Goal: Information Seeking & Learning: Learn about a topic

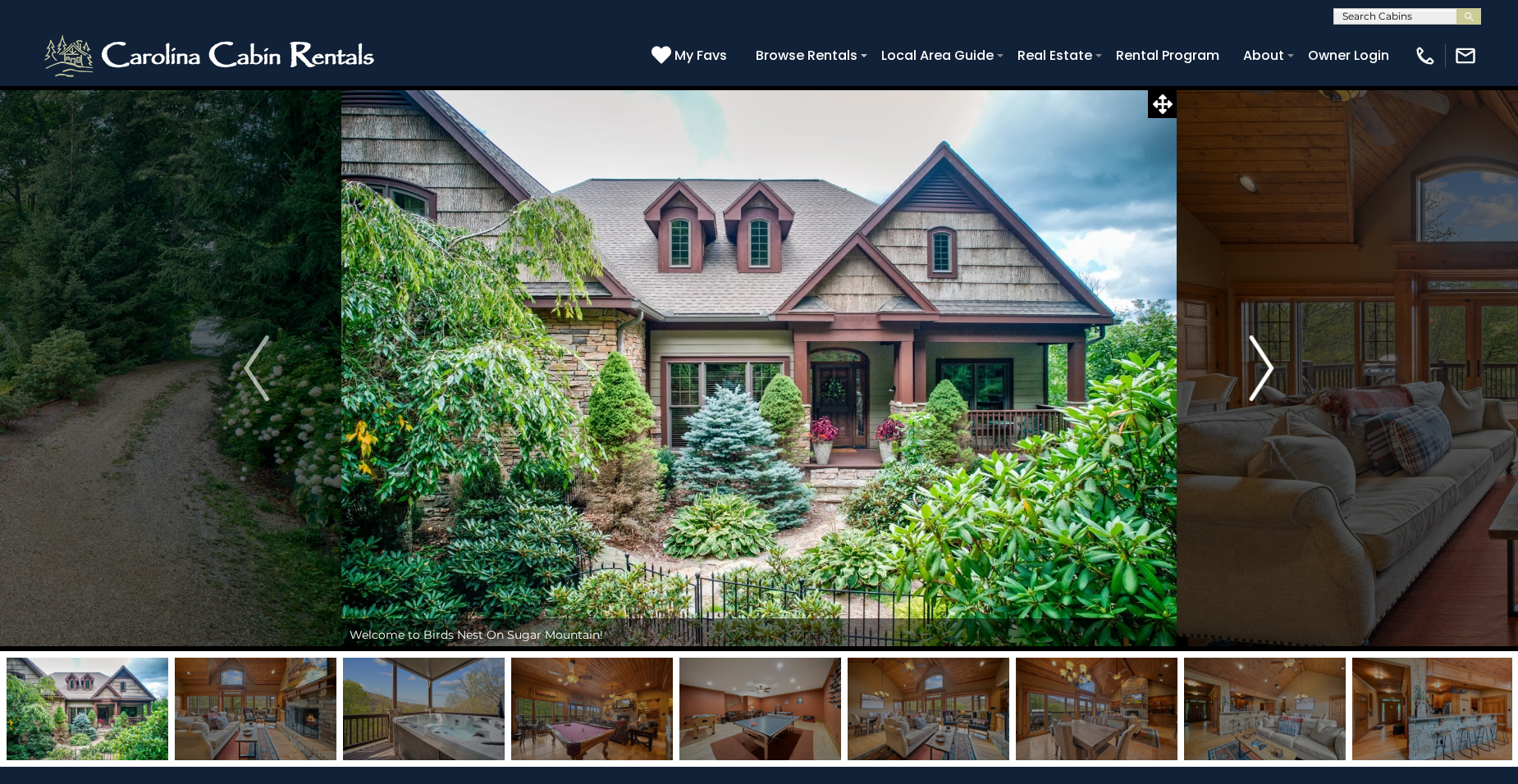
click at [1254, 352] on img "Next" at bounding box center [1261, 368] width 24 height 65
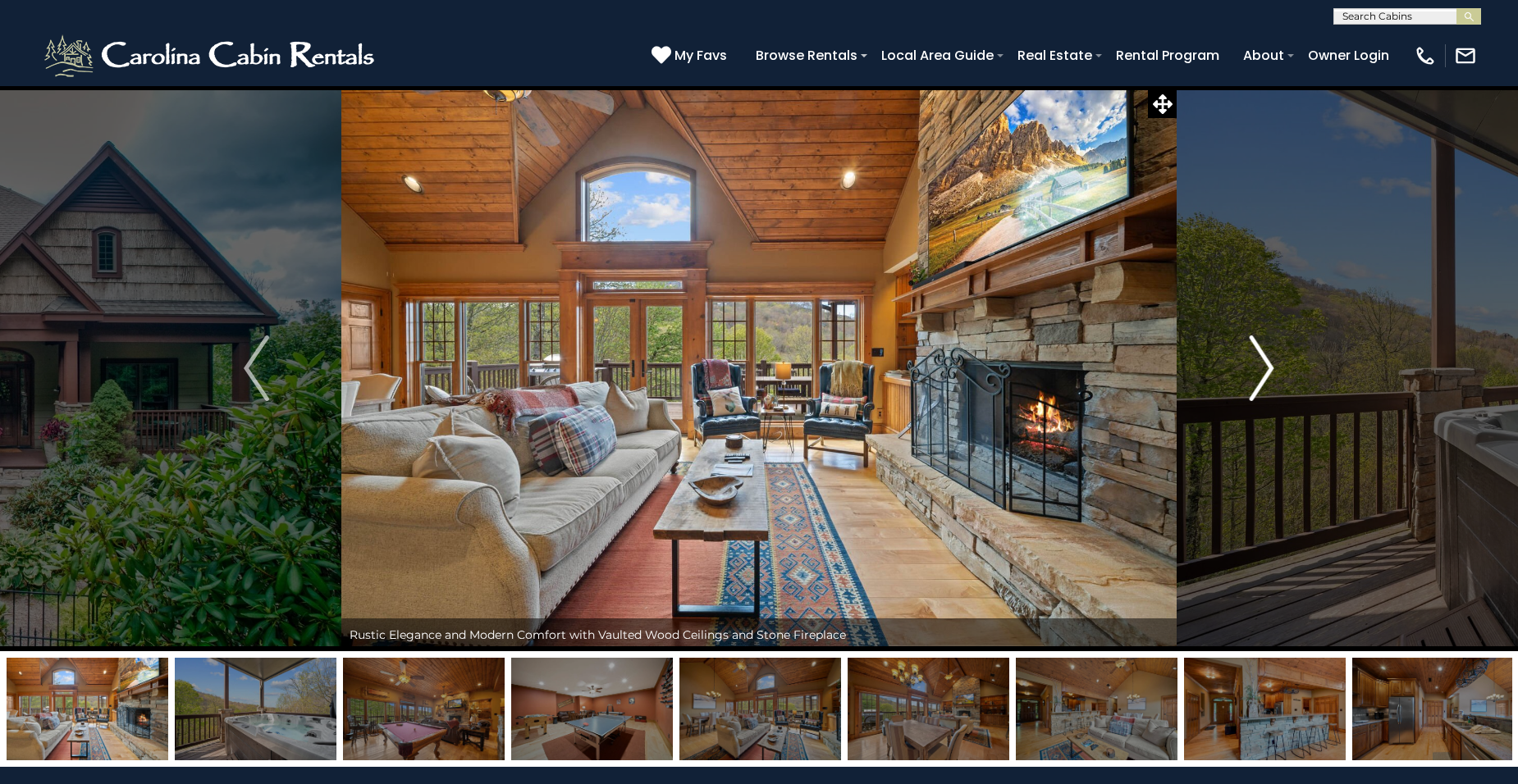
click at [1271, 366] on img "Next" at bounding box center [1261, 368] width 24 height 65
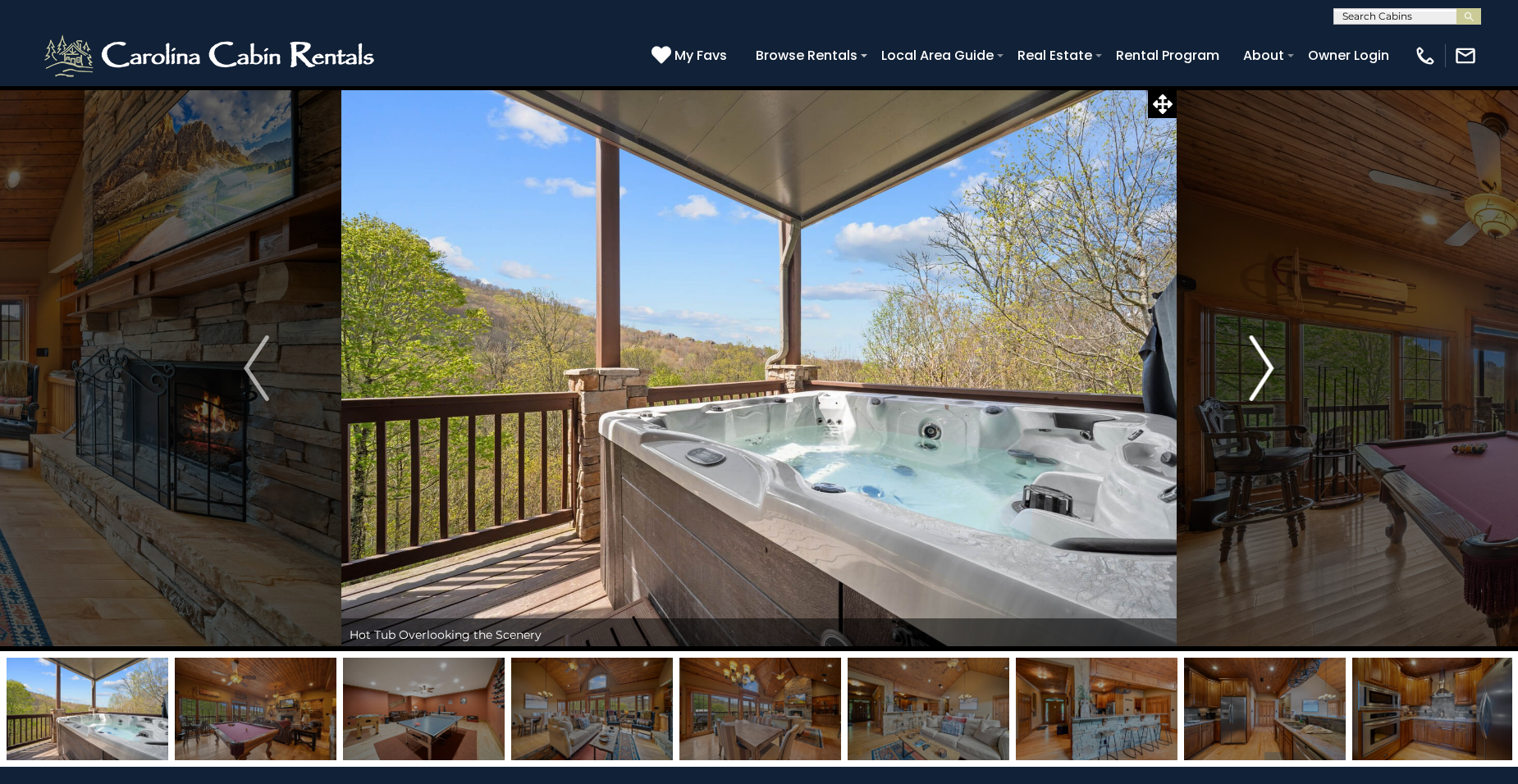
click at [1271, 362] on img "Next" at bounding box center [1261, 368] width 24 height 65
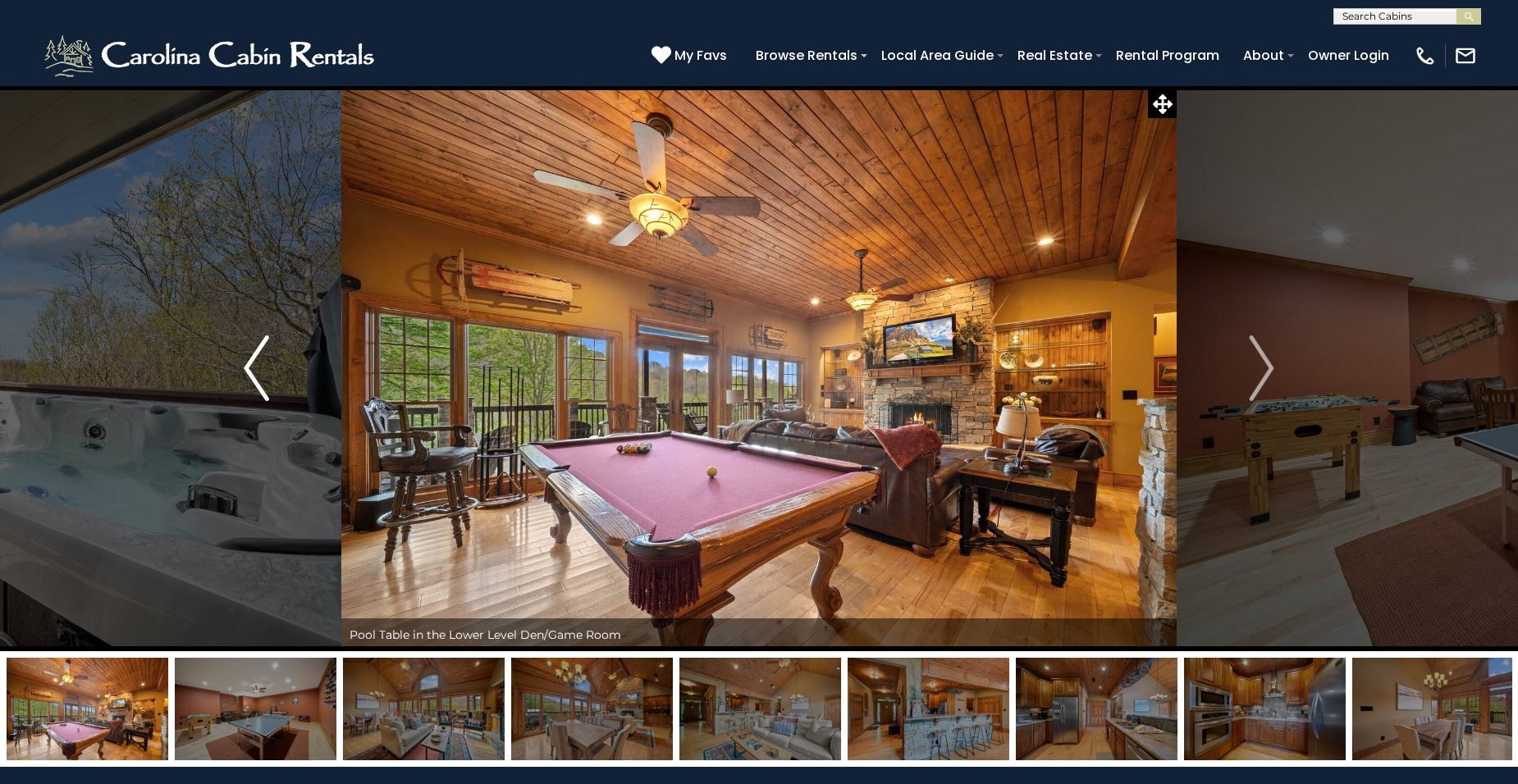
click at [258, 372] on img "Previous" at bounding box center [255, 368] width 24 height 65
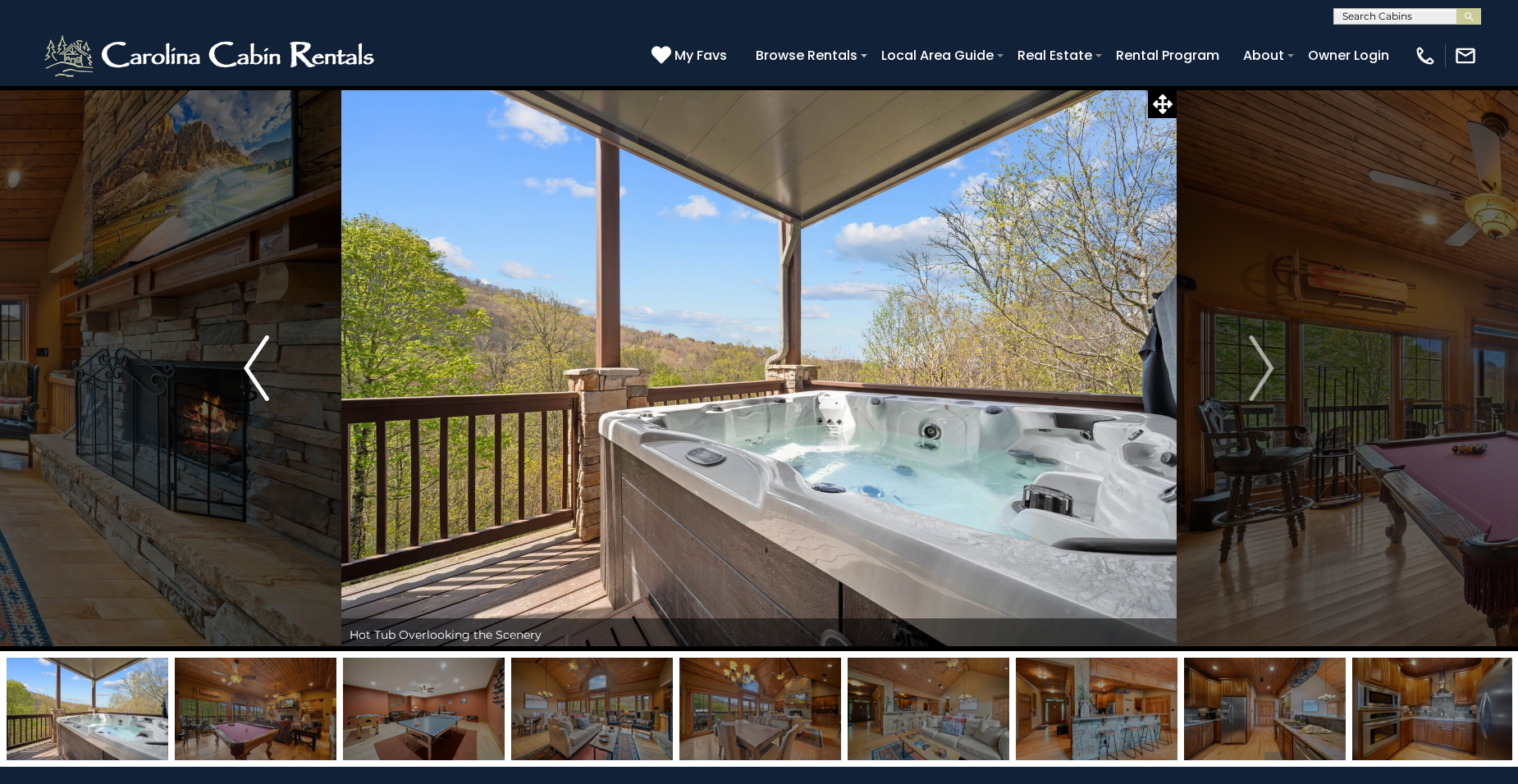
click at [258, 372] on img "Previous" at bounding box center [255, 368] width 24 height 65
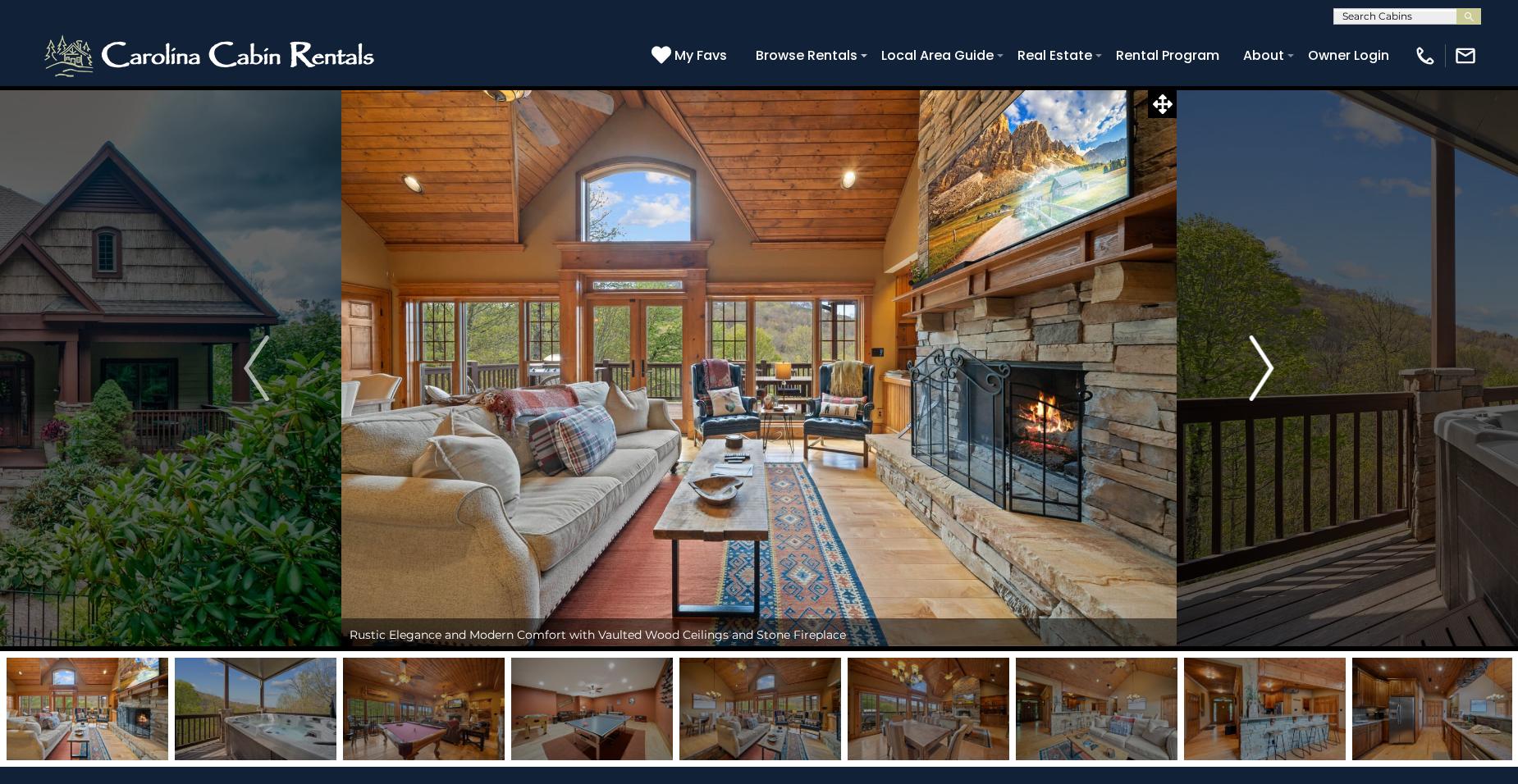
click at [1263, 369] on img "Next" at bounding box center [1261, 368] width 24 height 65
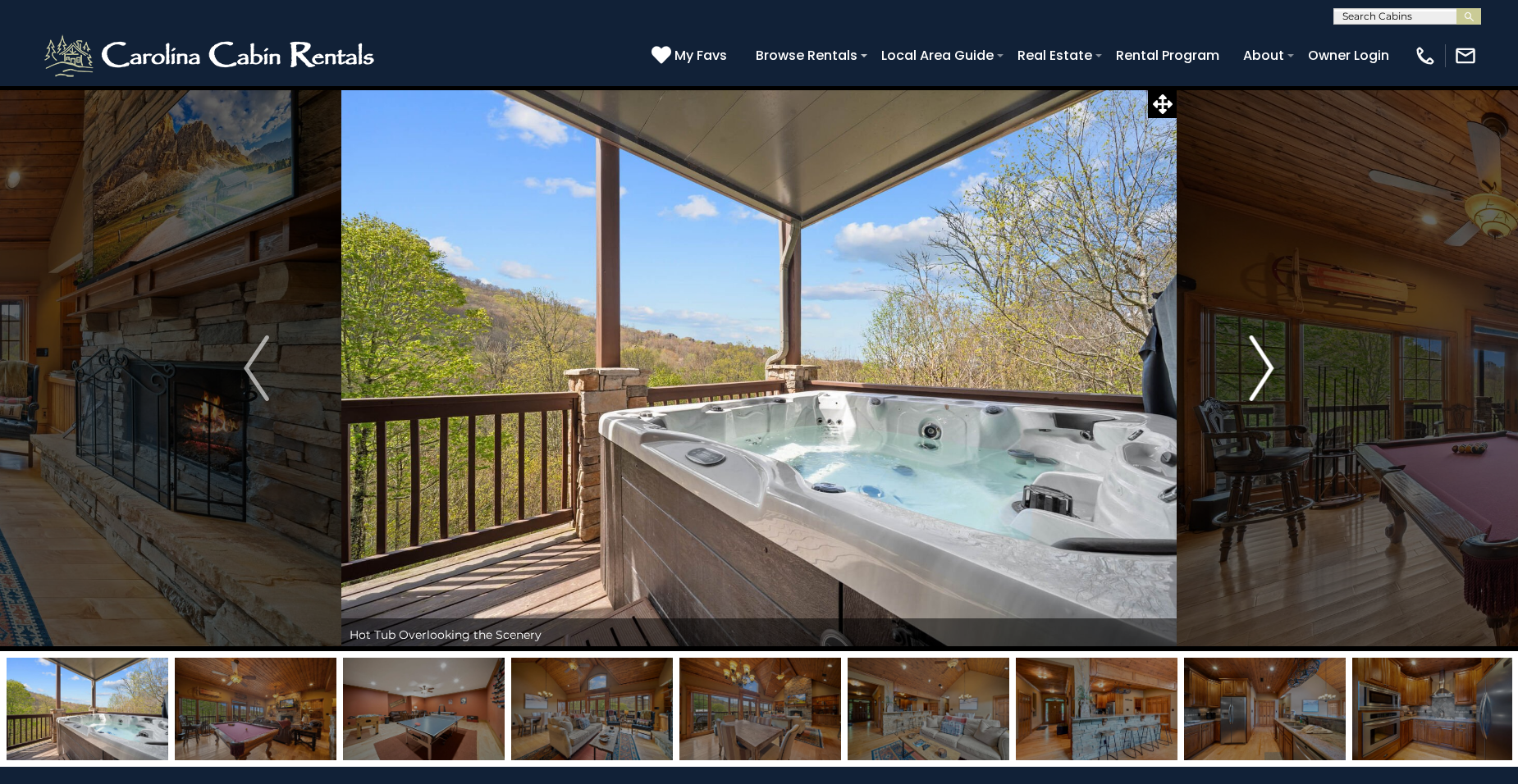
click at [1263, 370] on img "Next" at bounding box center [1261, 368] width 24 height 65
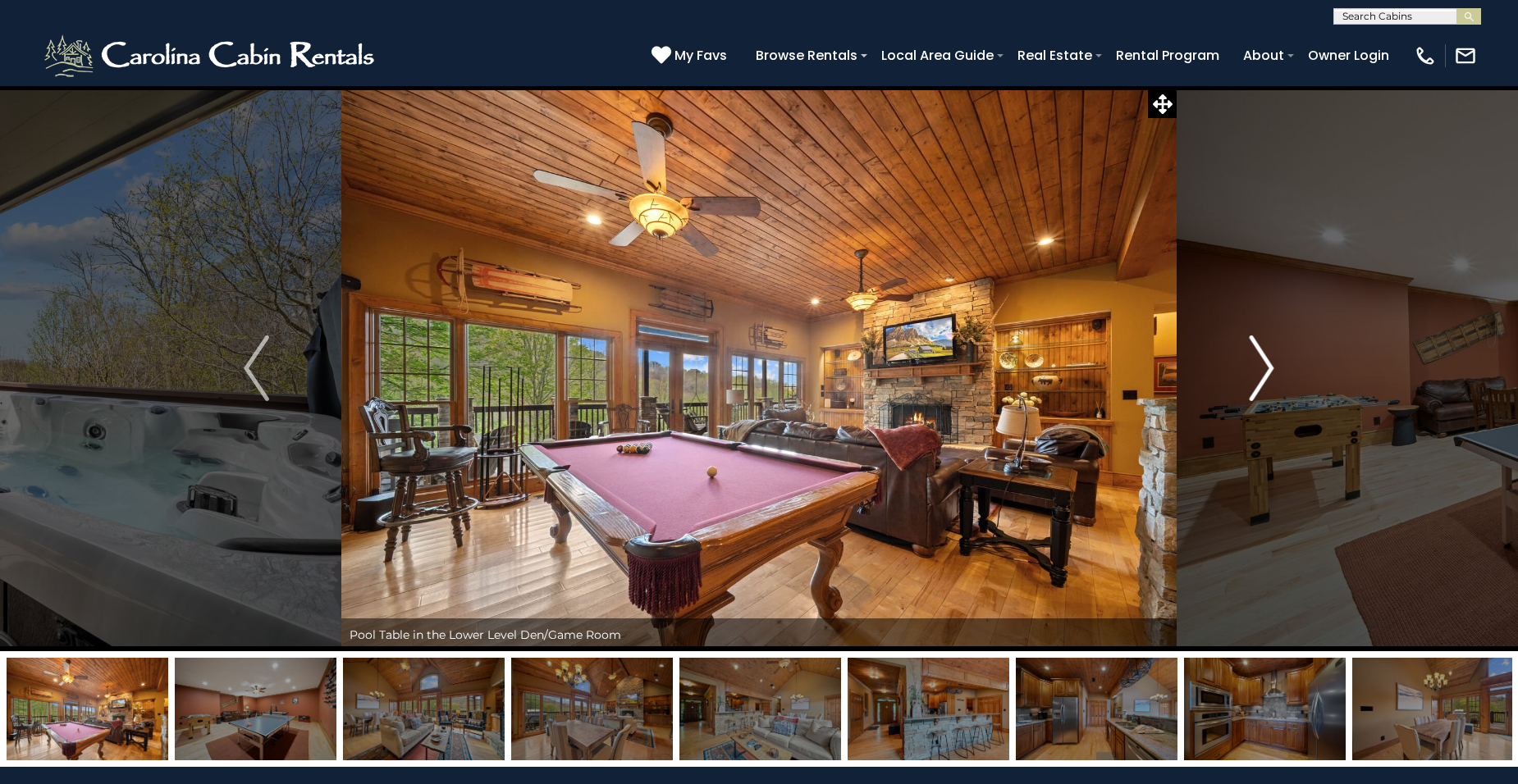
click at [1263, 371] on img "Next" at bounding box center [1261, 368] width 24 height 65
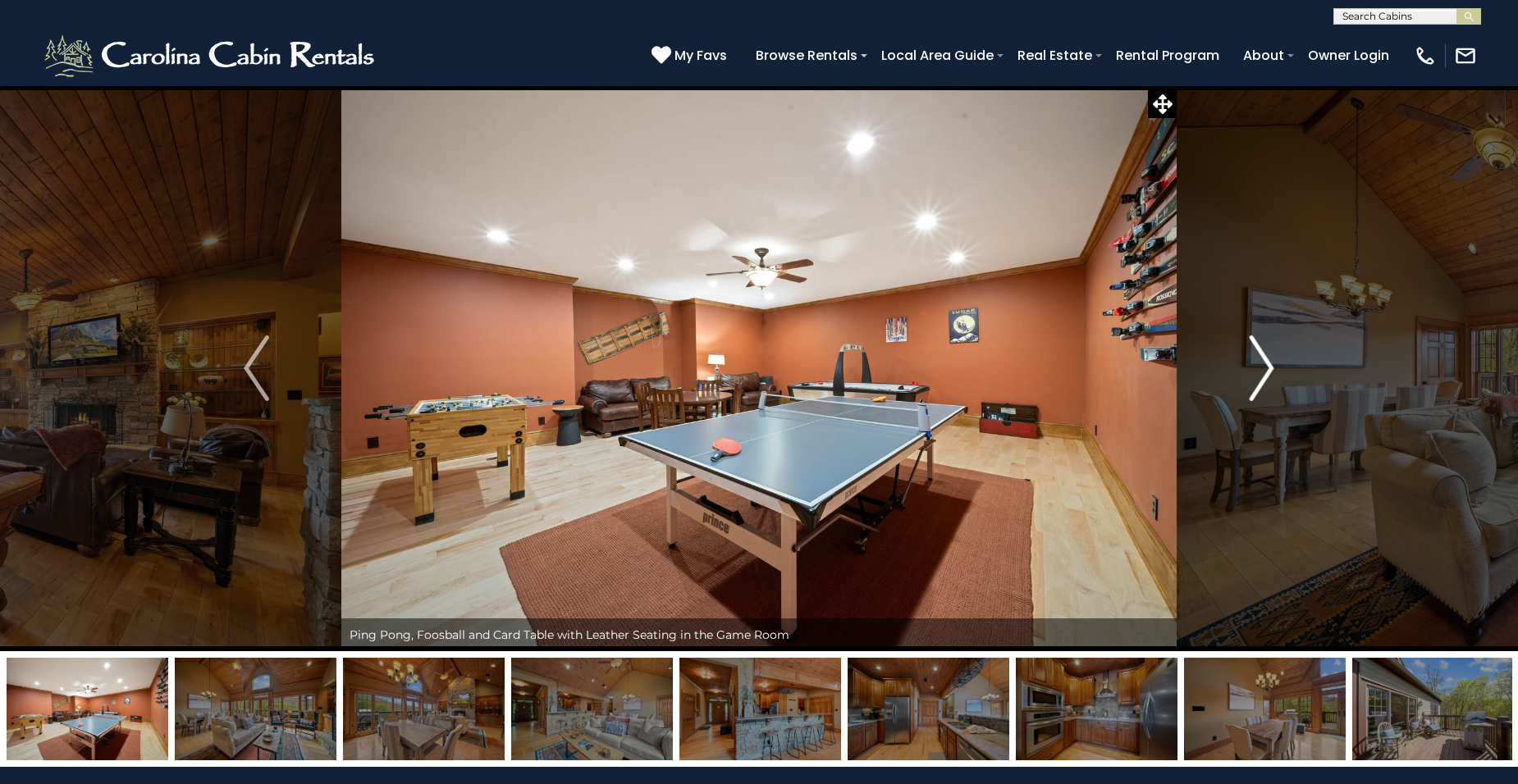
click at [1263, 372] on img "Next" at bounding box center [1261, 368] width 24 height 65
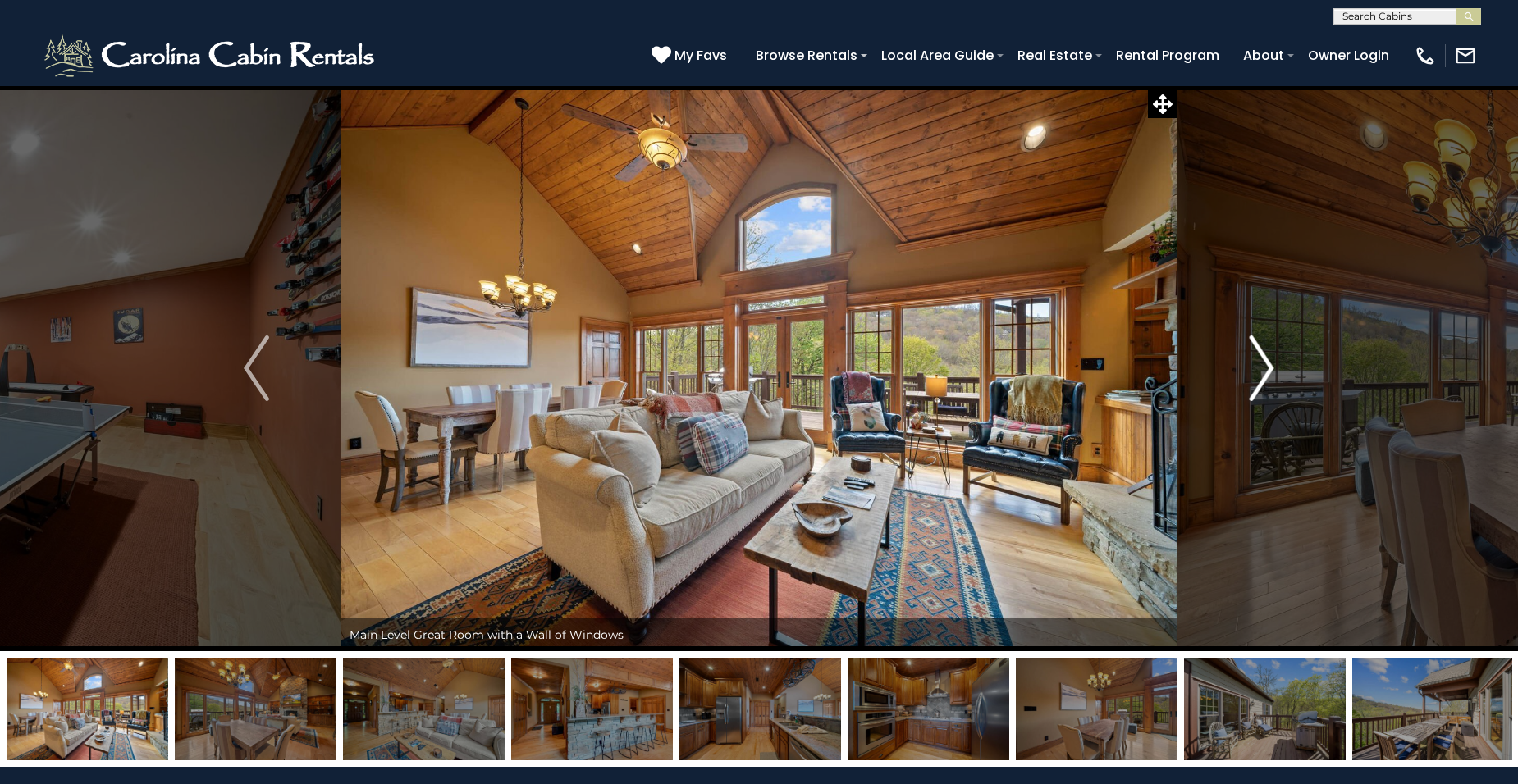
click at [1263, 372] on img "Next" at bounding box center [1261, 368] width 24 height 65
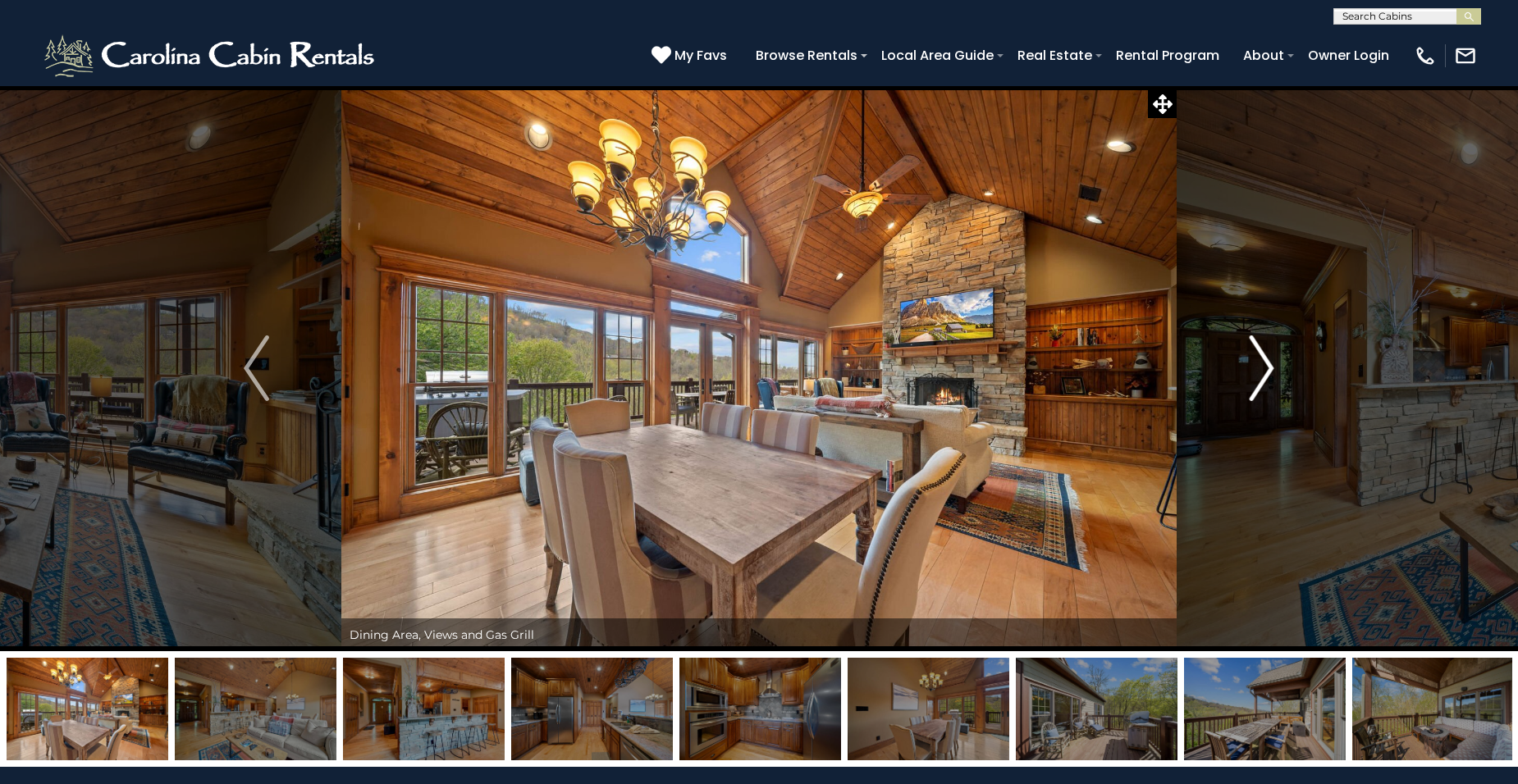
click at [1263, 372] on img "Next" at bounding box center [1261, 368] width 24 height 65
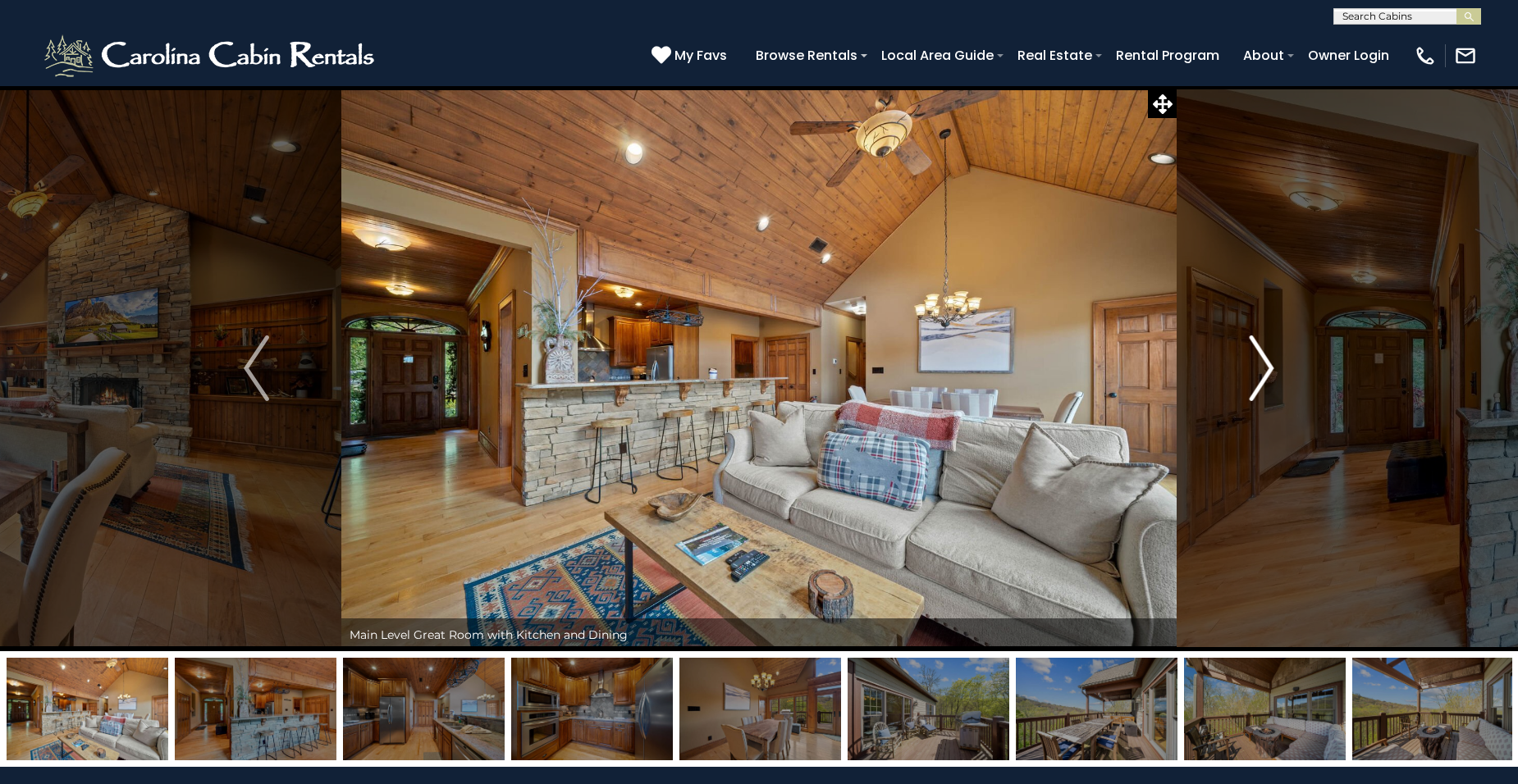
click at [1263, 372] on img "Next" at bounding box center [1261, 368] width 24 height 65
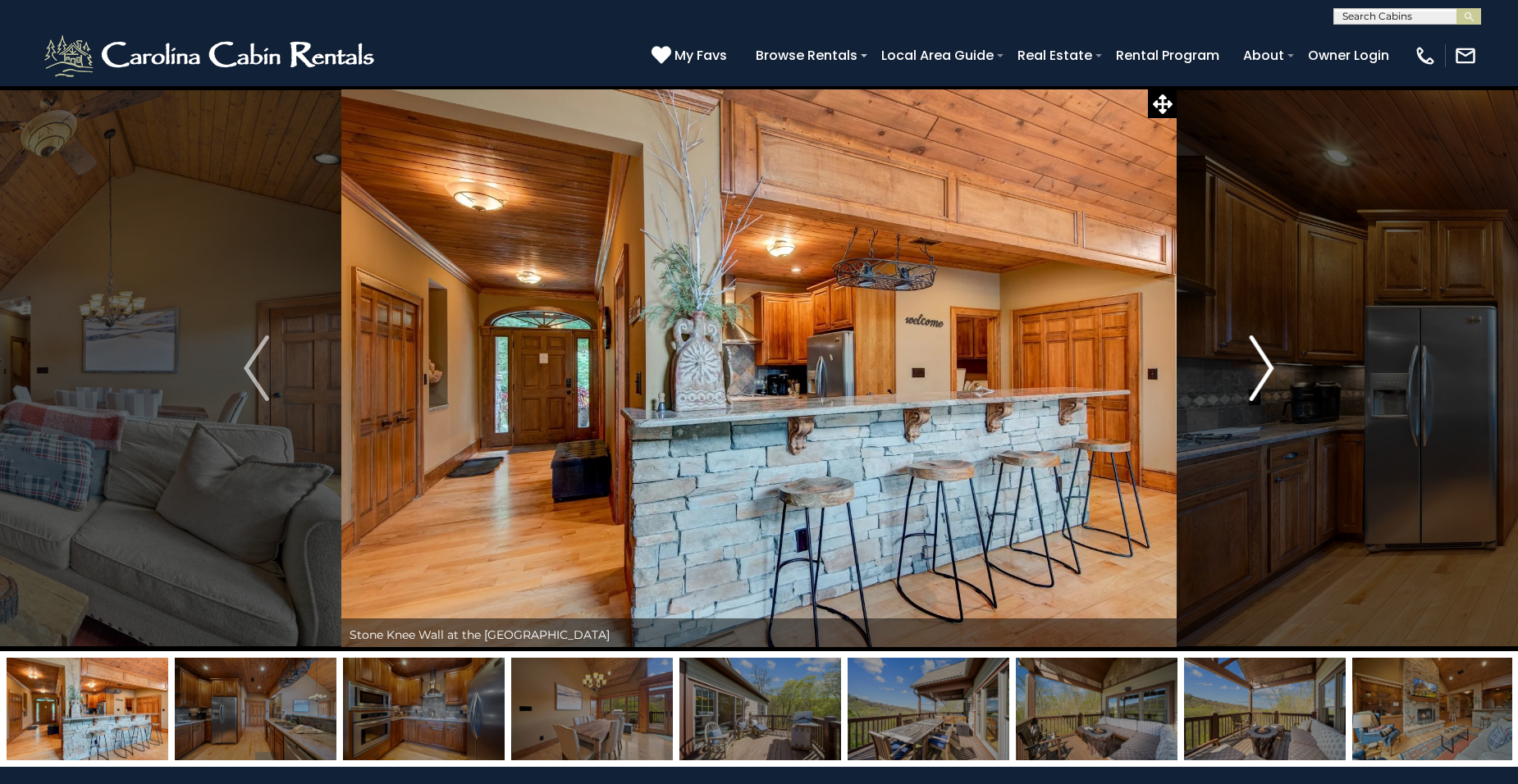
click at [1263, 372] on img "Next" at bounding box center [1261, 368] width 24 height 65
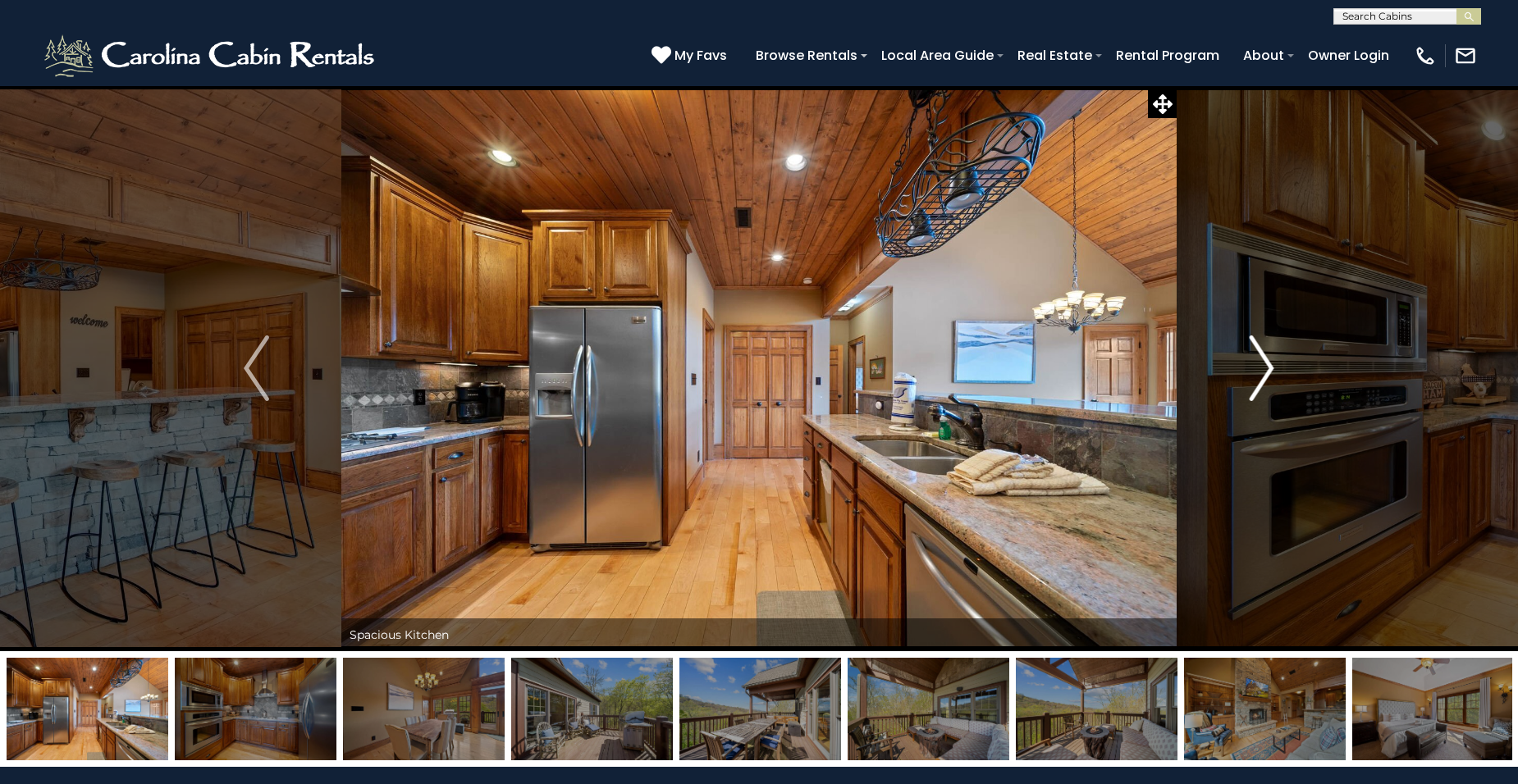
click at [1263, 372] on img "Next" at bounding box center [1261, 368] width 24 height 65
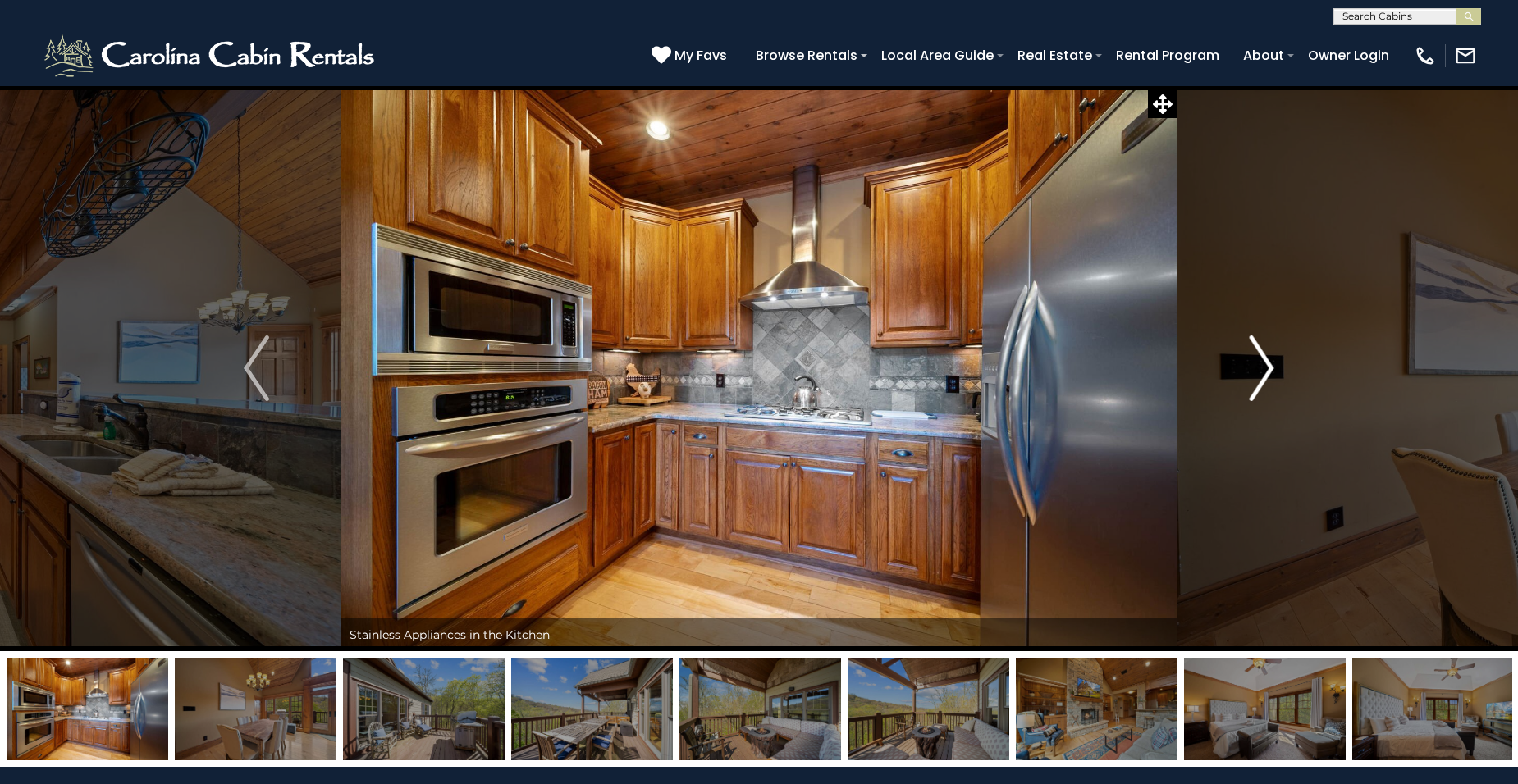
click at [1263, 372] on img "Next" at bounding box center [1261, 368] width 24 height 65
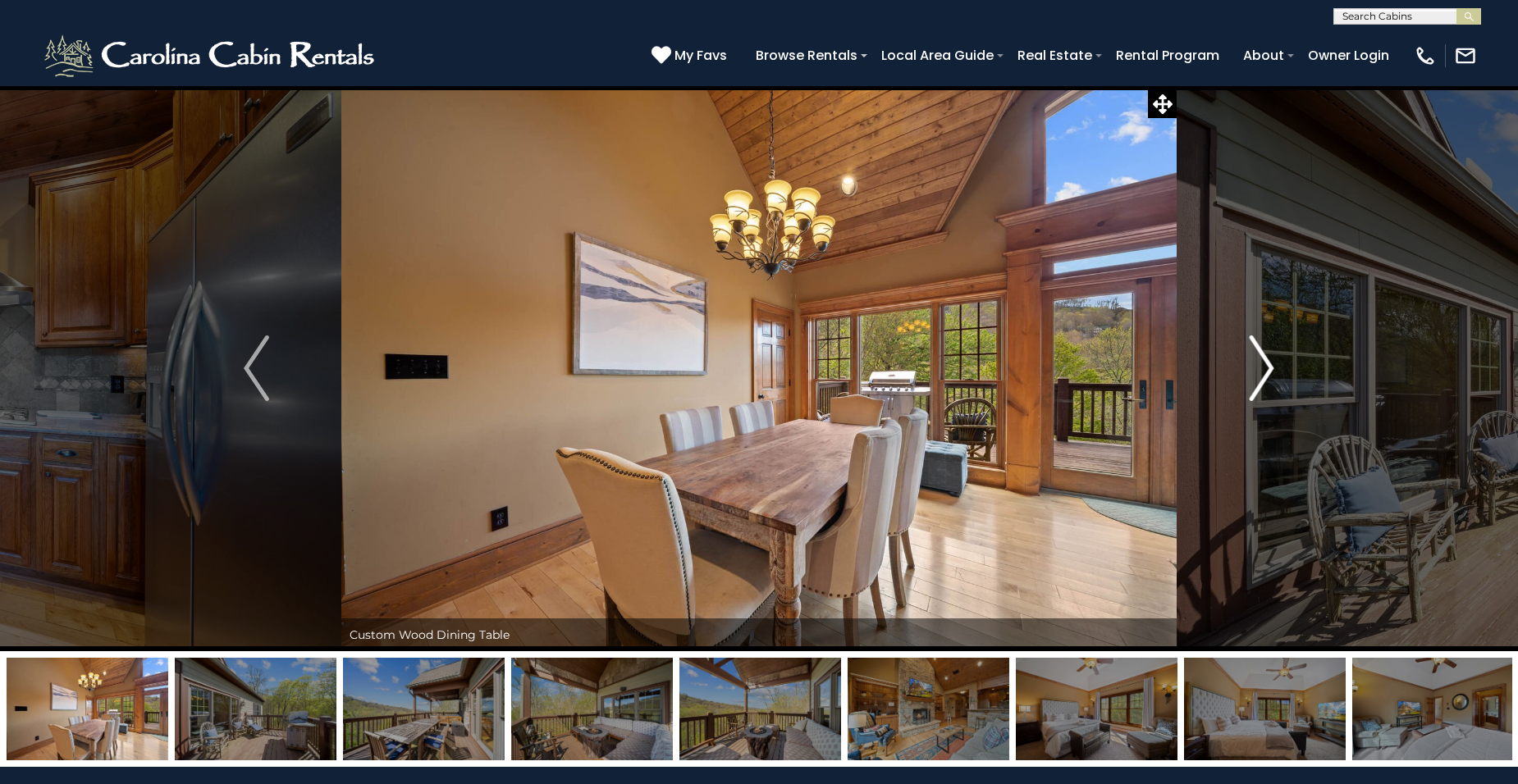
click at [1263, 372] on img "Next" at bounding box center [1261, 368] width 24 height 65
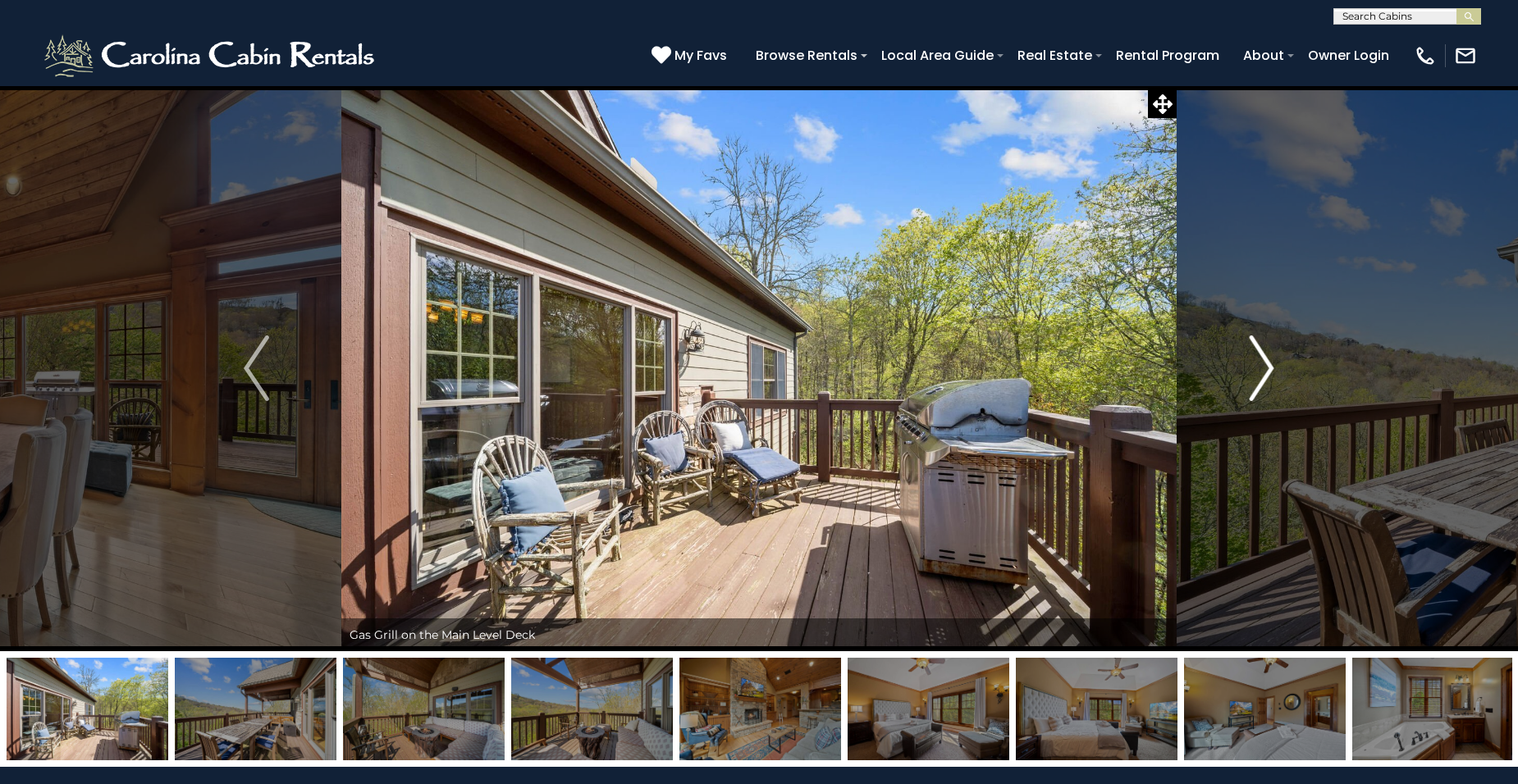
click at [1263, 372] on img "Next" at bounding box center [1261, 368] width 24 height 65
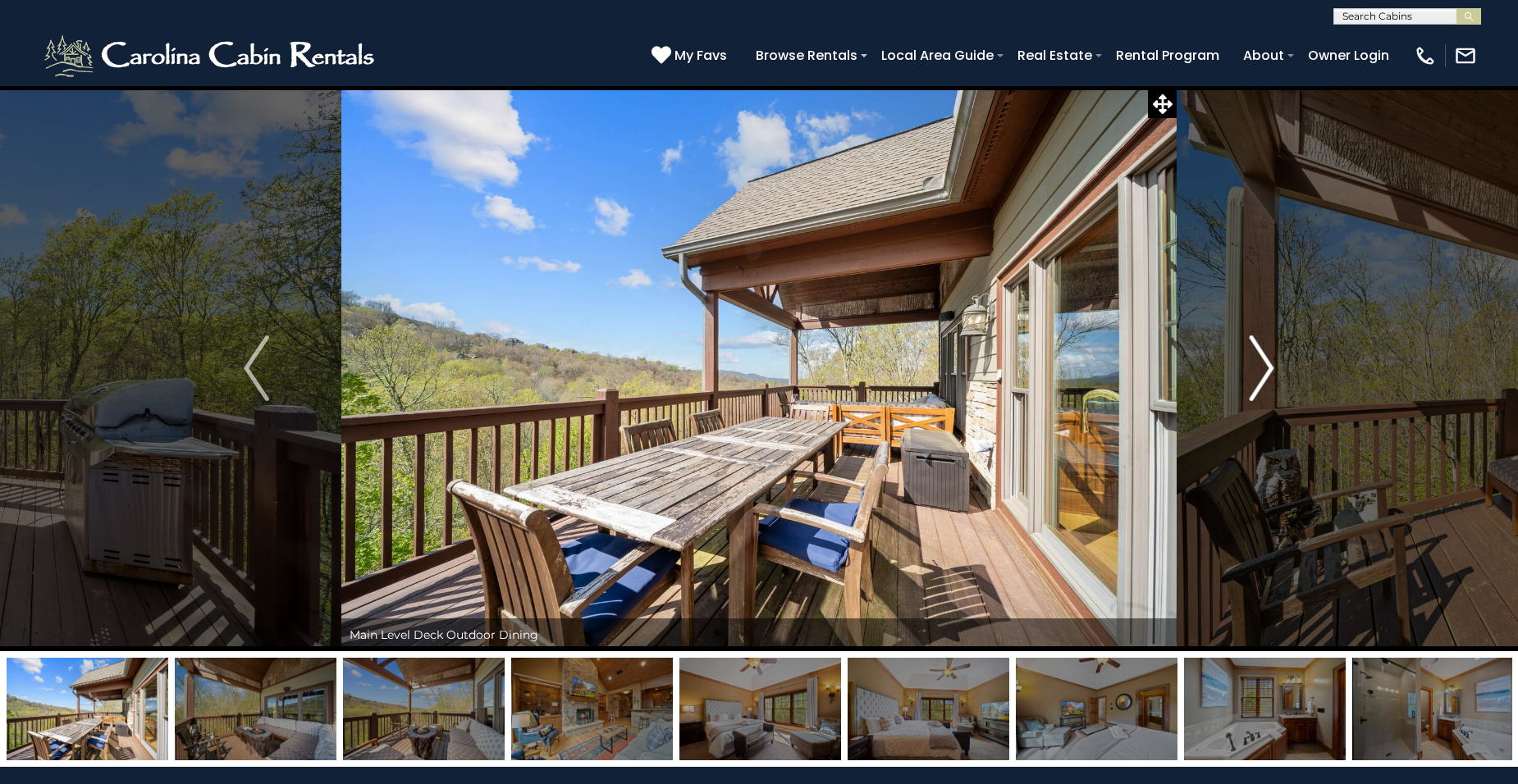
click at [1263, 372] on img "Next" at bounding box center [1261, 368] width 24 height 65
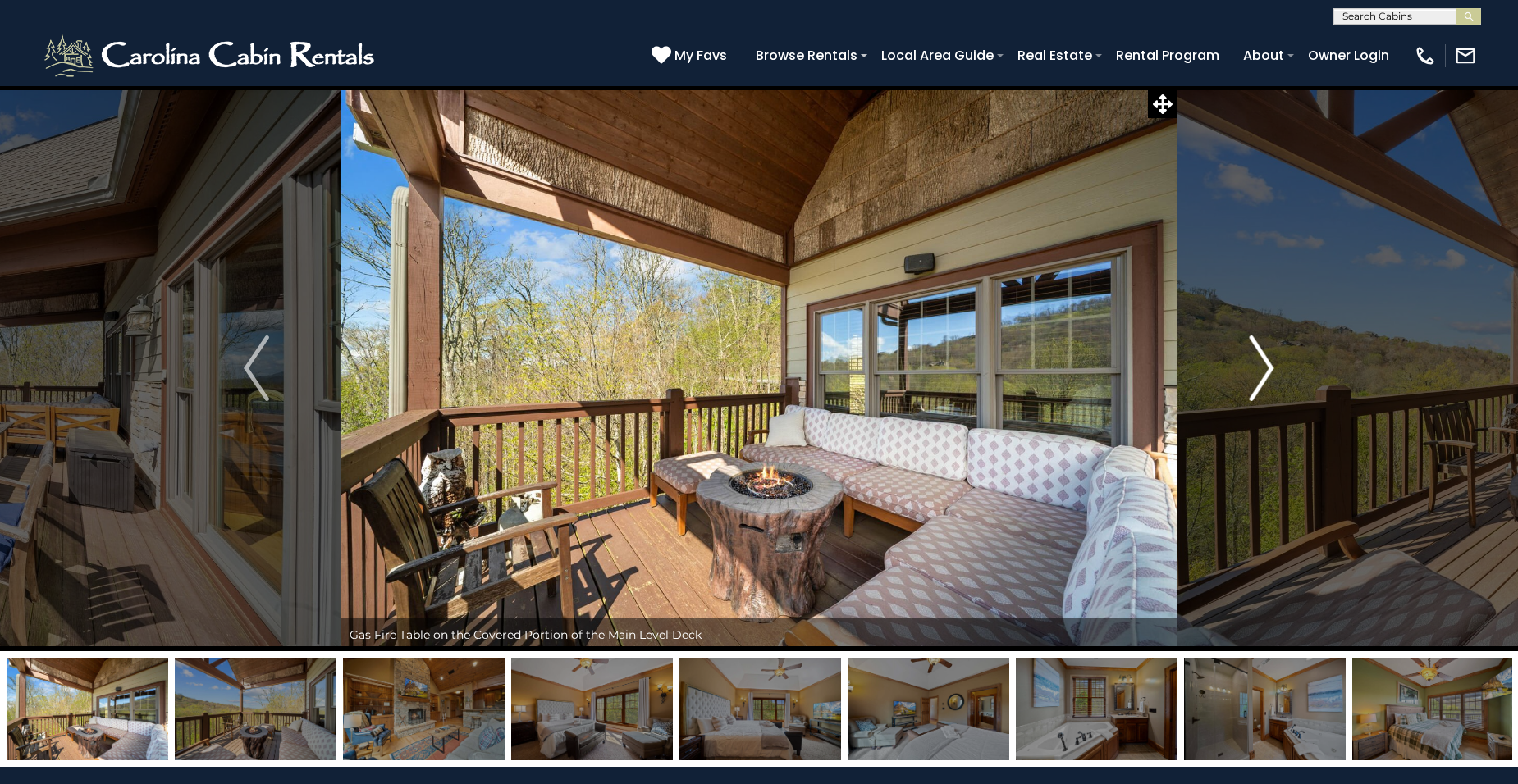
click at [1263, 372] on img "Next" at bounding box center [1261, 368] width 24 height 65
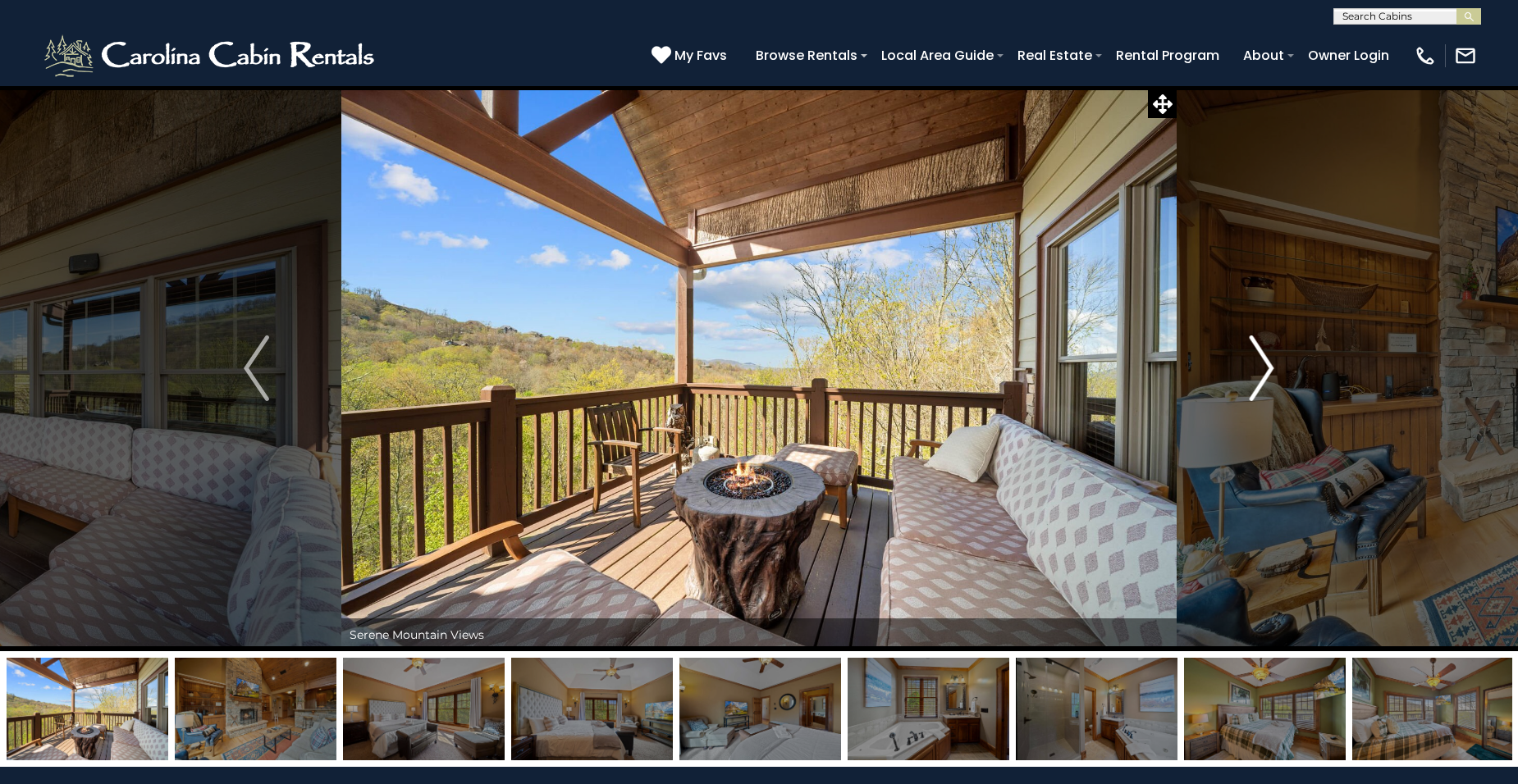
click at [1263, 372] on img "Next" at bounding box center [1261, 368] width 24 height 65
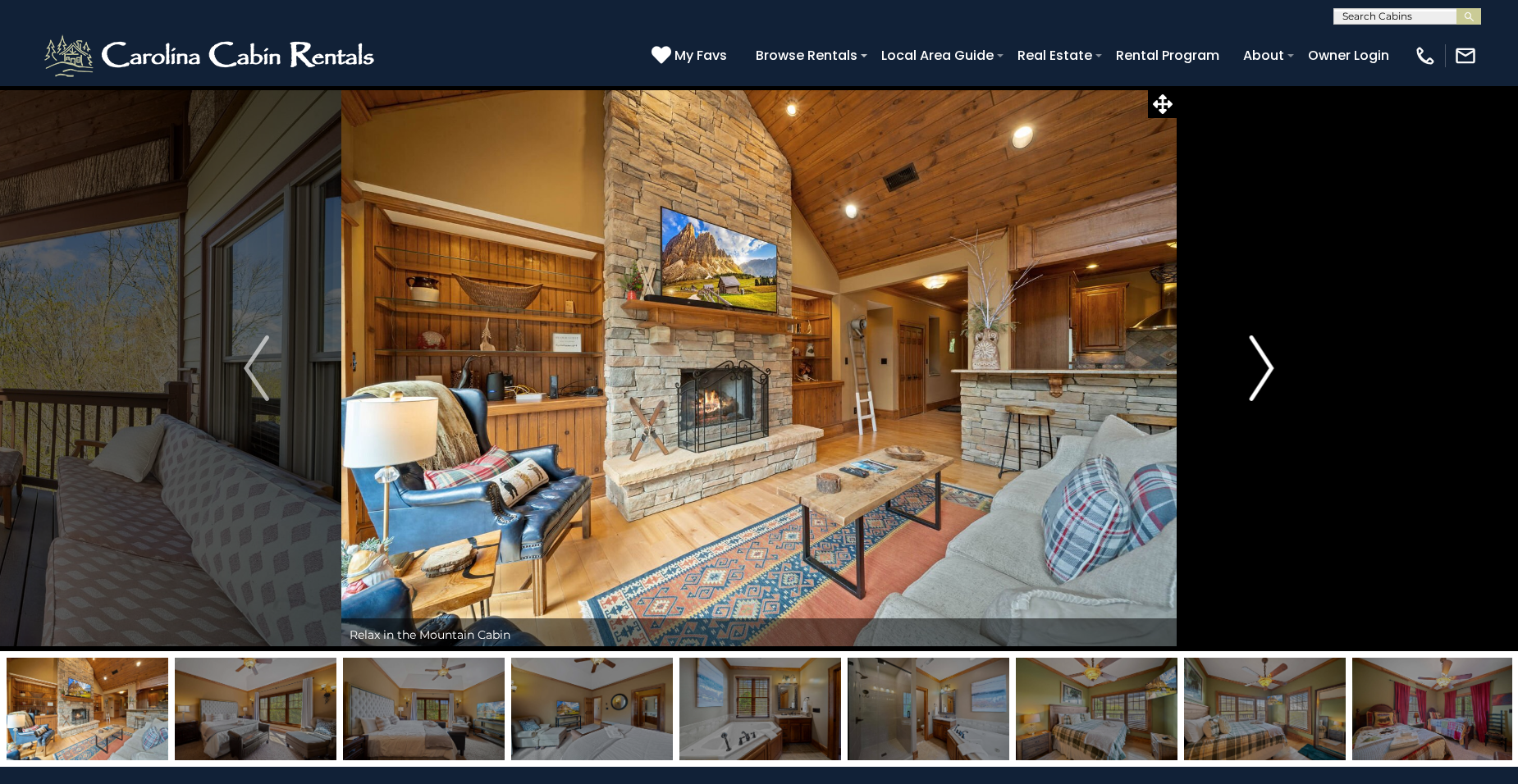
click at [1263, 372] on img "Next" at bounding box center [1261, 368] width 24 height 65
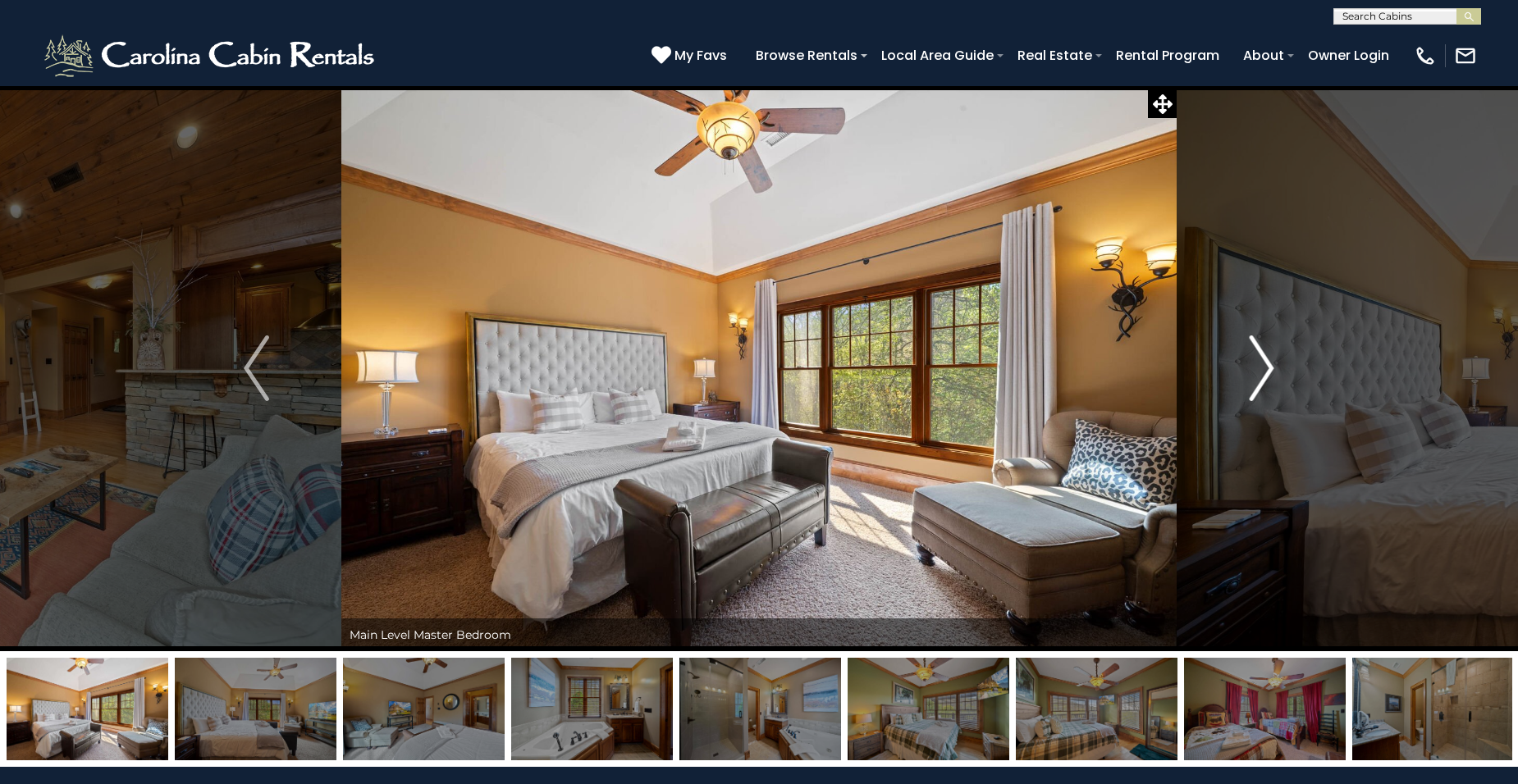
click at [1263, 372] on img "Next" at bounding box center [1261, 368] width 24 height 65
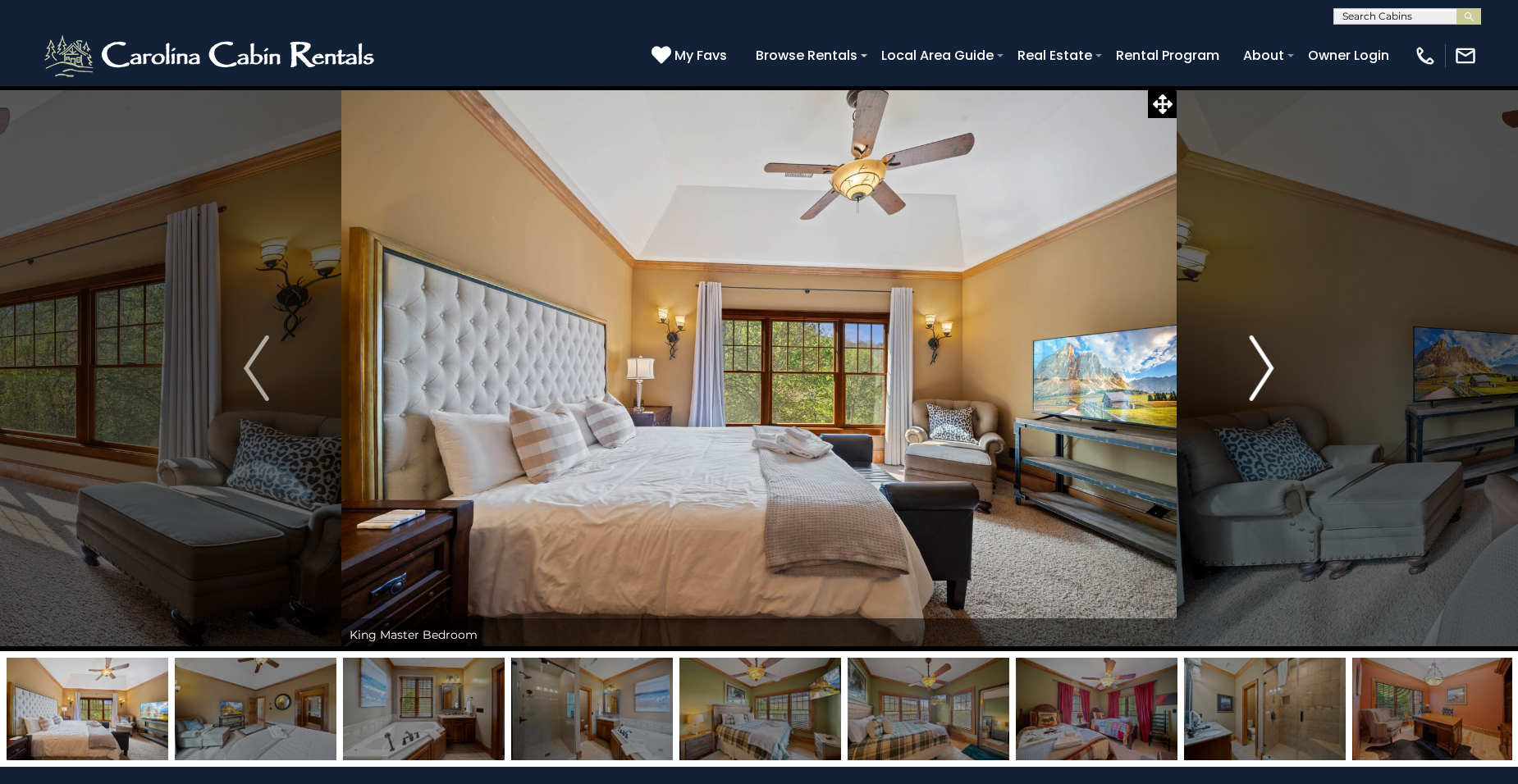
click at [1263, 372] on img "Next" at bounding box center [1261, 368] width 24 height 65
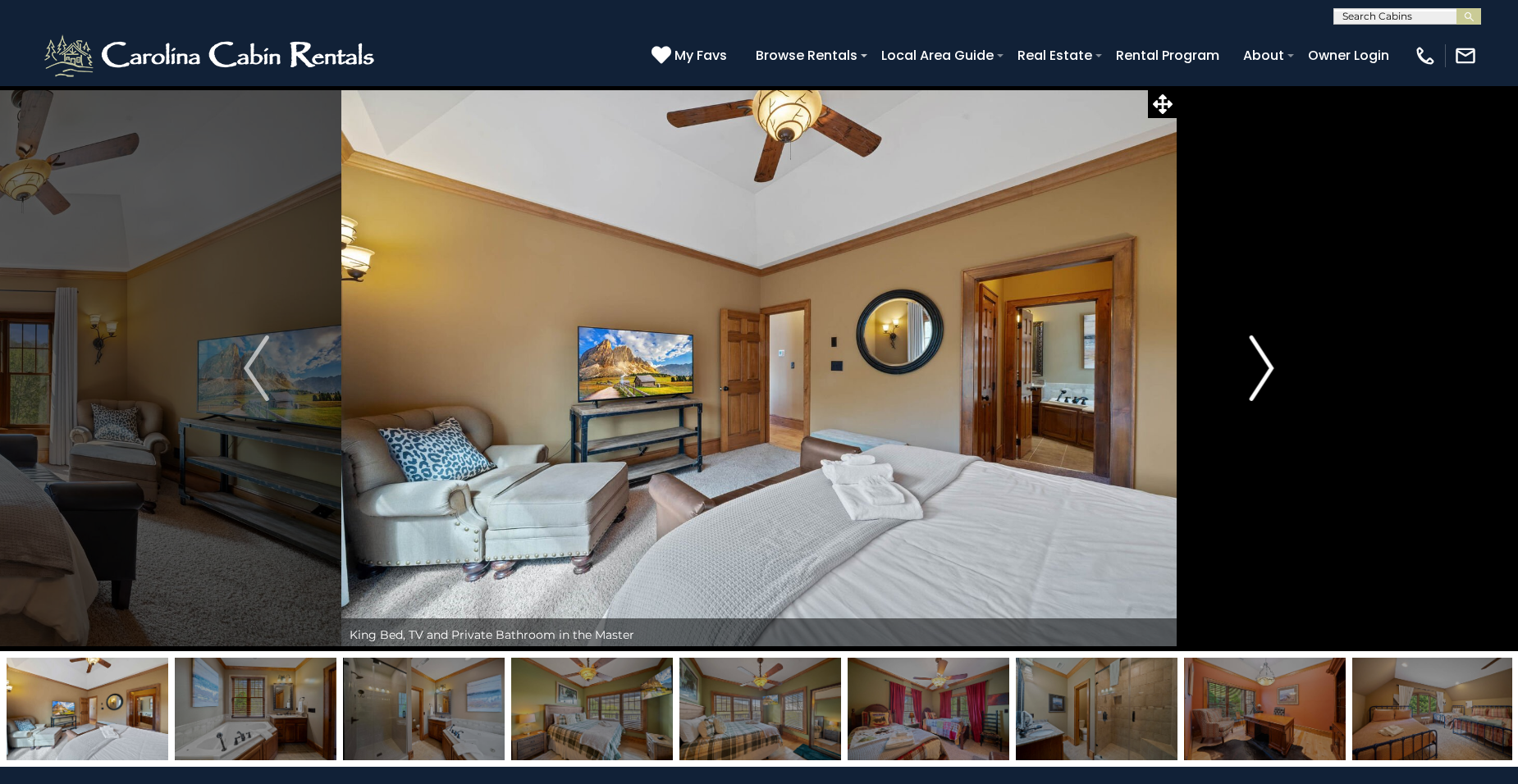
click at [1263, 372] on img "Next" at bounding box center [1261, 368] width 24 height 65
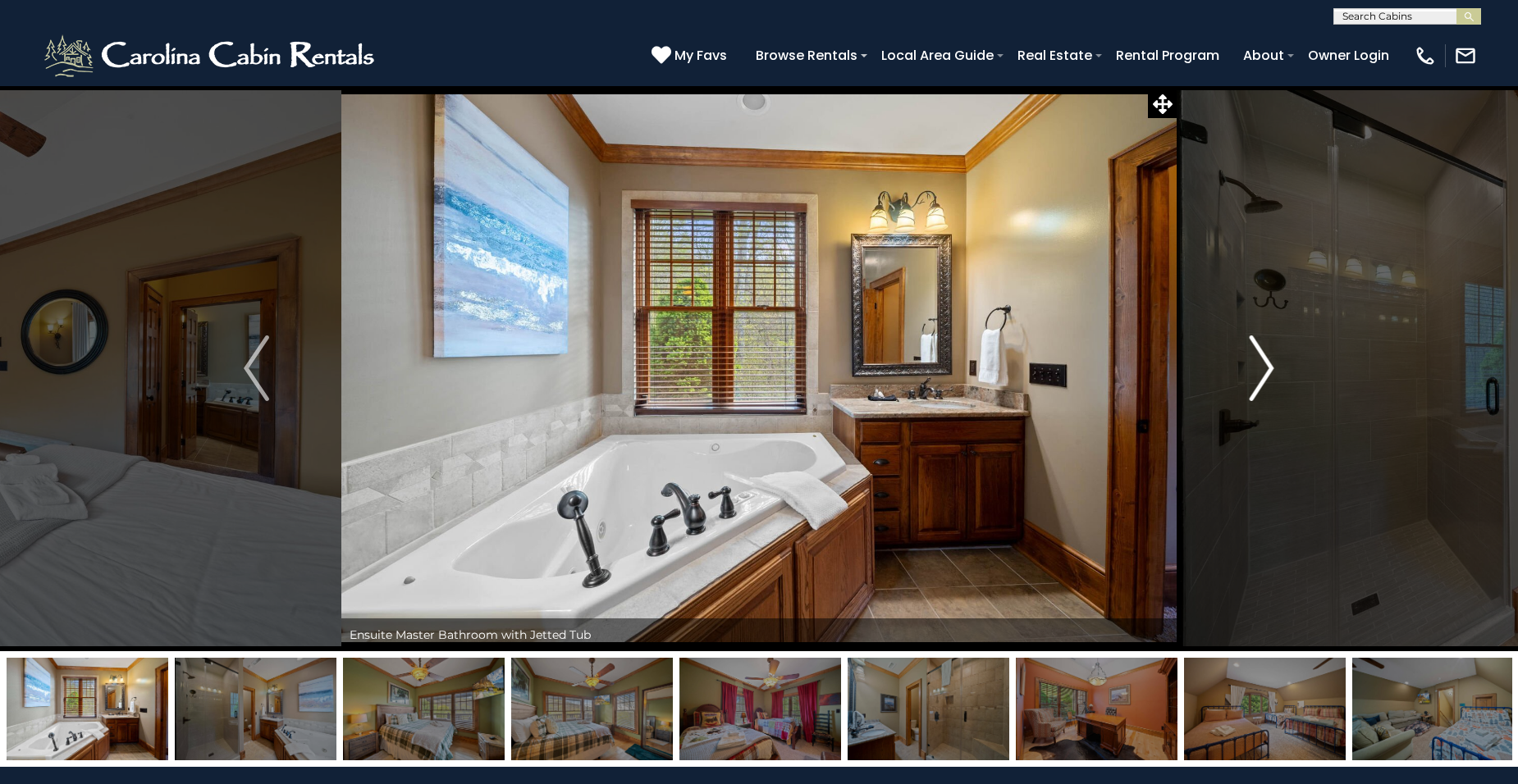
click at [1263, 372] on img "Next" at bounding box center [1261, 368] width 24 height 65
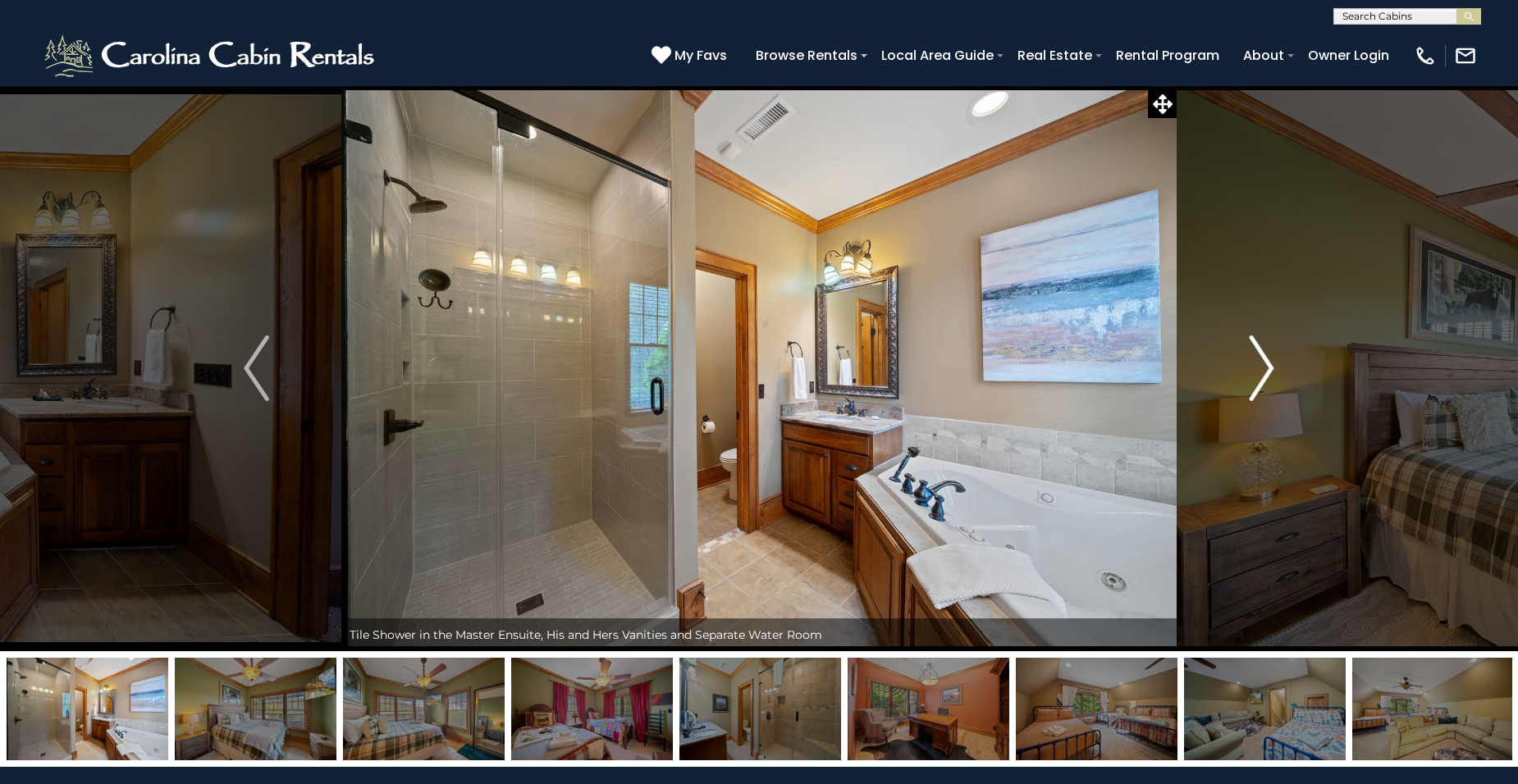
click at [1263, 372] on img "Next" at bounding box center [1261, 368] width 24 height 65
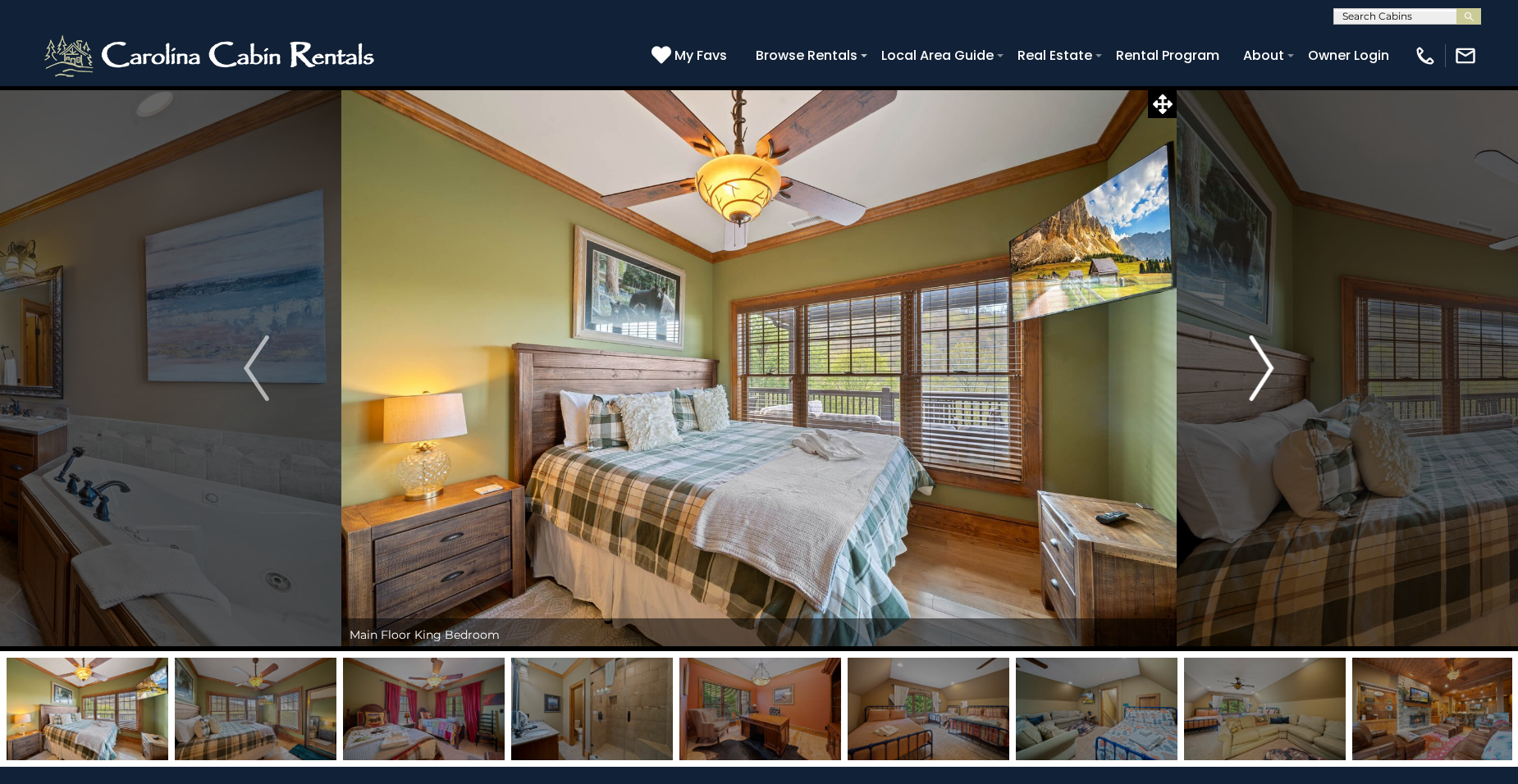
click at [1263, 372] on img "Next" at bounding box center [1261, 368] width 24 height 65
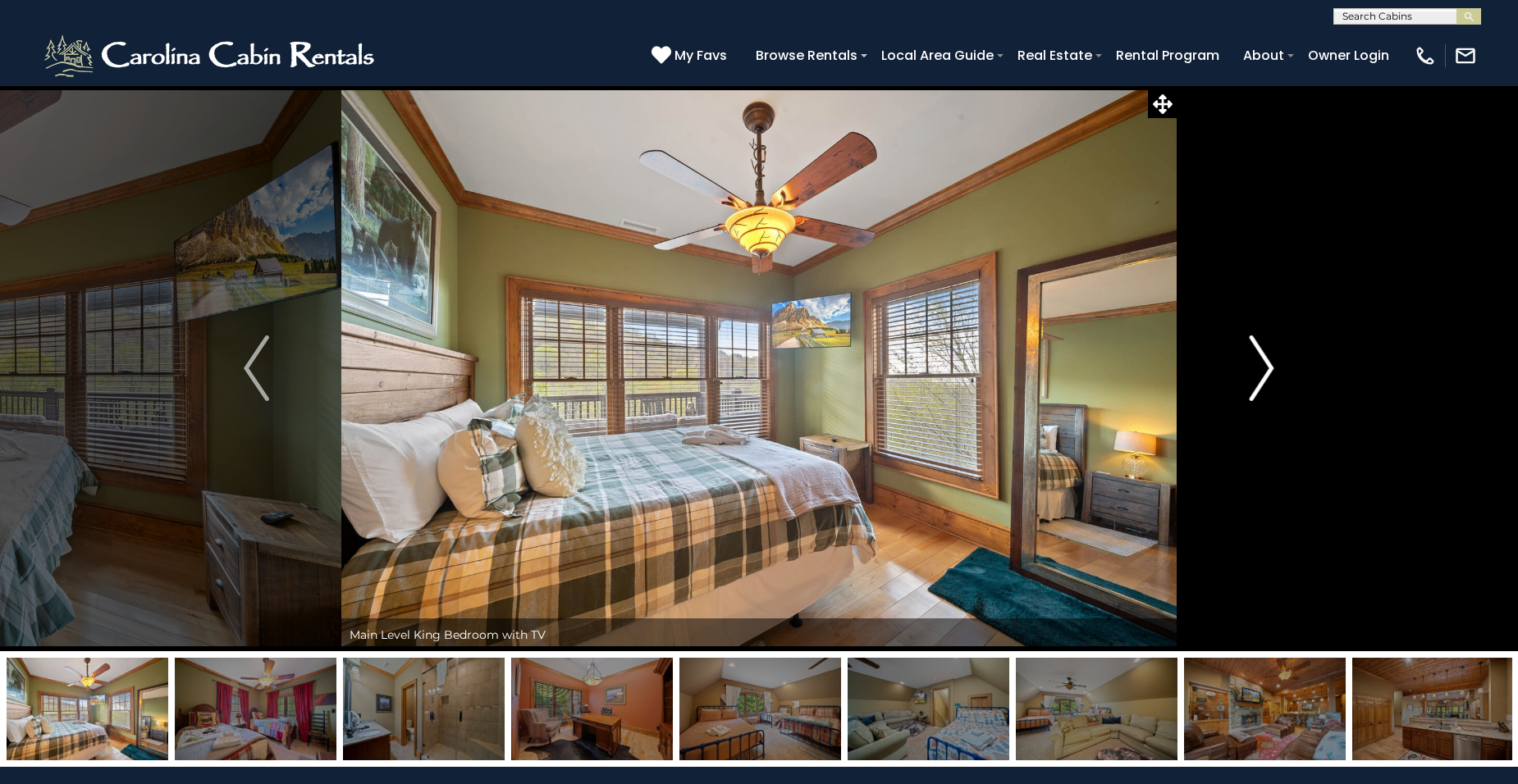
click at [1263, 372] on img "Next" at bounding box center [1261, 368] width 24 height 65
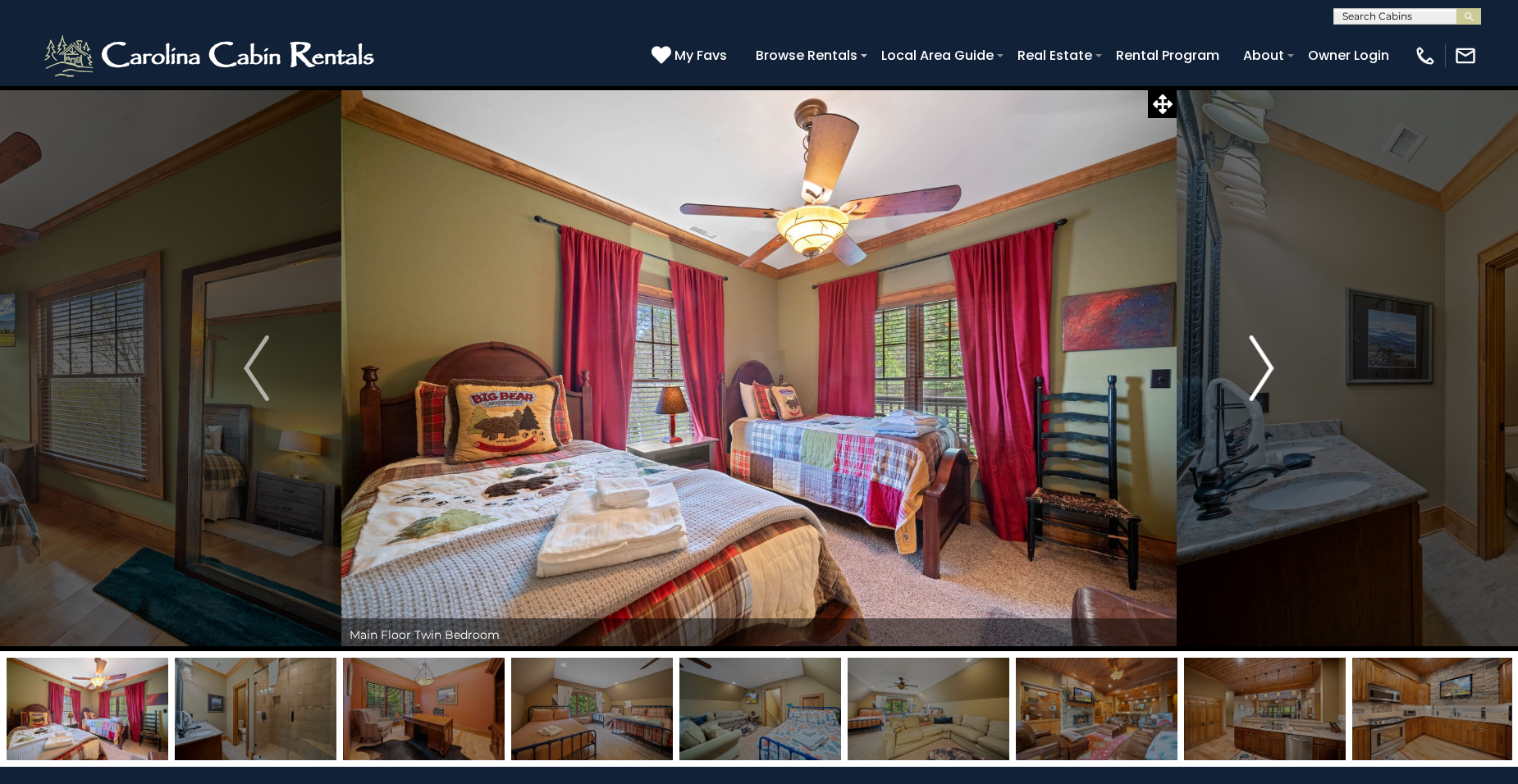
click at [1263, 372] on img "Next" at bounding box center [1261, 368] width 24 height 65
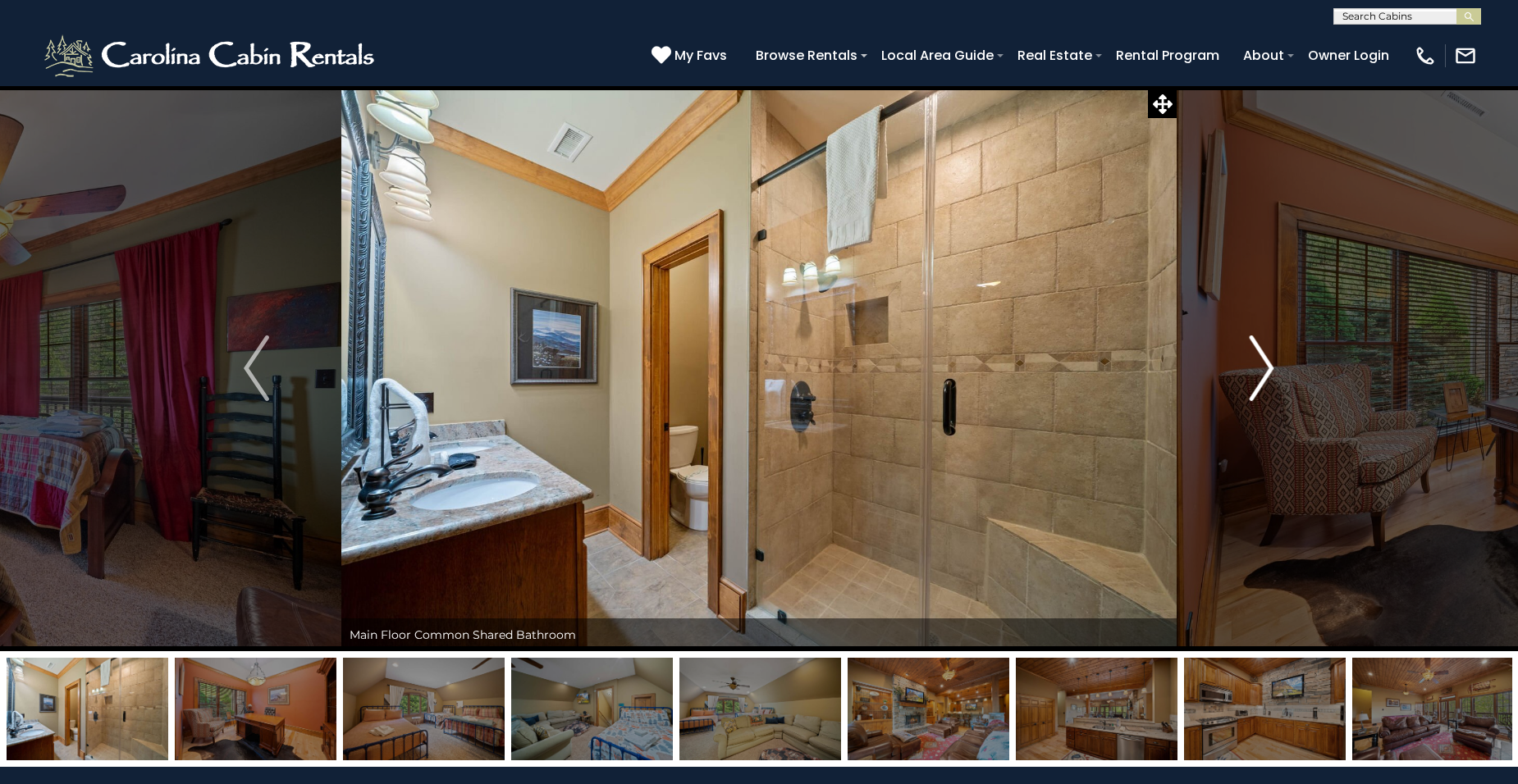
click at [1263, 372] on img "Next" at bounding box center [1261, 368] width 24 height 65
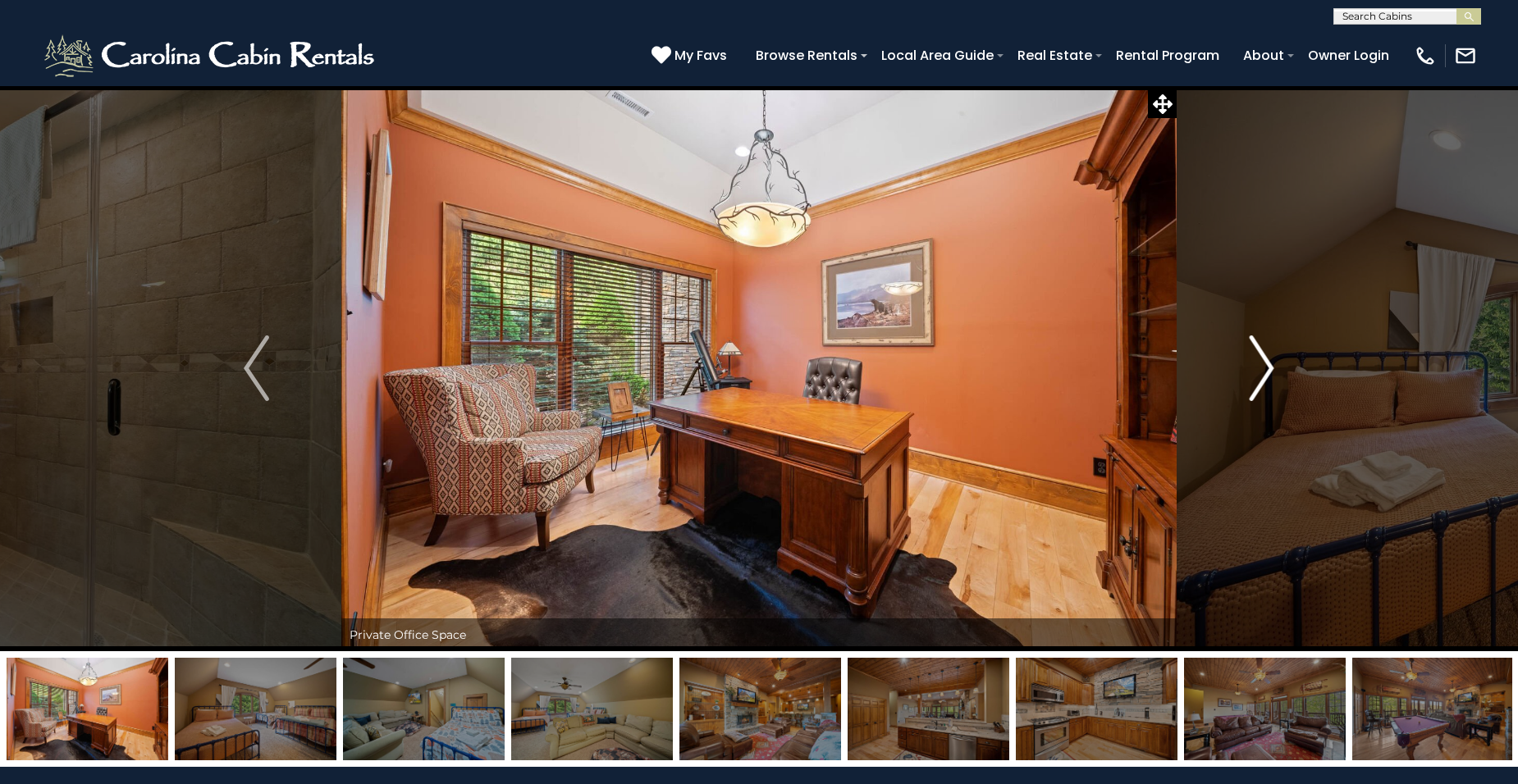
click at [1263, 372] on img "Next" at bounding box center [1261, 368] width 24 height 65
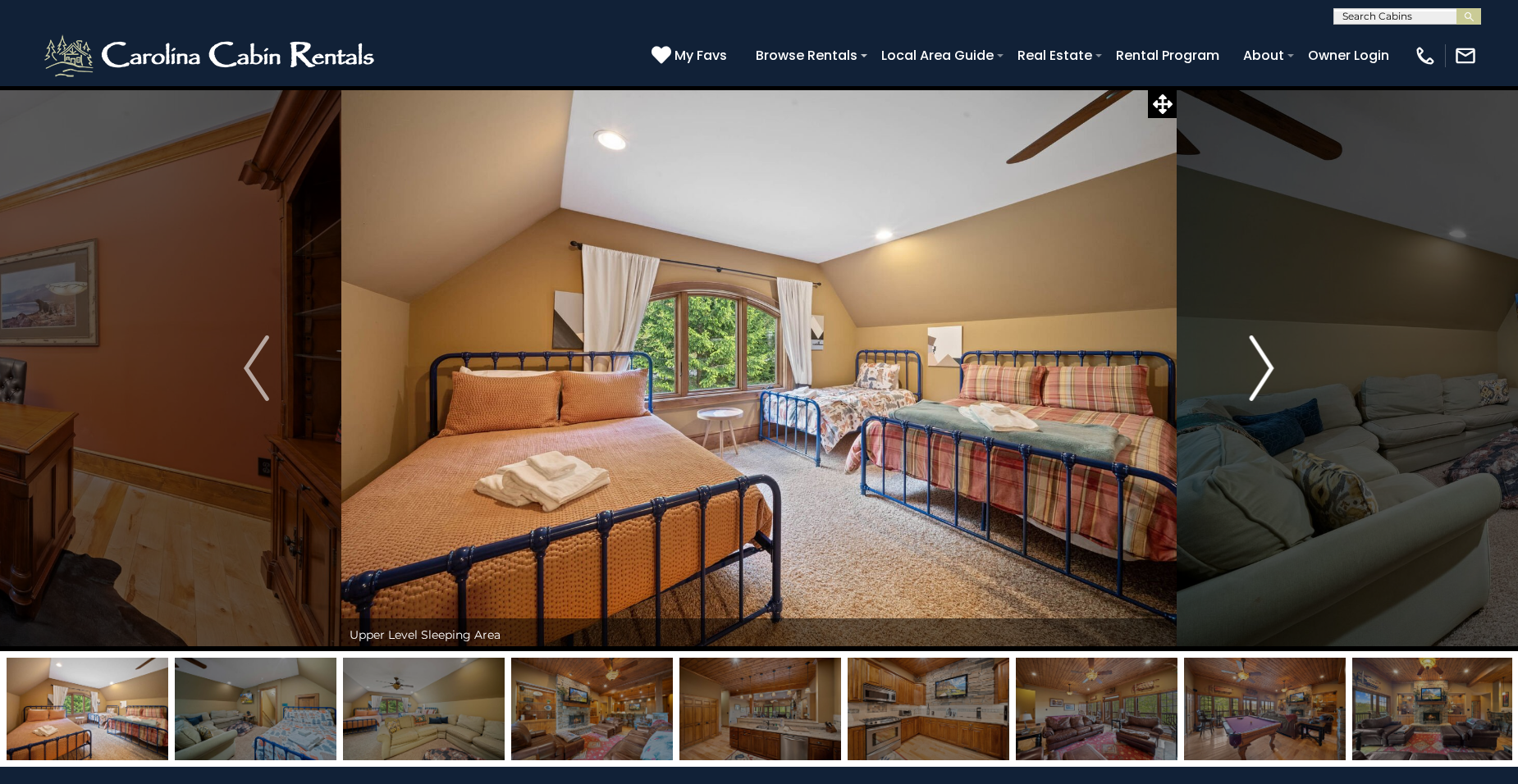
click at [1263, 372] on img "Next" at bounding box center [1261, 368] width 24 height 65
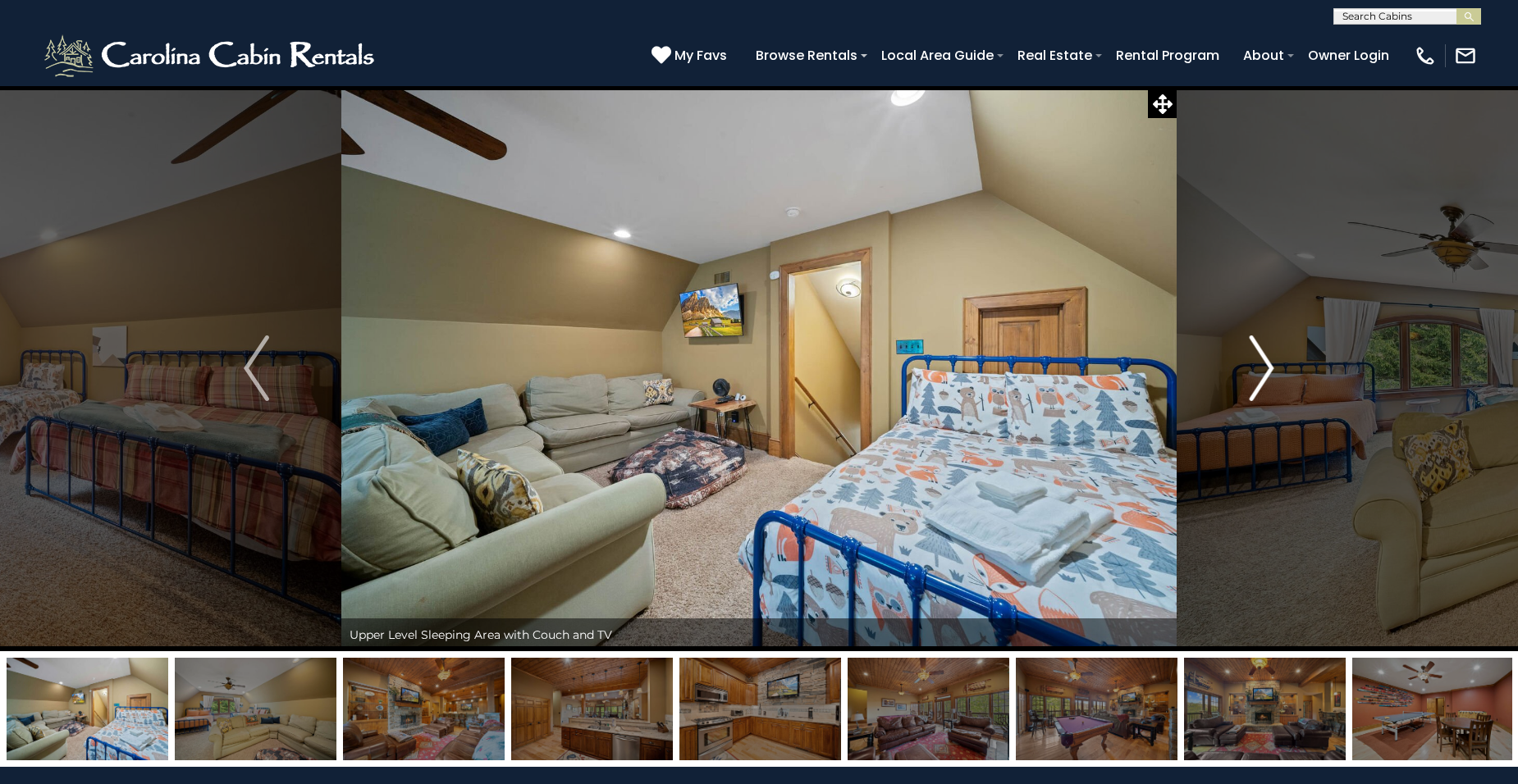
click at [1263, 372] on img "Next" at bounding box center [1261, 368] width 24 height 65
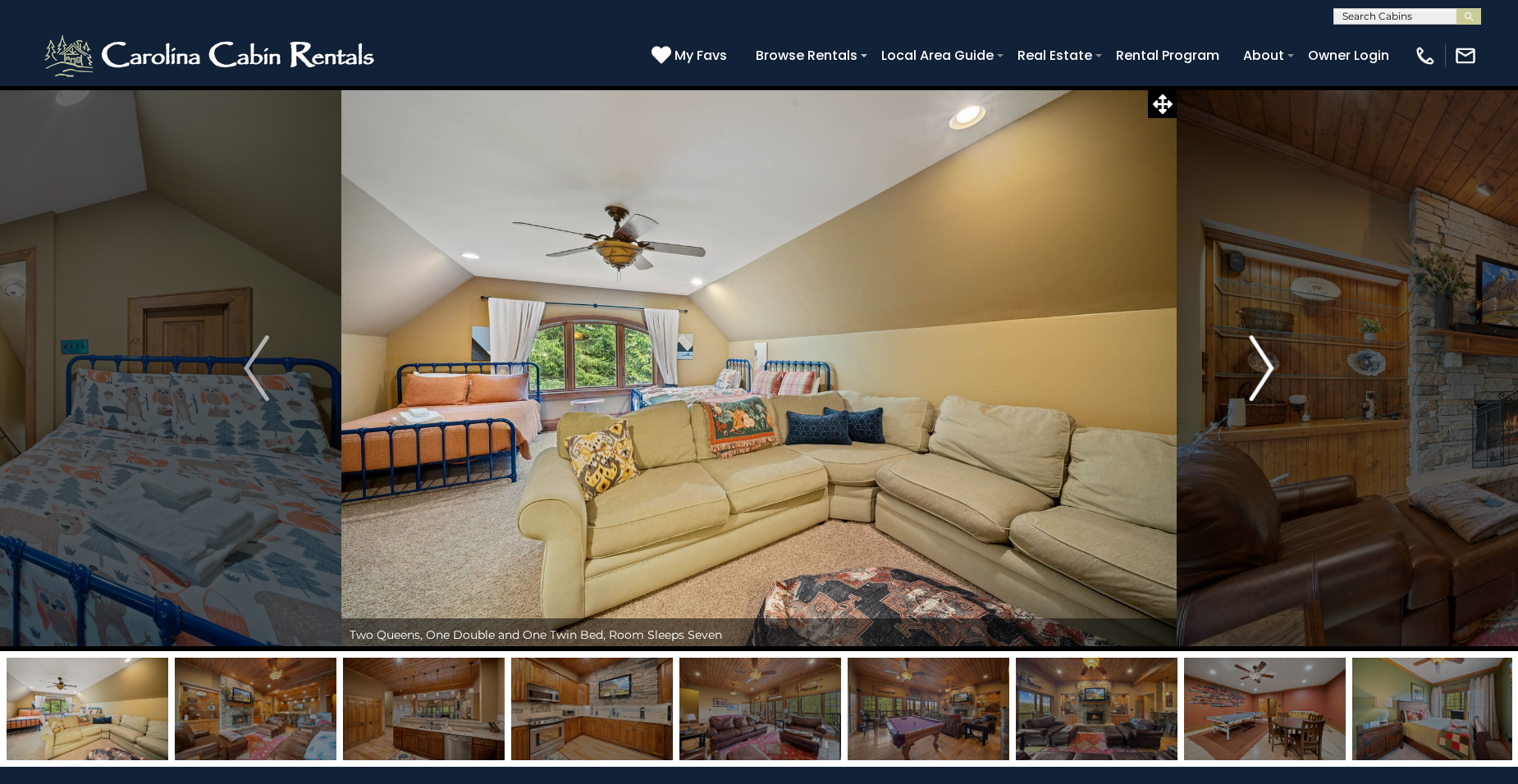
click at [1265, 372] on img "Next" at bounding box center [1261, 368] width 24 height 65
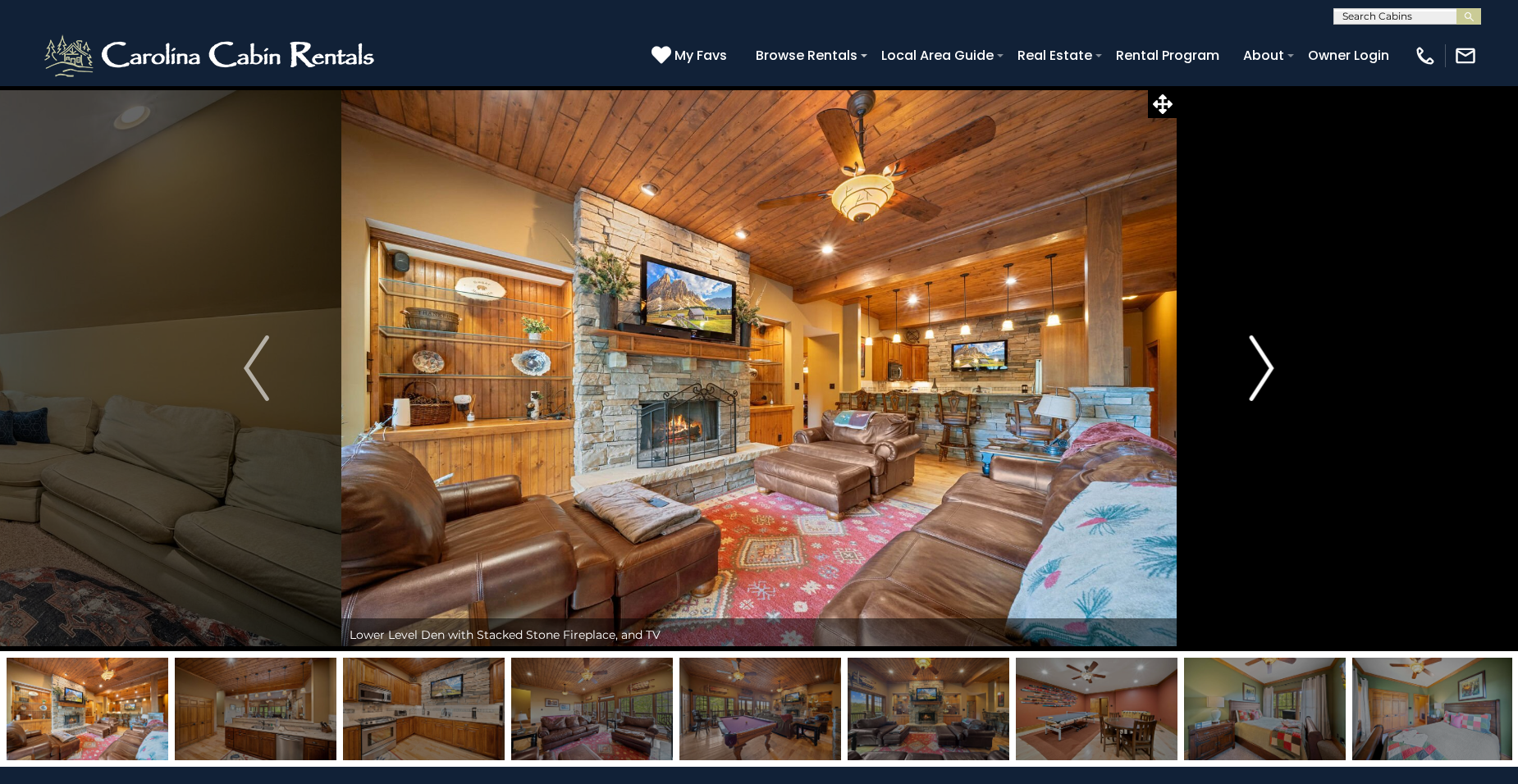
click at [1271, 372] on img "Next" at bounding box center [1261, 368] width 24 height 65
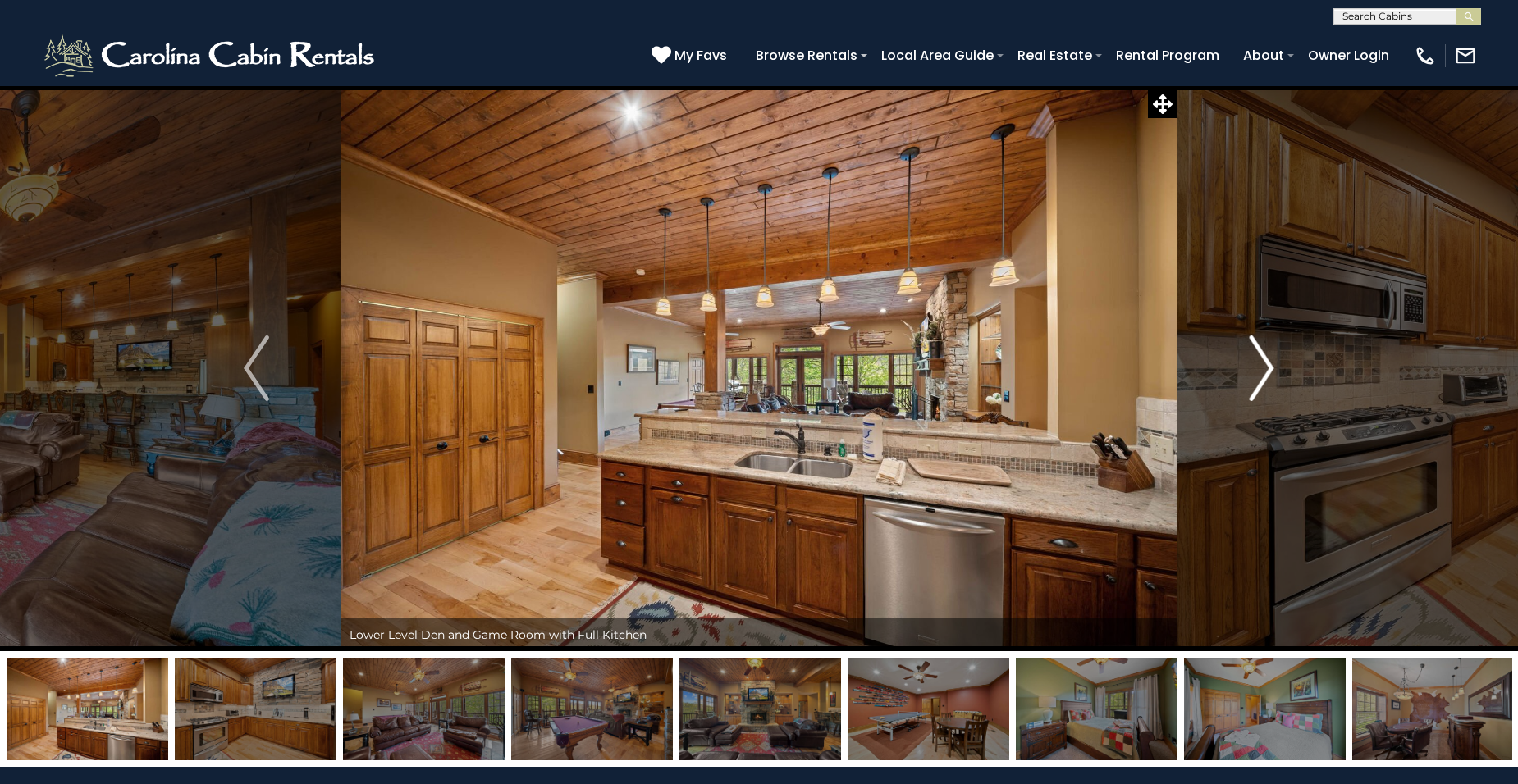
click at [1271, 372] on img "Next" at bounding box center [1261, 368] width 24 height 65
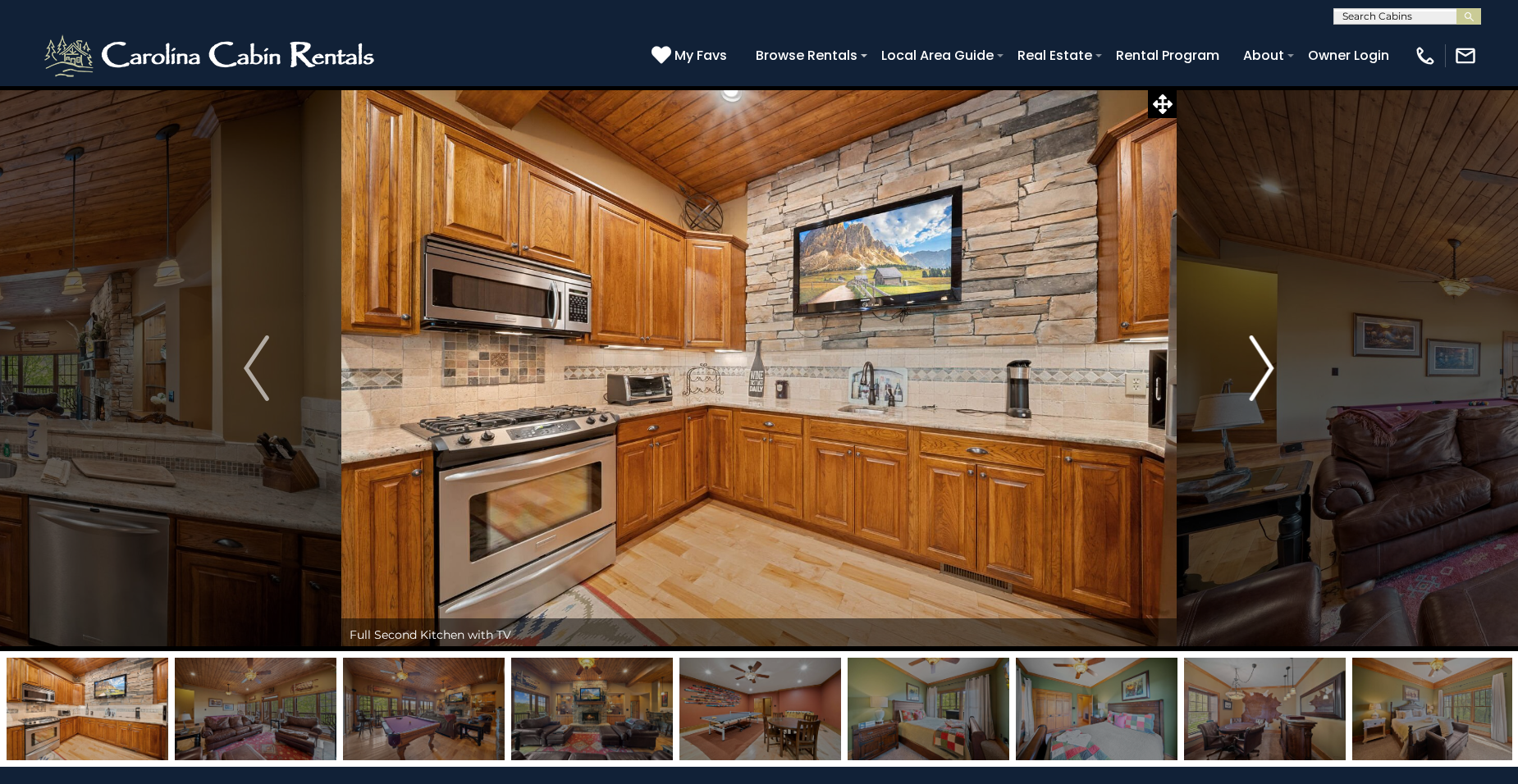
click at [1272, 372] on img "Next" at bounding box center [1261, 368] width 24 height 65
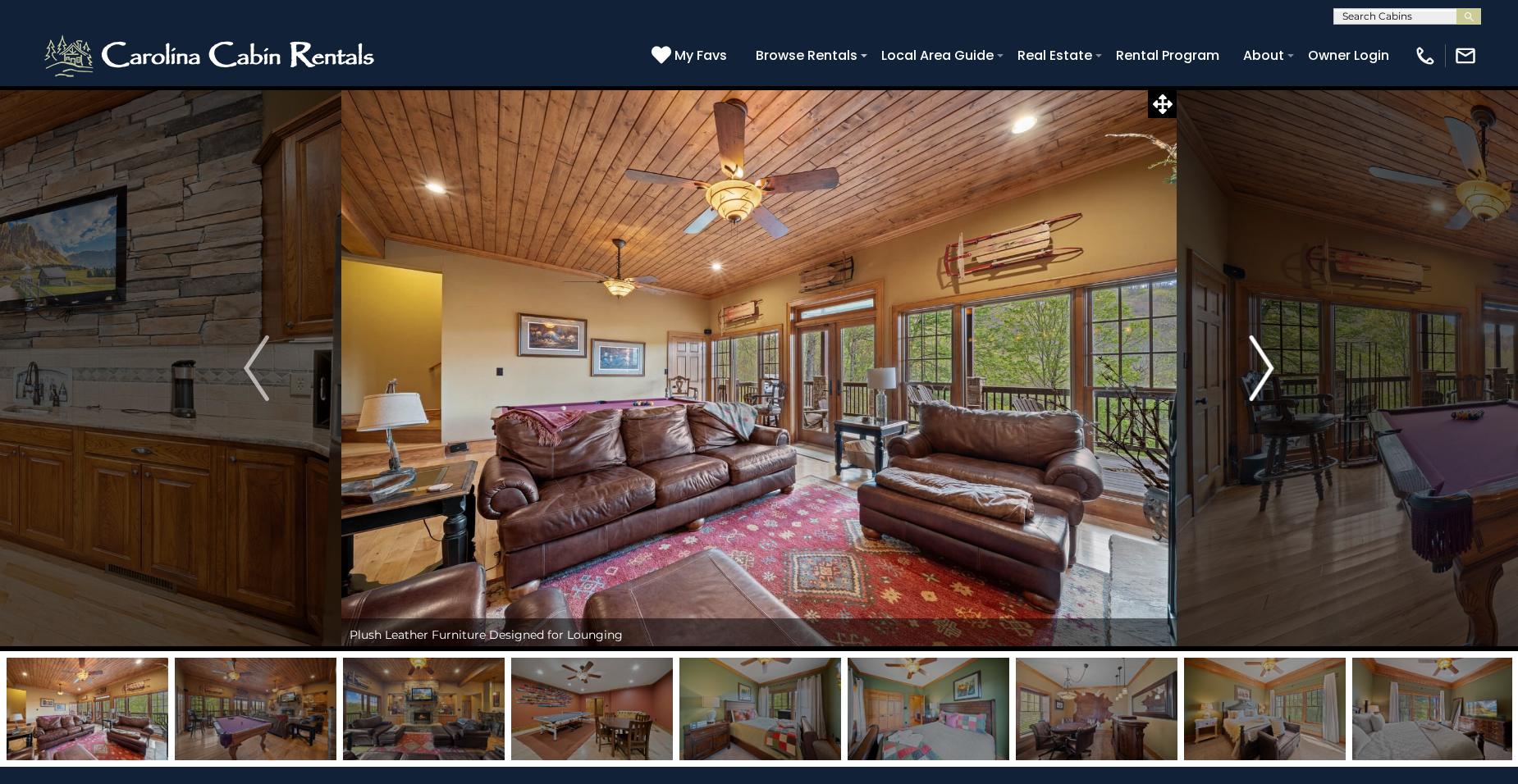
click at [1272, 372] on img "Next" at bounding box center [1261, 368] width 24 height 65
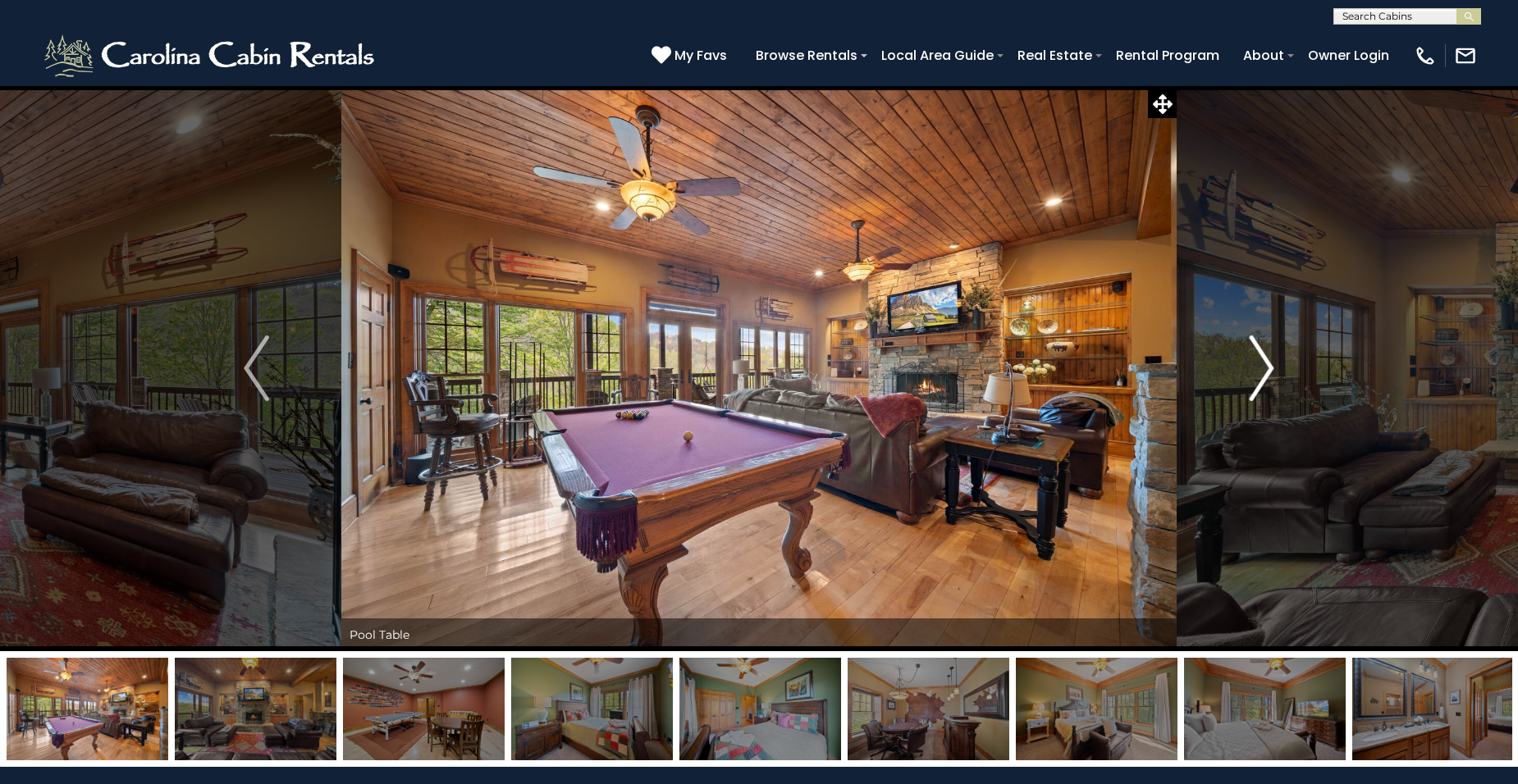
click at [1272, 372] on img "Next" at bounding box center [1261, 368] width 24 height 65
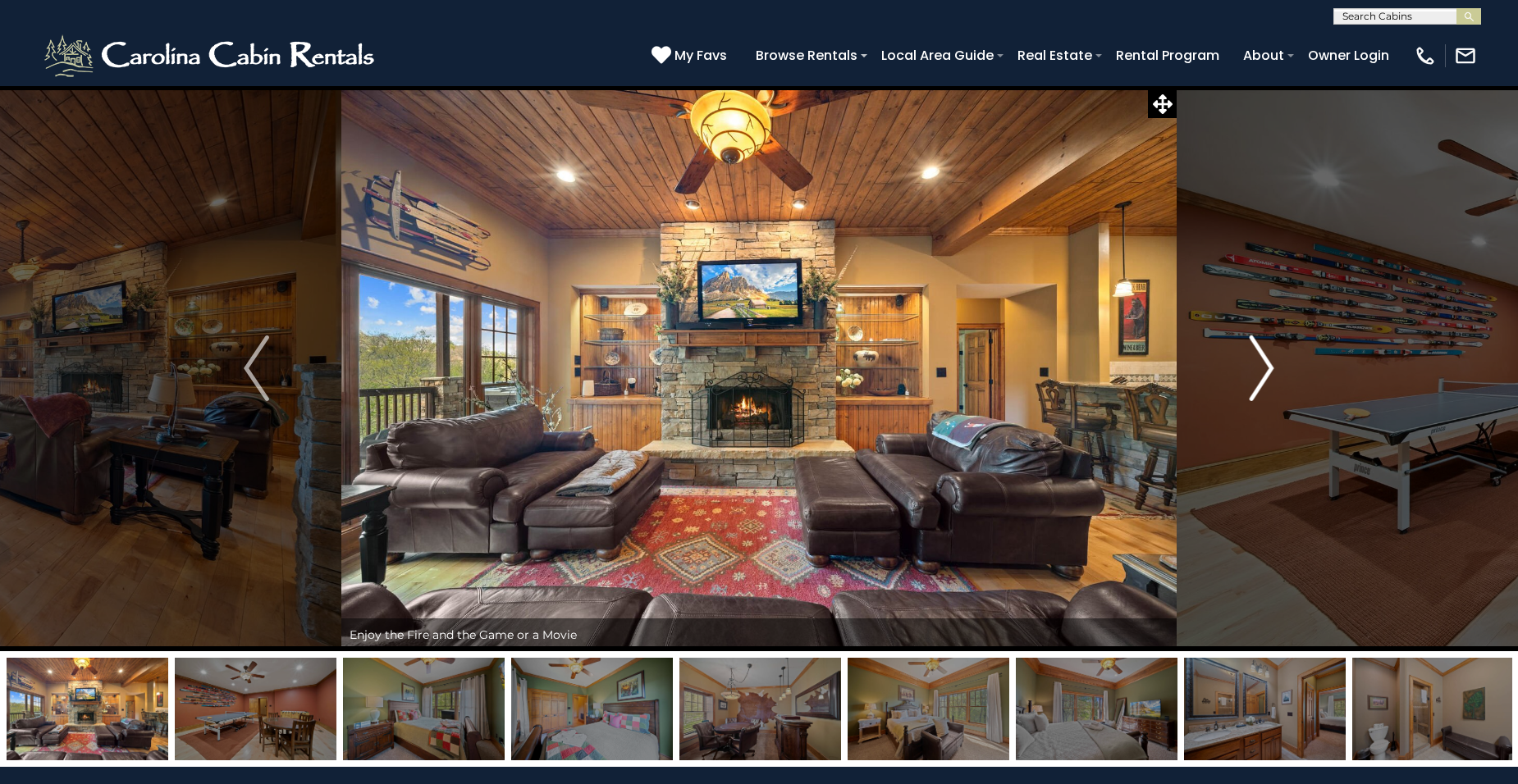
click at [1272, 372] on img "Next" at bounding box center [1261, 368] width 24 height 65
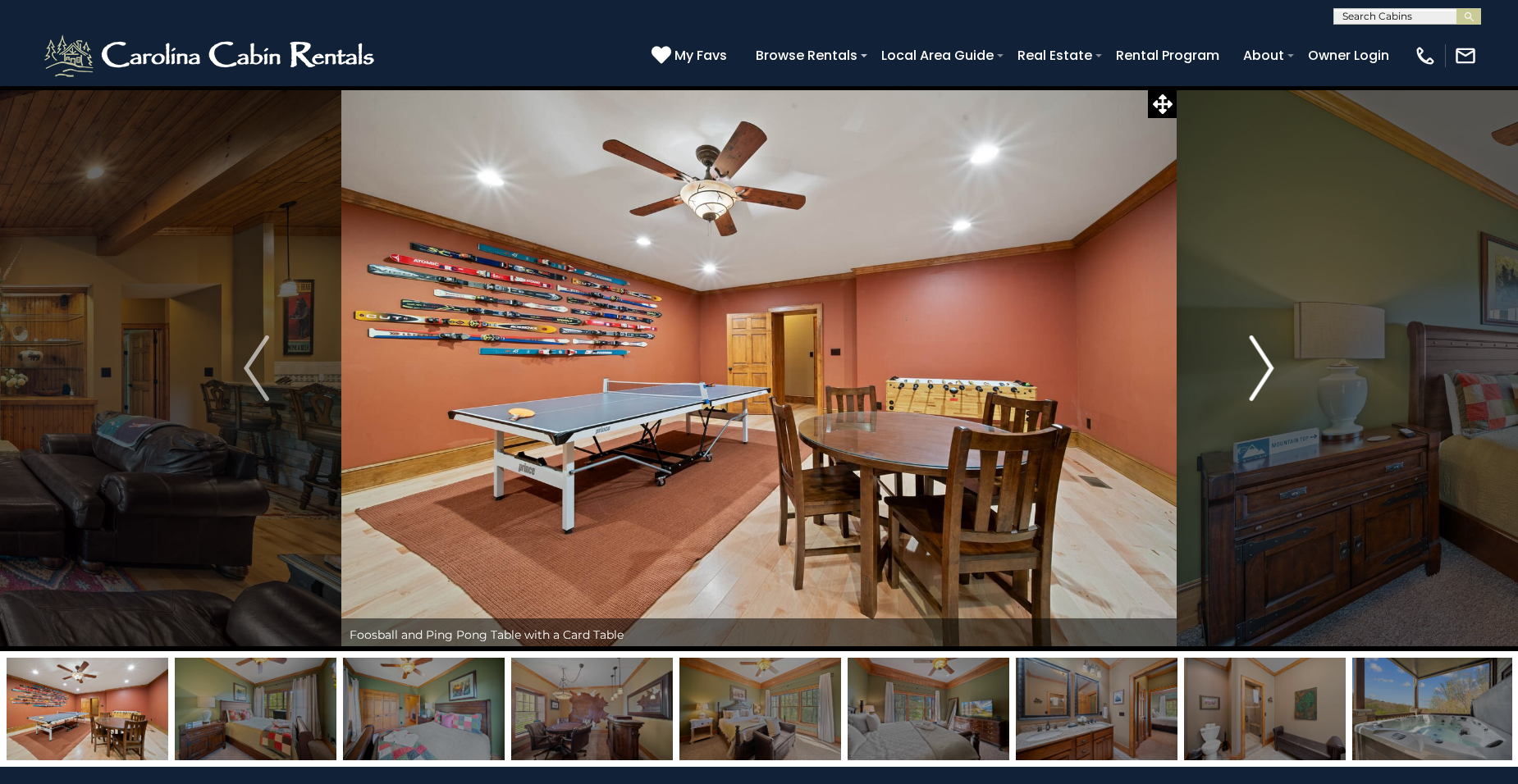
click at [1272, 372] on img "Next" at bounding box center [1261, 368] width 24 height 65
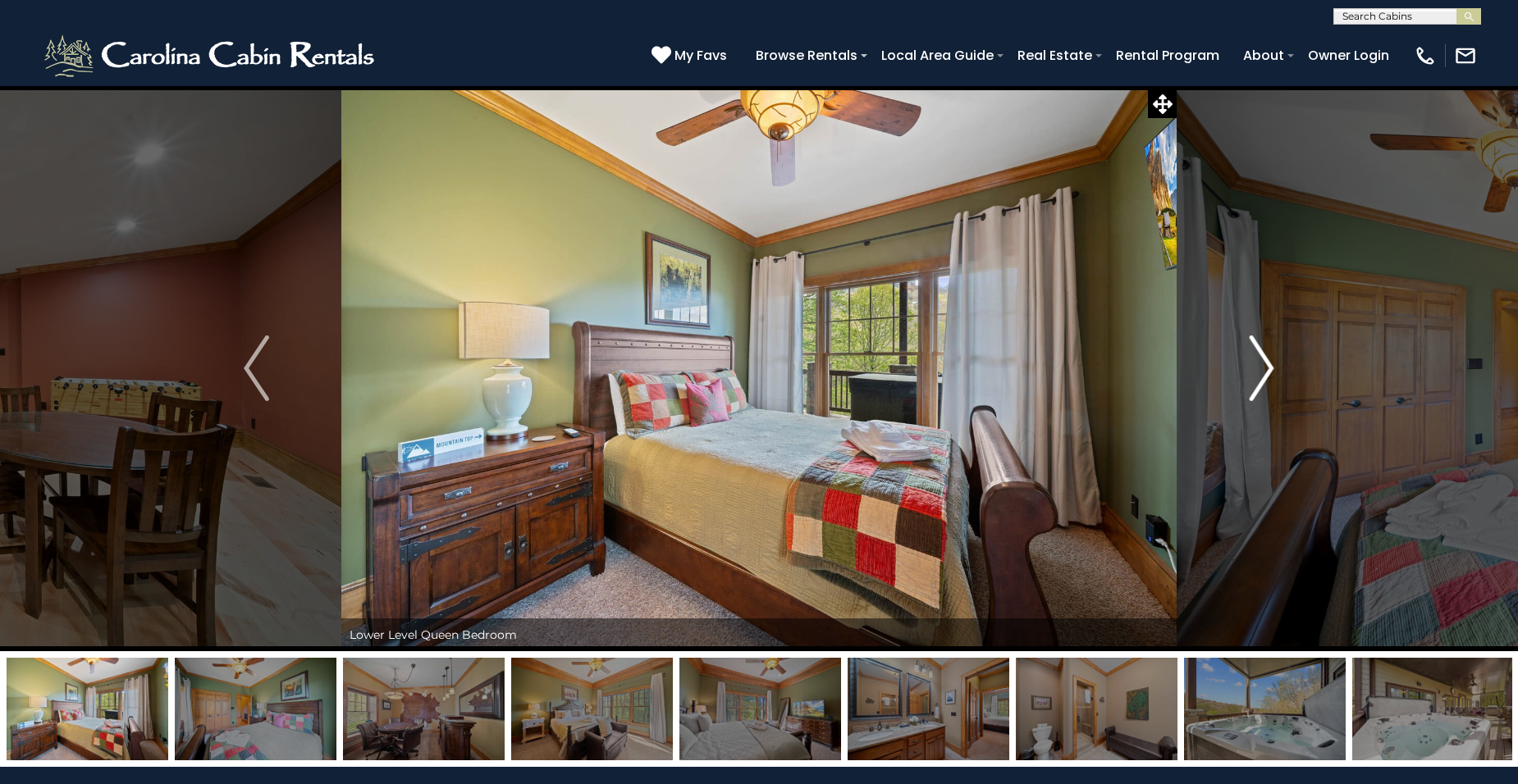
click at [1272, 372] on img "Next" at bounding box center [1261, 368] width 24 height 65
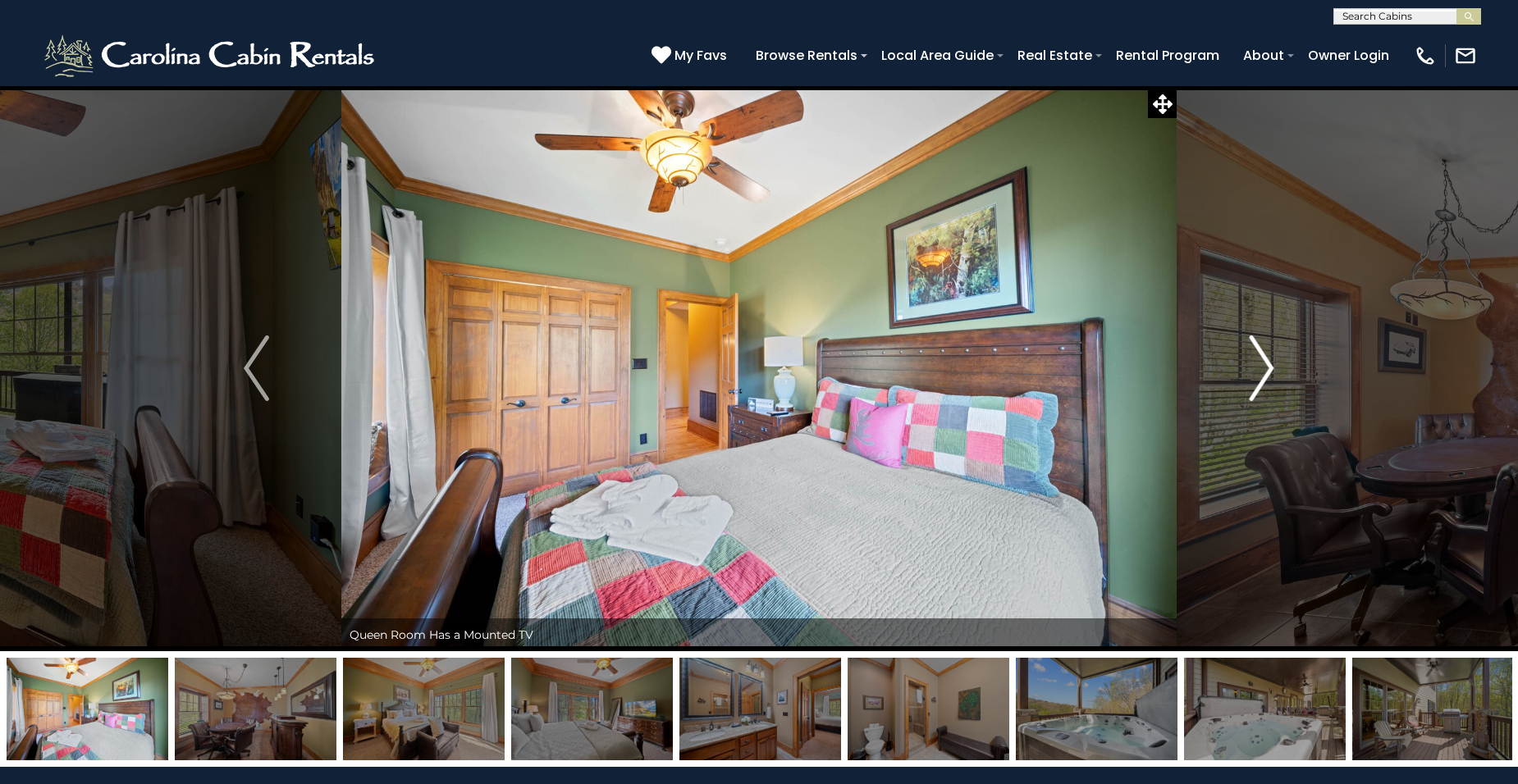
click at [1272, 372] on img "Next" at bounding box center [1261, 368] width 24 height 65
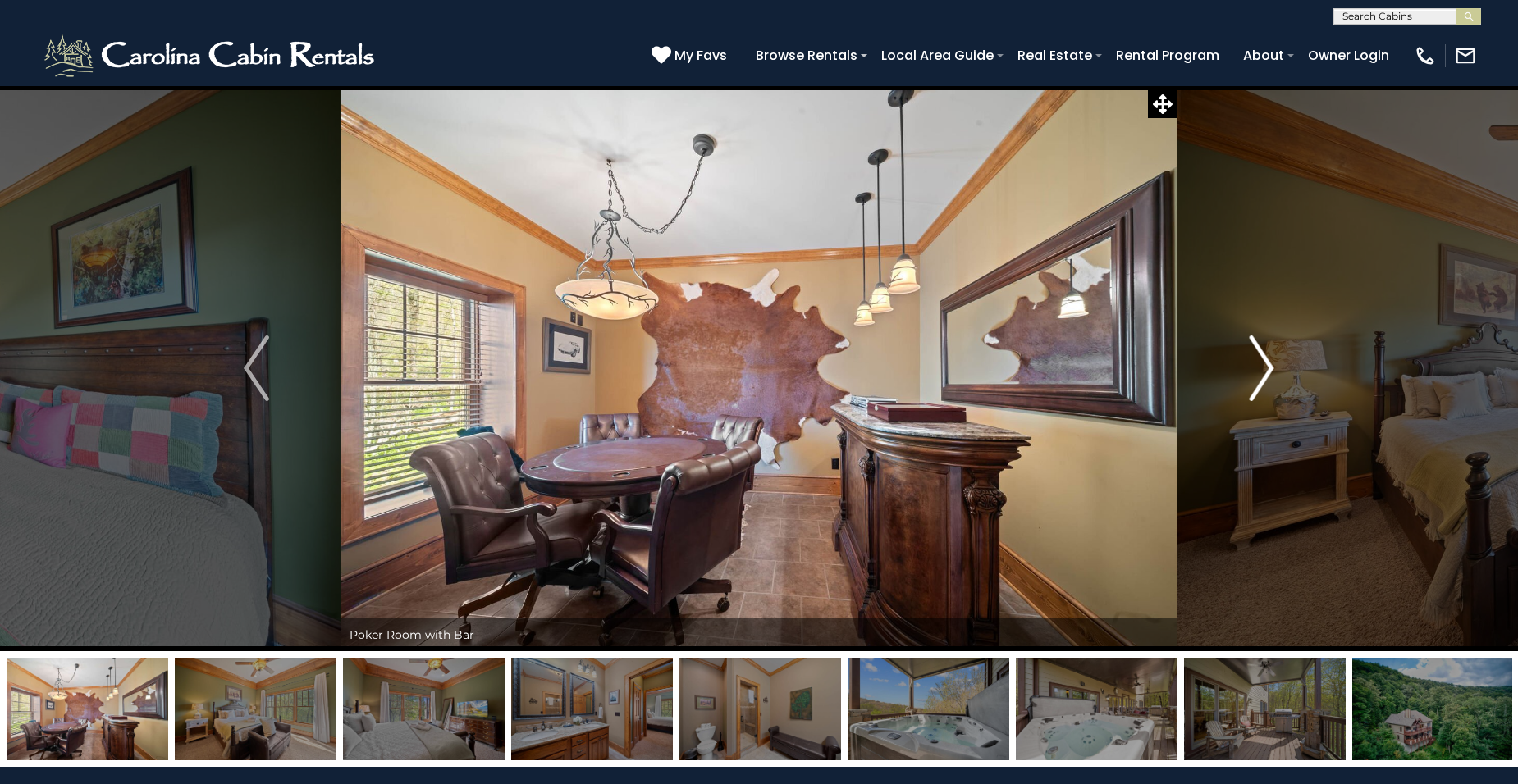
click at [1273, 372] on img "Next" at bounding box center [1261, 368] width 24 height 65
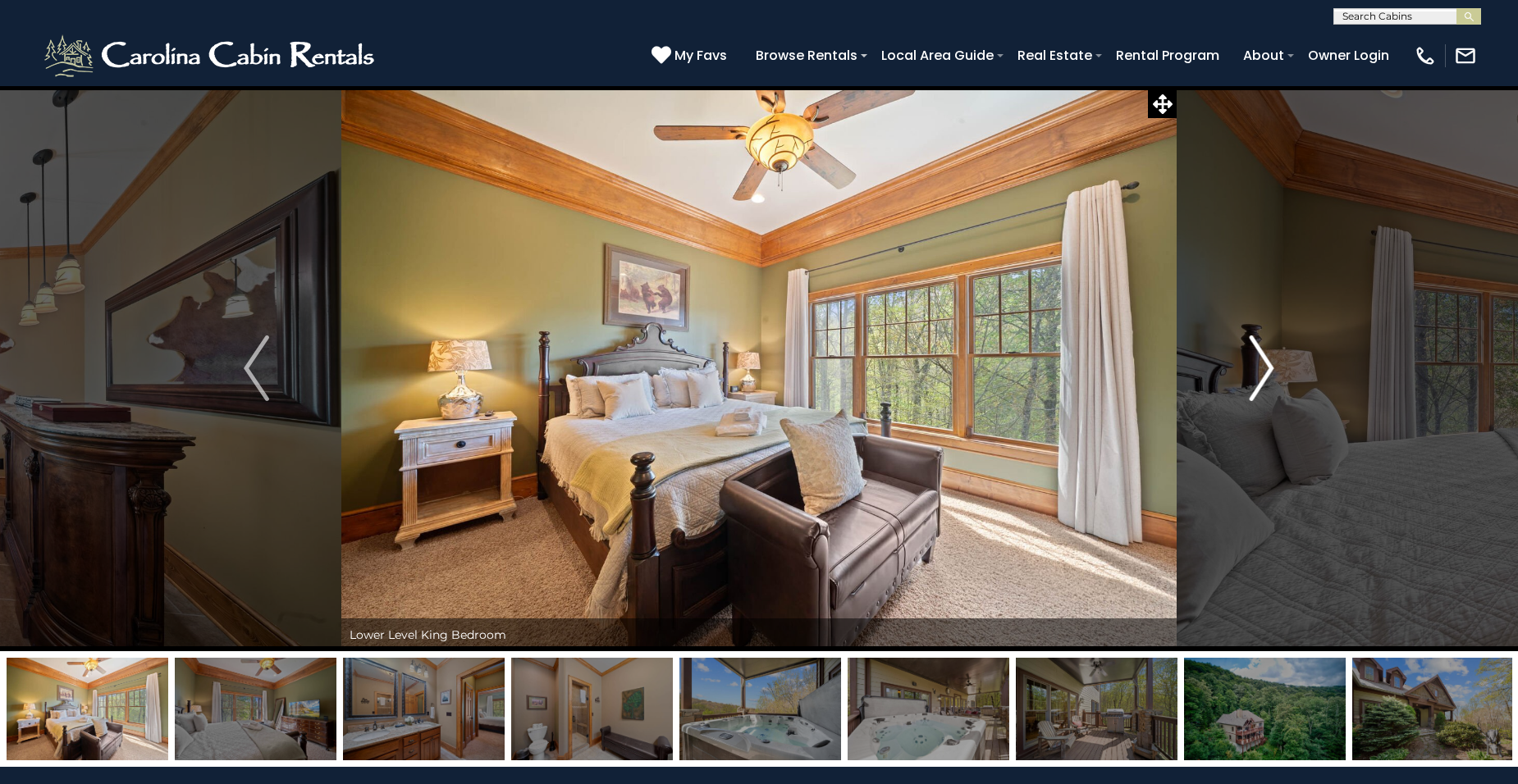
click at [1273, 372] on img "Next" at bounding box center [1261, 368] width 24 height 65
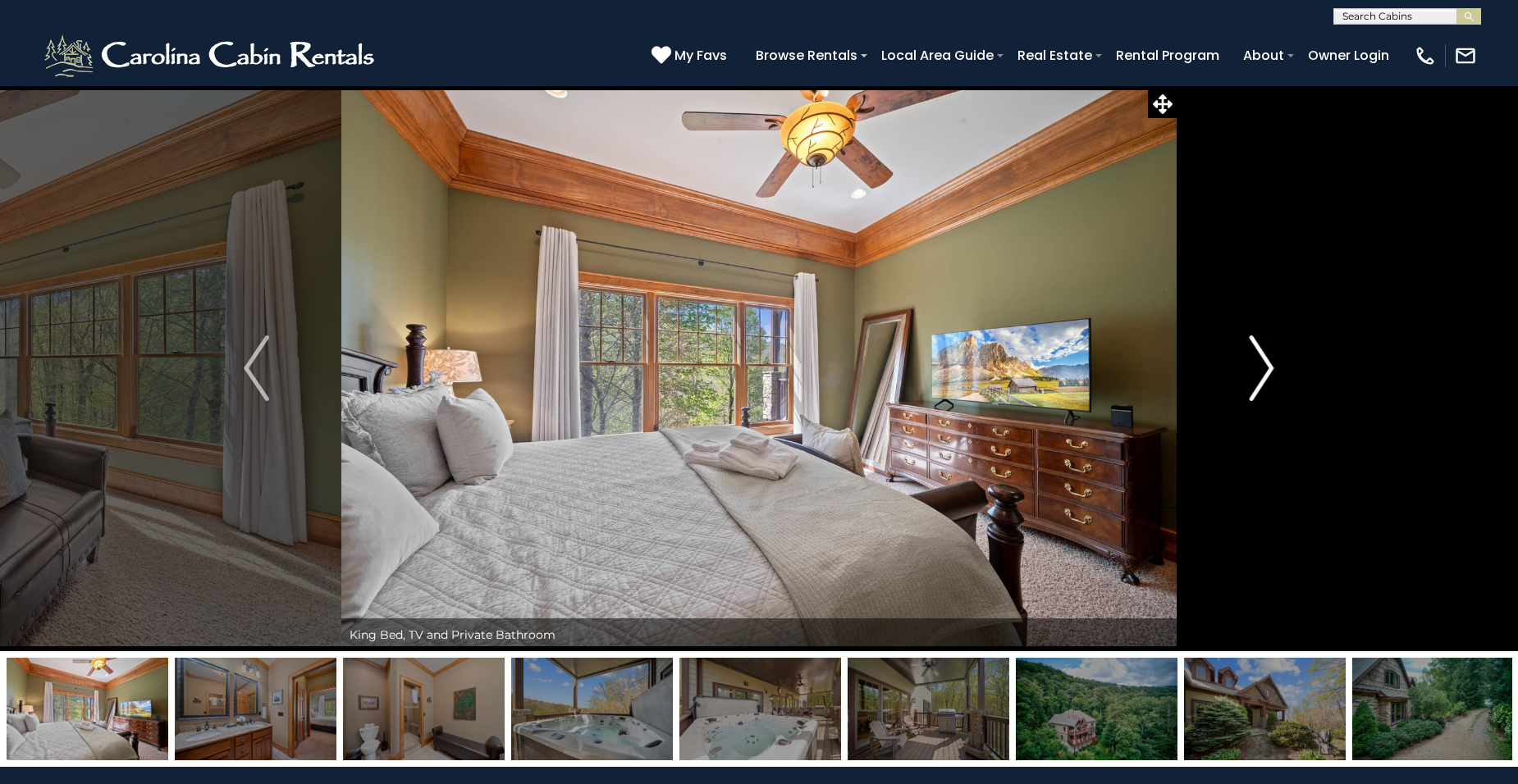
click at [1275, 371] on button "Next" at bounding box center [1262, 368] width 171 height 566
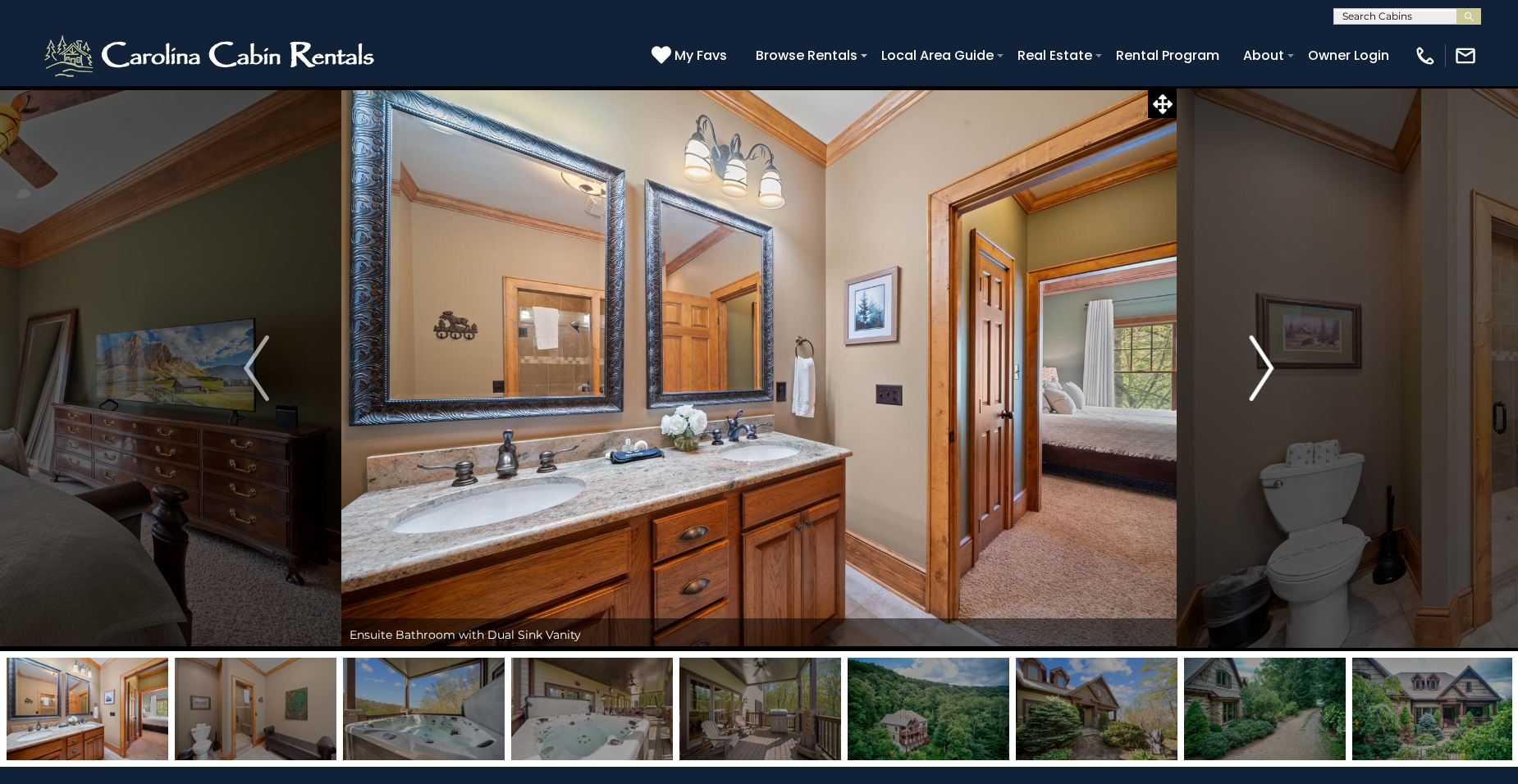
click at [1275, 371] on button "Next" at bounding box center [1262, 368] width 171 height 566
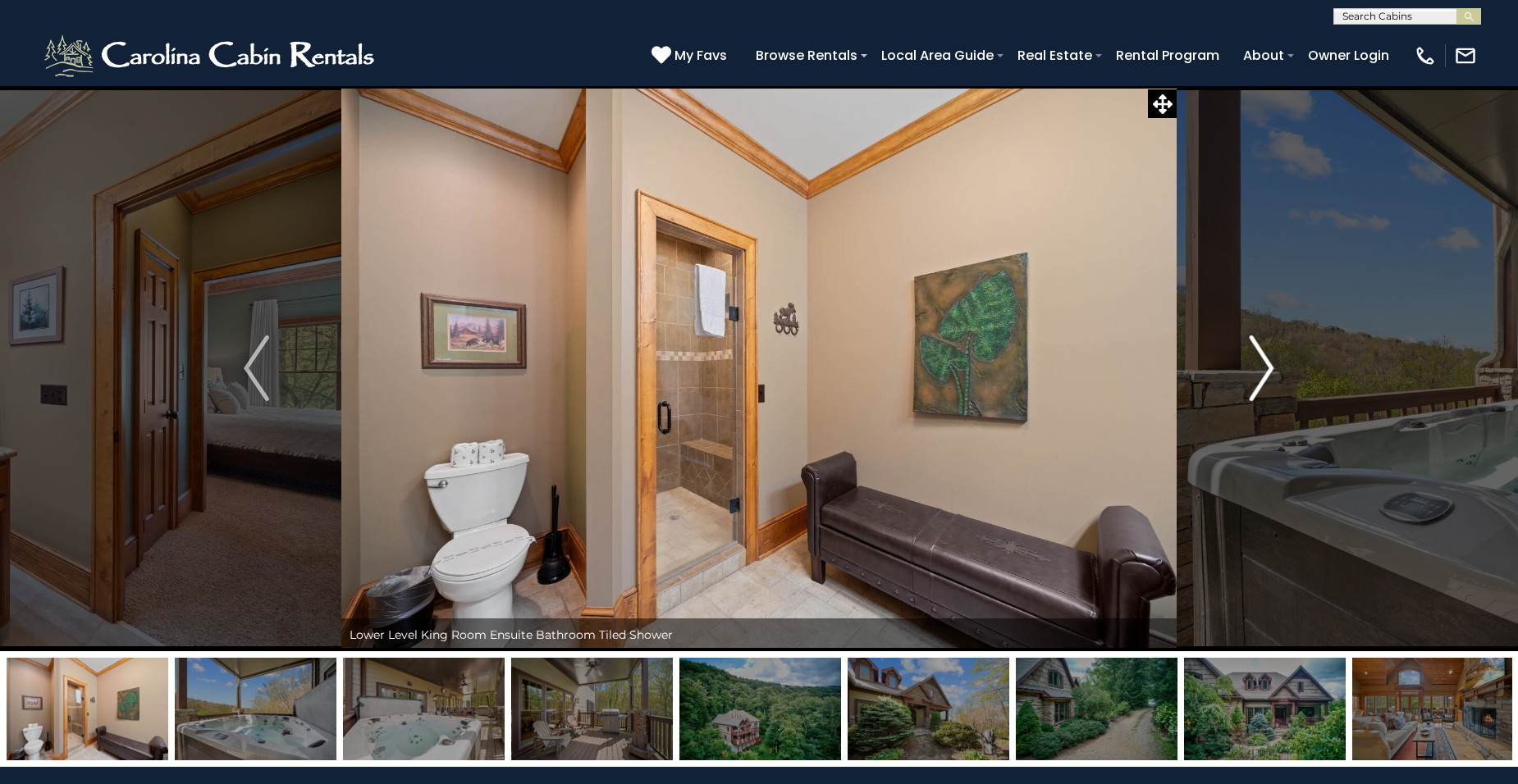
click at [1275, 371] on button "Next" at bounding box center [1262, 368] width 171 height 566
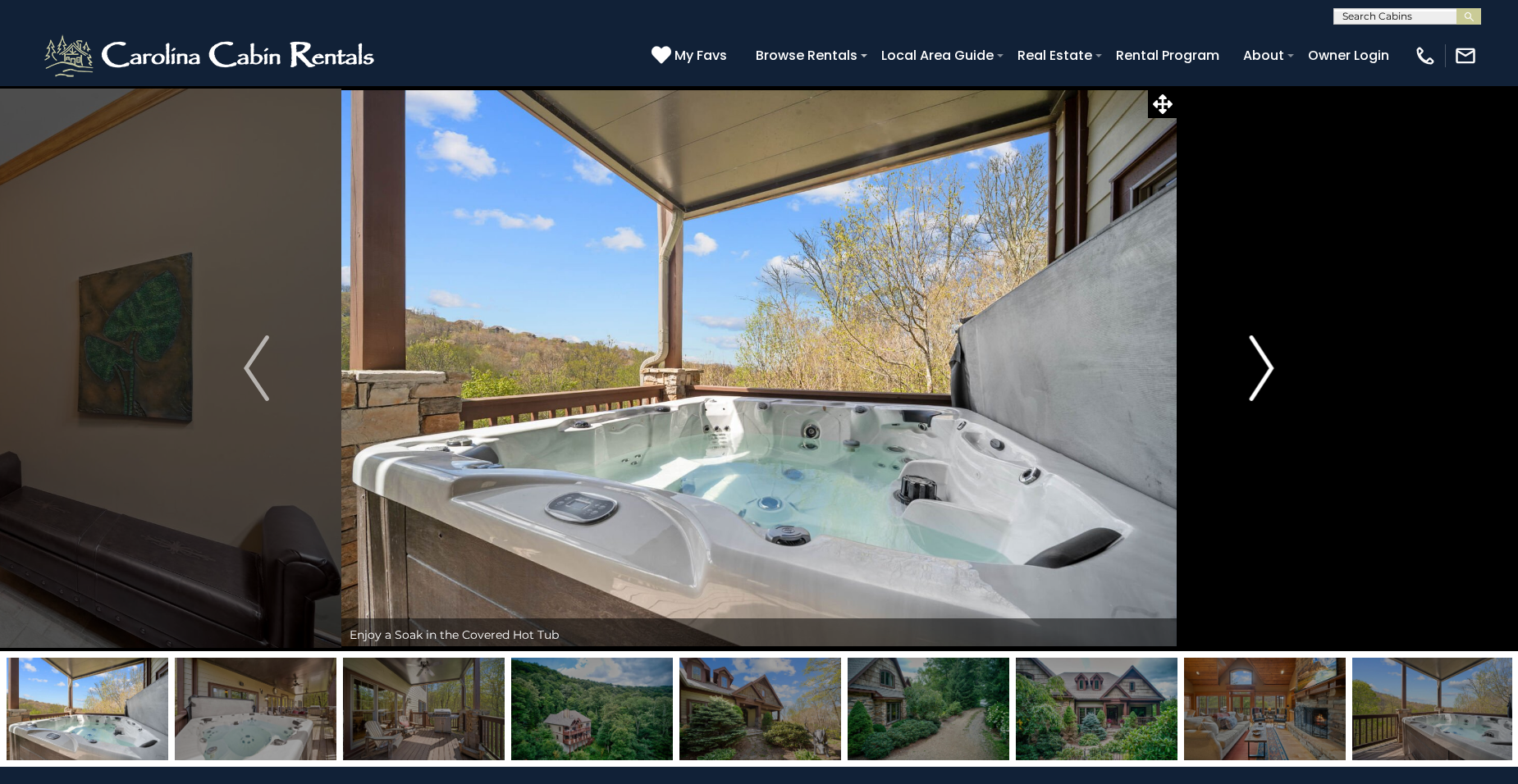
click at [1276, 370] on button "Next" at bounding box center [1262, 368] width 171 height 566
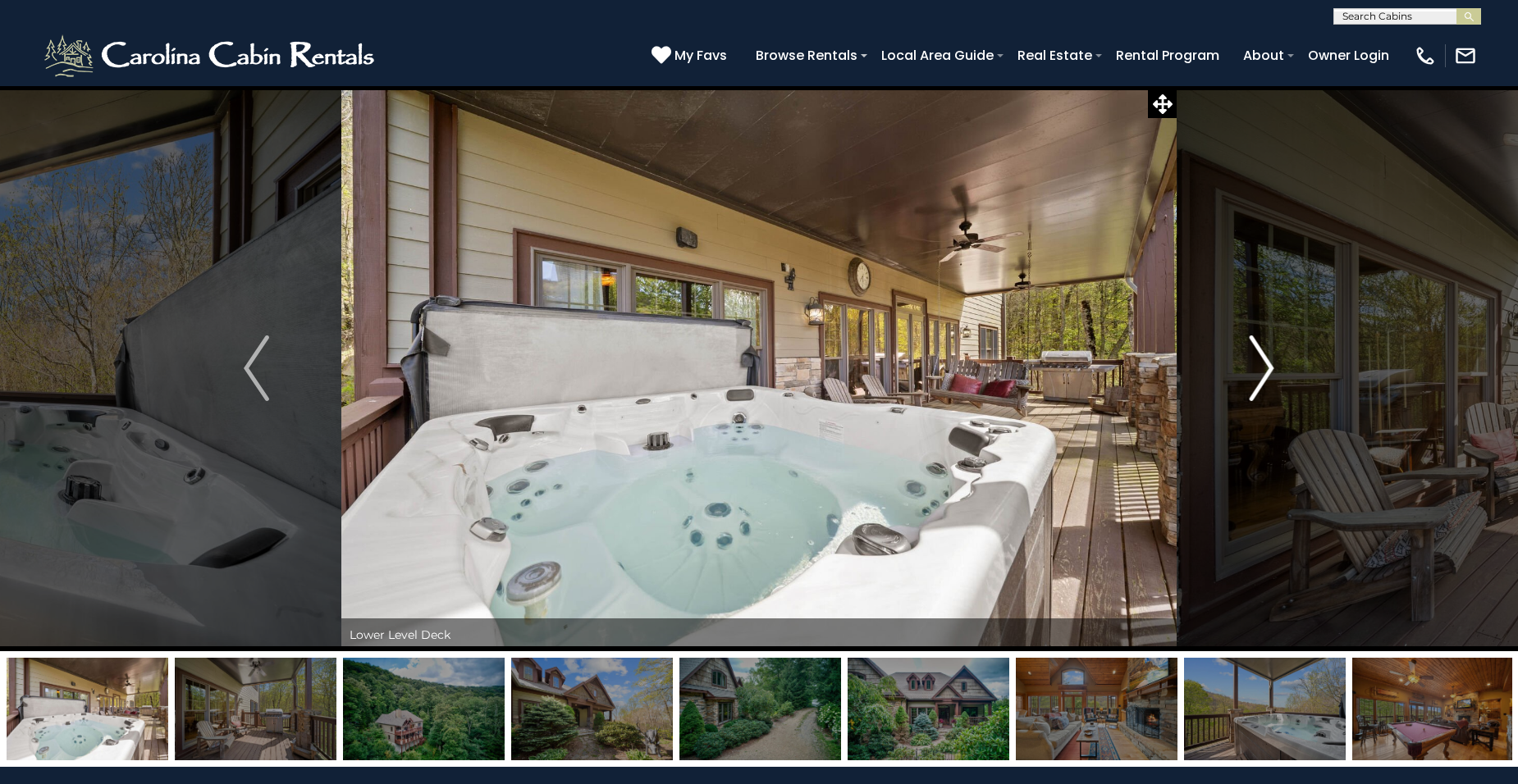
click at [1275, 369] on button "Next" at bounding box center [1262, 368] width 171 height 566
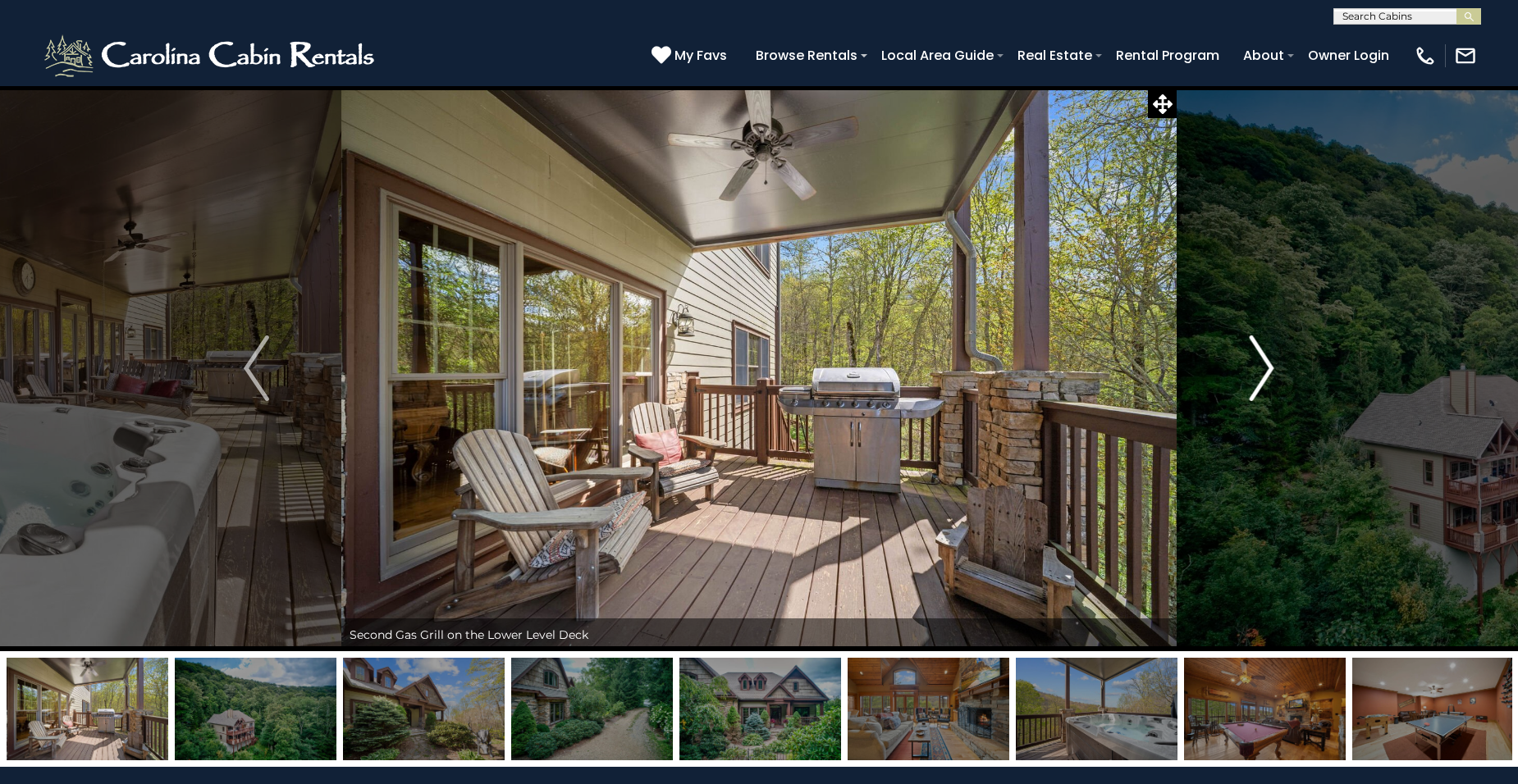
click at [1278, 372] on button "Next" at bounding box center [1262, 368] width 171 height 566
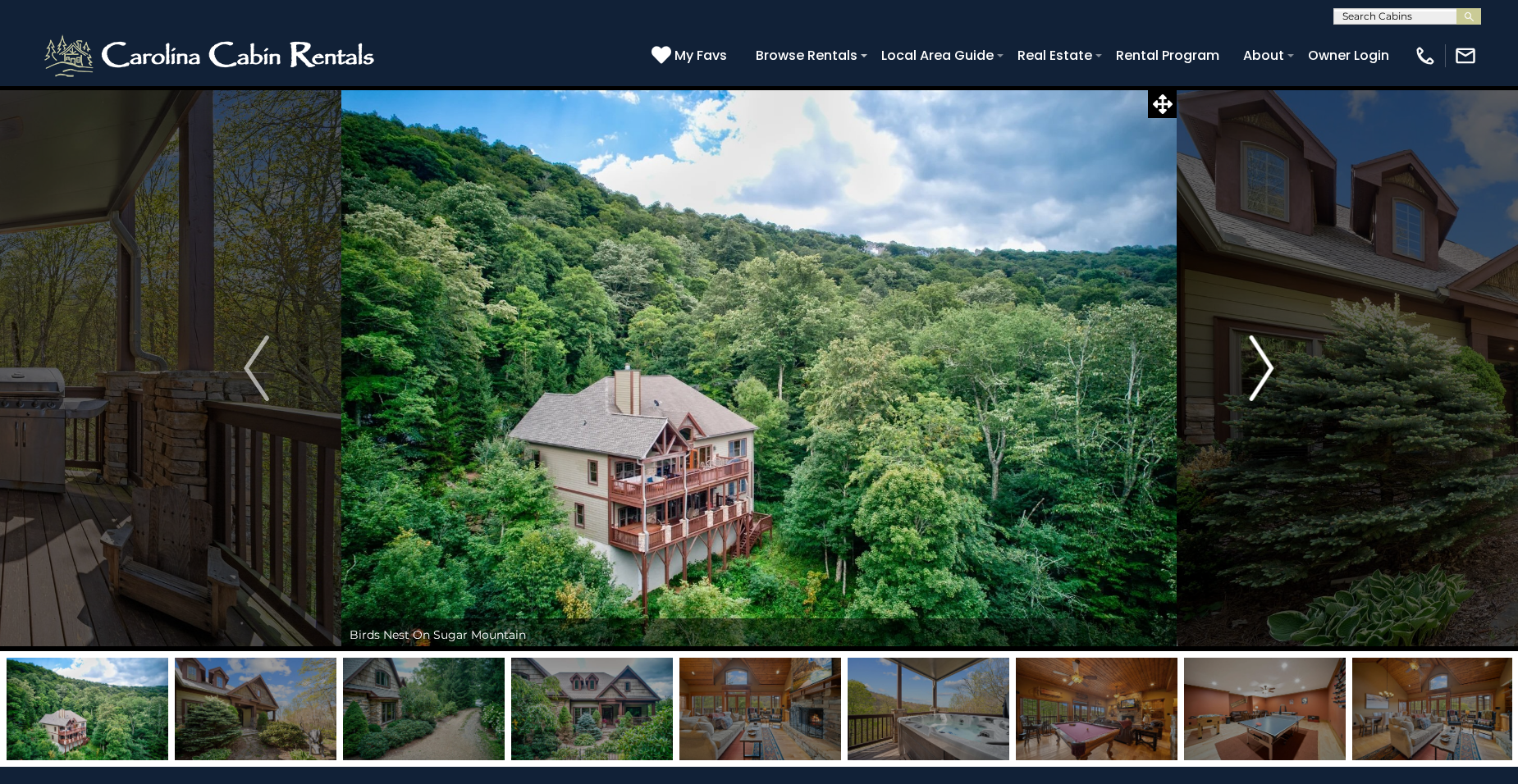
click at [1278, 372] on button "Next" at bounding box center [1262, 368] width 171 height 566
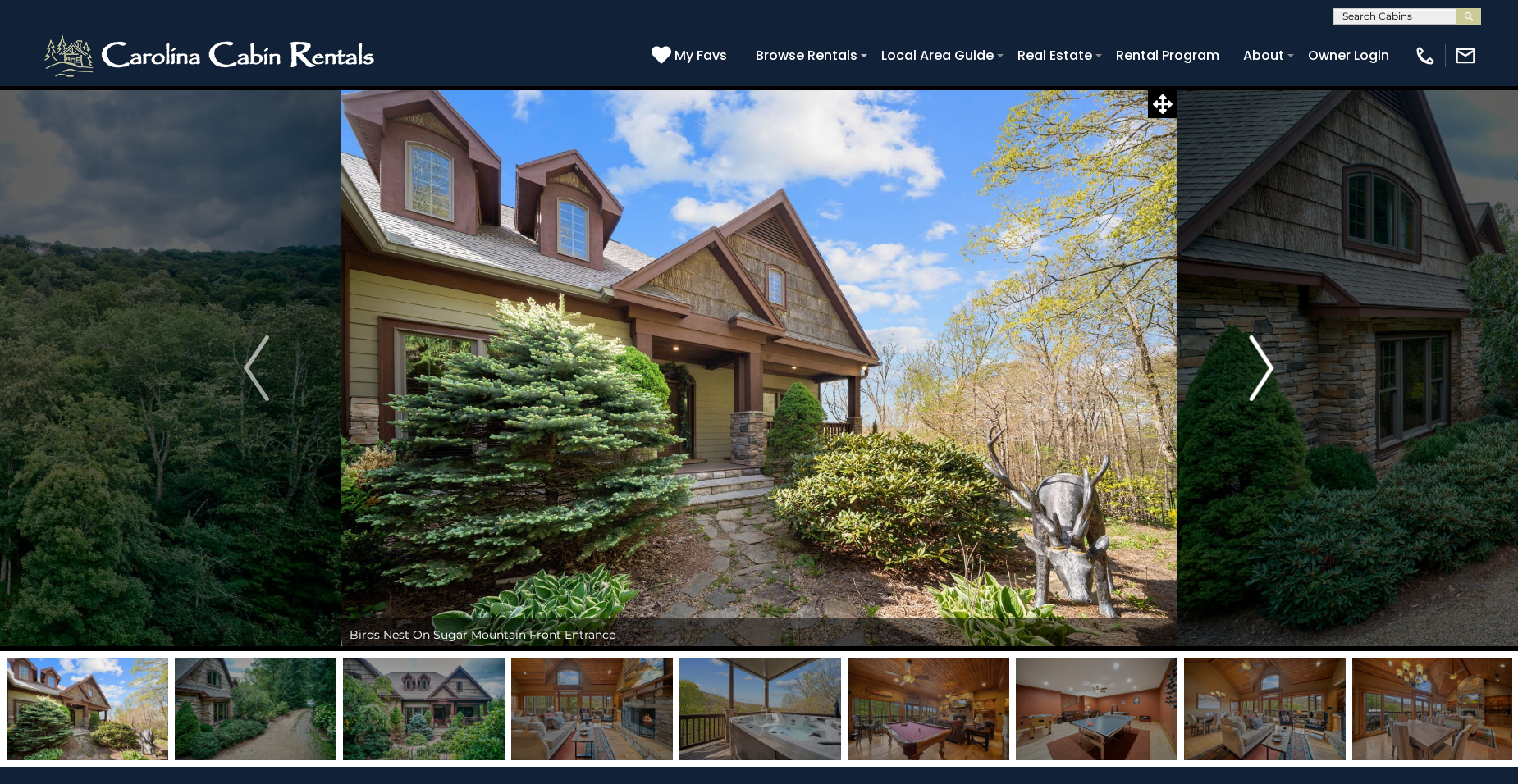
click at [1278, 372] on button "Next" at bounding box center [1262, 368] width 171 height 566
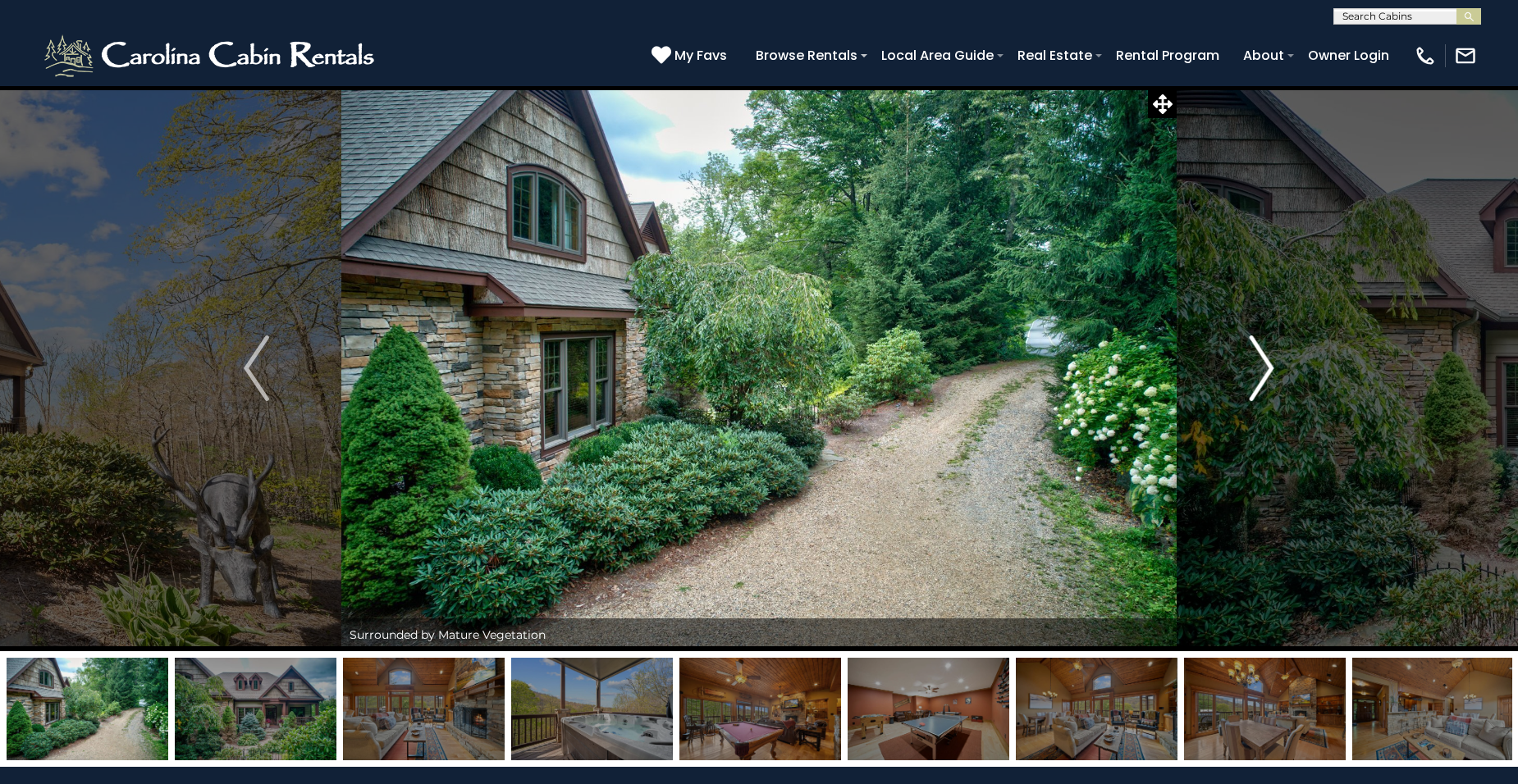
click at [1278, 372] on button "Next" at bounding box center [1262, 368] width 171 height 566
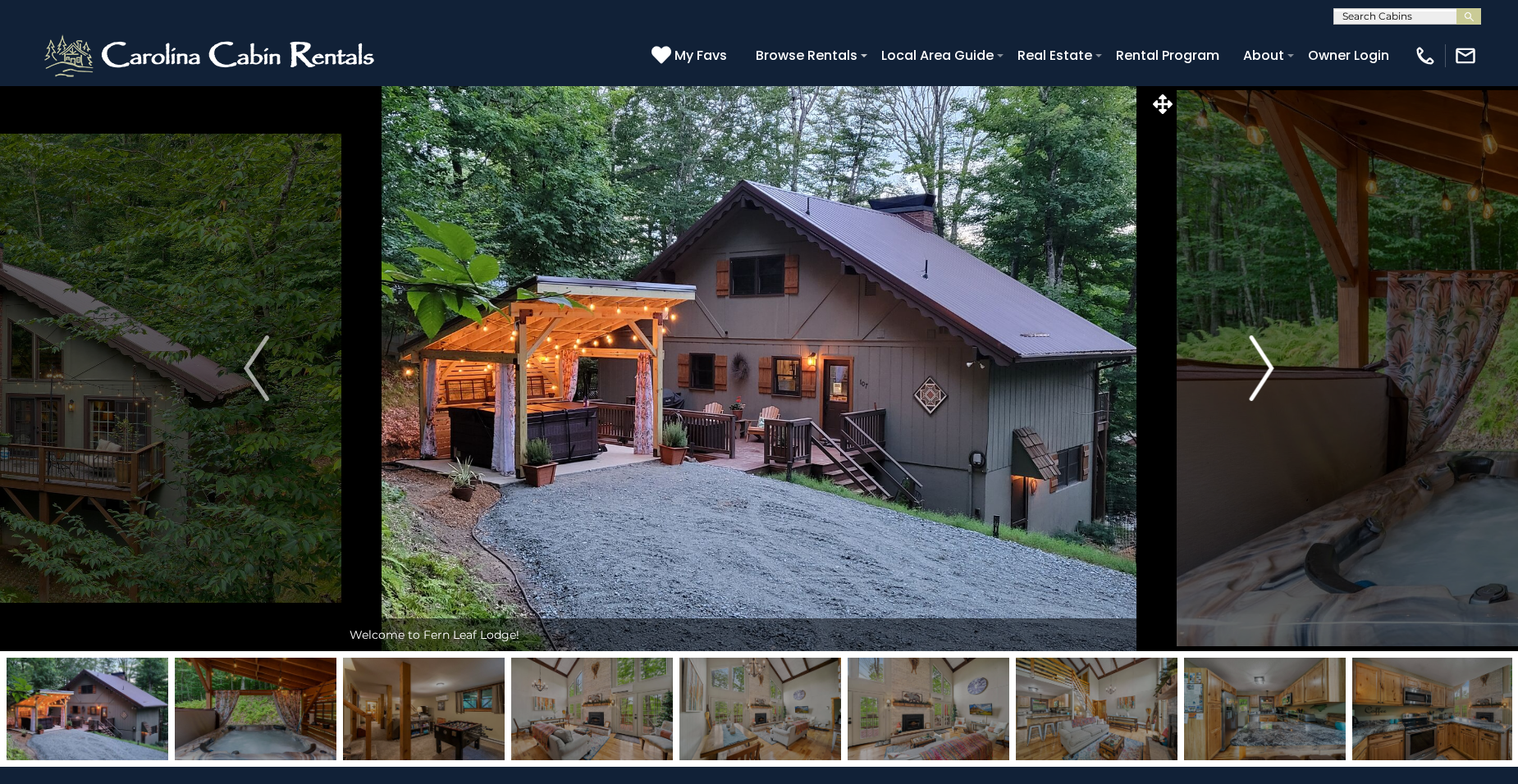
click at [1259, 370] on img "Next" at bounding box center [1261, 368] width 24 height 65
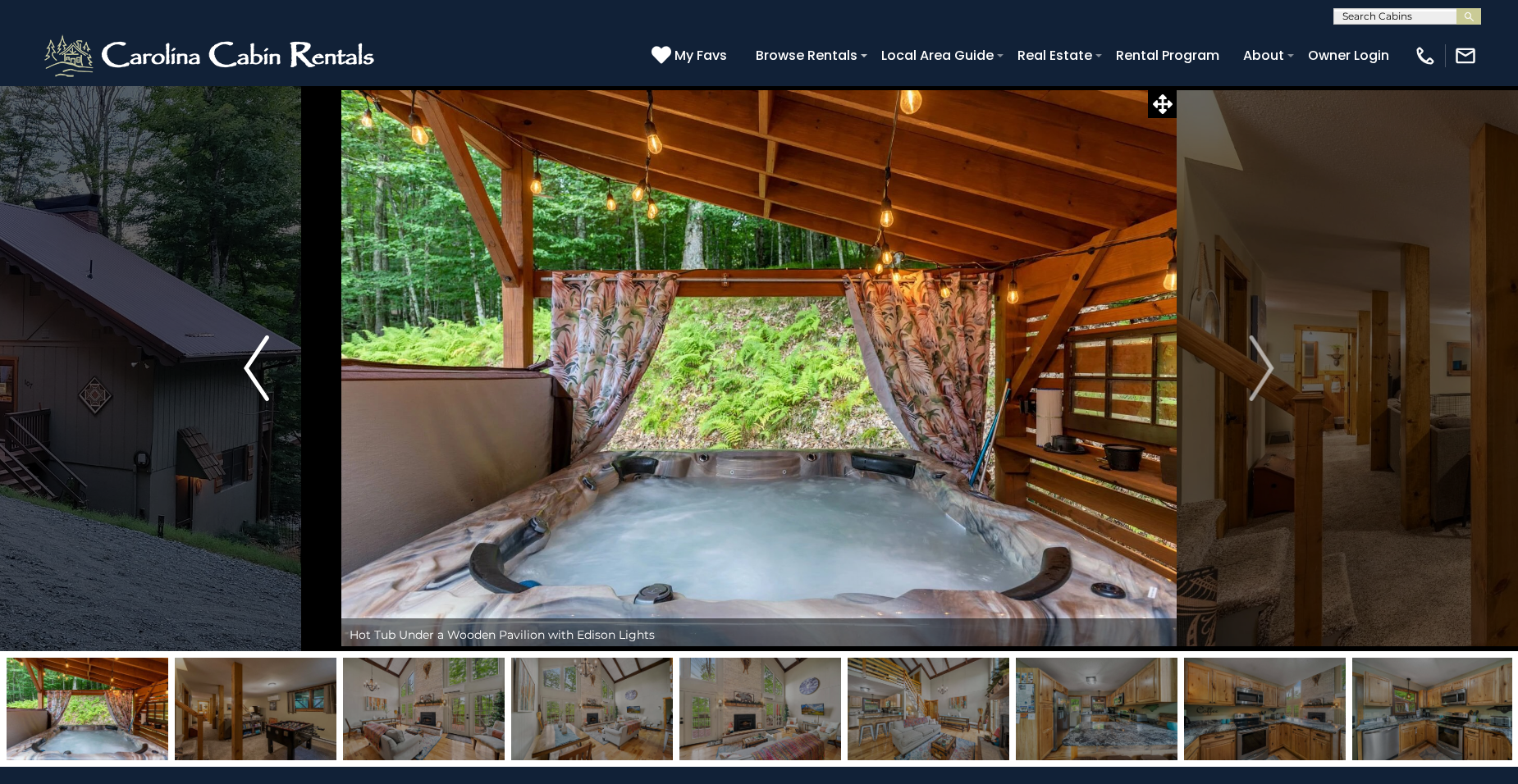
click at [250, 361] on img "Previous" at bounding box center [255, 368] width 24 height 65
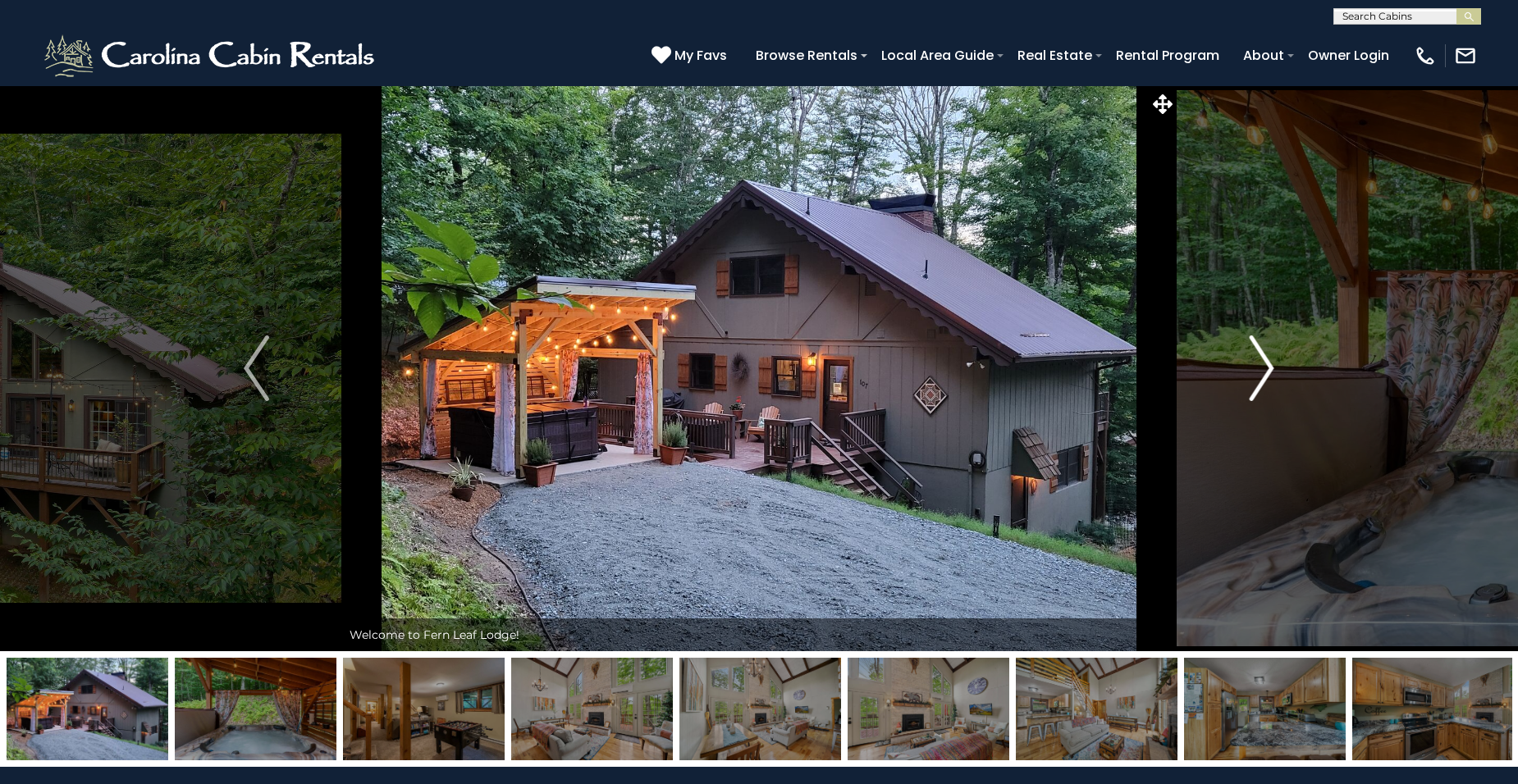
click at [1267, 366] on img "Next" at bounding box center [1261, 368] width 24 height 65
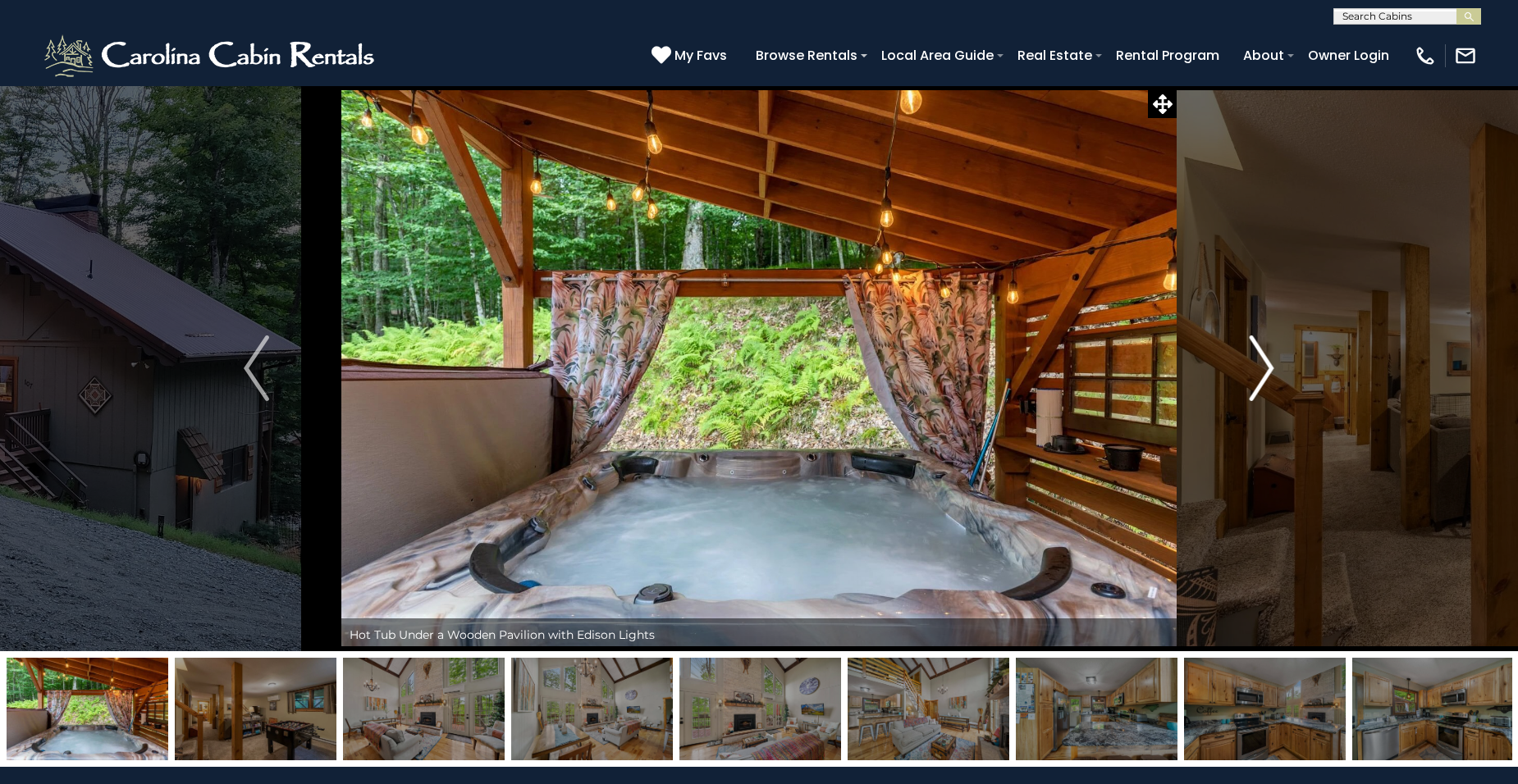
click at [1267, 366] on img "Next" at bounding box center [1261, 368] width 24 height 65
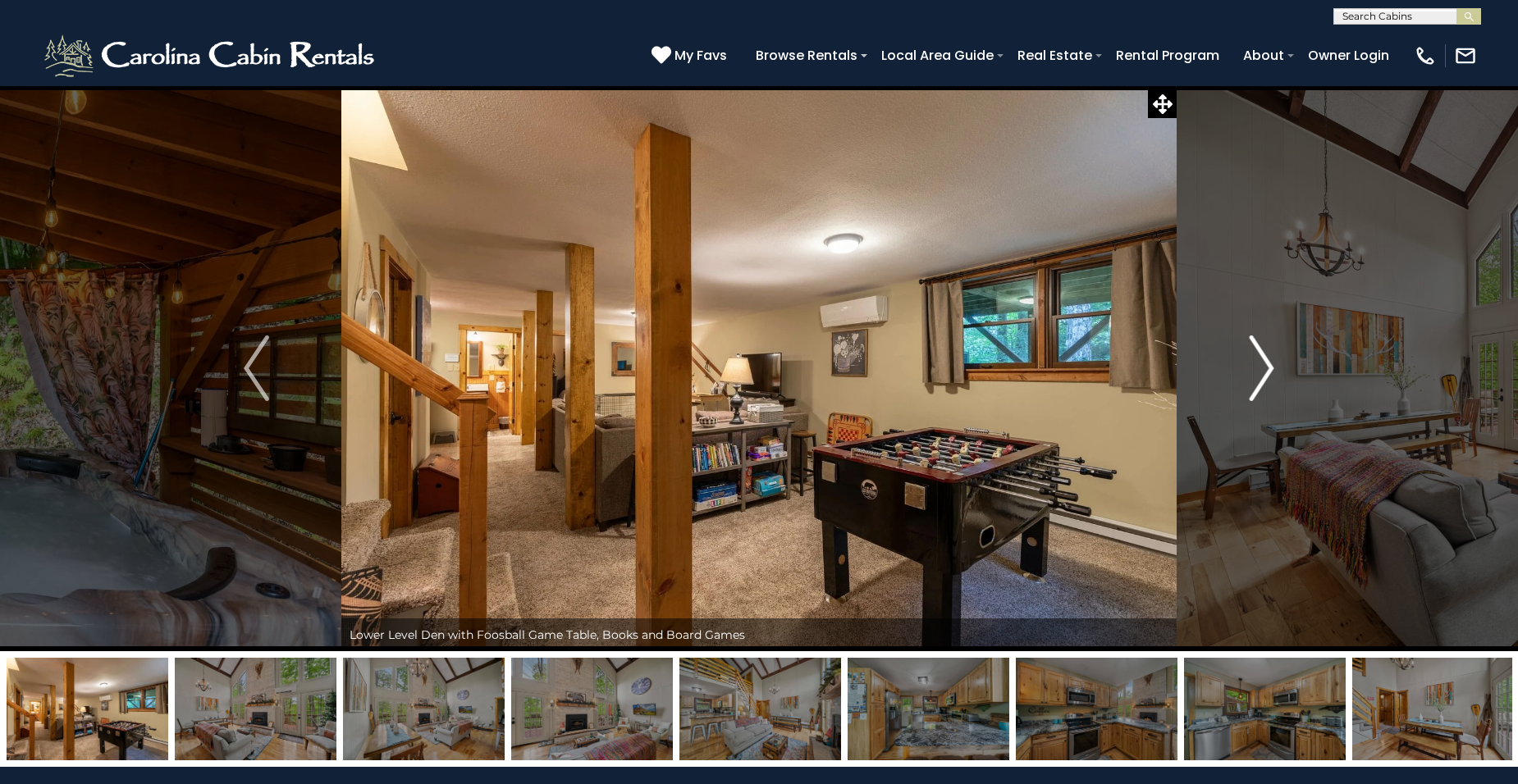
click at [1267, 366] on img "Next" at bounding box center [1261, 368] width 24 height 65
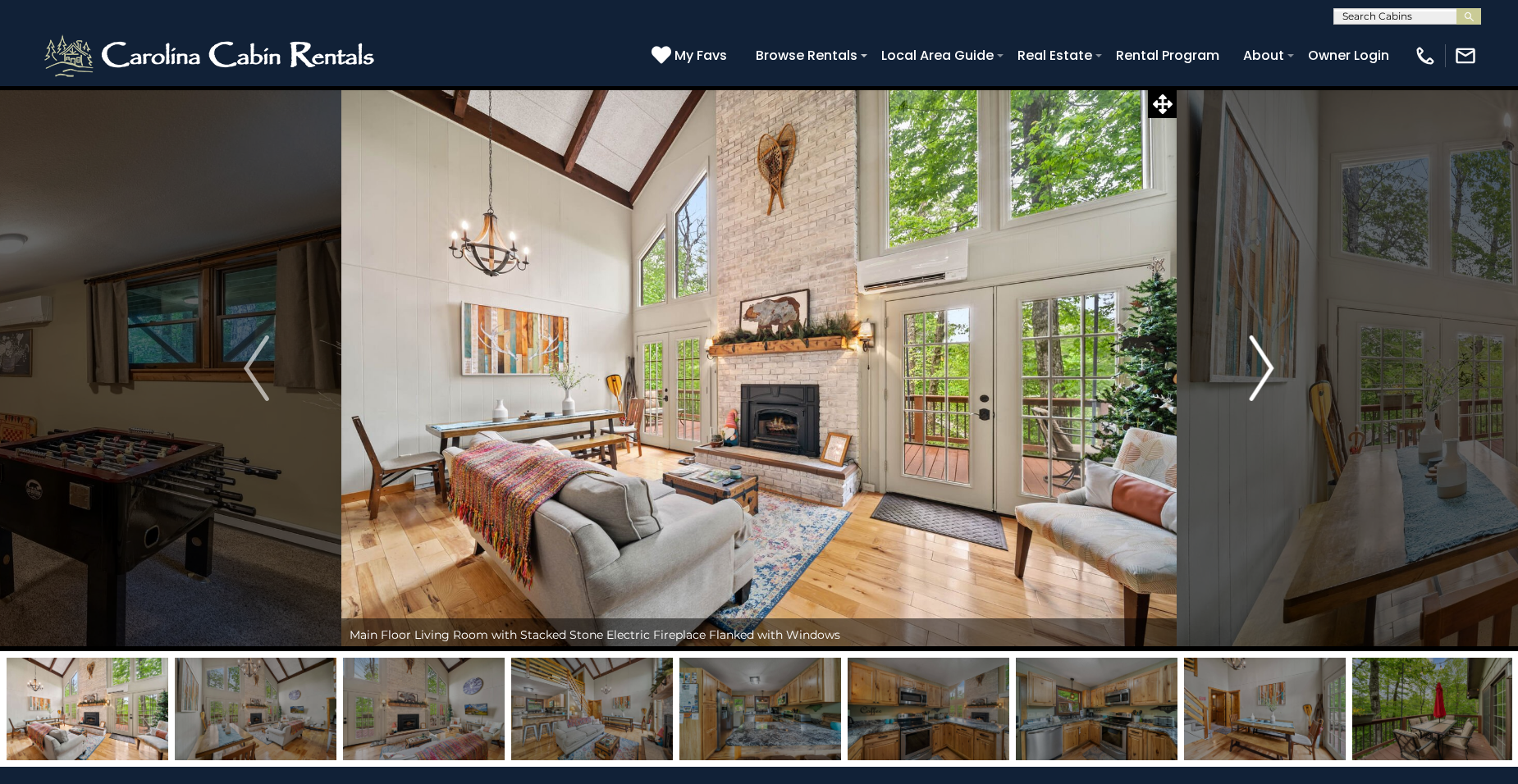
click at [1267, 366] on img "Next" at bounding box center [1261, 368] width 24 height 65
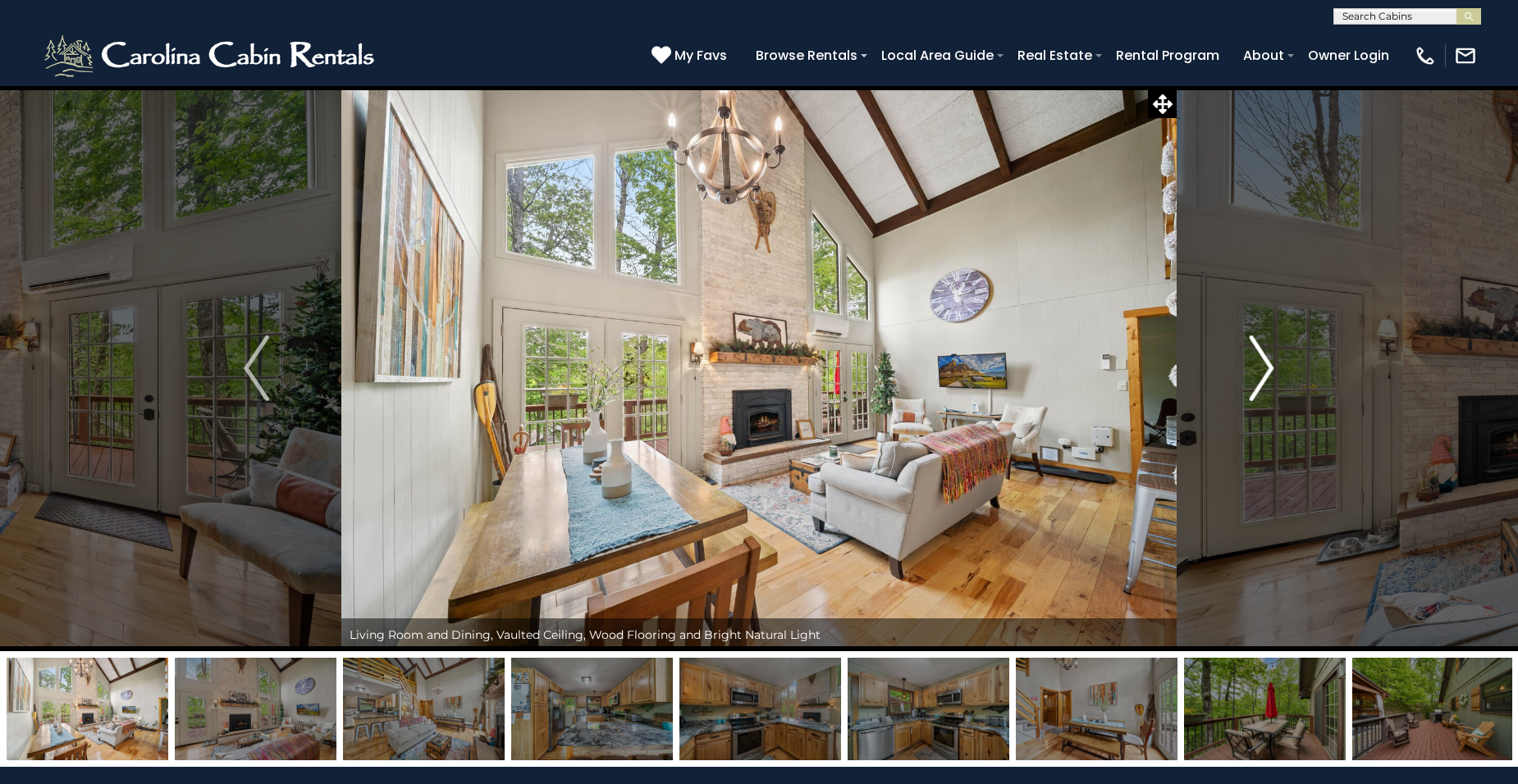
click at [1267, 366] on img "Next" at bounding box center [1261, 368] width 24 height 65
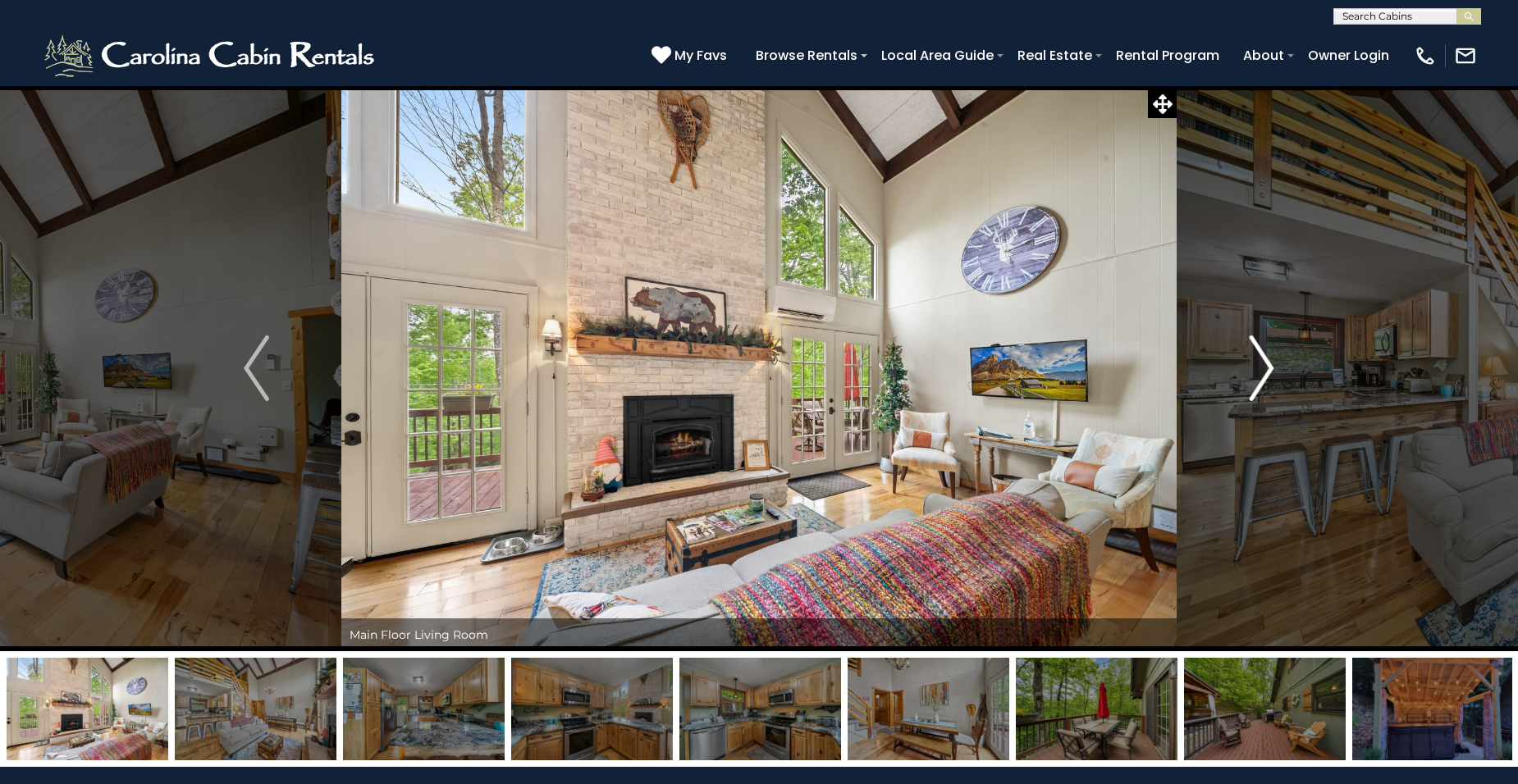
click at [1267, 366] on img "Next" at bounding box center [1261, 368] width 24 height 65
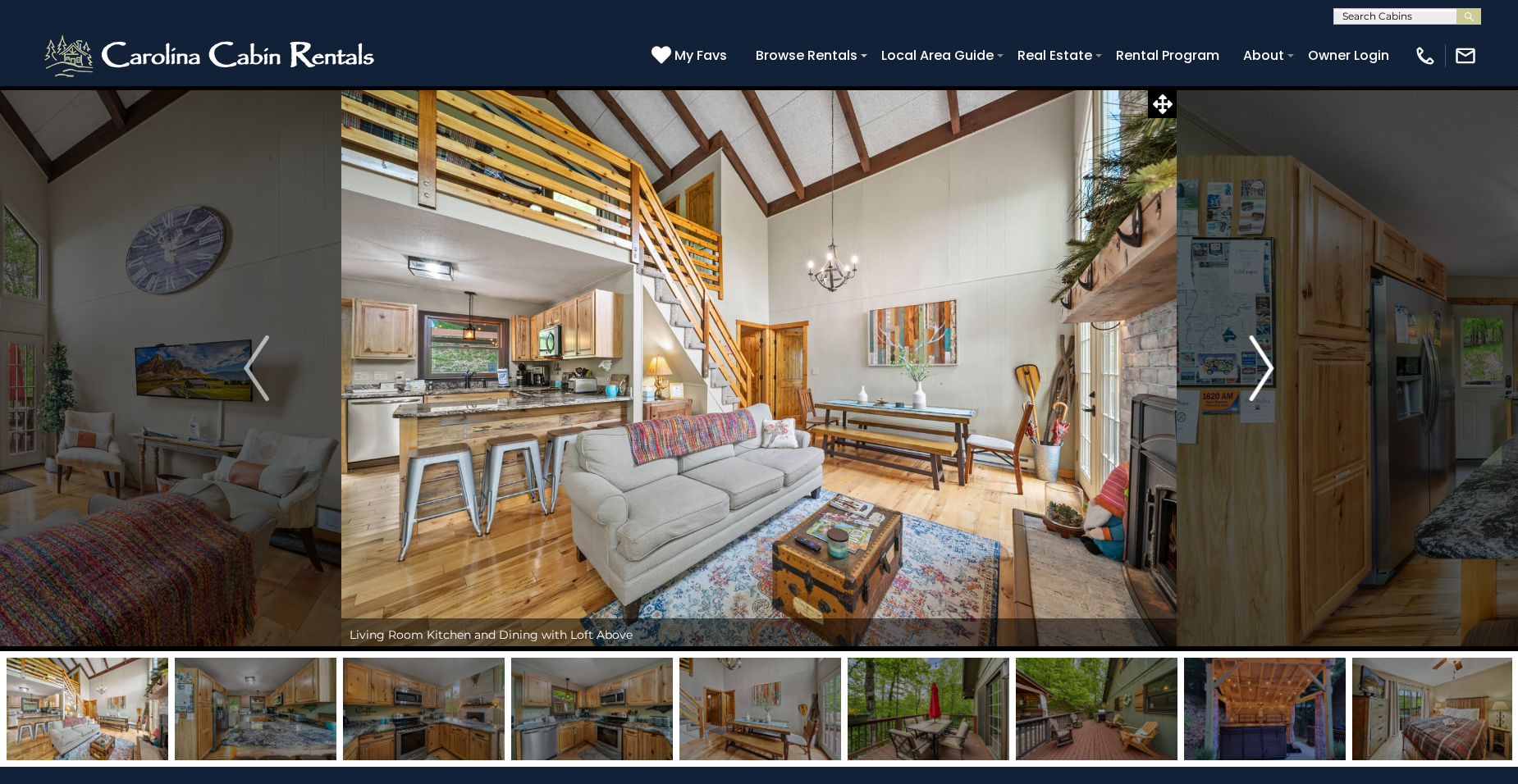
click at [1267, 366] on img "Next" at bounding box center [1261, 368] width 24 height 65
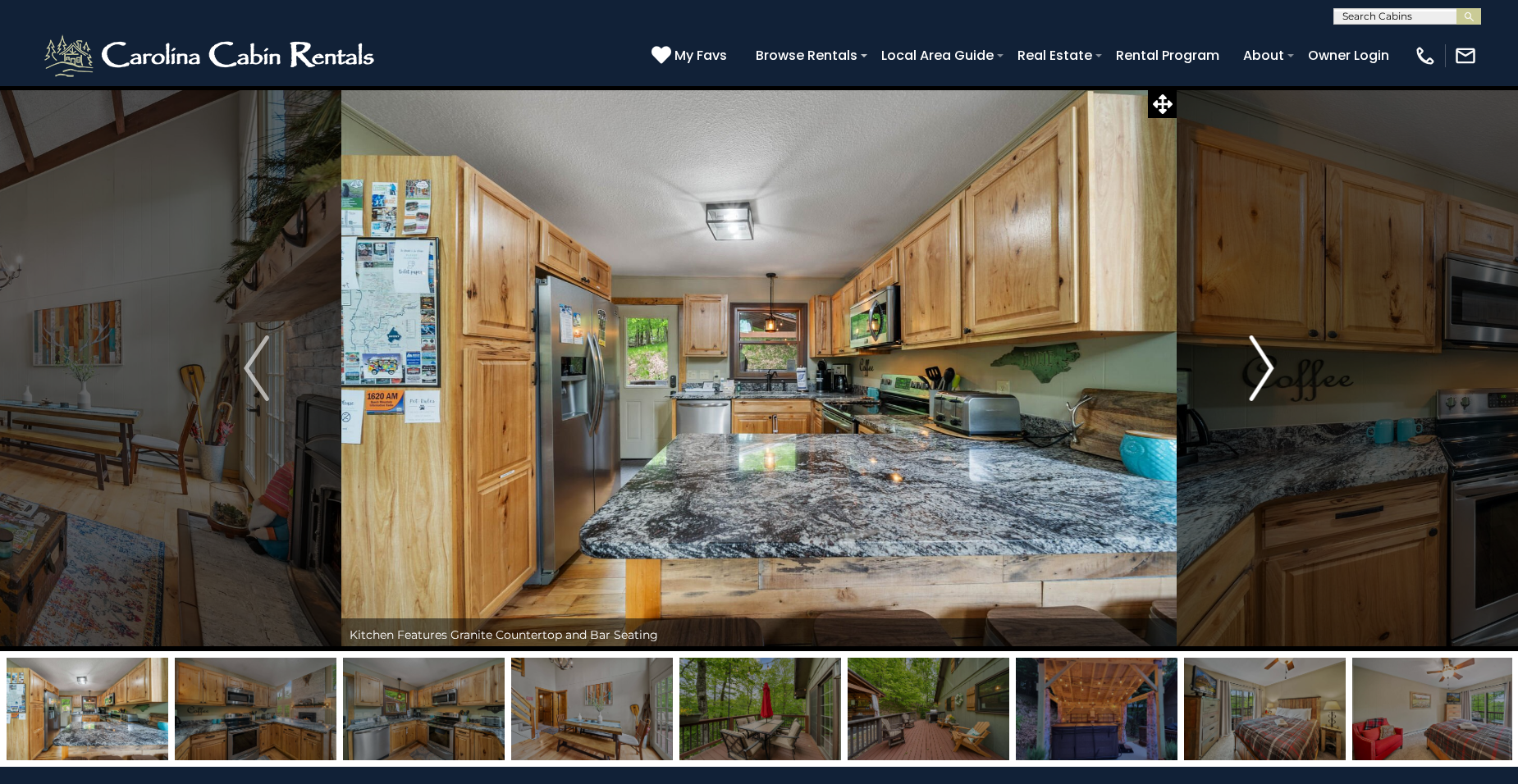
click at [1267, 366] on img "Next" at bounding box center [1261, 368] width 24 height 65
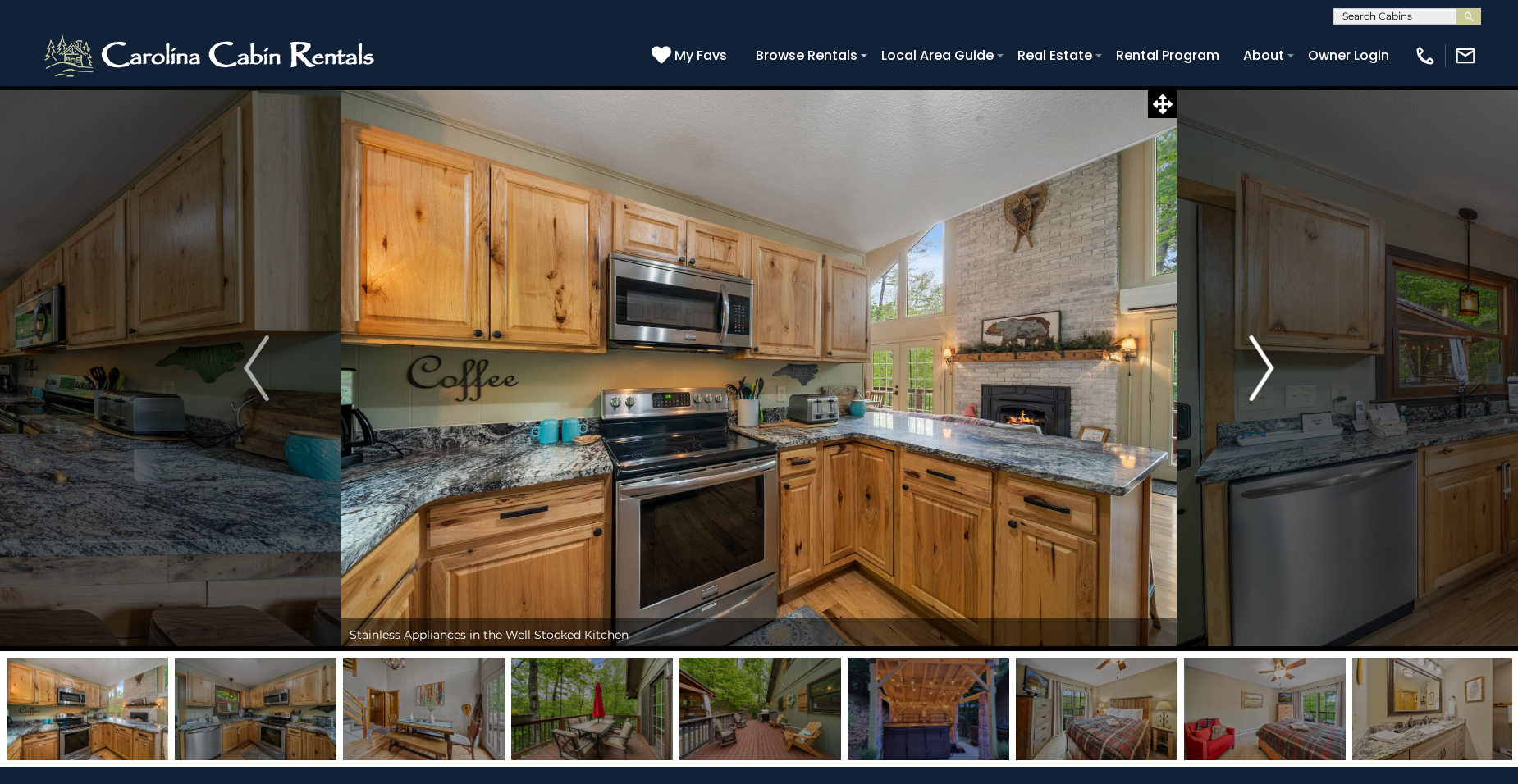
click at [1267, 366] on img "Next" at bounding box center [1261, 368] width 24 height 65
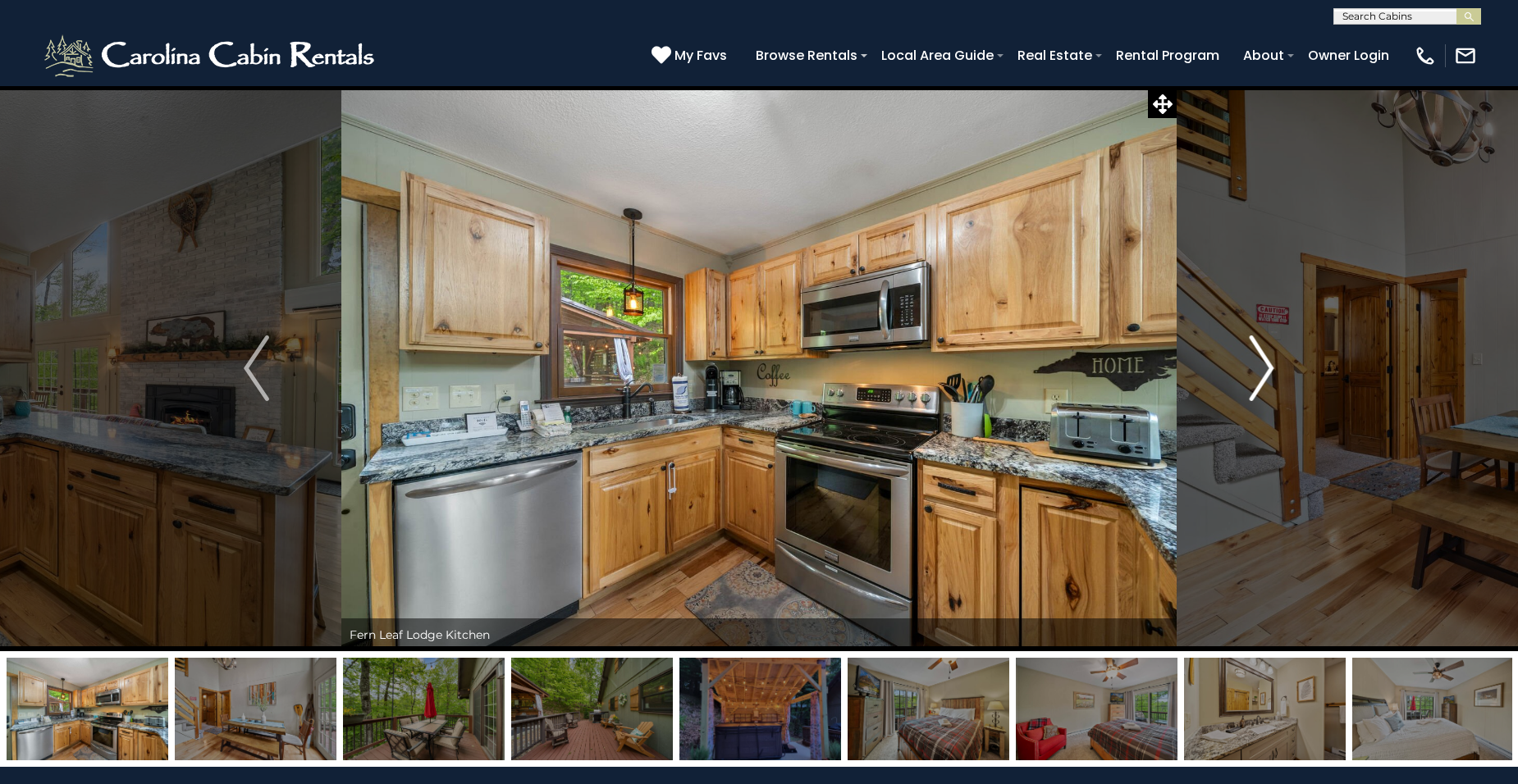
click at [1267, 366] on img "Next" at bounding box center [1261, 368] width 24 height 65
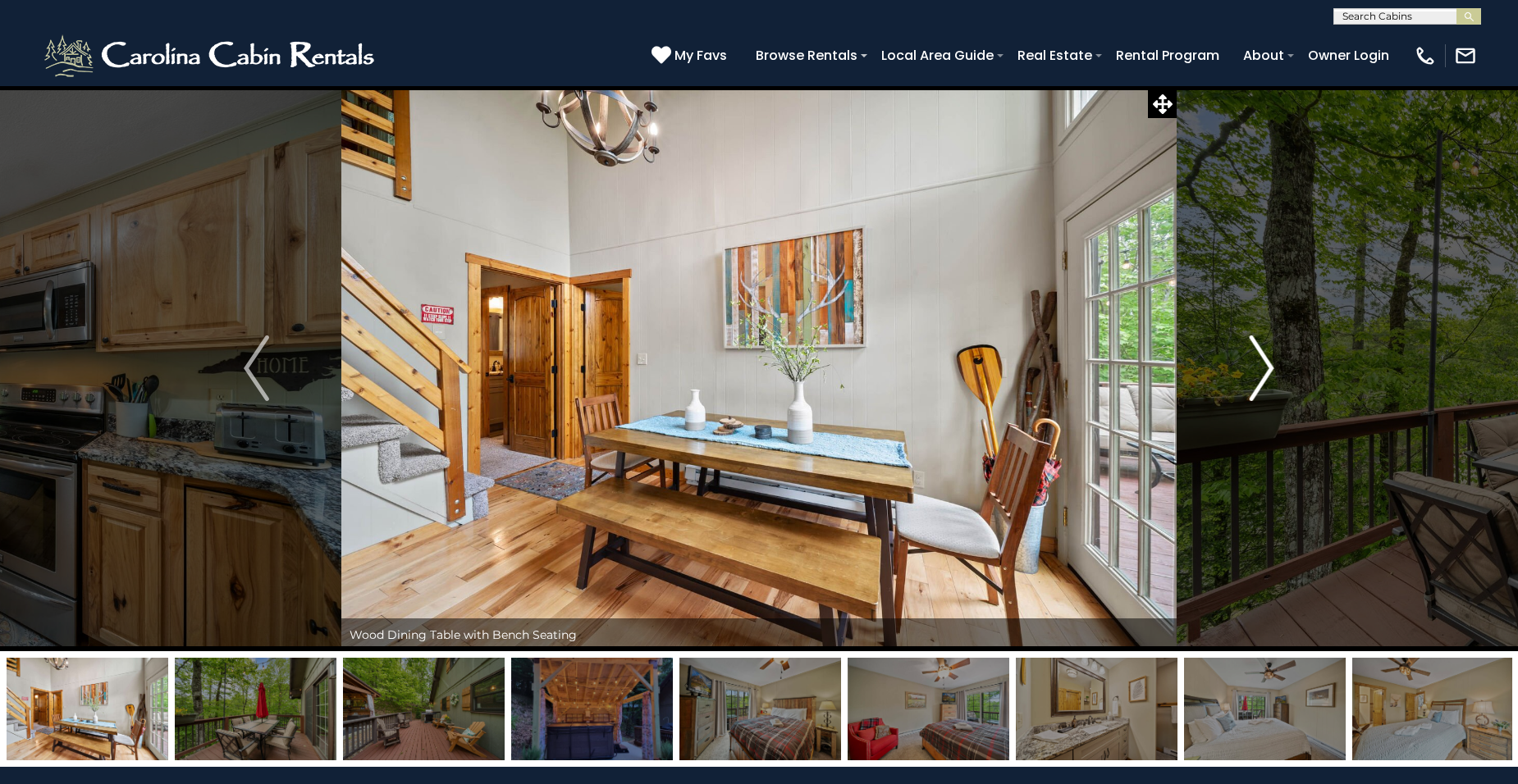
click at [1267, 366] on img "Next" at bounding box center [1261, 368] width 24 height 65
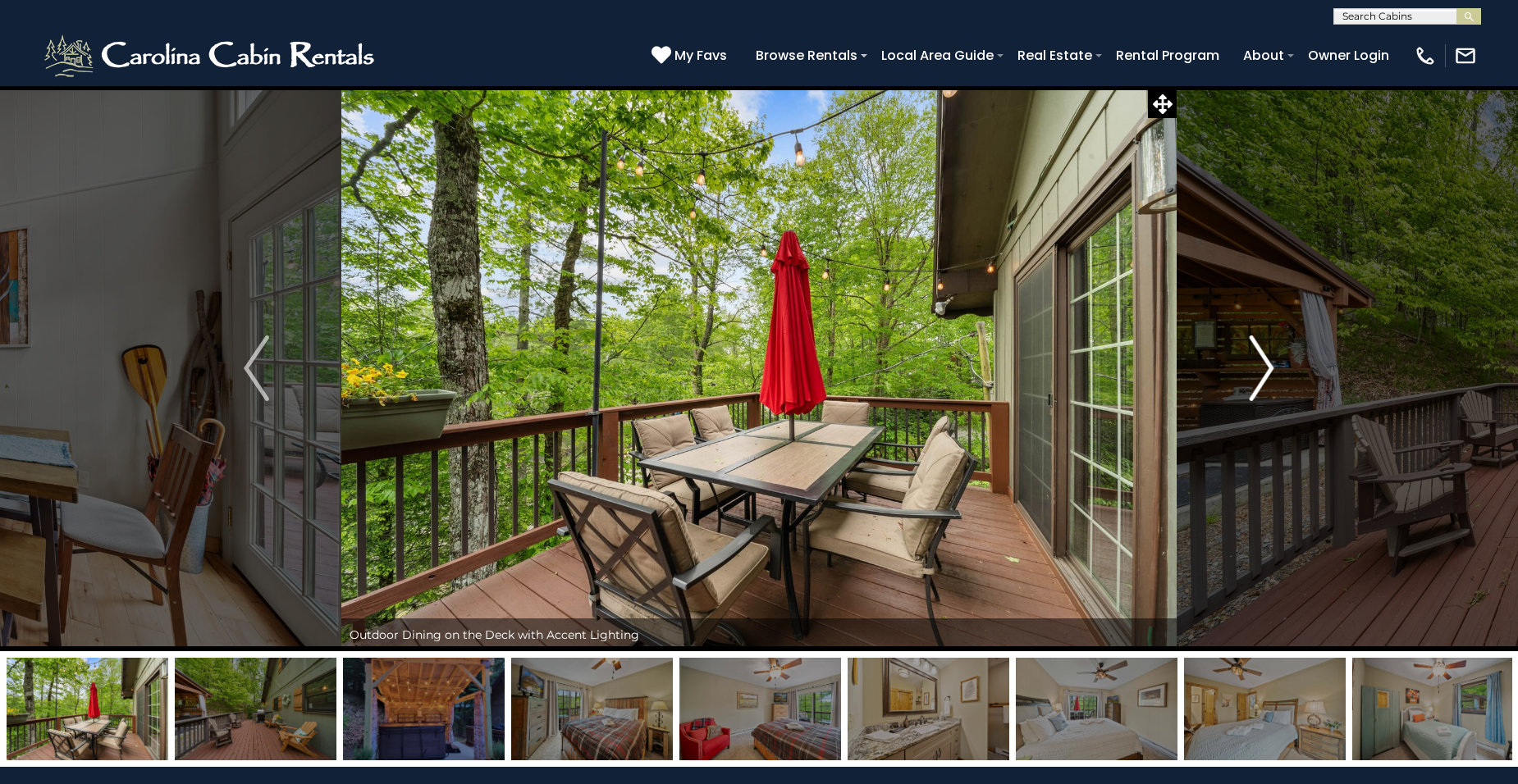
click at [1267, 366] on img "Next" at bounding box center [1261, 368] width 24 height 65
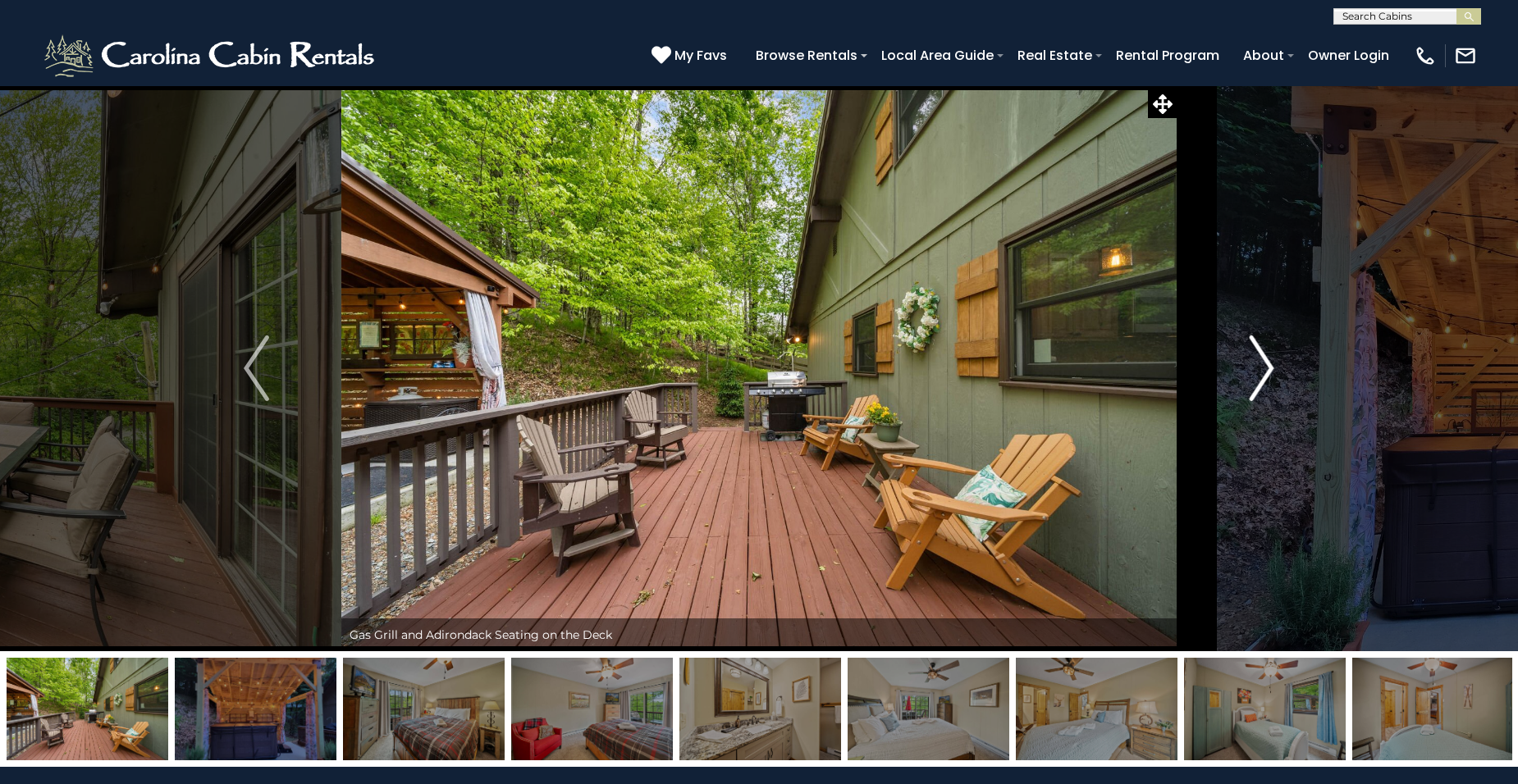
click at [1267, 366] on img "Next" at bounding box center [1261, 368] width 24 height 65
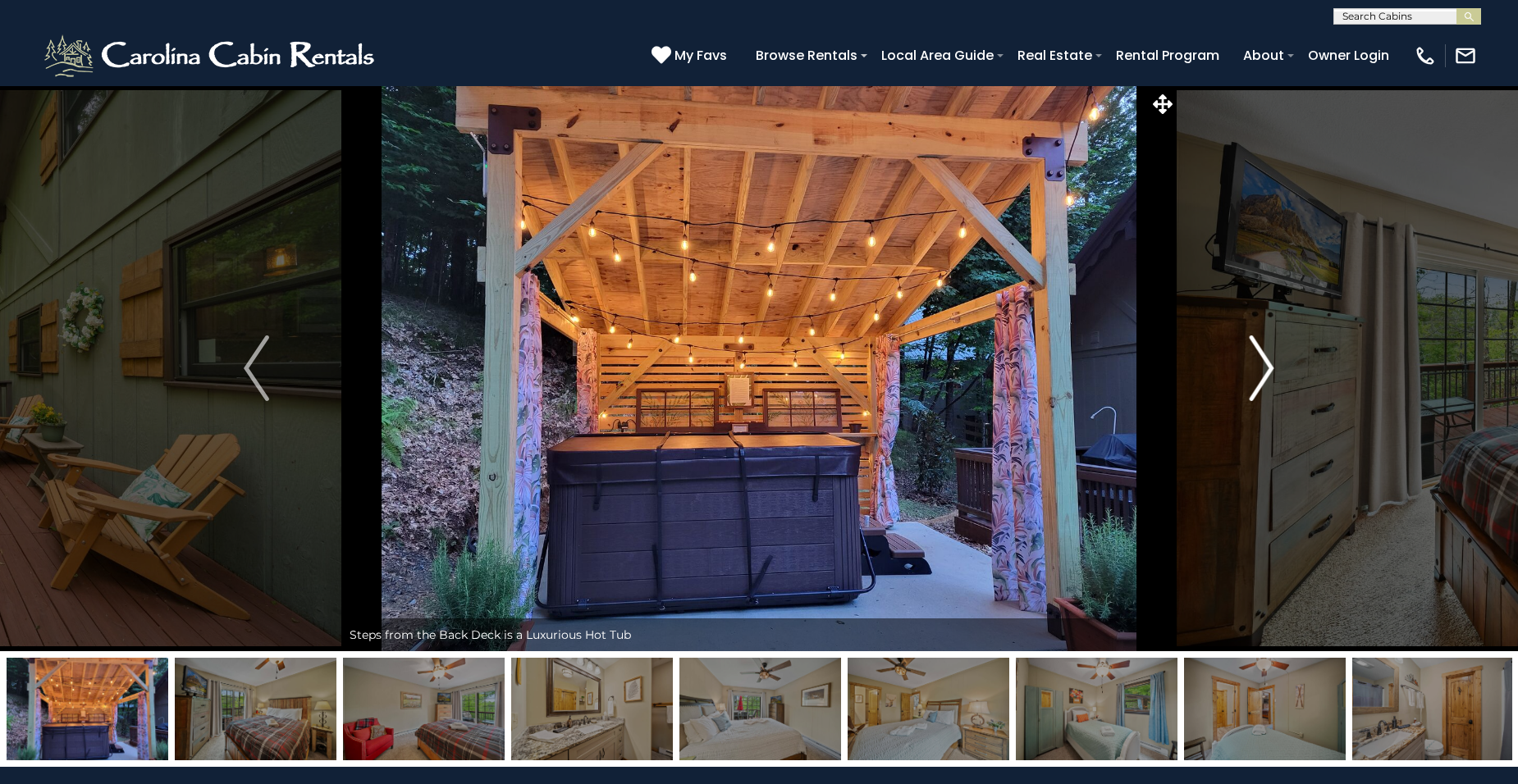
click at [1267, 366] on img "Next" at bounding box center [1261, 368] width 24 height 65
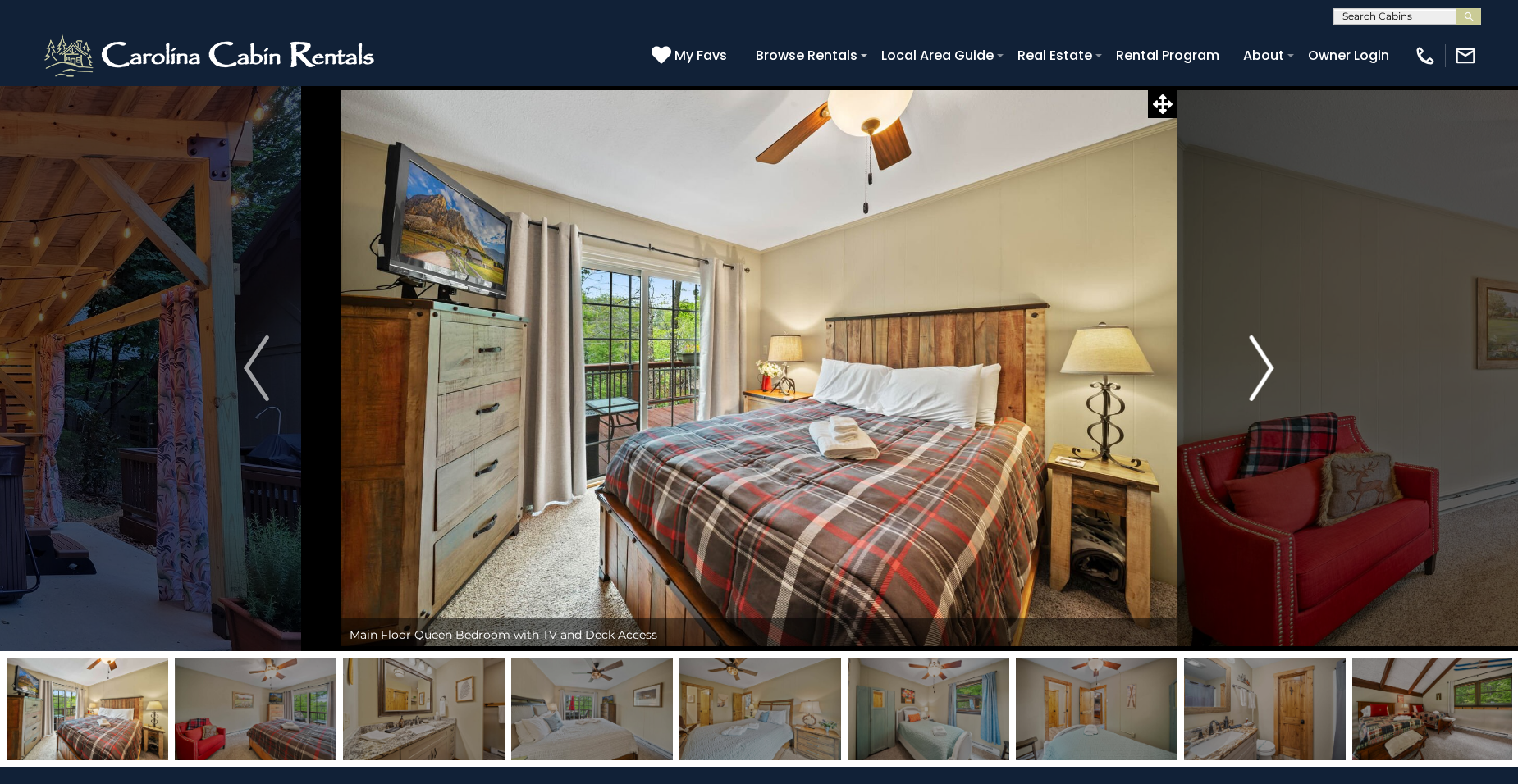
click at [1267, 366] on img "Next" at bounding box center [1261, 368] width 24 height 65
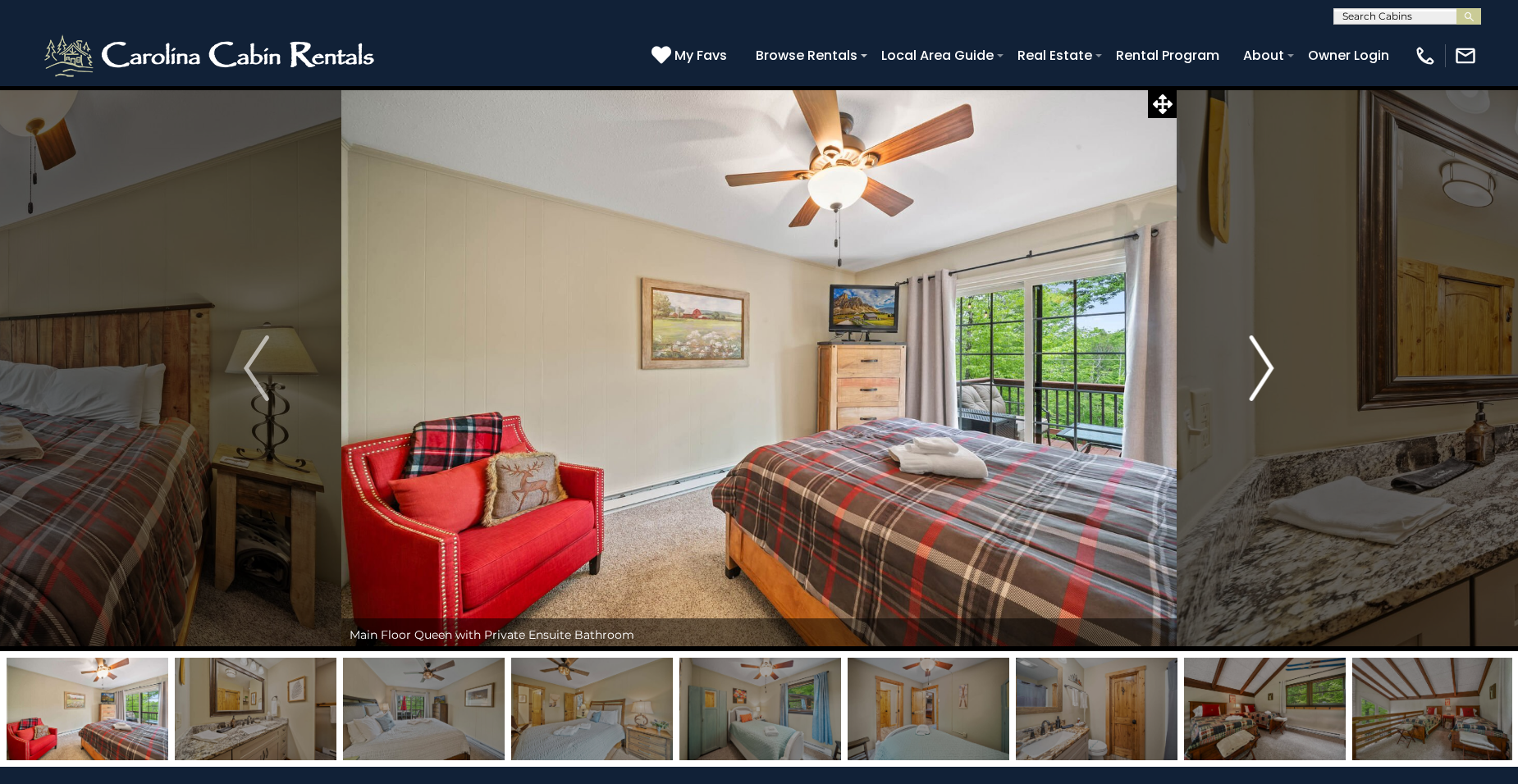
click at [1267, 366] on img "Next" at bounding box center [1261, 368] width 24 height 65
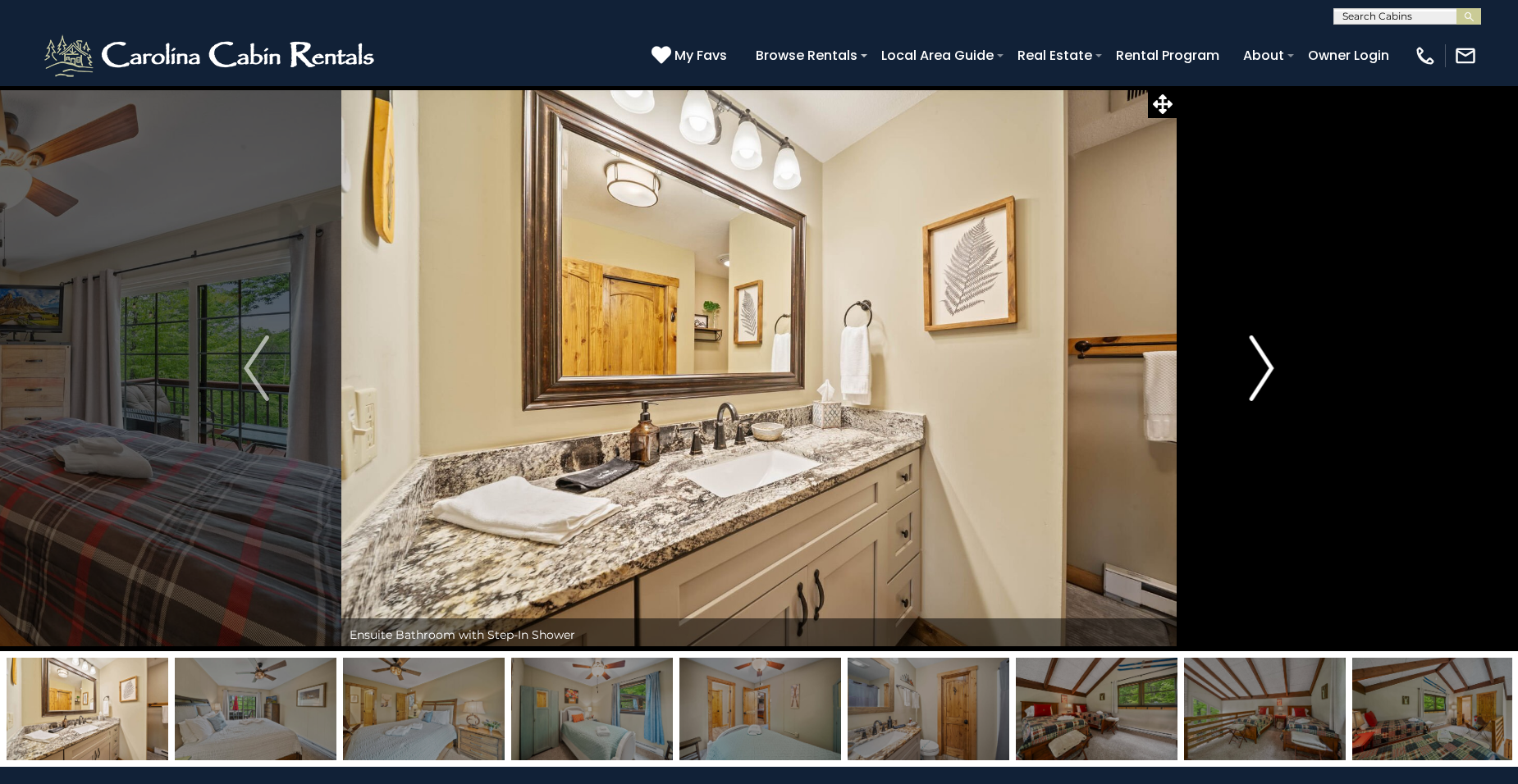
click at [1267, 366] on img "Next" at bounding box center [1261, 368] width 24 height 65
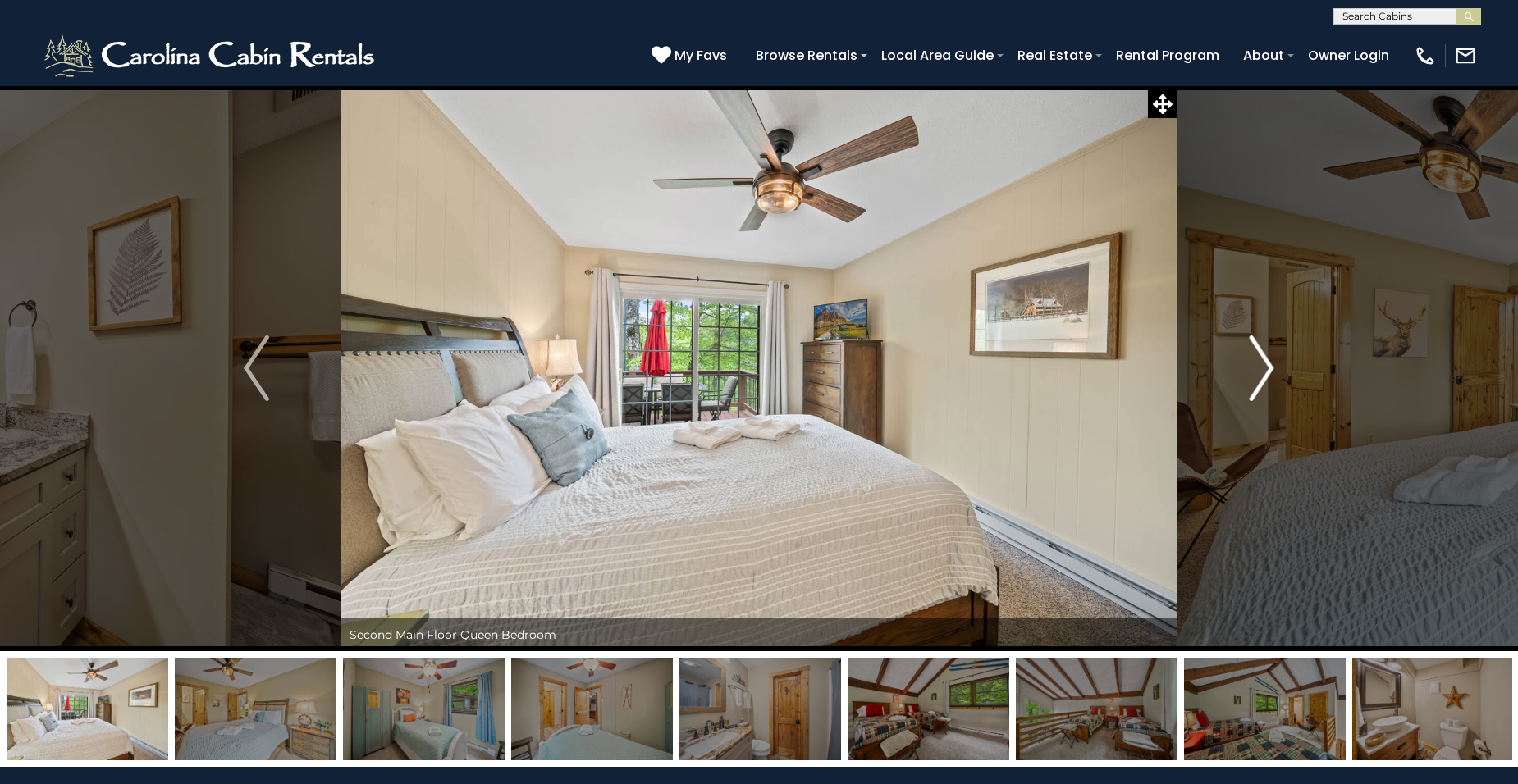
click at [1267, 366] on img "Next" at bounding box center [1261, 368] width 24 height 65
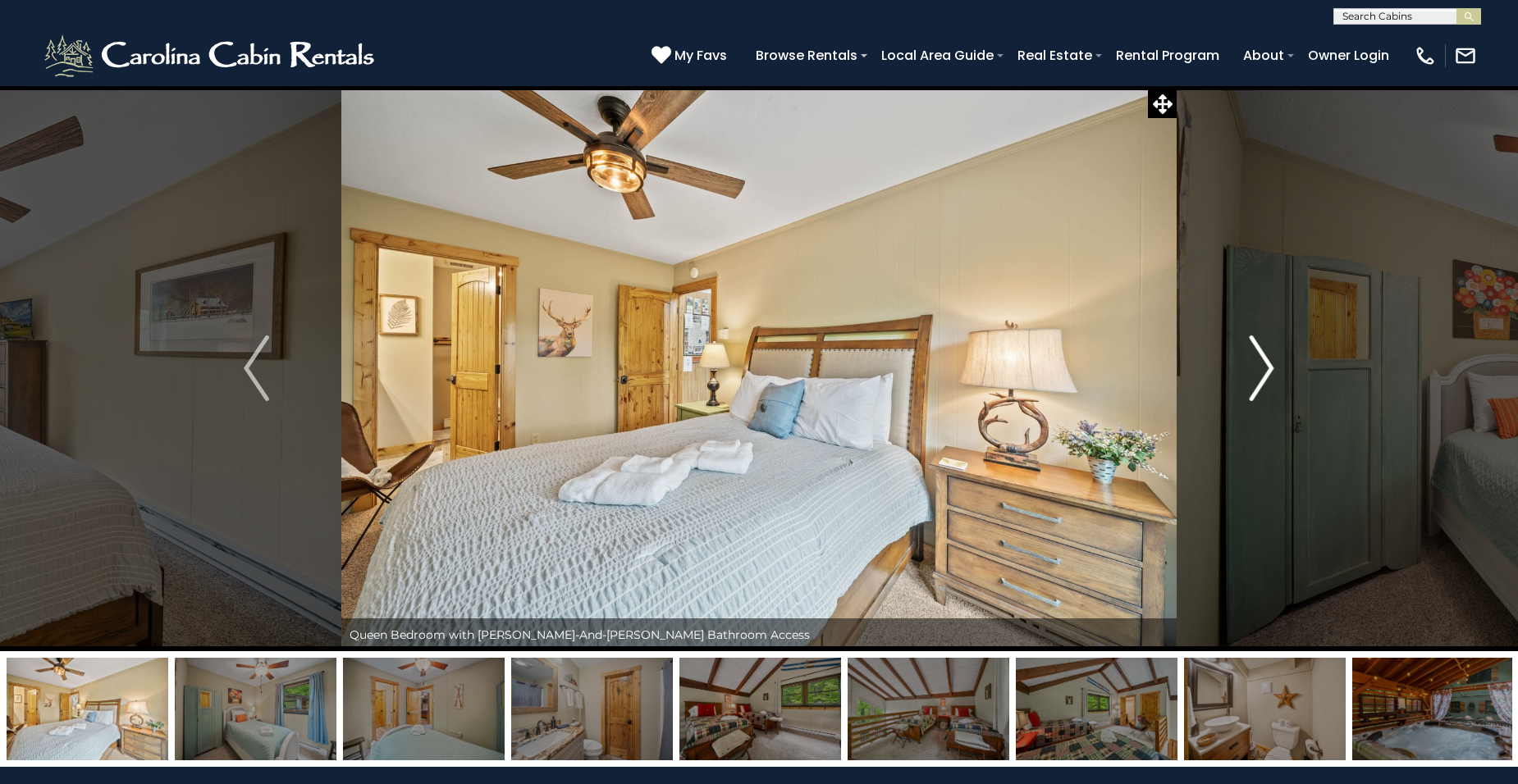
click at [1268, 366] on img "Next" at bounding box center [1261, 368] width 24 height 65
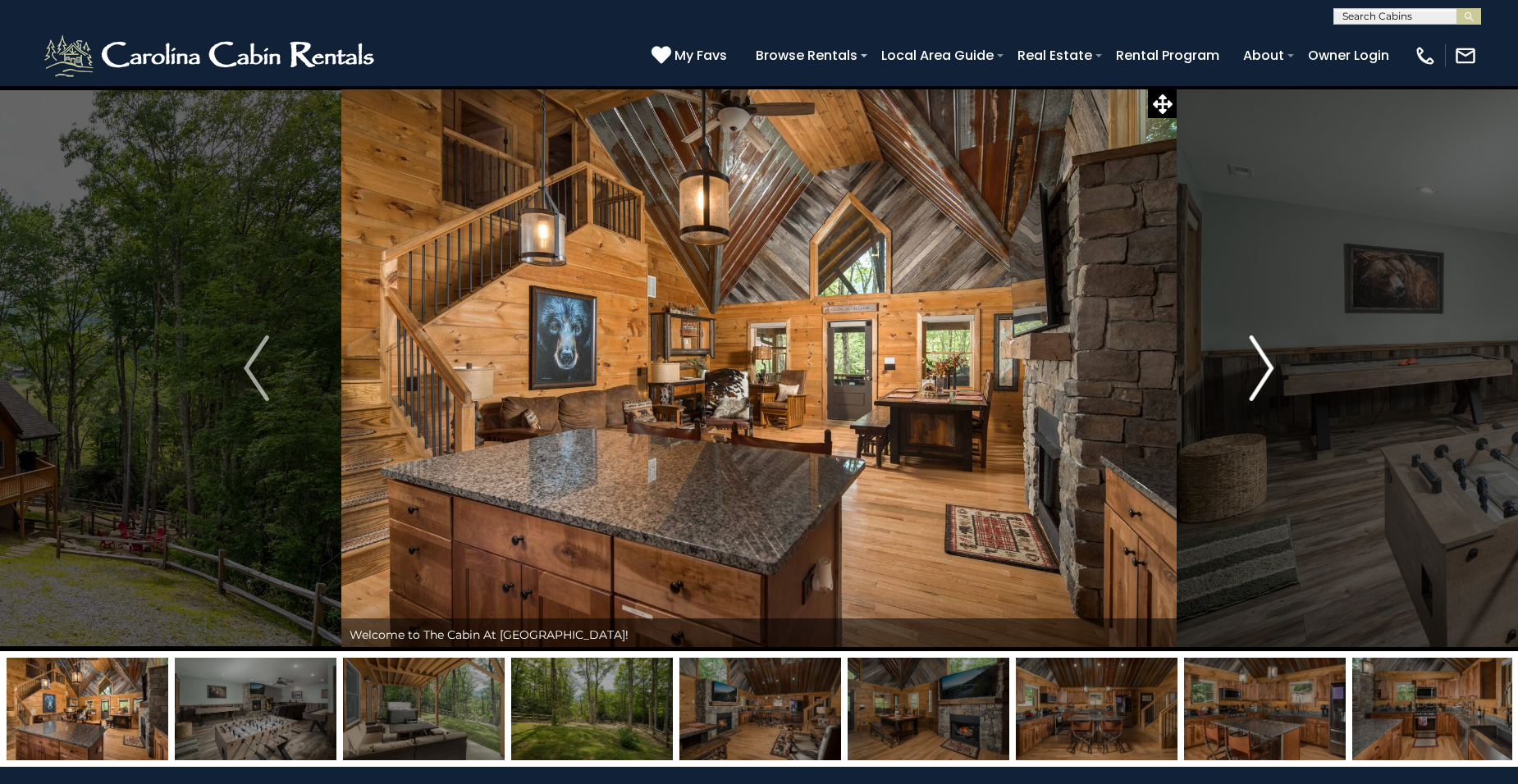
click at [1272, 356] on img "Next" at bounding box center [1261, 368] width 24 height 65
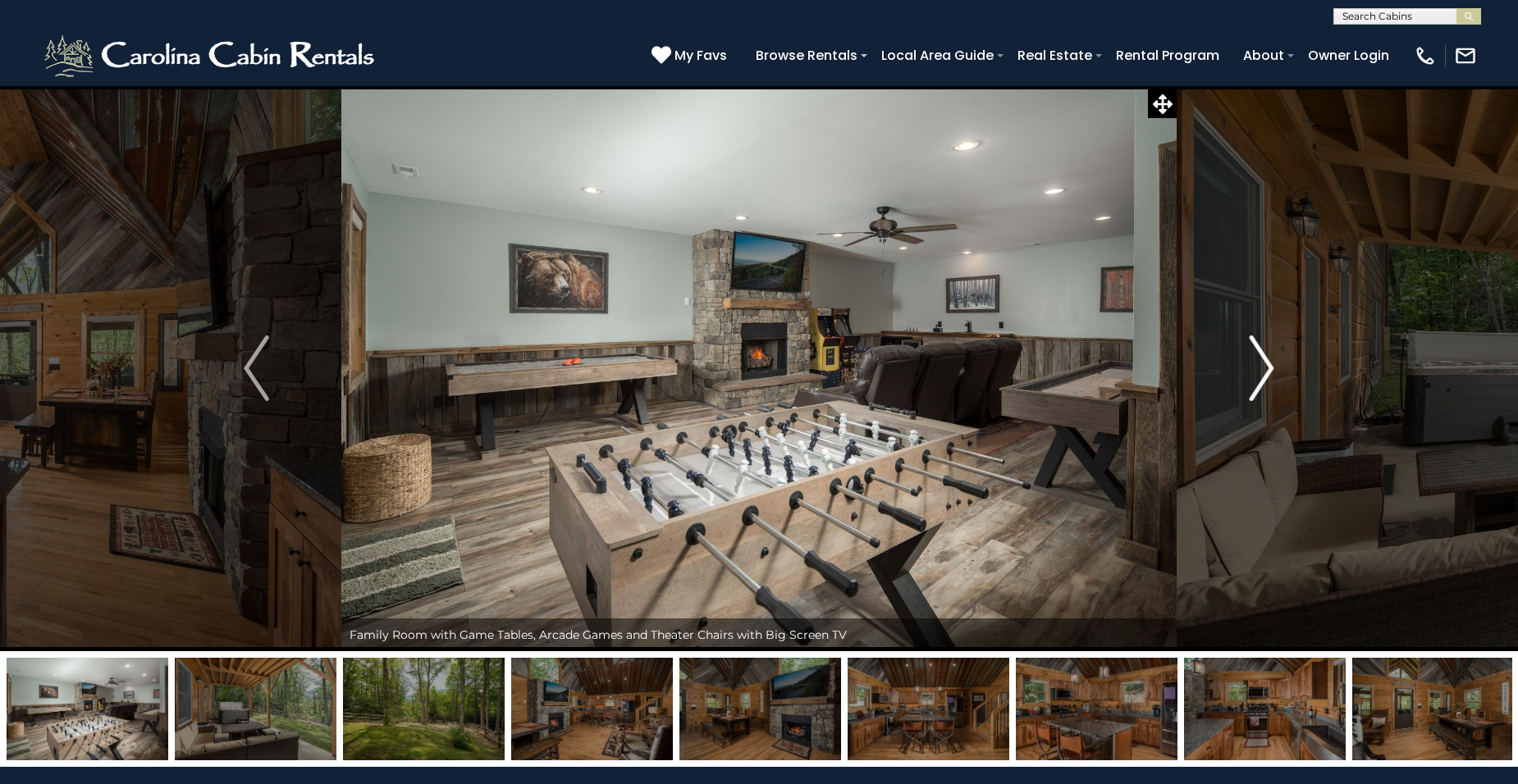
click at [1272, 356] on img "Next" at bounding box center [1261, 368] width 24 height 65
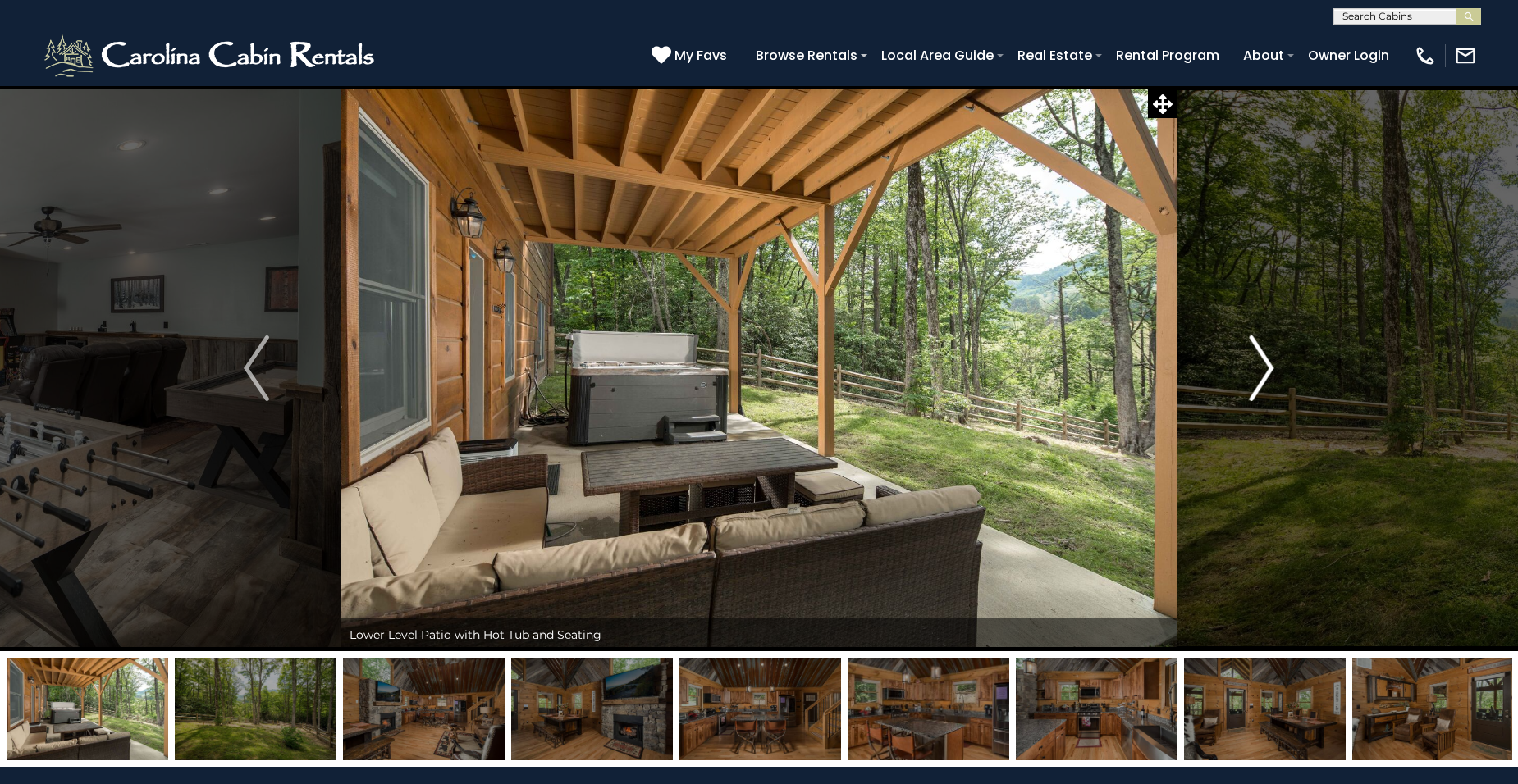
click at [1272, 356] on img "Next" at bounding box center [1261, 368] width 24 height 65
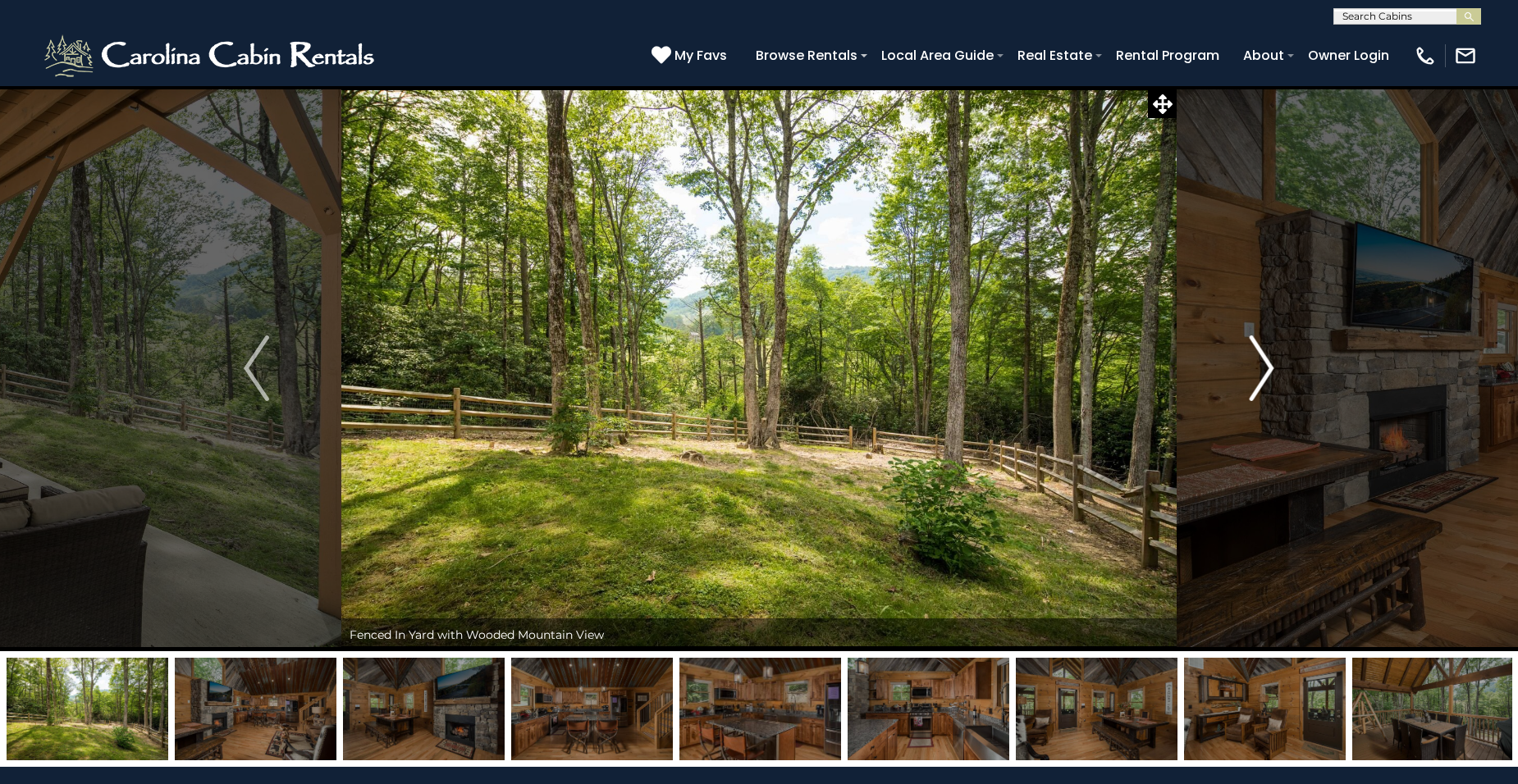
click at [1272, 356] on img "Next" at bounding box center [1261, 368] width 24 height 65
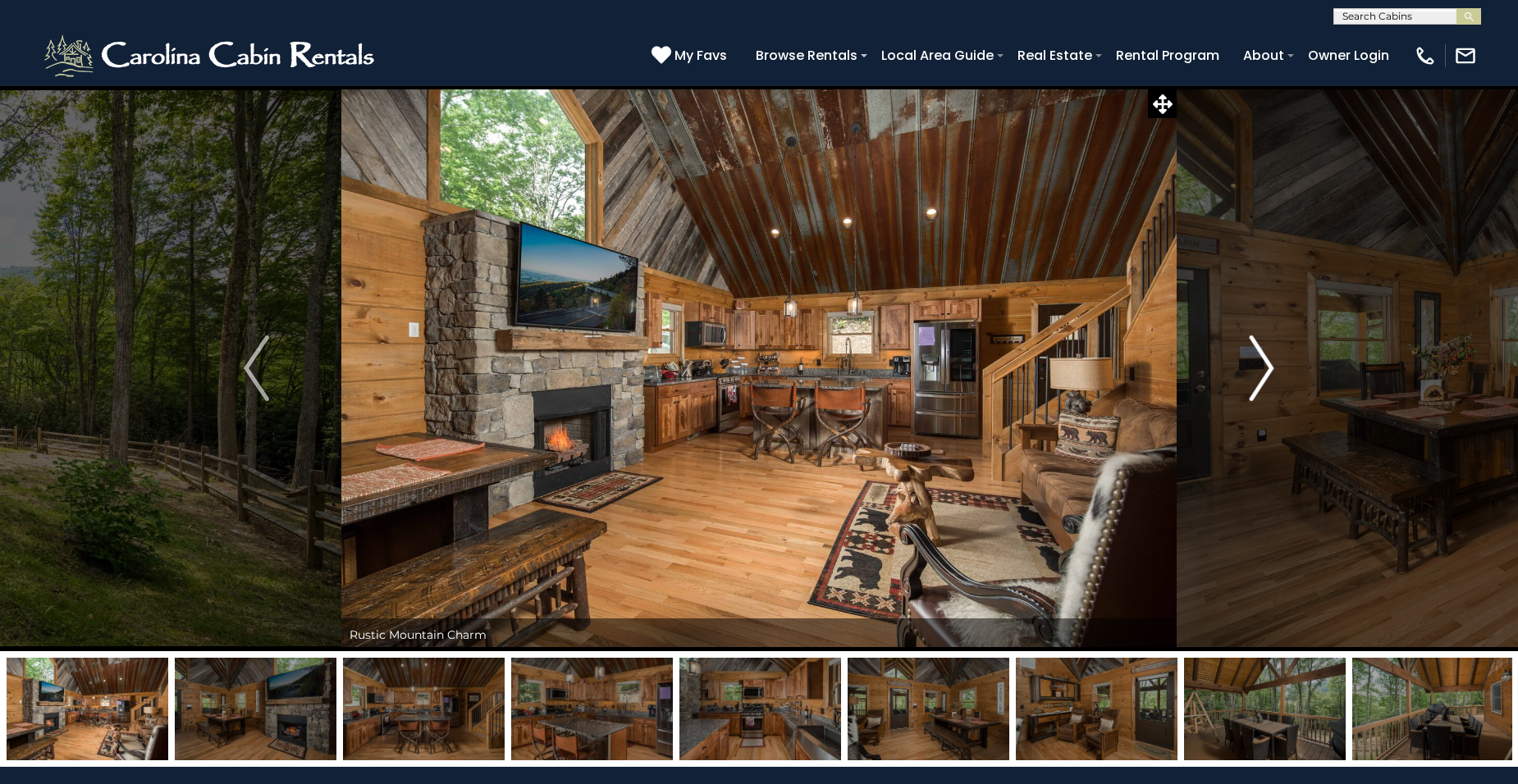
click at [1272, 356] on img "Next" at bounding box center [1261, 368] width 24 height 65
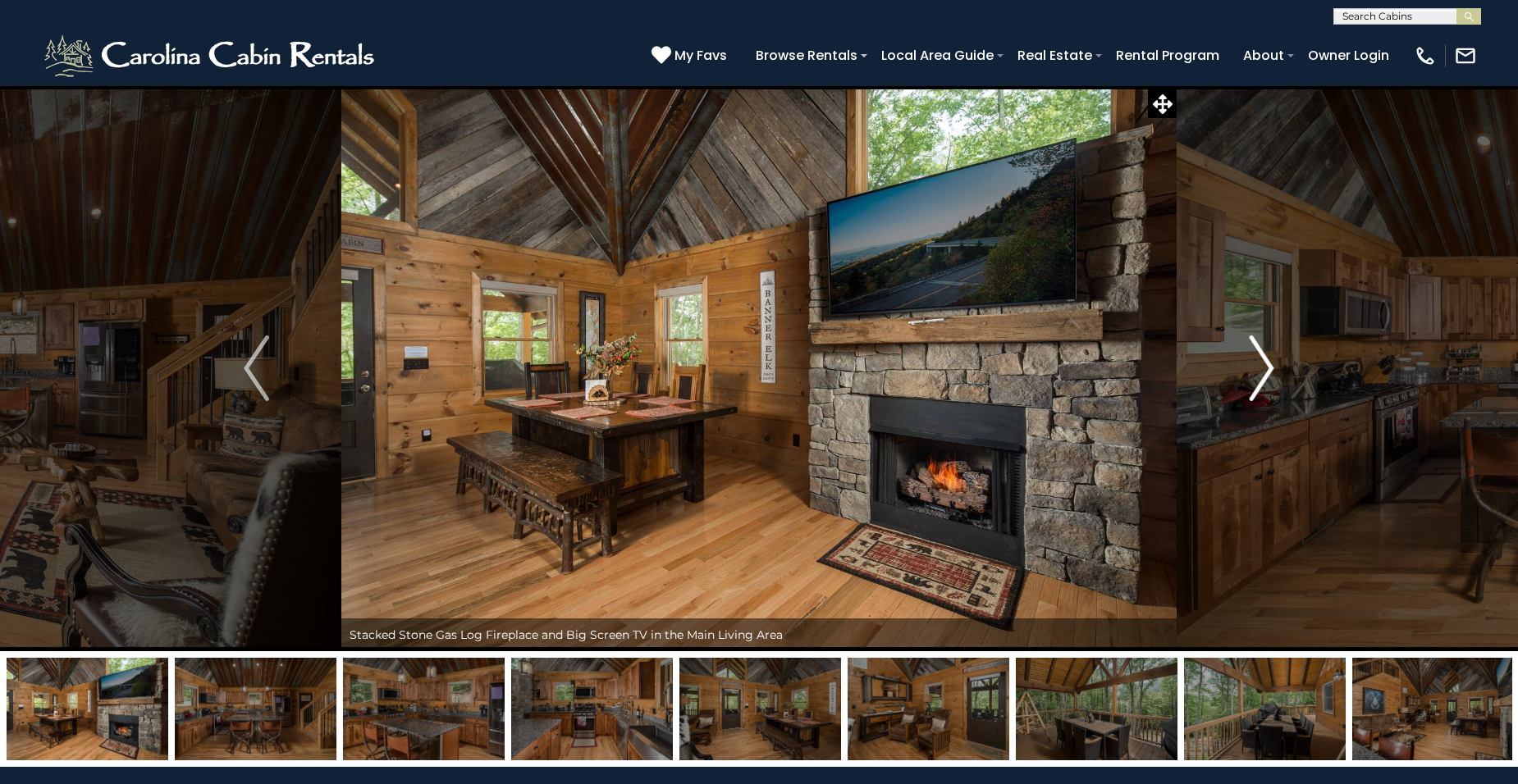
click at [1272, 356] on img "Next" at bounding box center [1261, 368] width 24 height 65
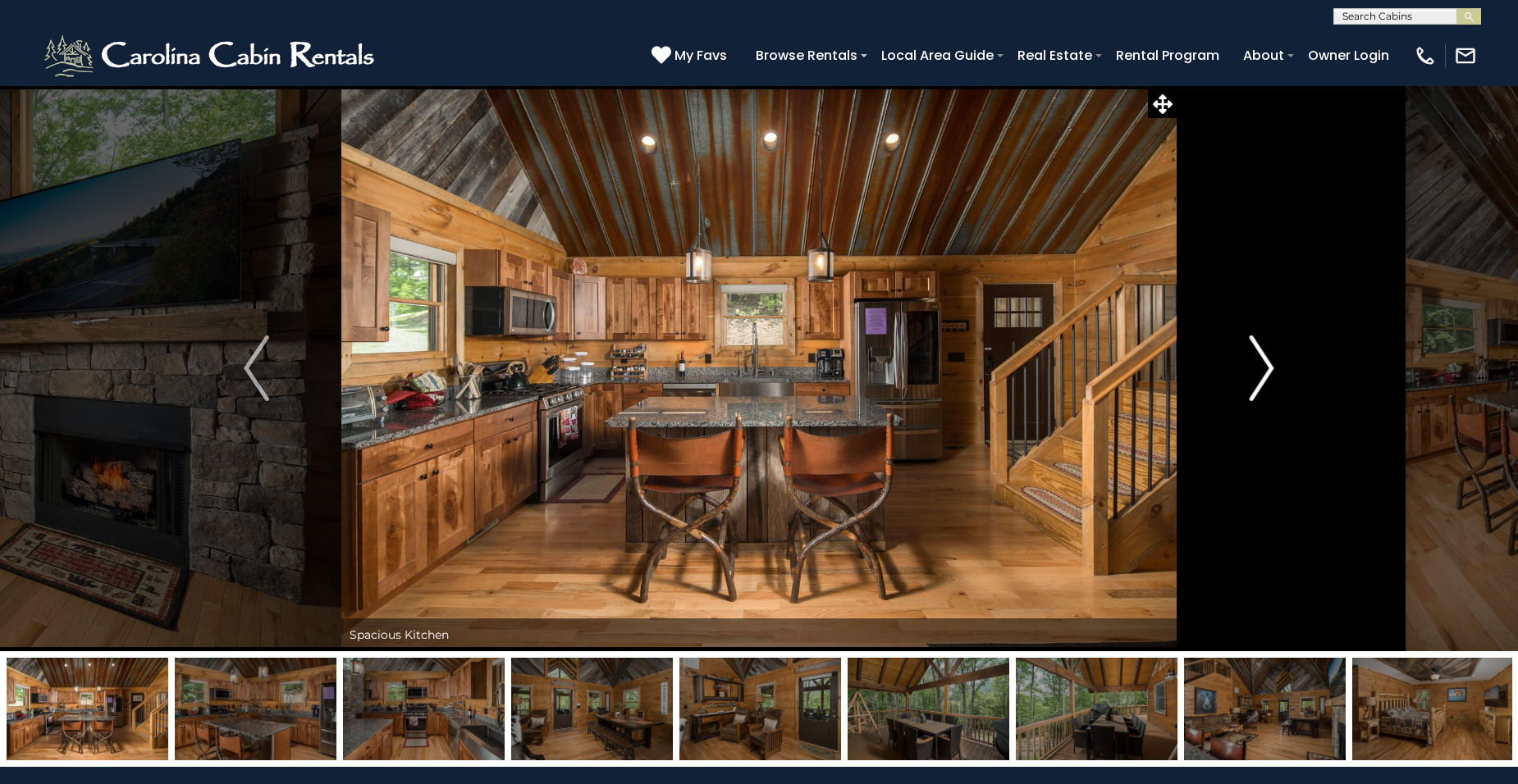
click at [1272, 356] on img "Next" at bounding box center [1261, 368] width 24 height 65
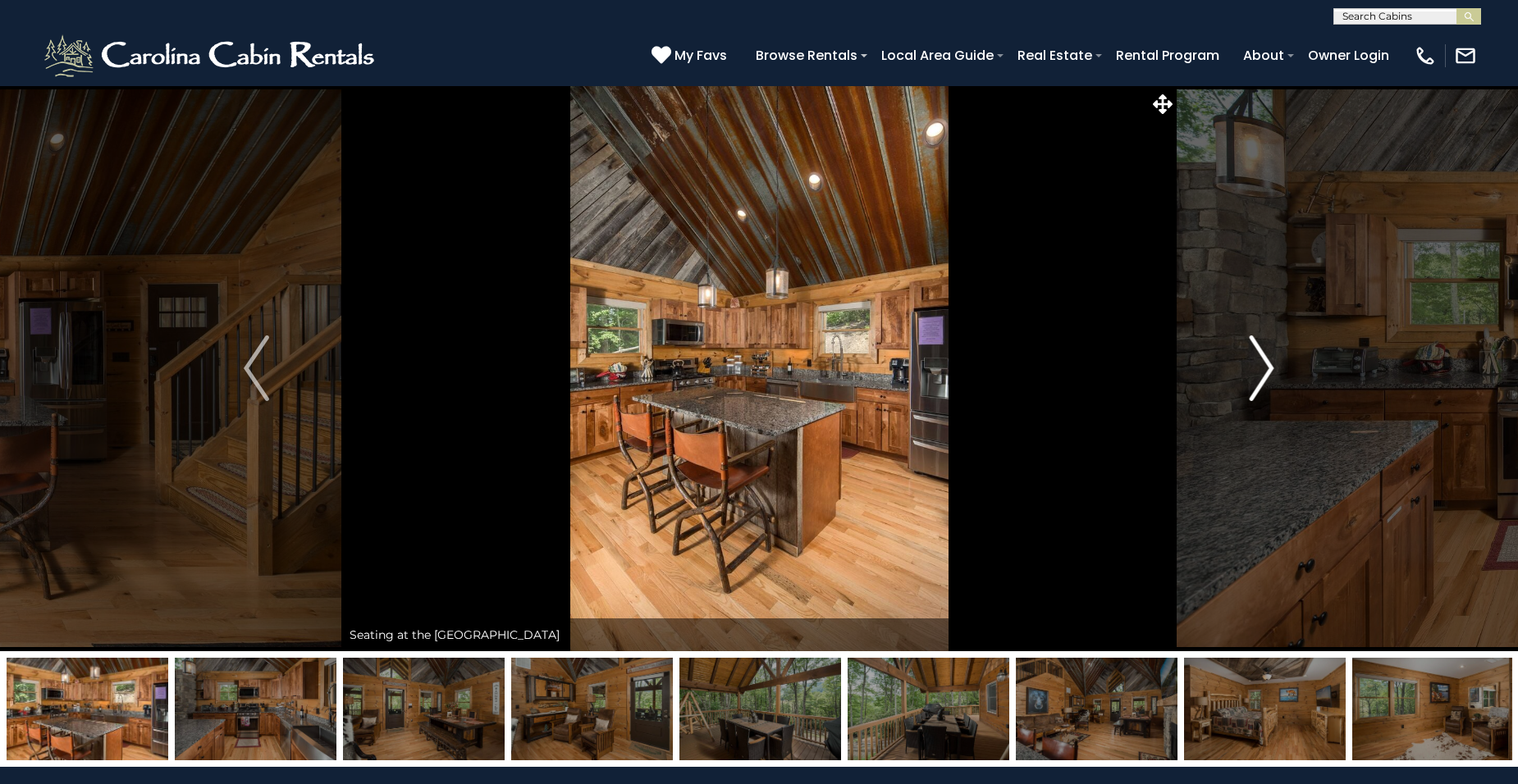
click at [1272, 356] on img "Next" at bounding box center [1261, 368] width 24 height 65
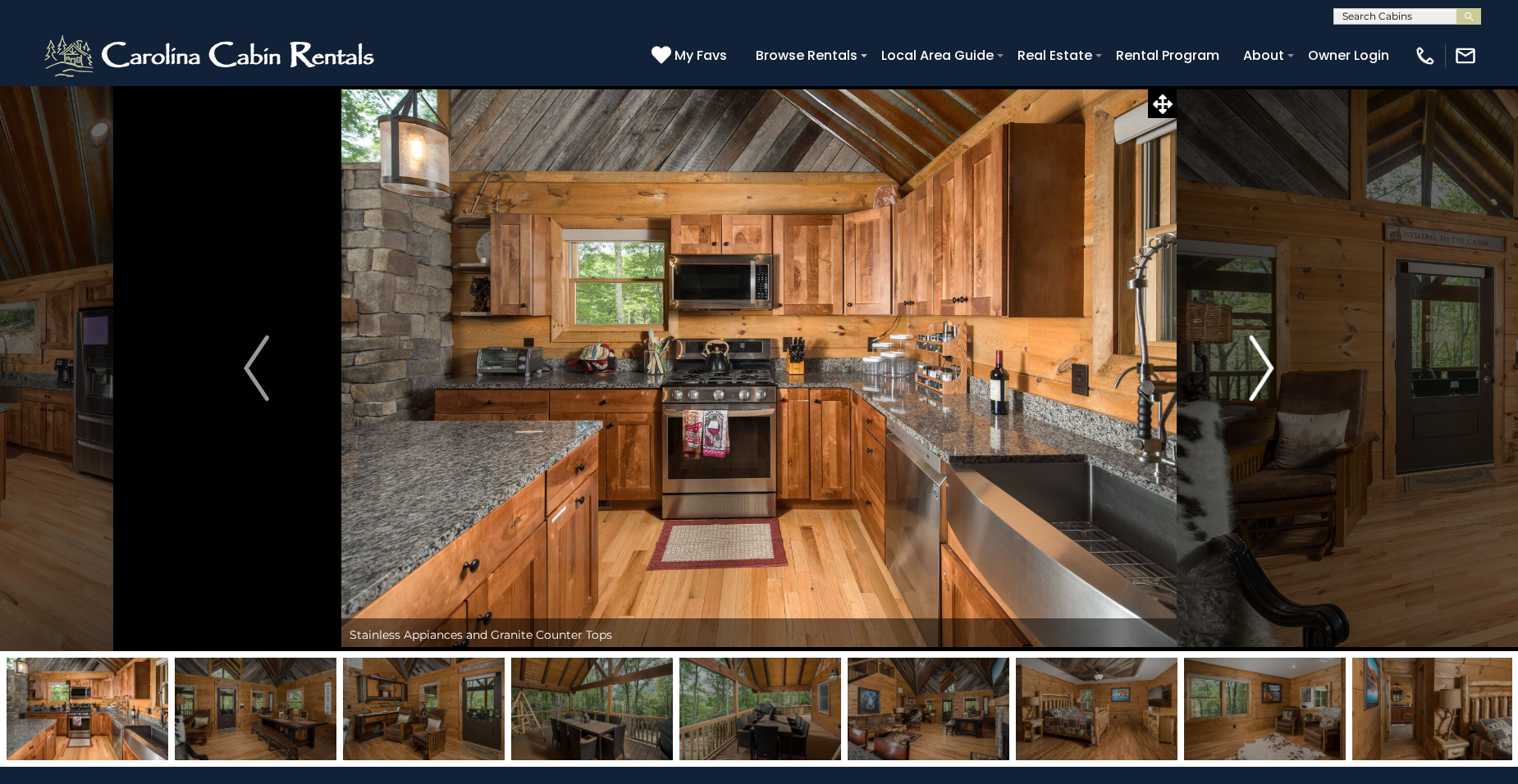
click at [1272, 356] on img "Next" at bounding box center [1261, 368] width 24 height 65
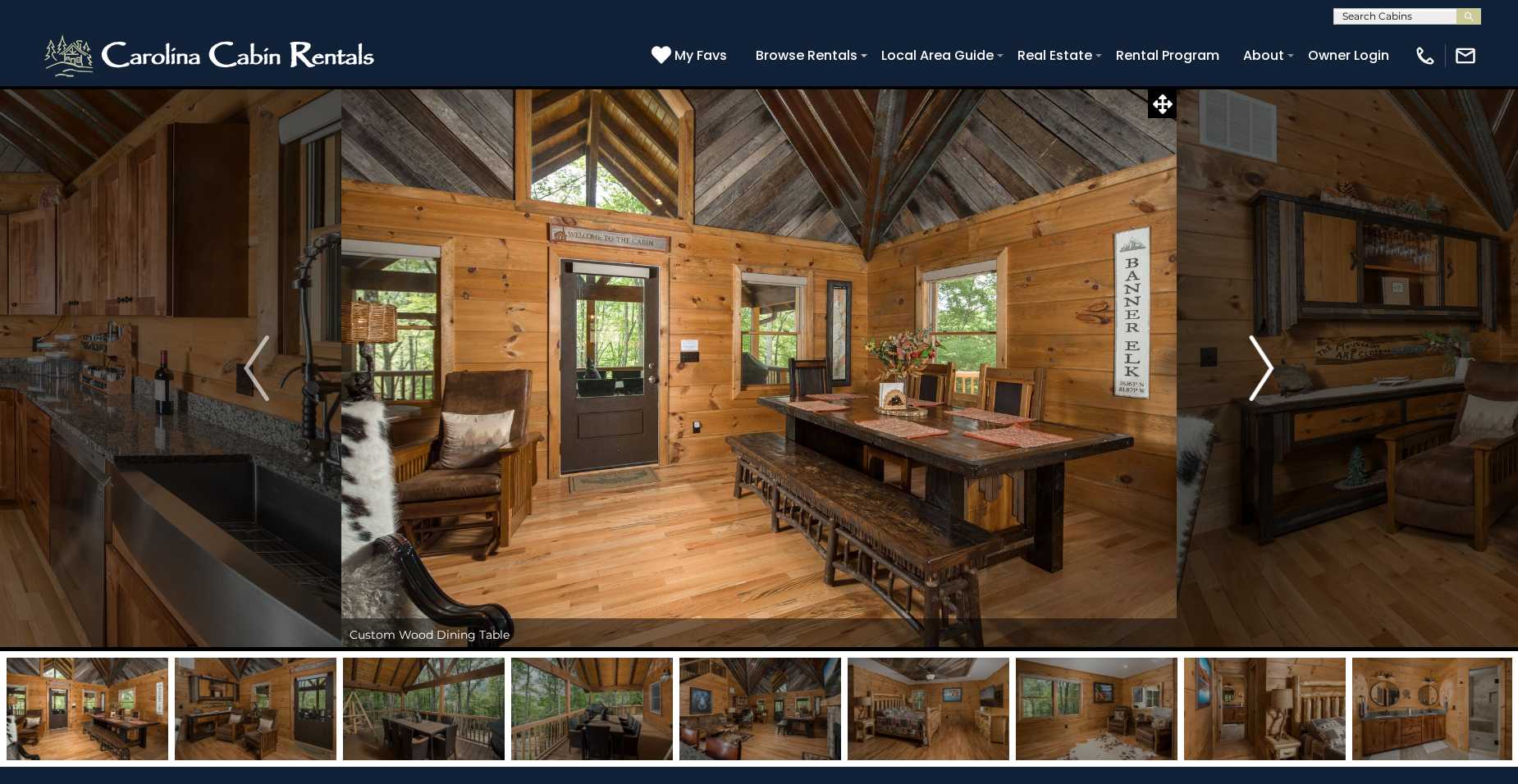
click at [1272, 356] on img "Next" at bounding box center [1261, 368] width 24 height 65
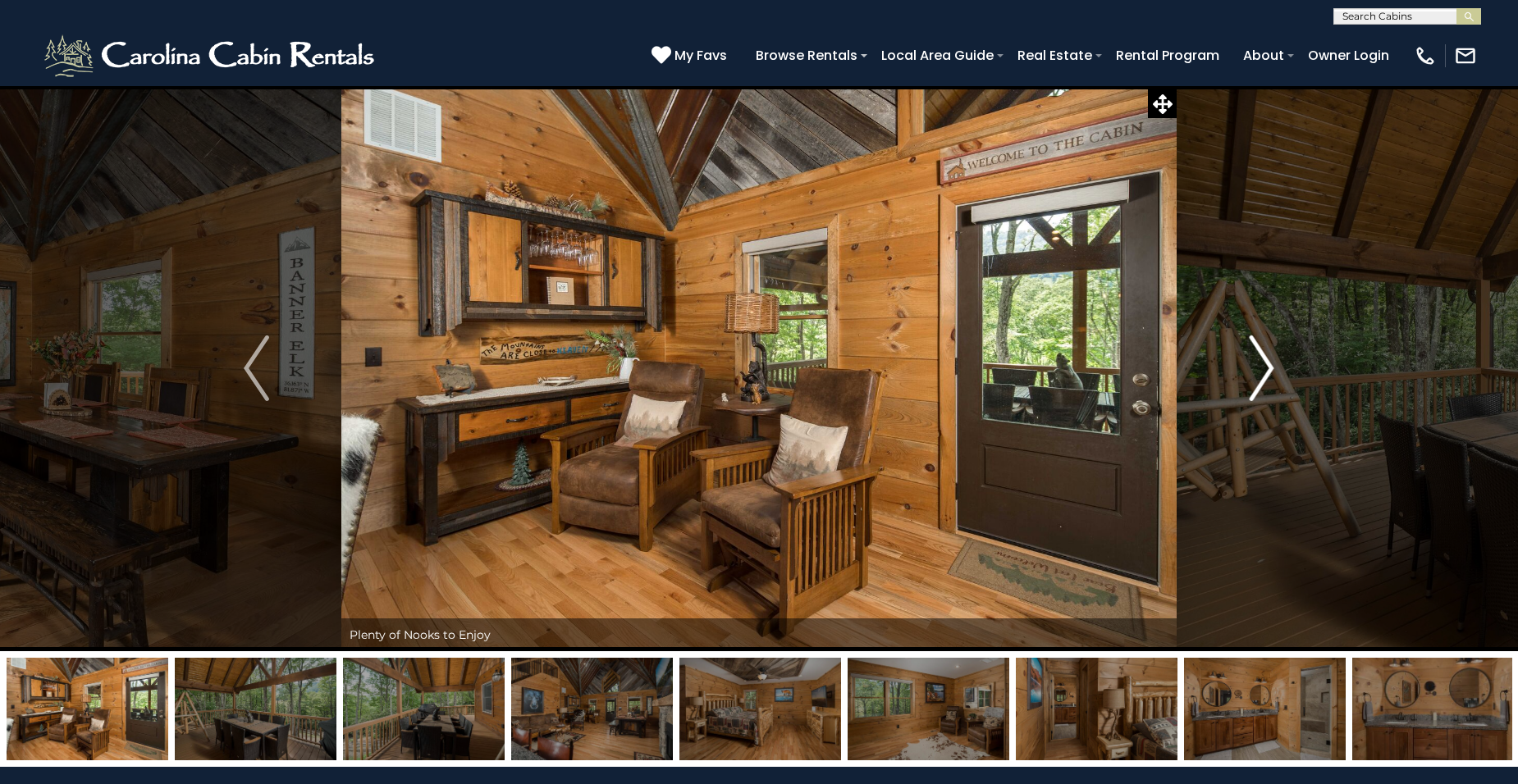
click at [1272, 356] on img "Next" at bounding box center [1261, 368] width 24 height 65
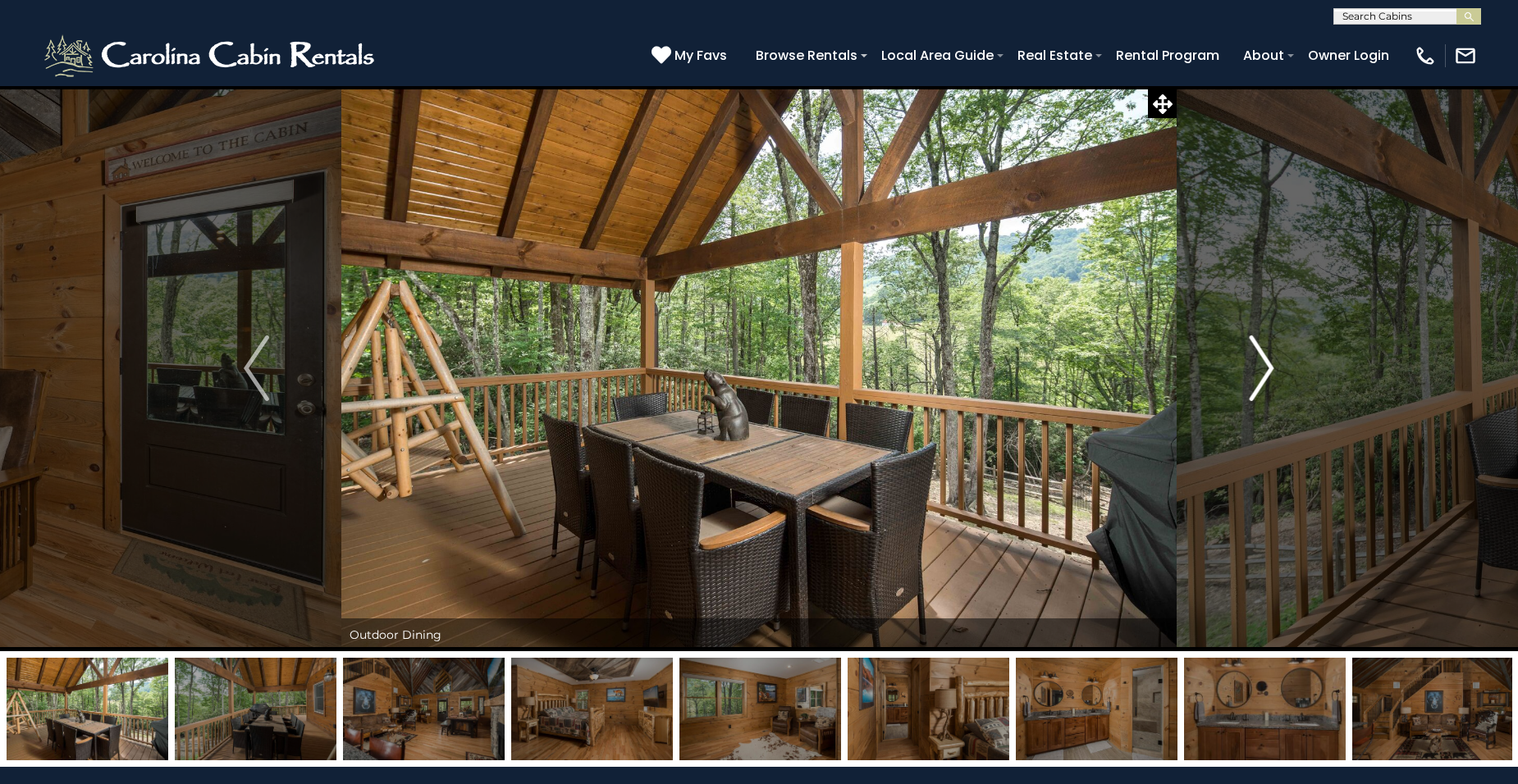
click at [1272, 356] on img "Next" at bounding box center [1261, 368] width 24 height 65
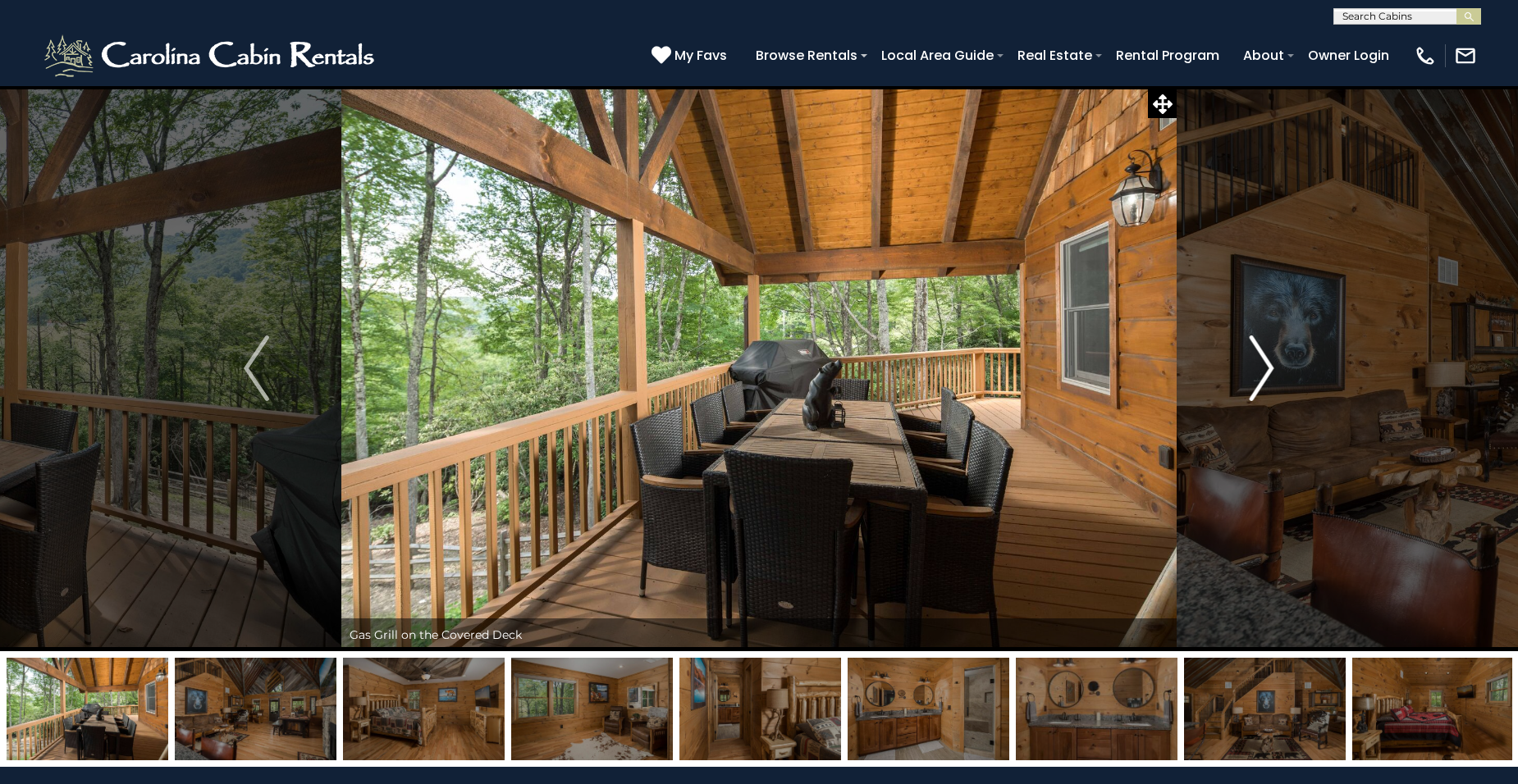
click at [1272, 356] on img "Next" at bounding box center [1261, 368] width 24 height 65
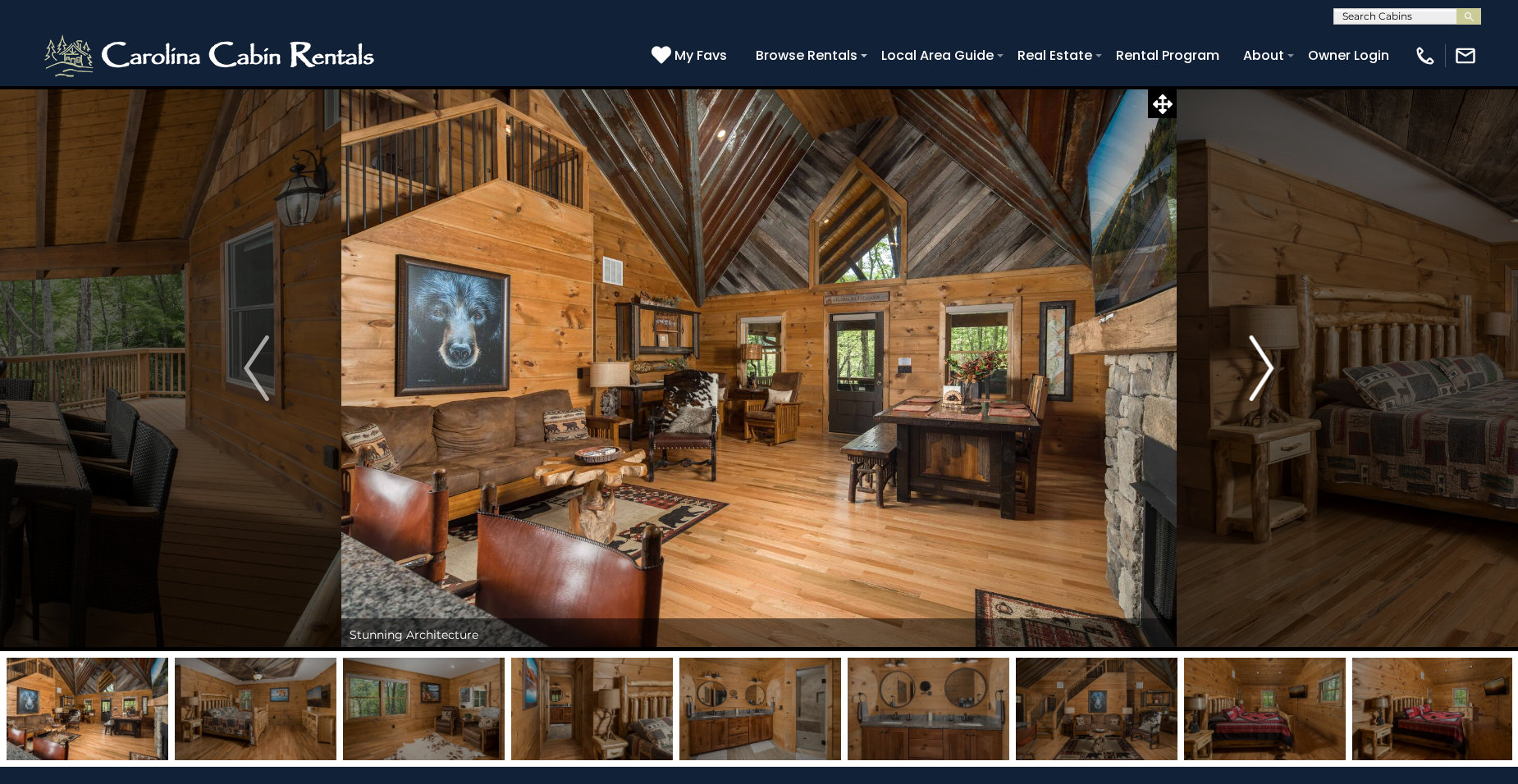
click at [1272, 356] on img "Next" at bounding box center [1261, 368] width 24 height 65
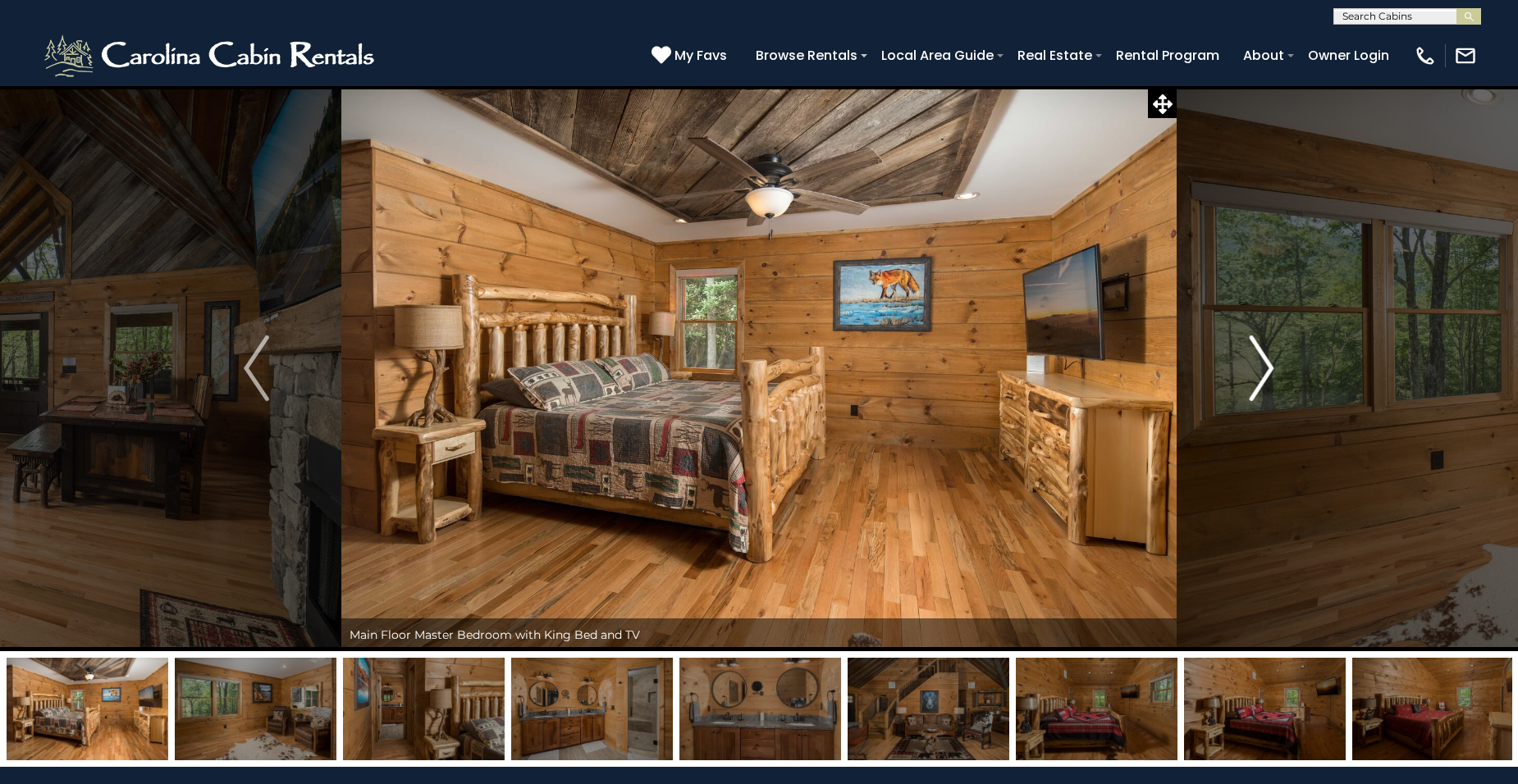
click at [1272, 356] on img "Next" at bounding box center [1261, 368] width 24 height 65
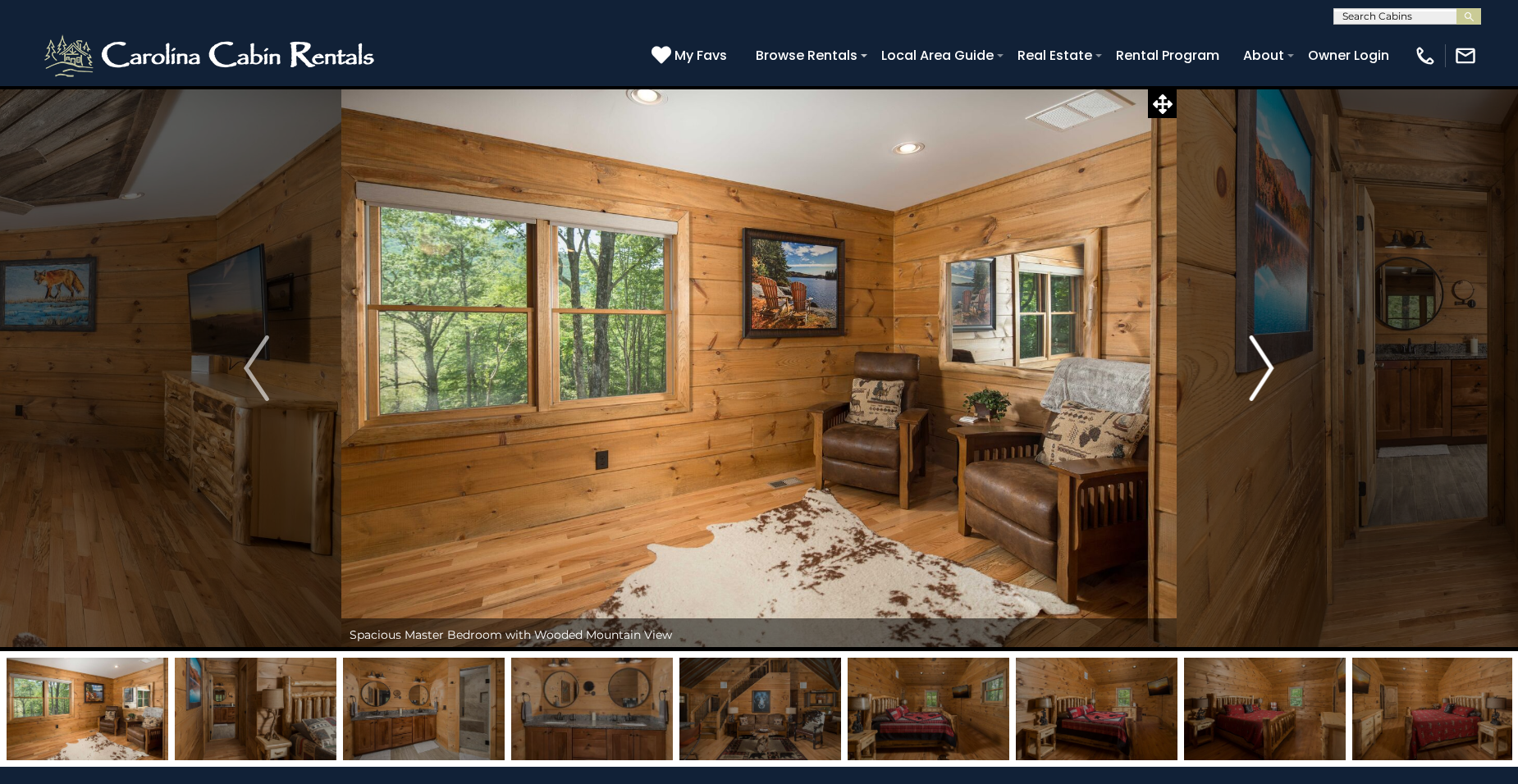
click at [1272, 356] on img "Next" at bounding box center [1261, 368] width 24 height 65
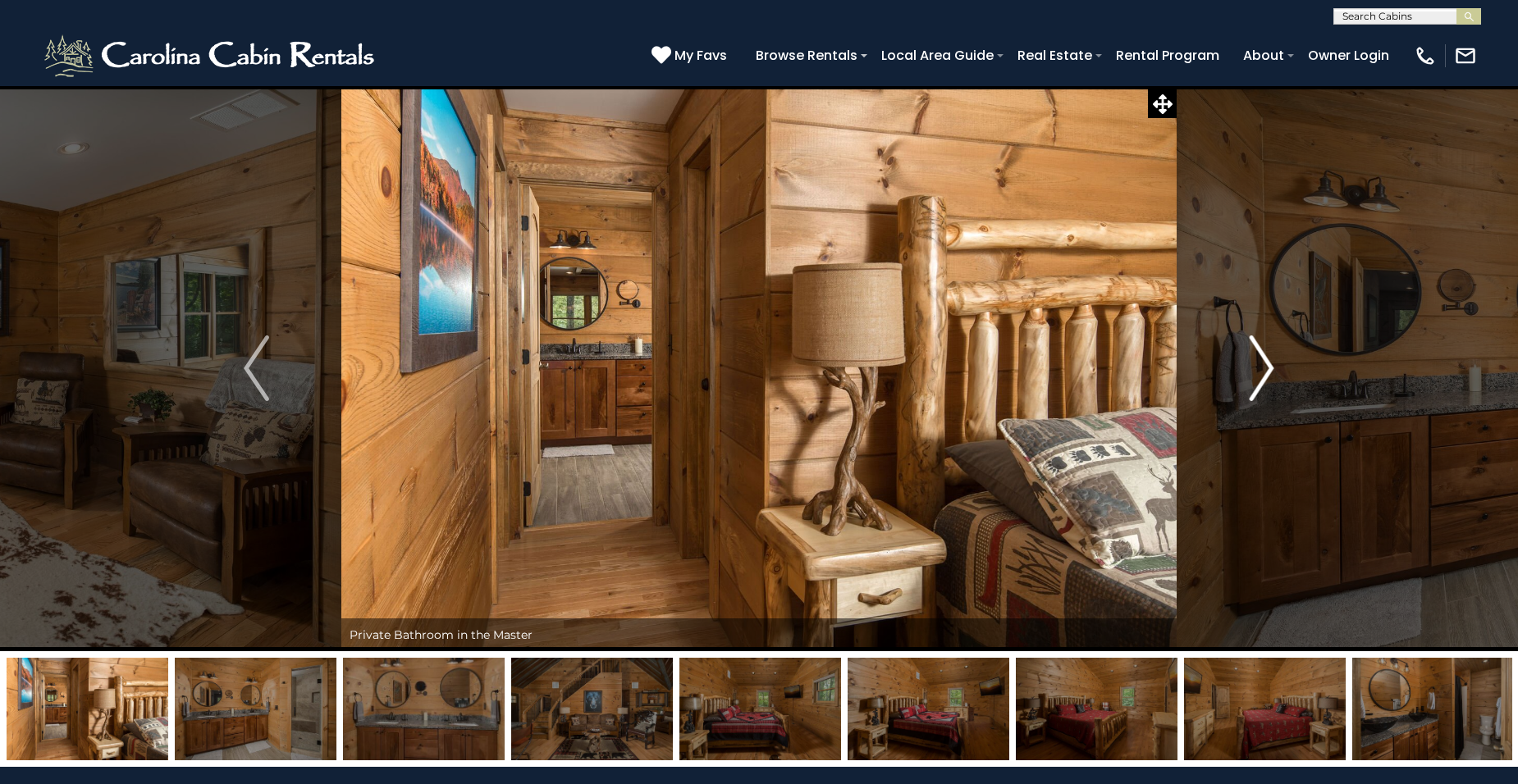
click at [1272, 356] on img "Next" at bounding box center [1261, 368] width 24 height 65
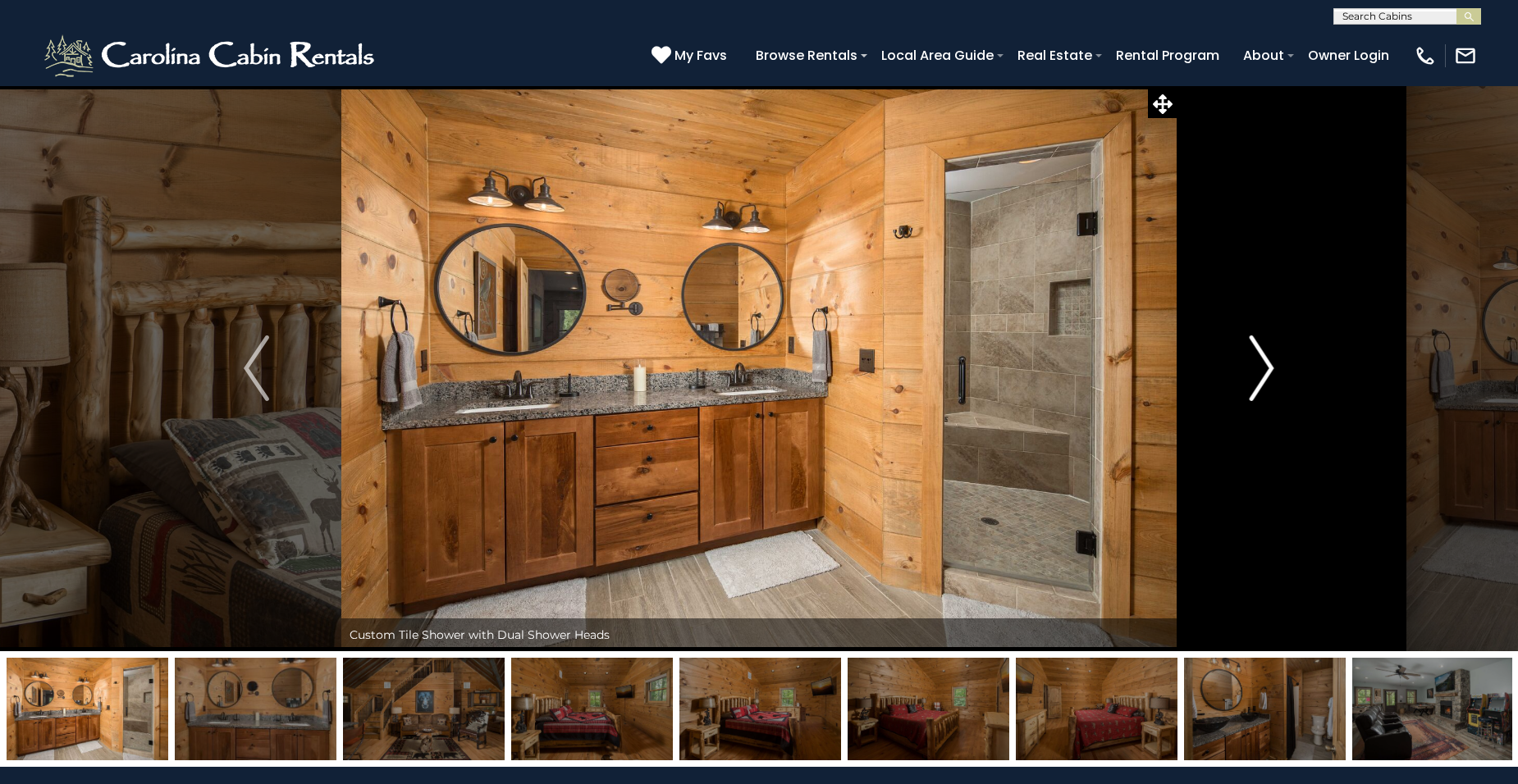
click at [1272, 356] on img "Next" at bounding box center [1261, 368] width 24 height 65
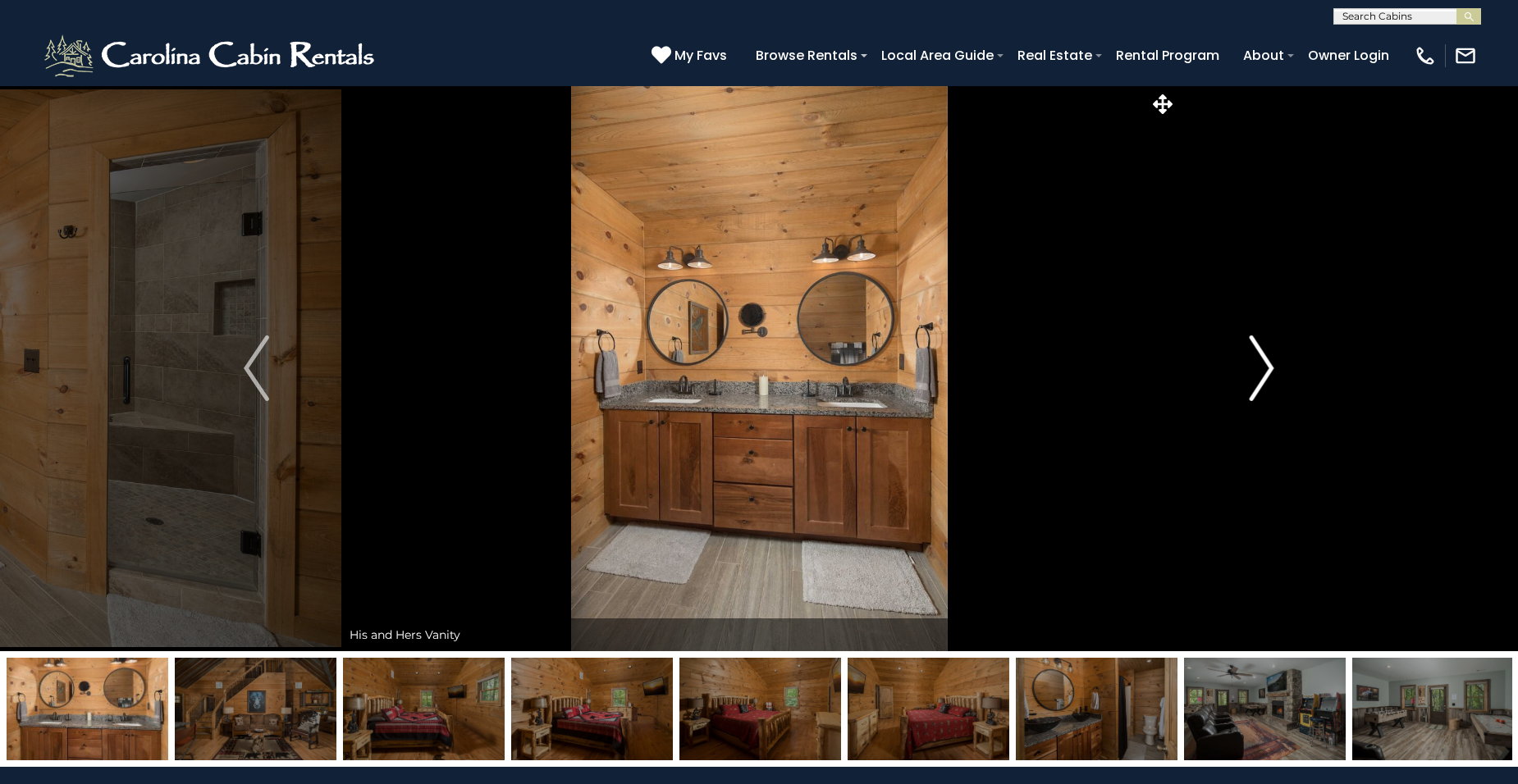
click at [1272, 356] on img "Next" at bounding box center [1261, 368] width 24 height 65
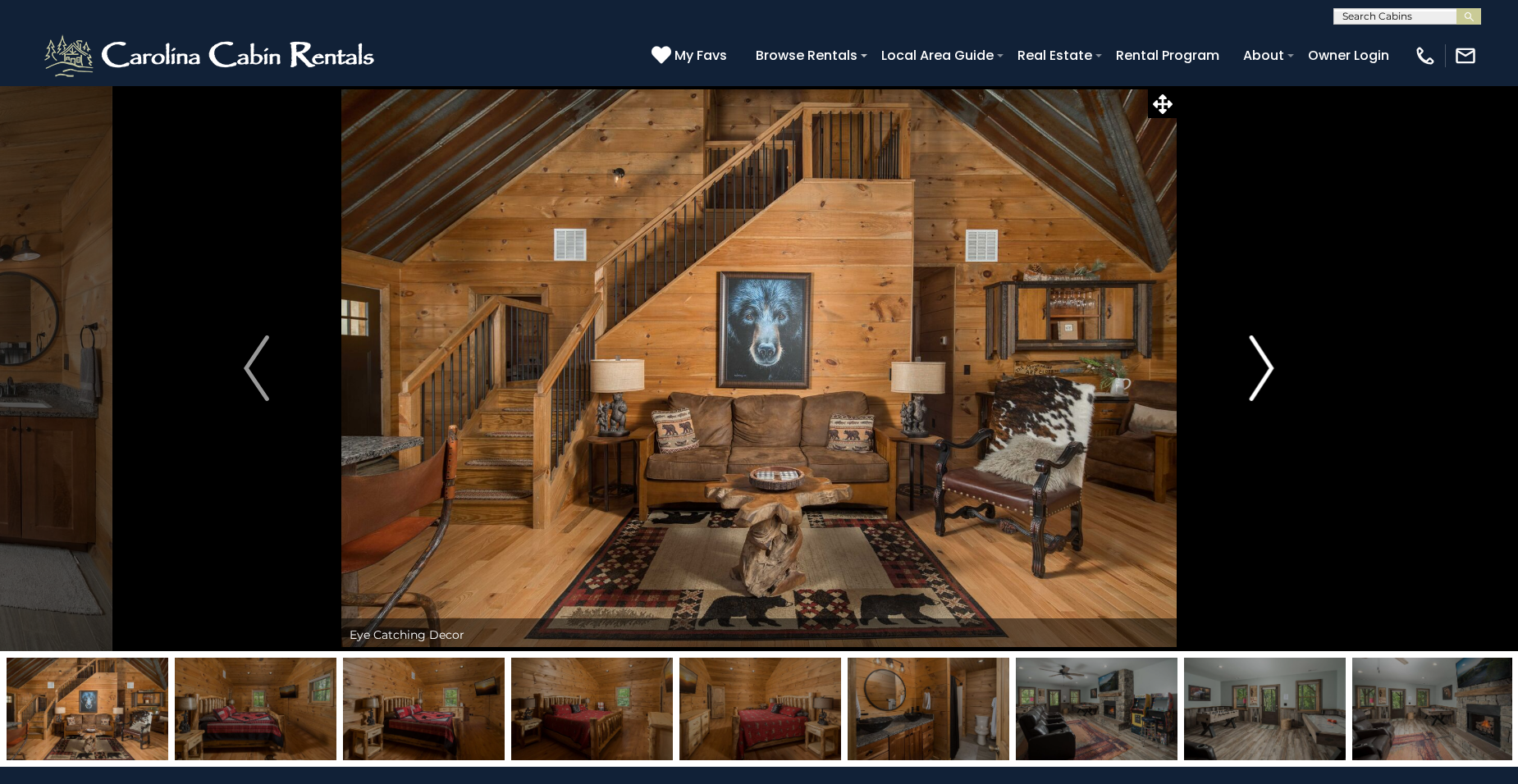
click at [1272, 356] on img "Next" at bounding box center [1261, 368] width 24 height 65
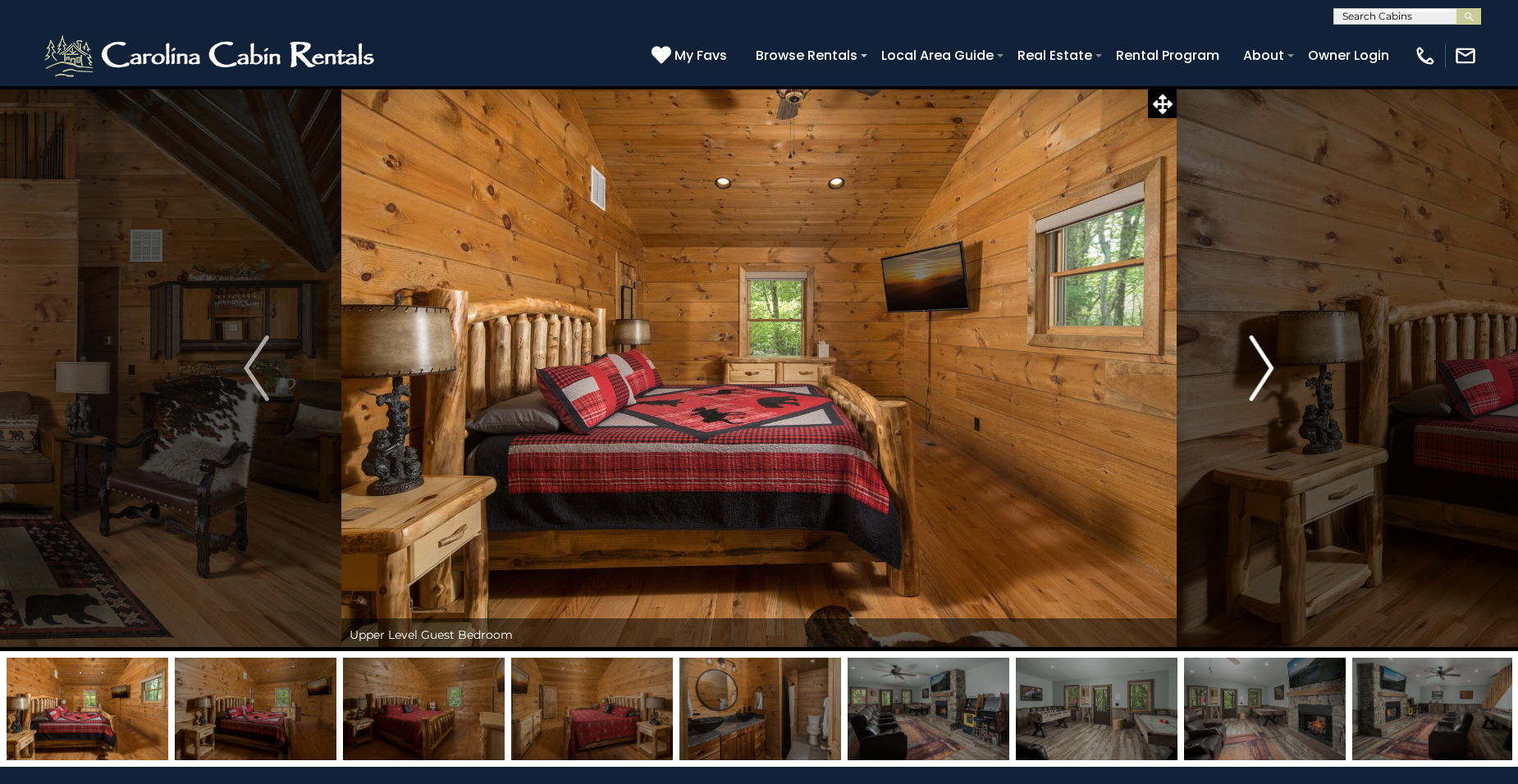
click at [1272, 356] on img "Next" at bounding box center [1261, 368] width 24 height 65
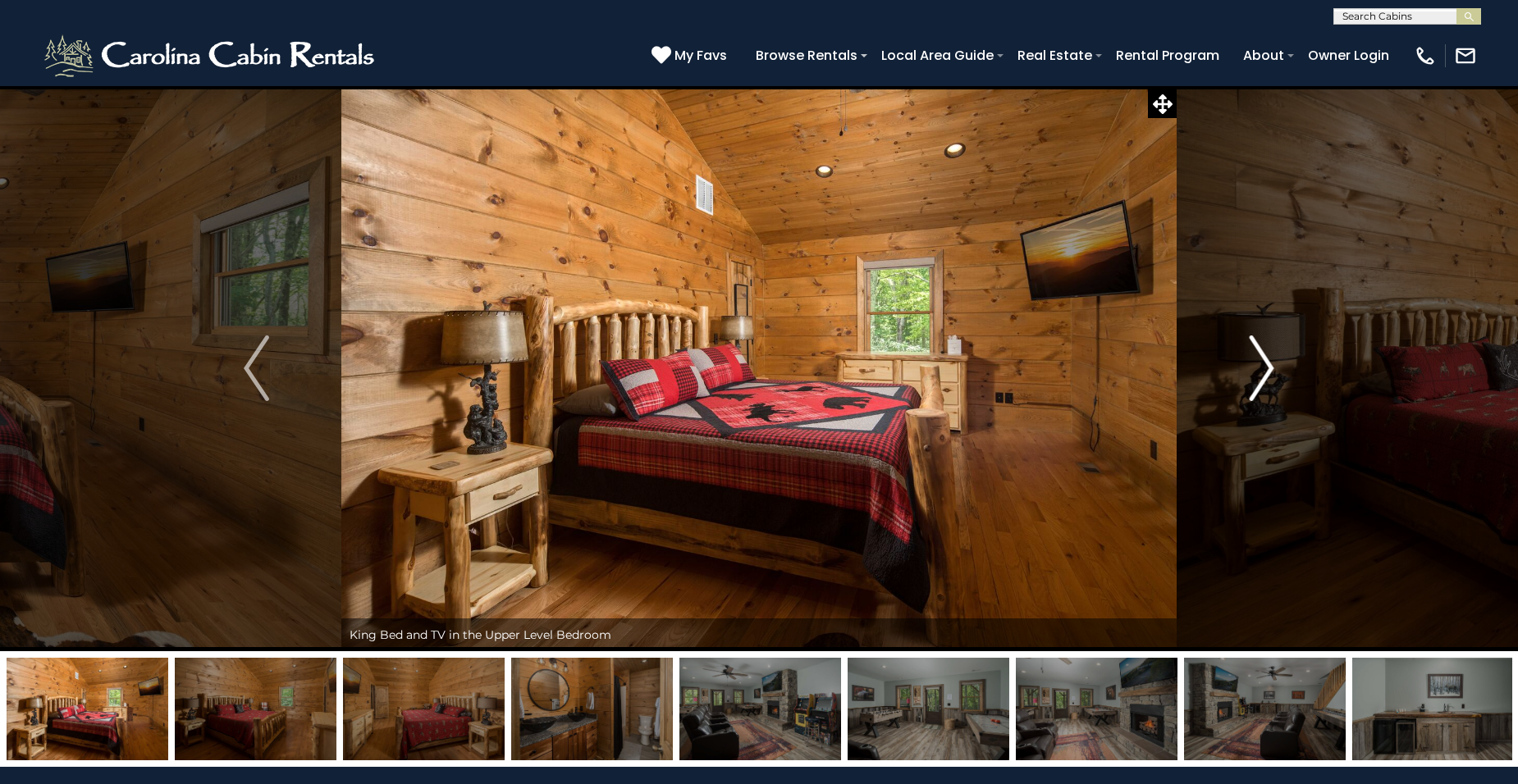
click at [1272, 356] on img "Next" at bounding box center [1261, 368] width 24 height 65
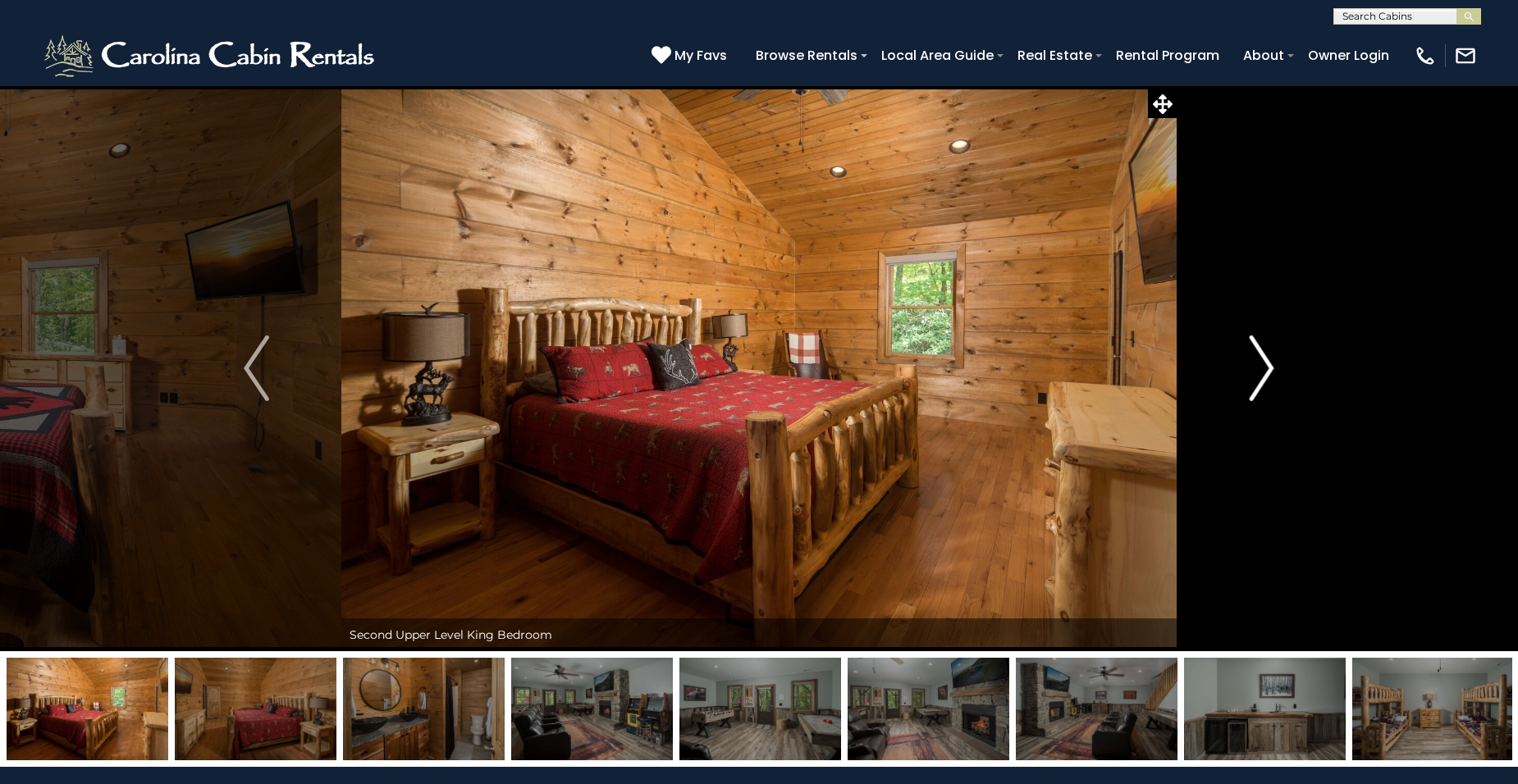
click at [1272, 356] on img "Next" at bounding box center [1261, 368] width 24 height 65
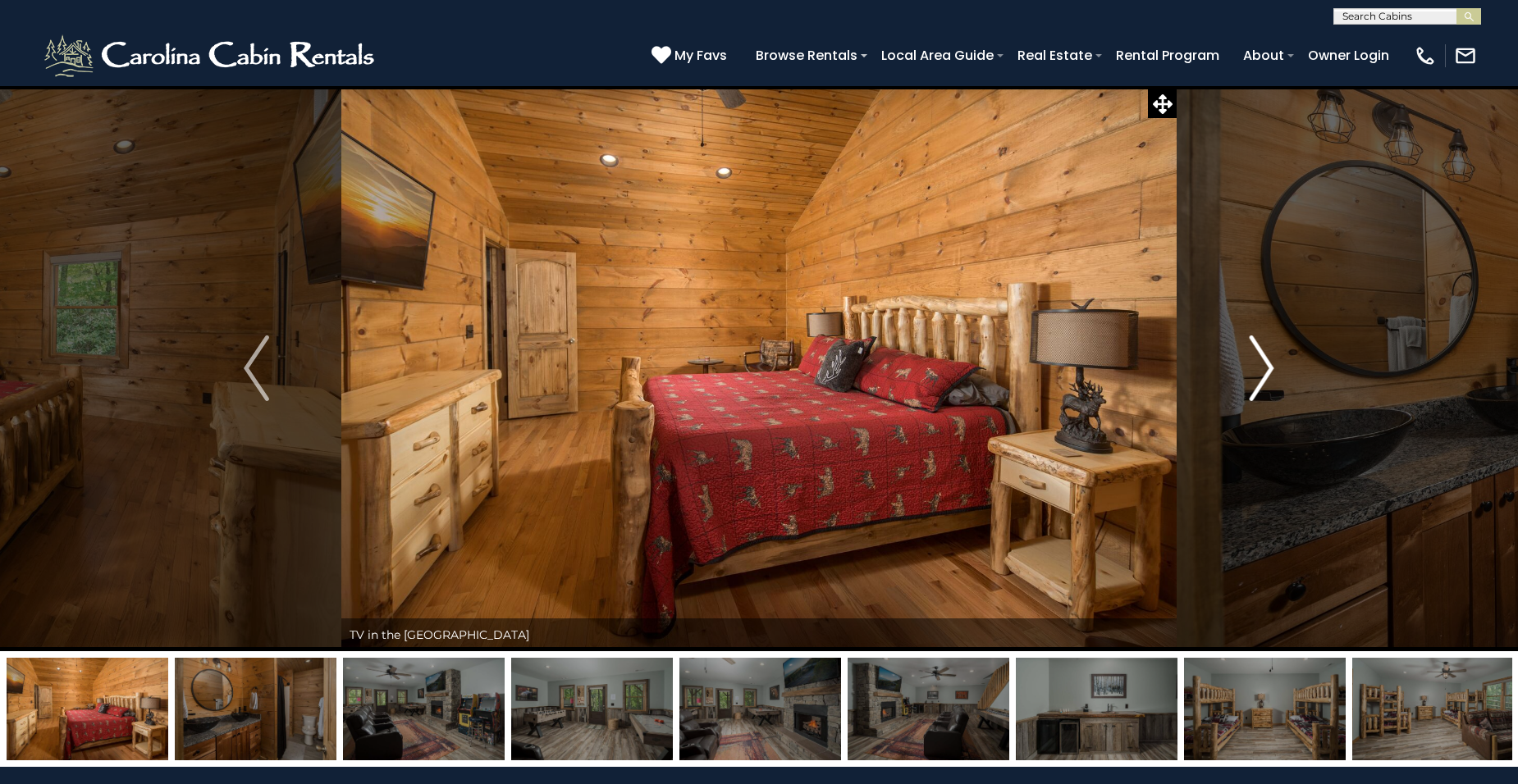
click at [1272, 356] on img "Next" at bounding box center [1261, 368] width 24 height 65
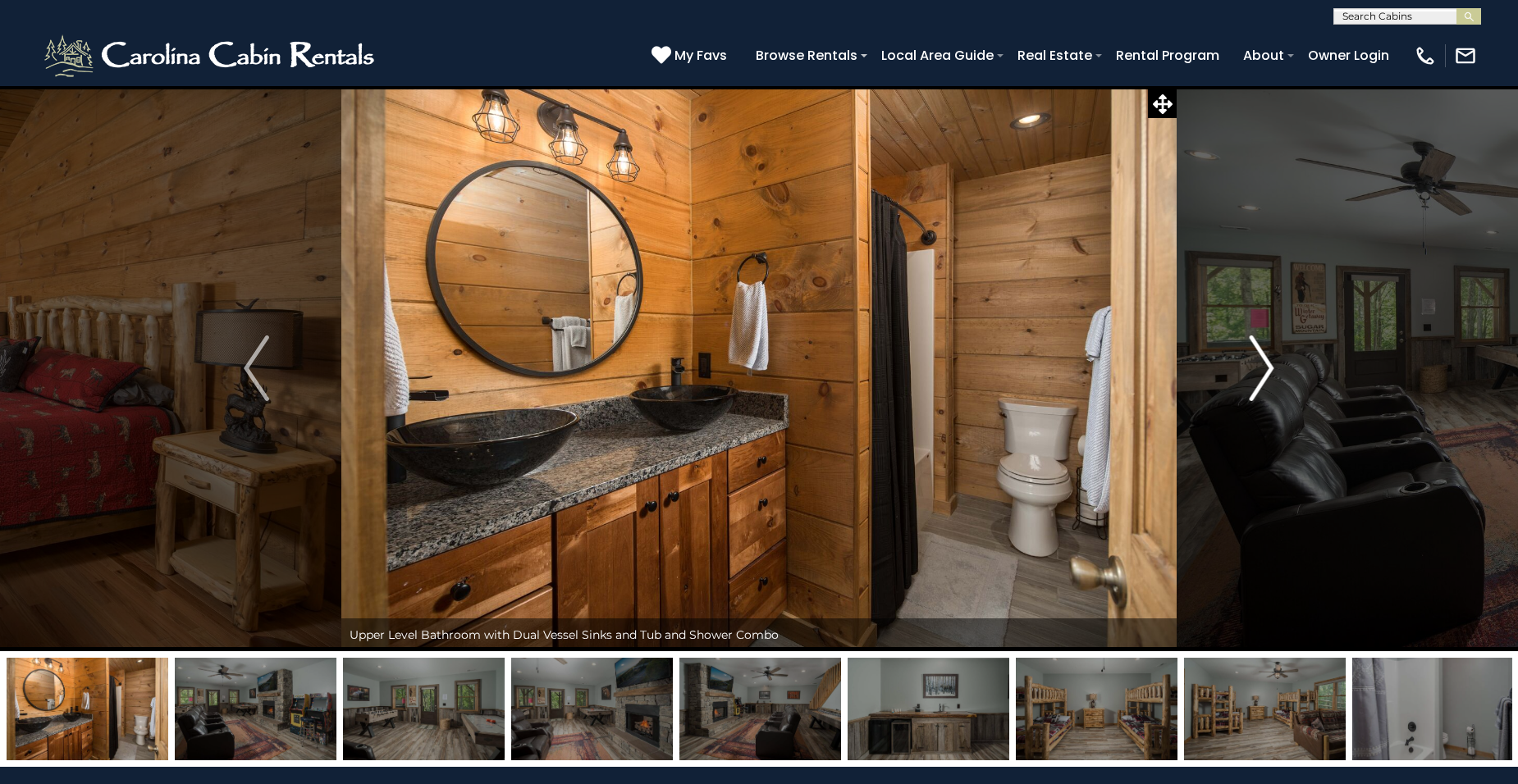
click at [1272, 356] on img "Next" at bounding box center [1261, 368] width 24 height 65
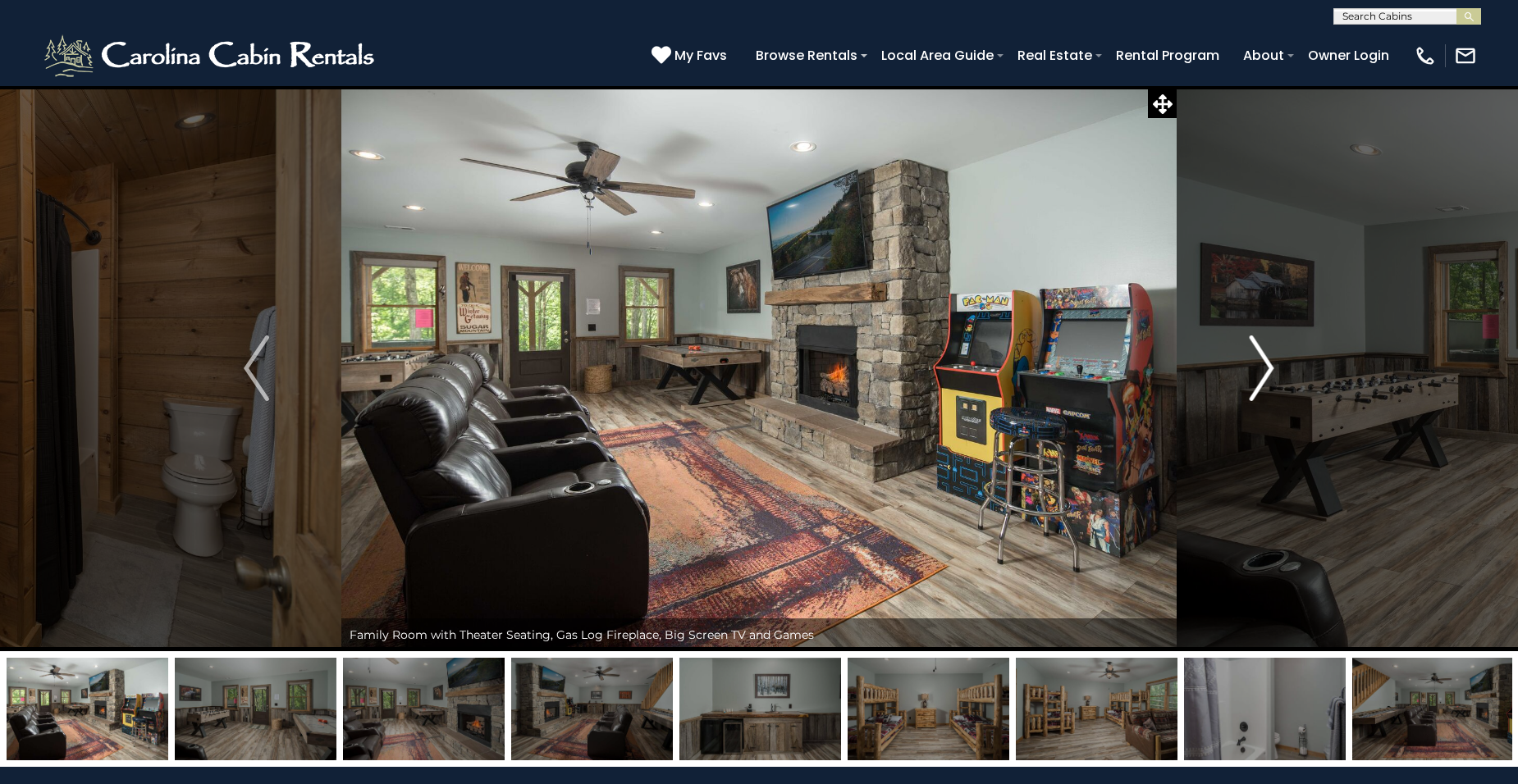
click at [1272, 356] on img "Next" at bounding box center [1261, 368] width 24 height 65
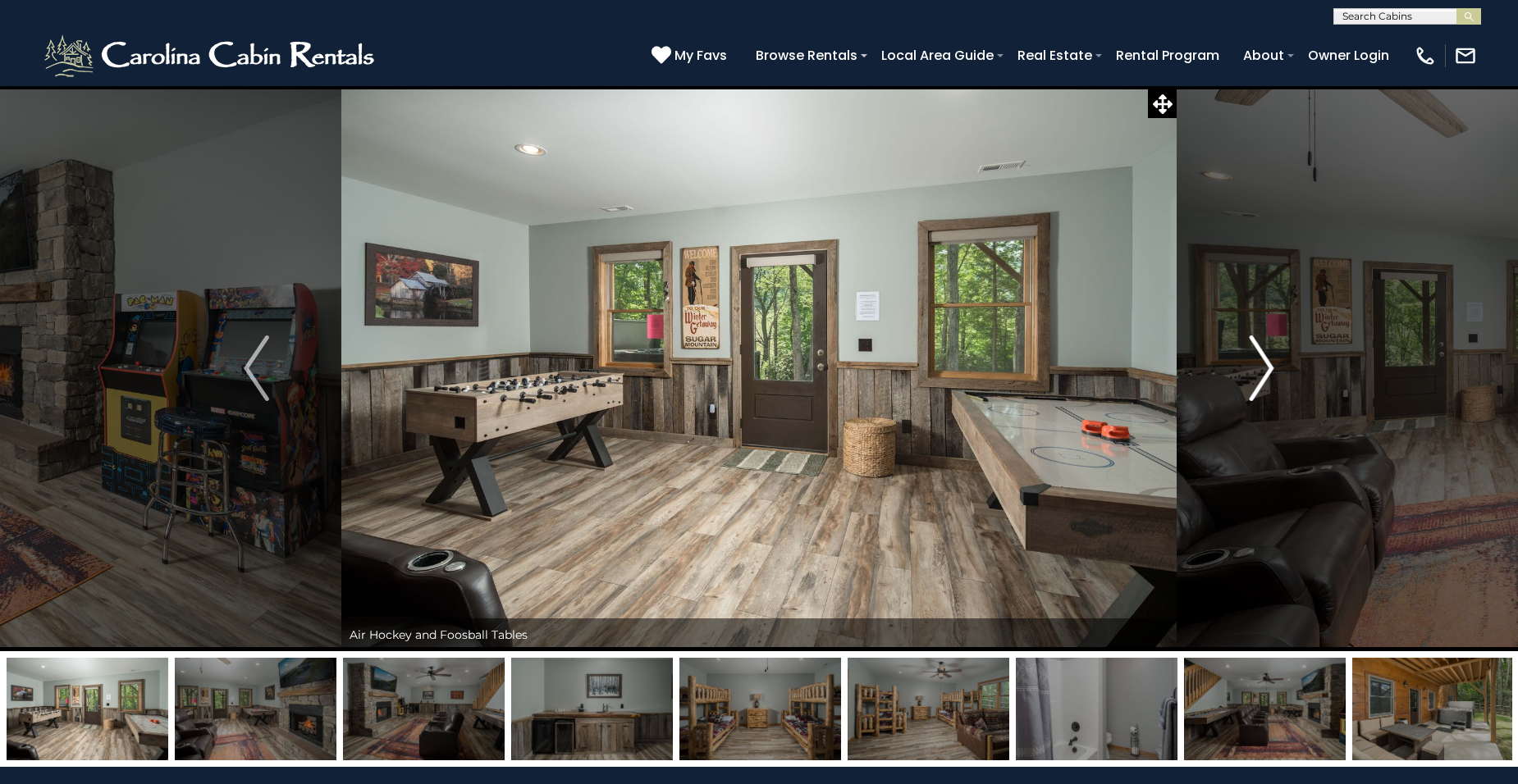
click at [1272, 356] on img "Next" at bounding box center [1261, 368] width 24 height 65
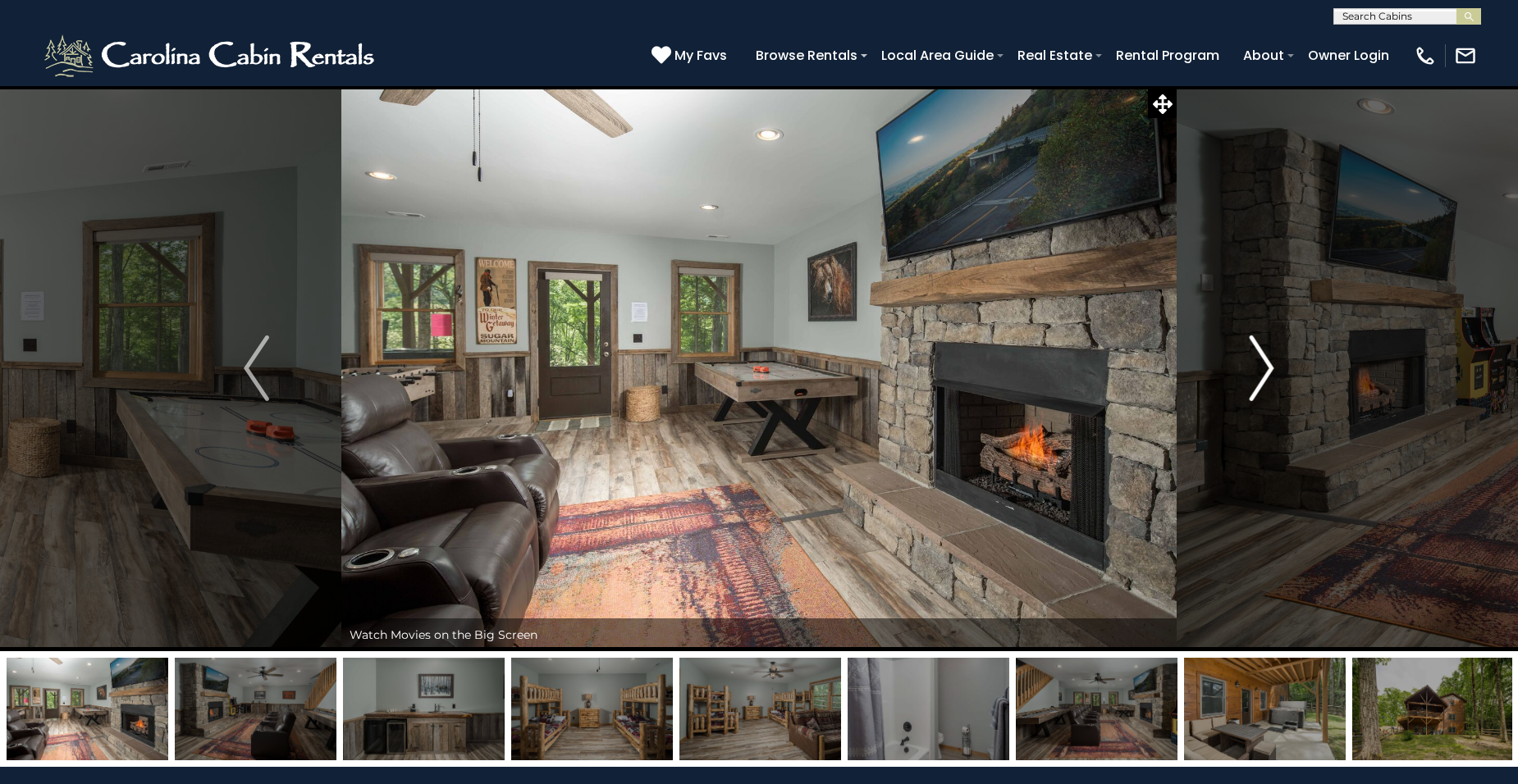
click at [1272, 357] on img "Next" at bounding box center [1261, 368] width 24 height 65
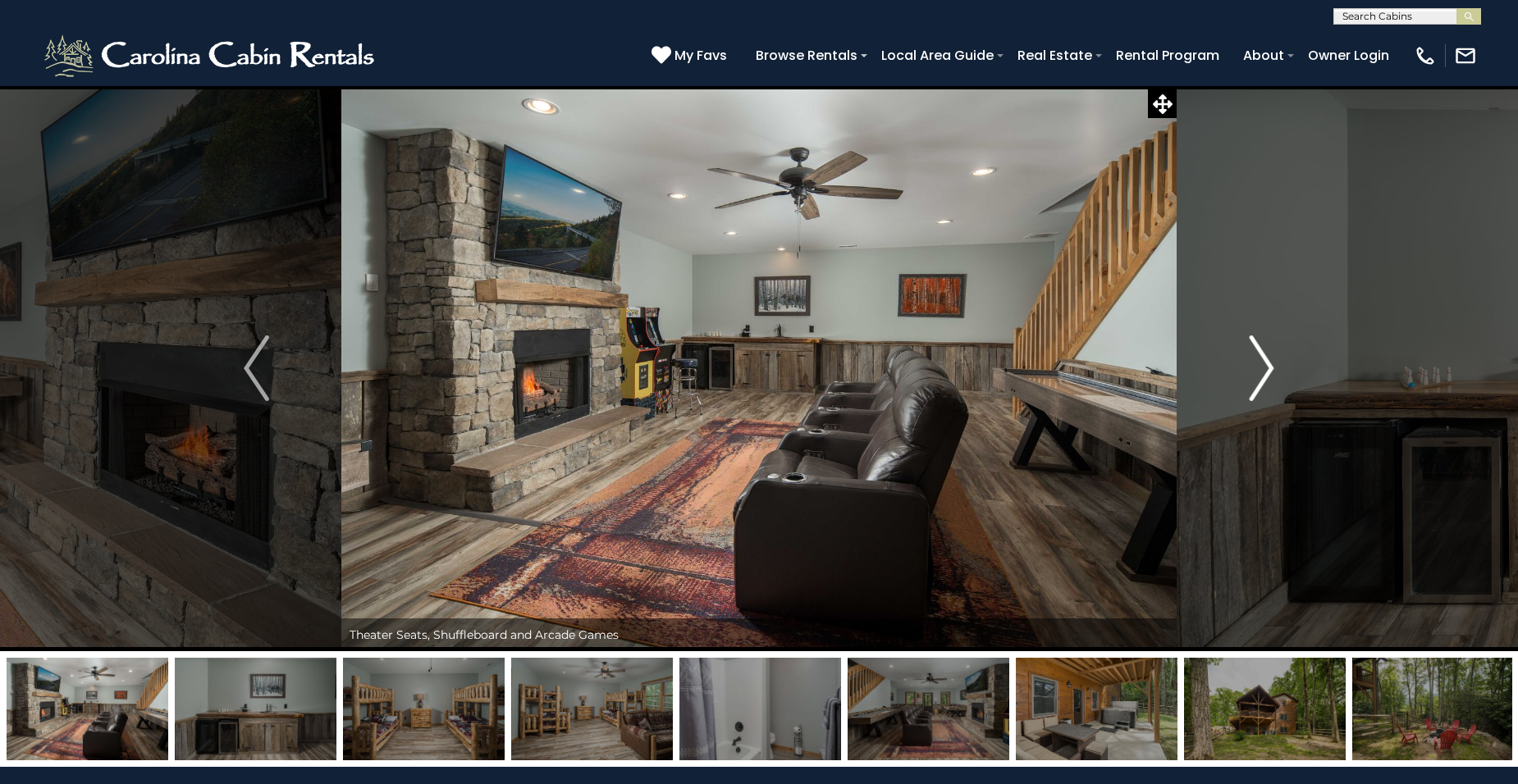
click at [1272, 357] on img "Next" at bounding box center [1261, 368] width 24 height 65
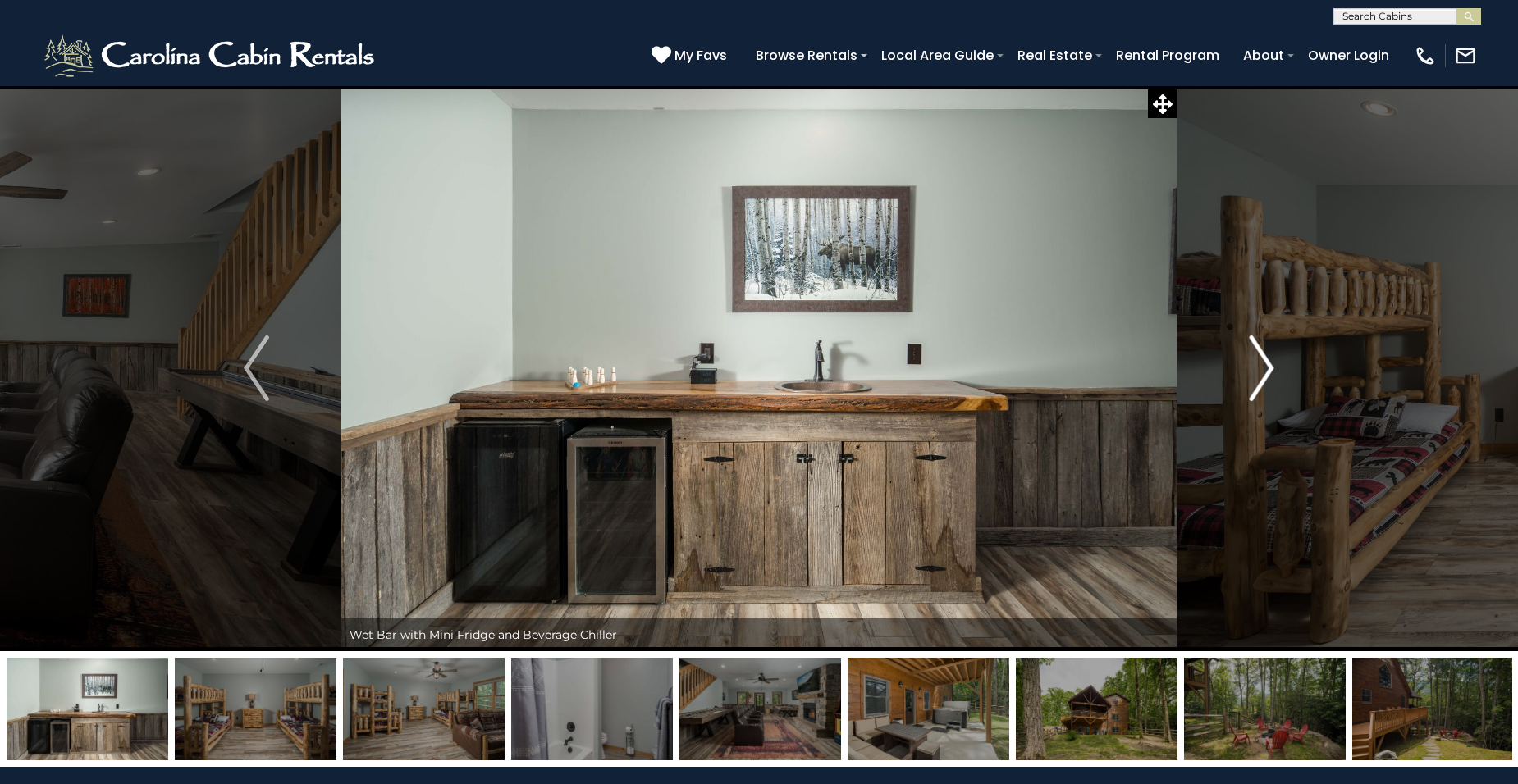
click at [1272, 357] on img "Next" at bounding box center [1261, 368] width 24 height 65
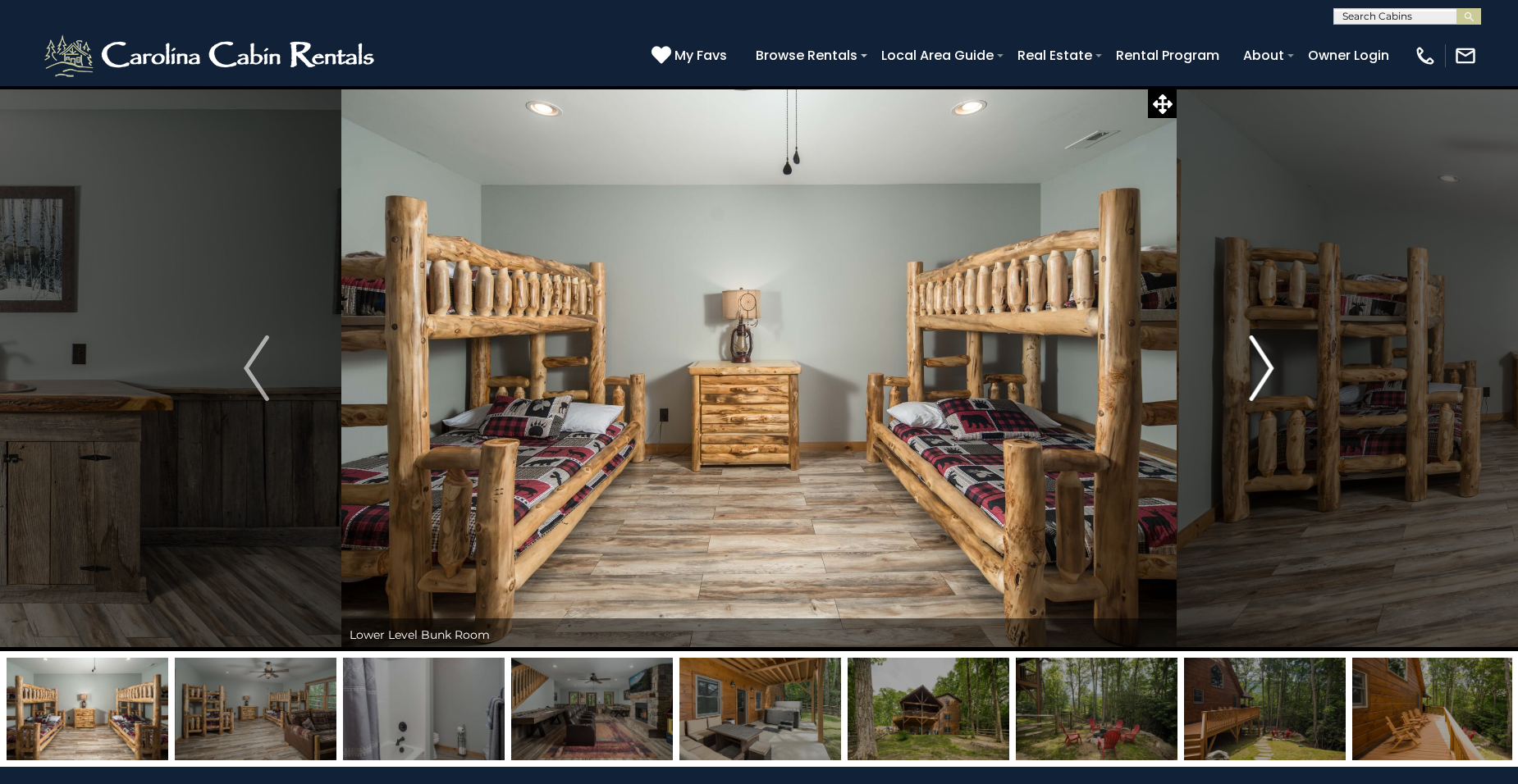
click at [1272, 357] on img "Next" at bounding box center [1261, 368] width 24 height 65
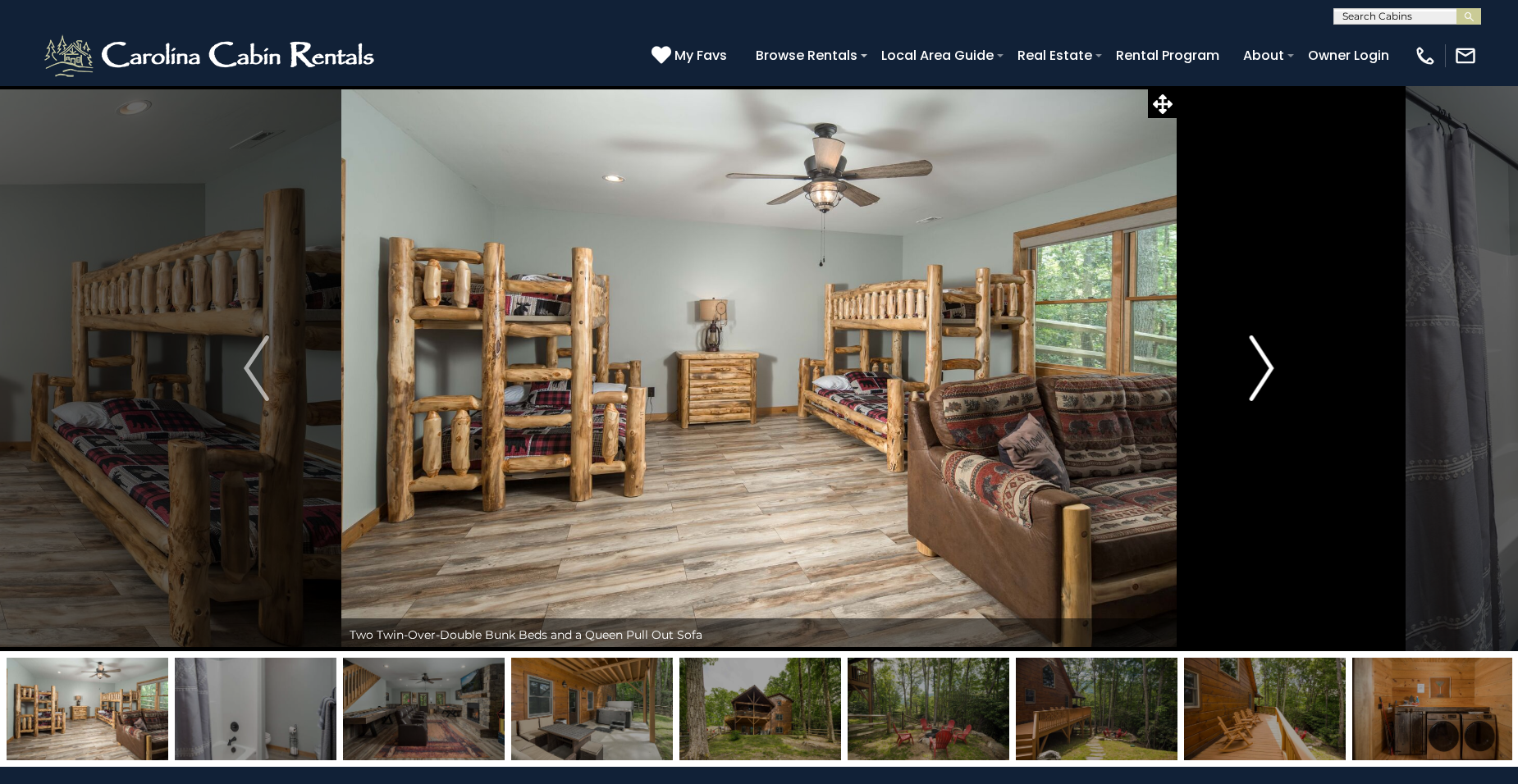
click at [1272, 357] on img "Next" at bounding box center [1261, 368] width 24 height 65
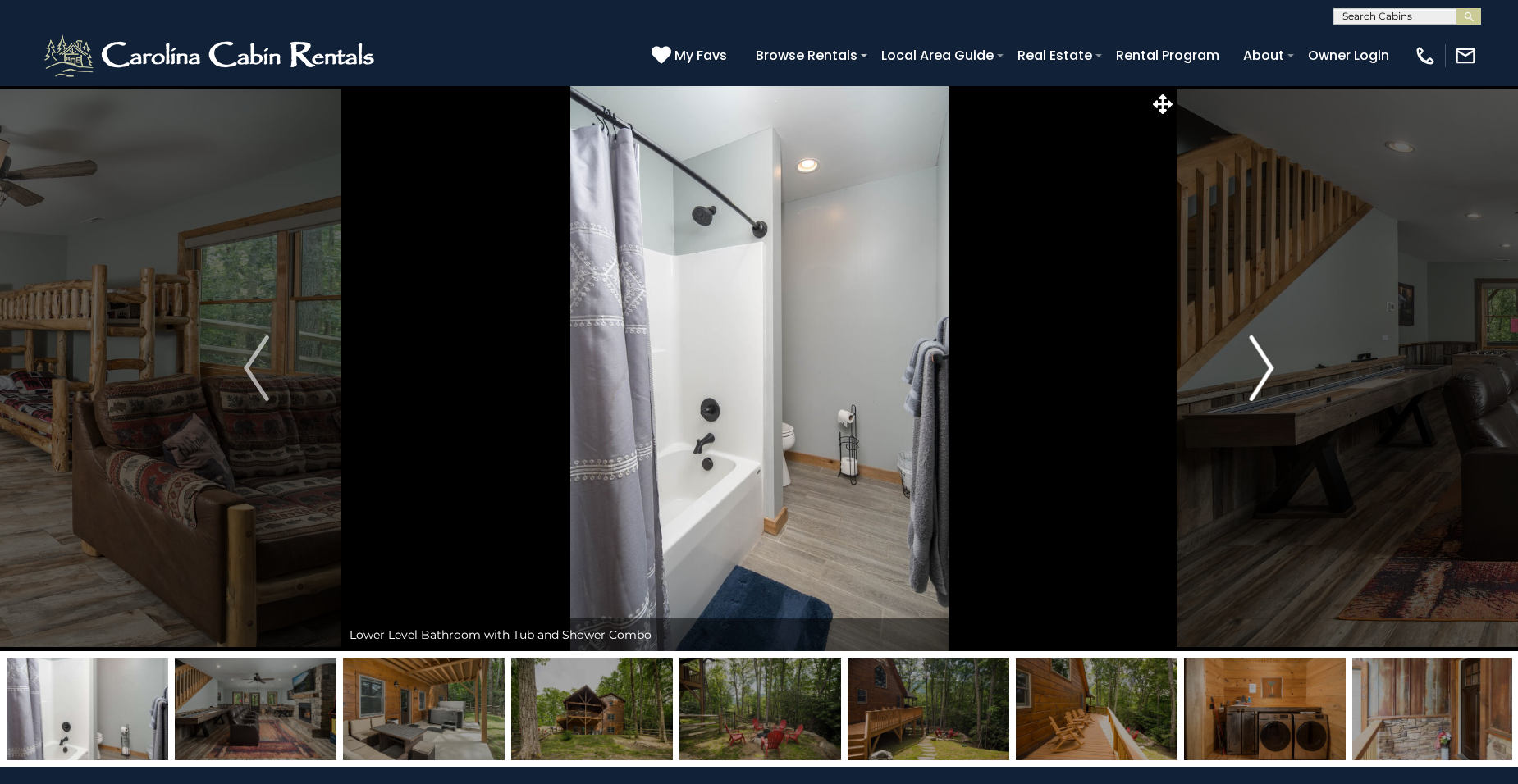
click at [1272, 357] on img "Next" at bounding box center [1261, 368] width 24 height 65
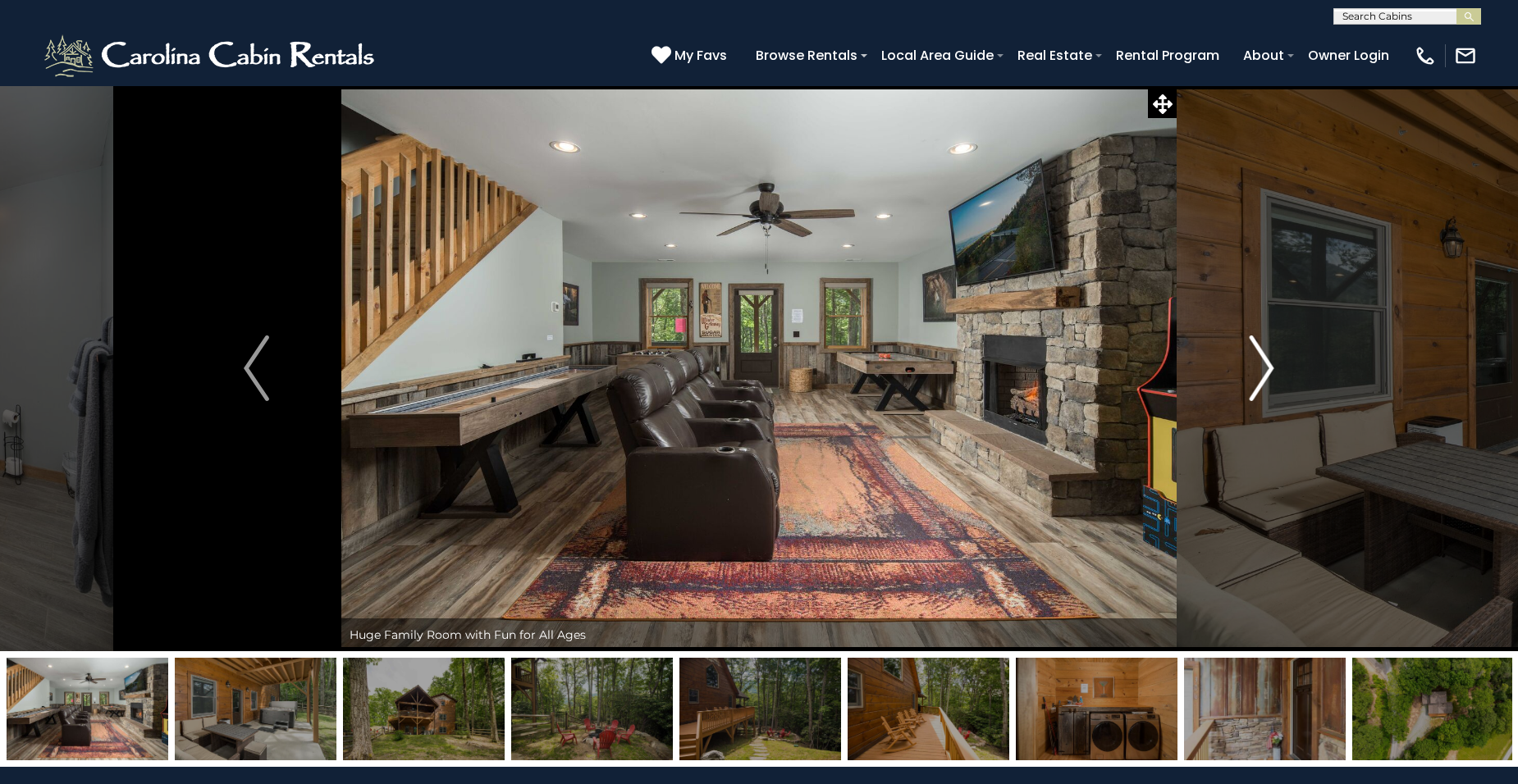
click at [1272, 357] on img "Next" at bounding box center [1261, 368] width 24 height 65
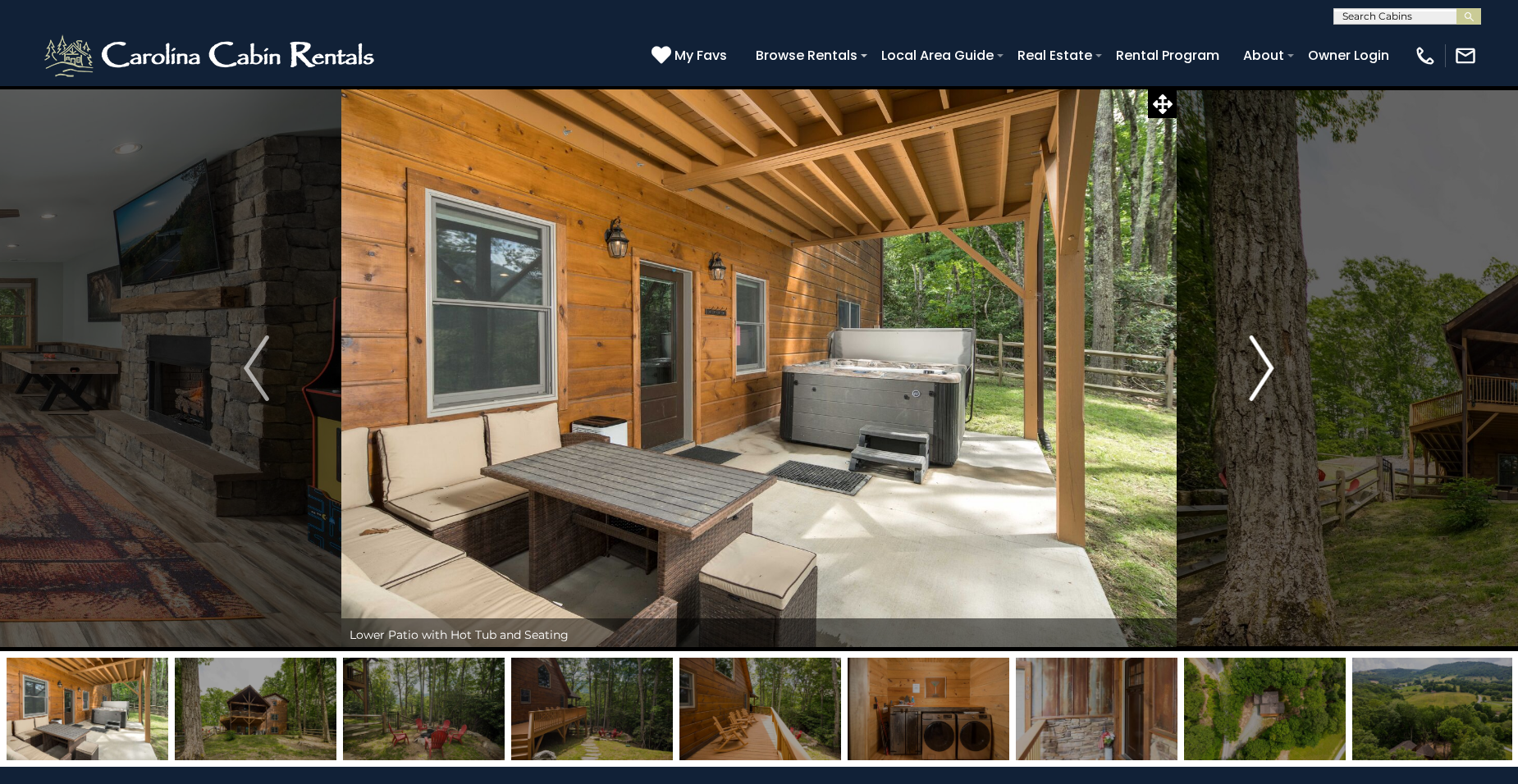
click at [1272, 357] on img "Next" at bounding box center [1261, 368] width 24 height 65
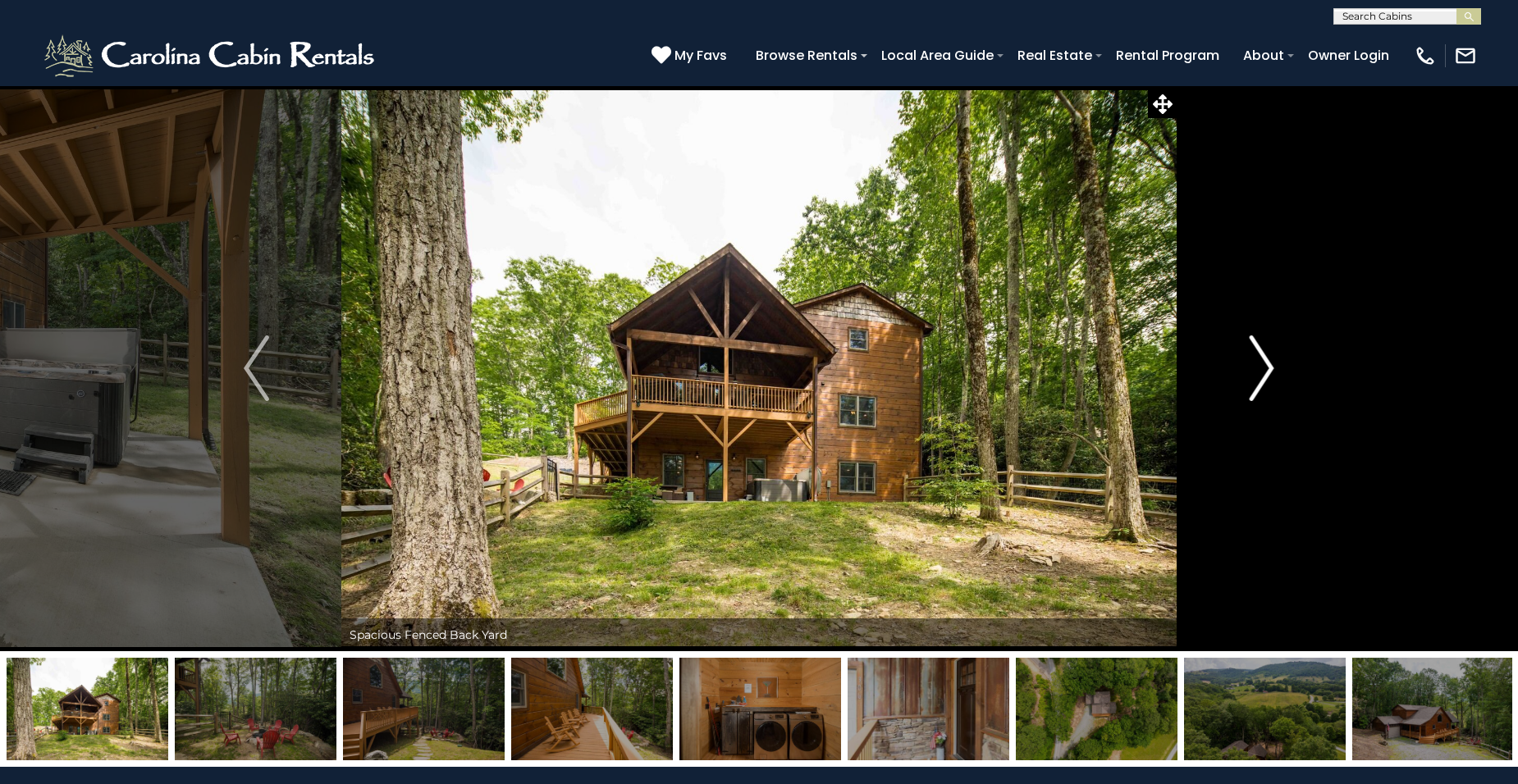
click at [1272, 357] on img "Next" at bounding box center [1261, 368] width 24 height 65
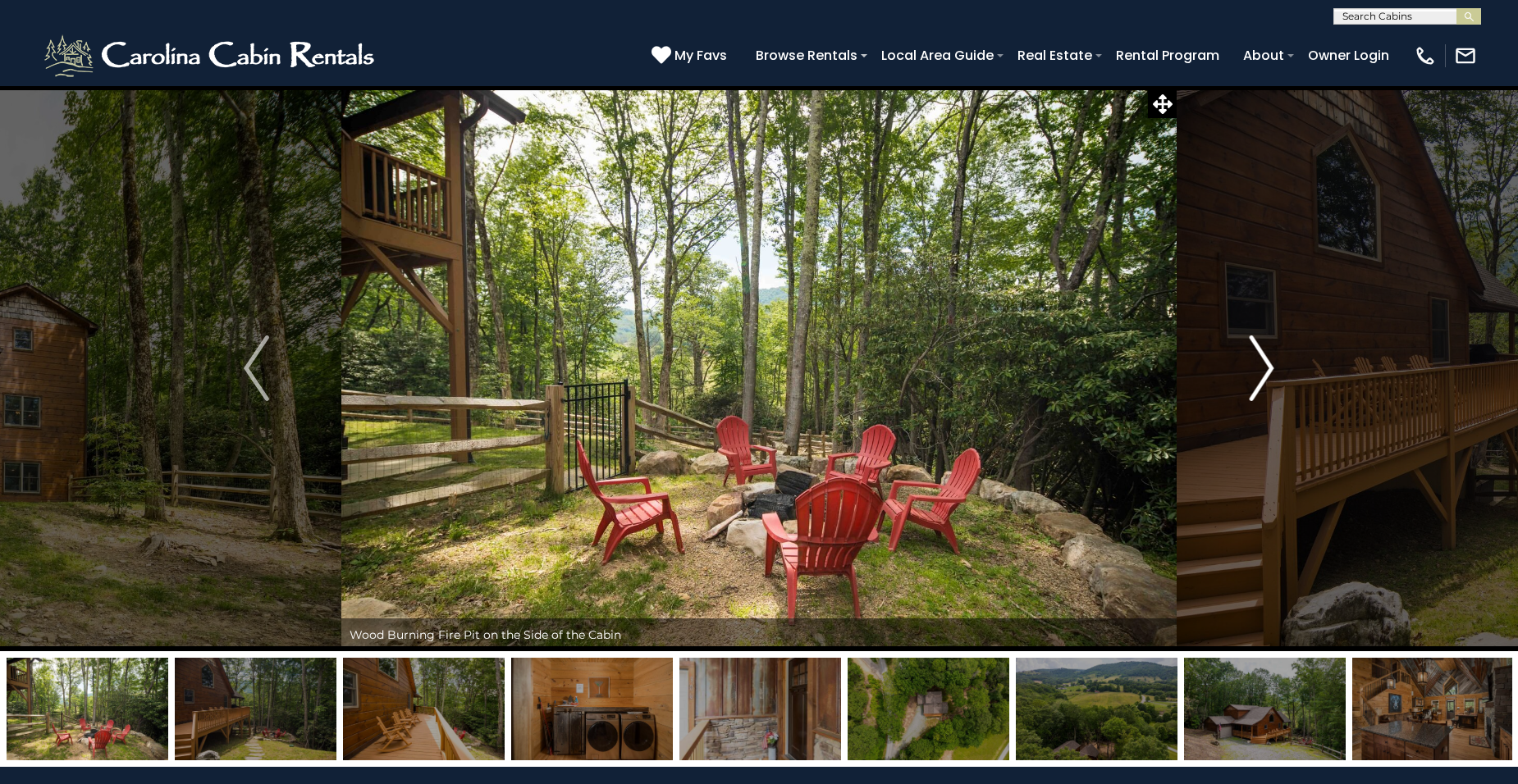
click at [1272, 357] on img "Next" at bounding box center [1261, 368] width 24 height 65
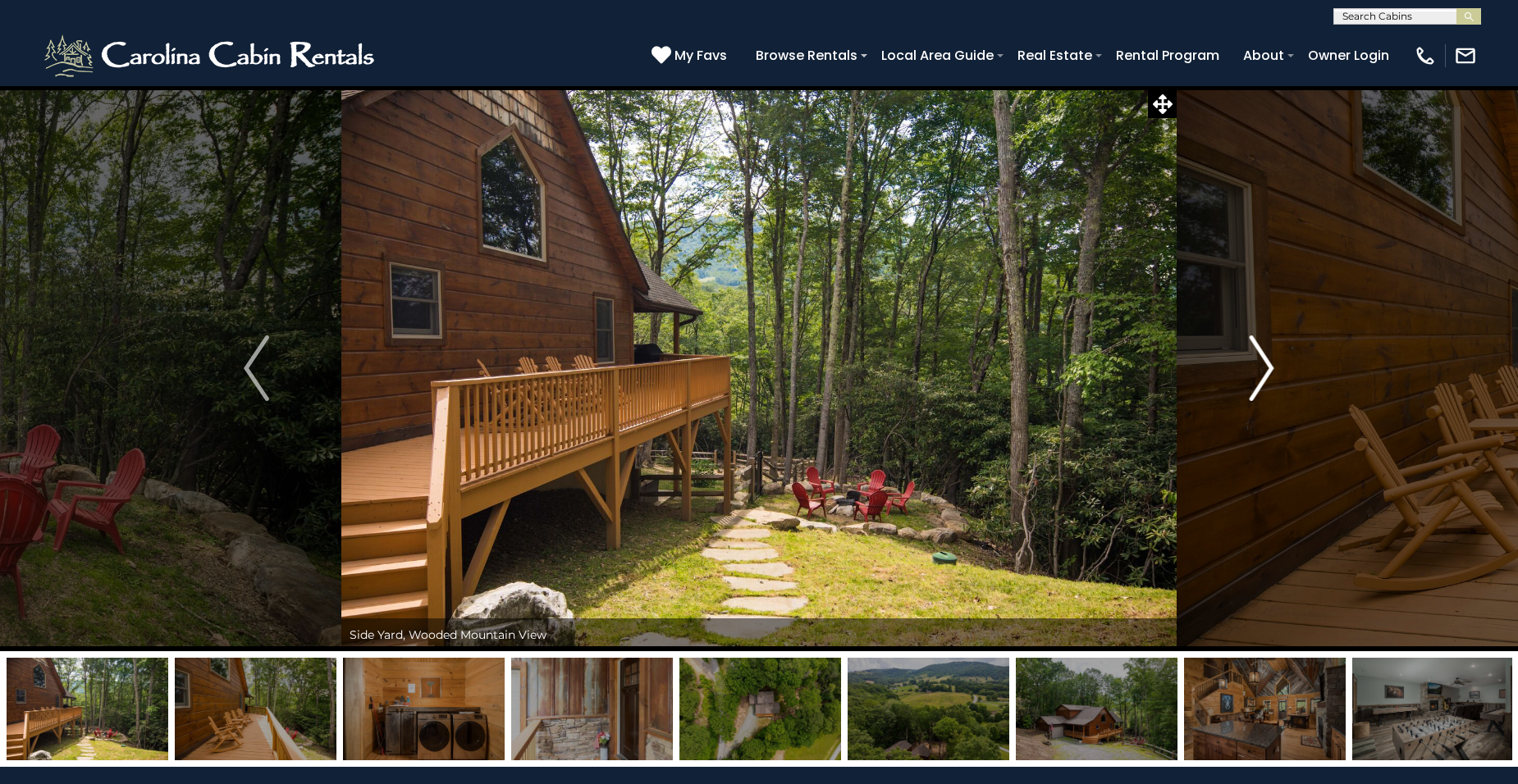
click at [1272, 357] on img "Next" at bounding box center [1261, 368] width 24 height 65
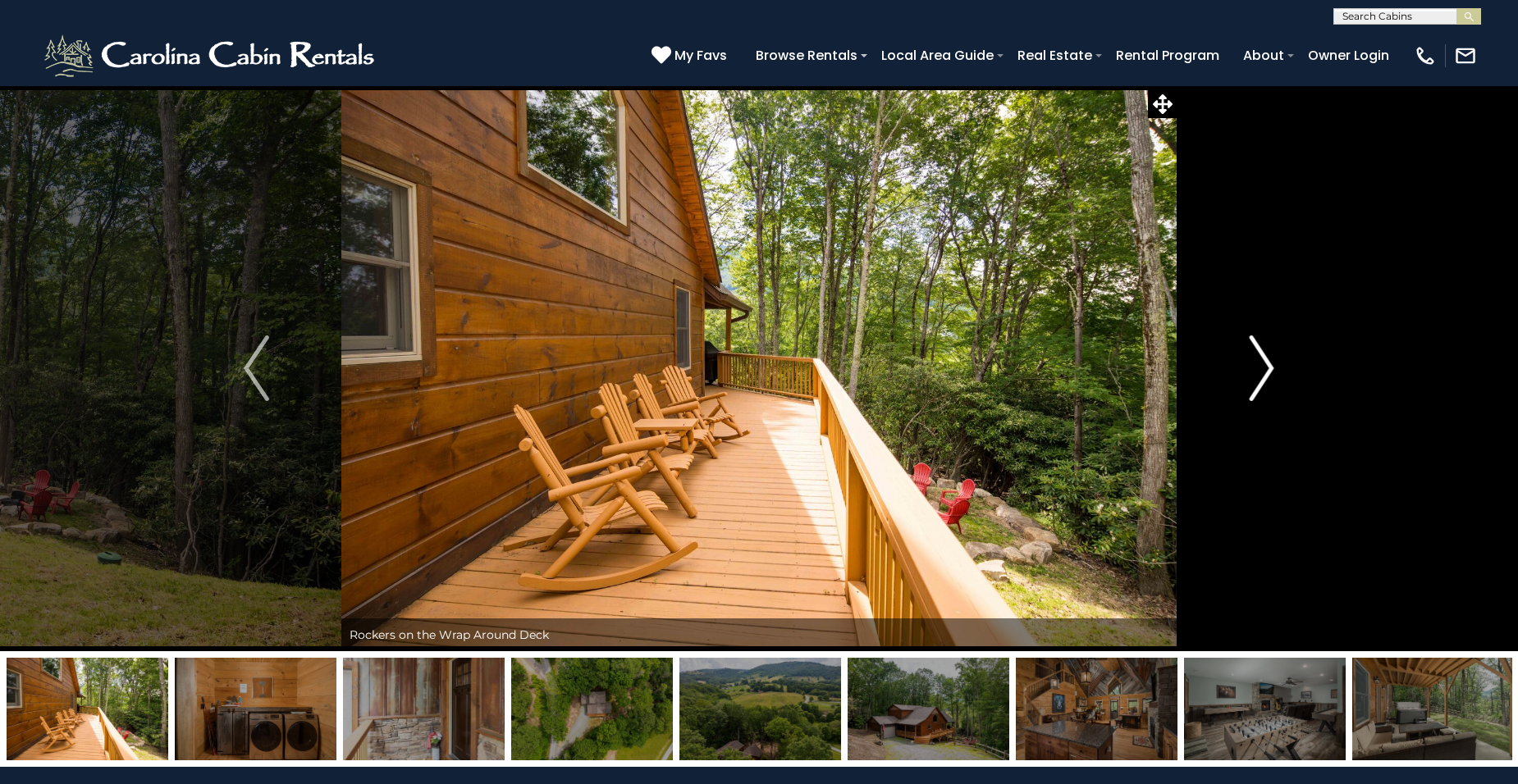
click at [1272, 357] on img "Next" at bounding box center [1261, 368] width 24 height 65
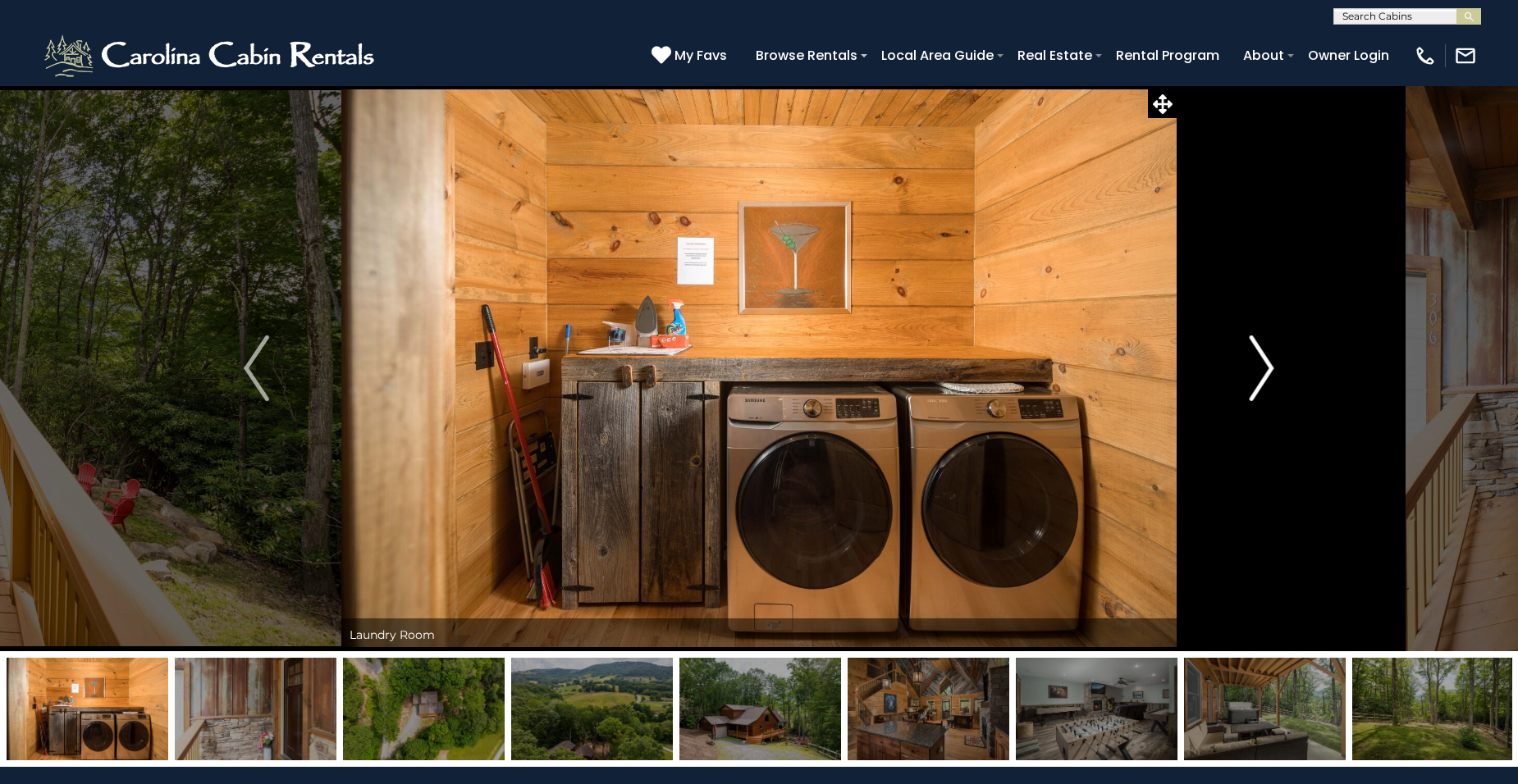
click at [1272, 357] on img "Next" at bounding box center [1261, 368] width 24 height 65
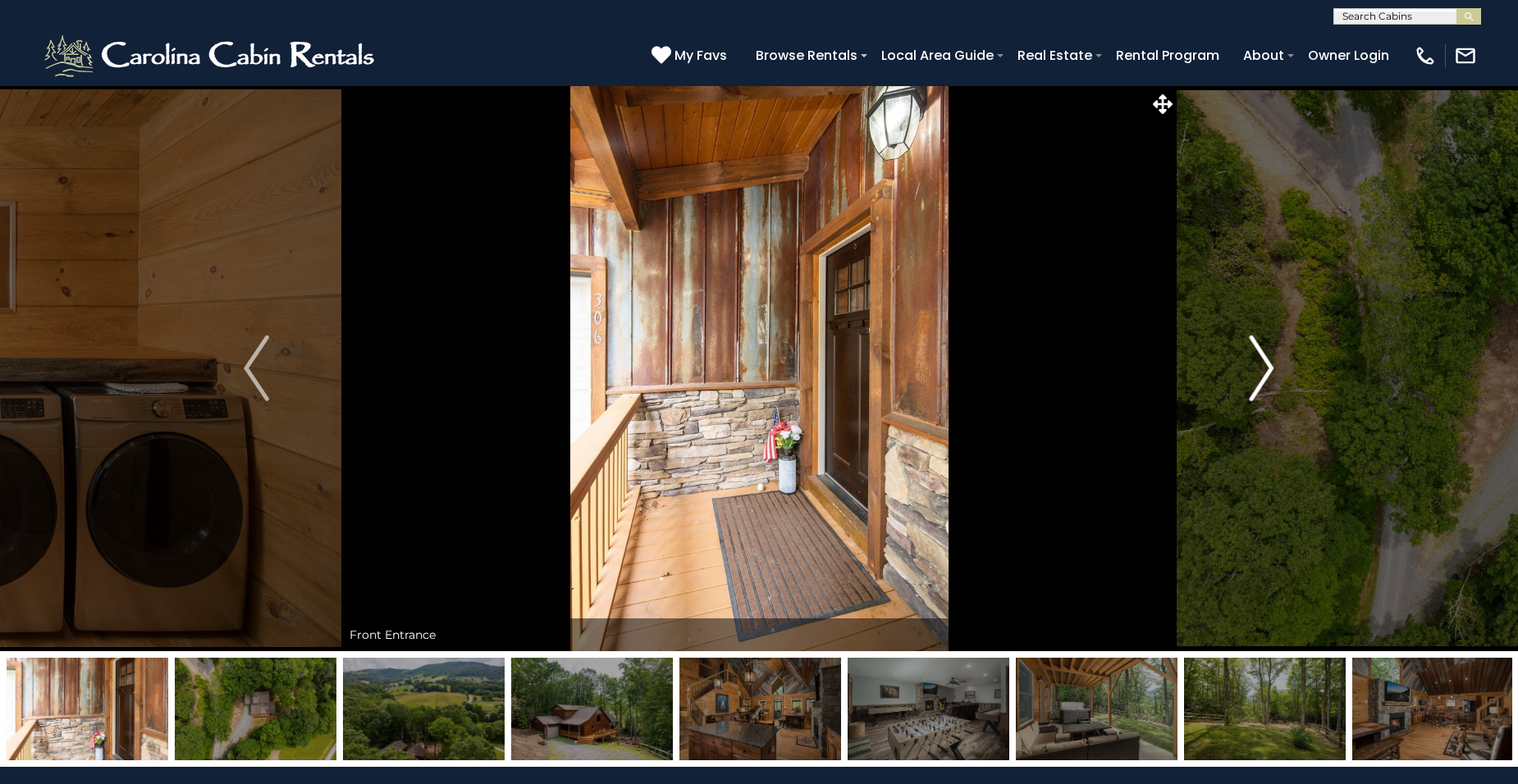
click at [1272, 357] on img "Next" at bounding box center [1261, 368] width 24 height 65
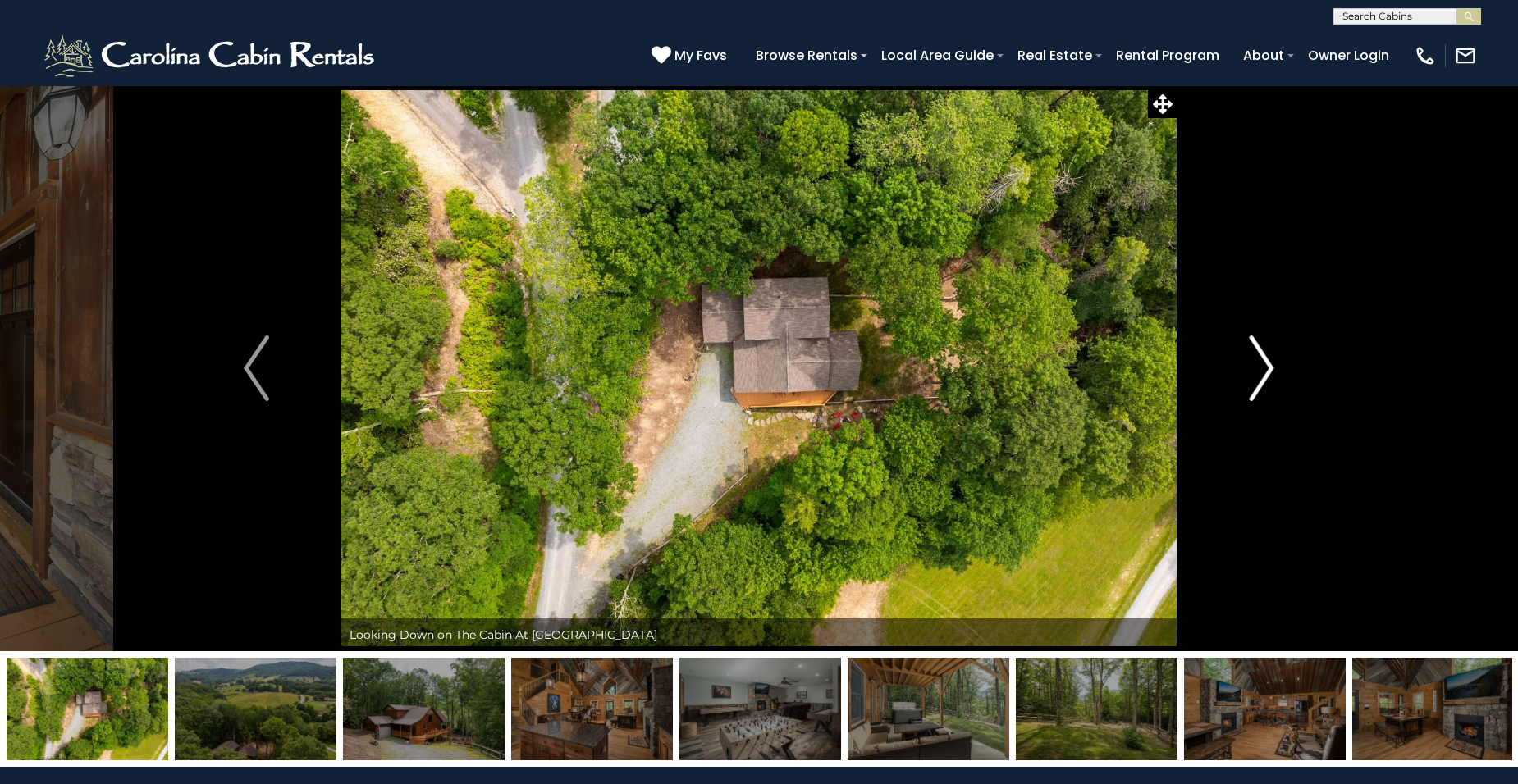
click at [1272, 357] on img "Next" at bounding box center [1261, 368] width 24 height 65
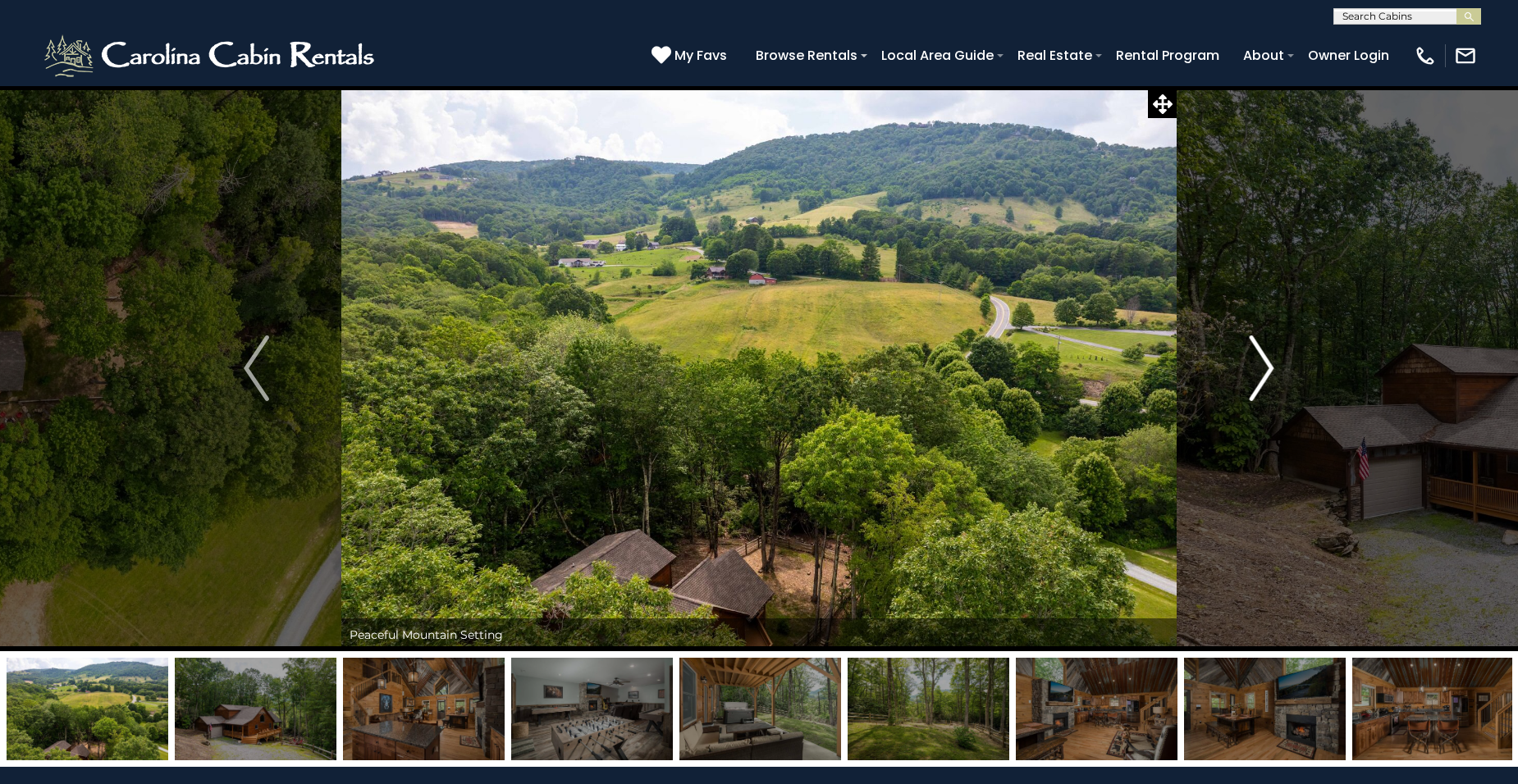
click at [1272, 362] on img "Next" at bounding box center [1261, 368] width 24 height 65
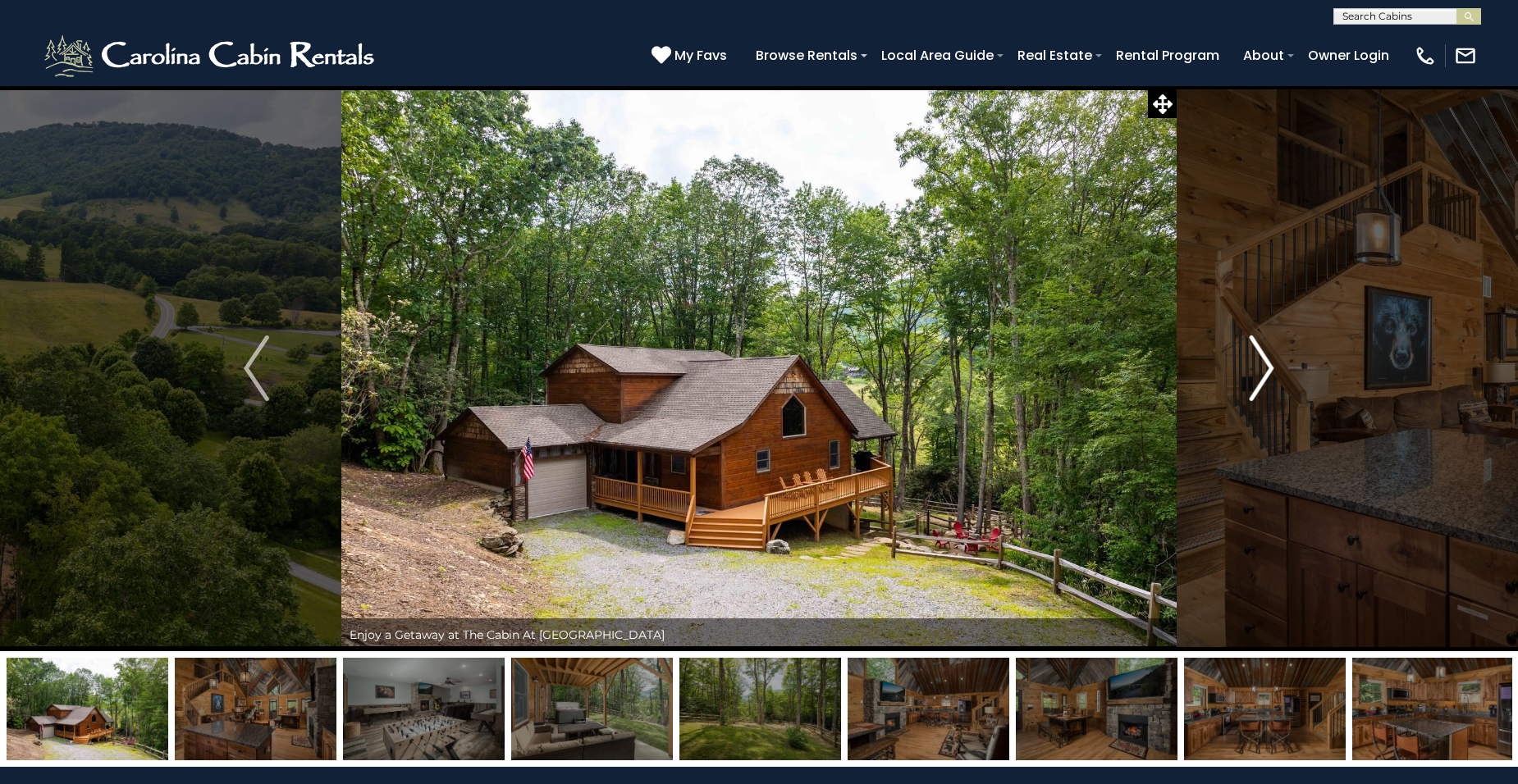
click at [1273, 362] on img "Next" at bounding box center [1261, 368] width 24 height 65
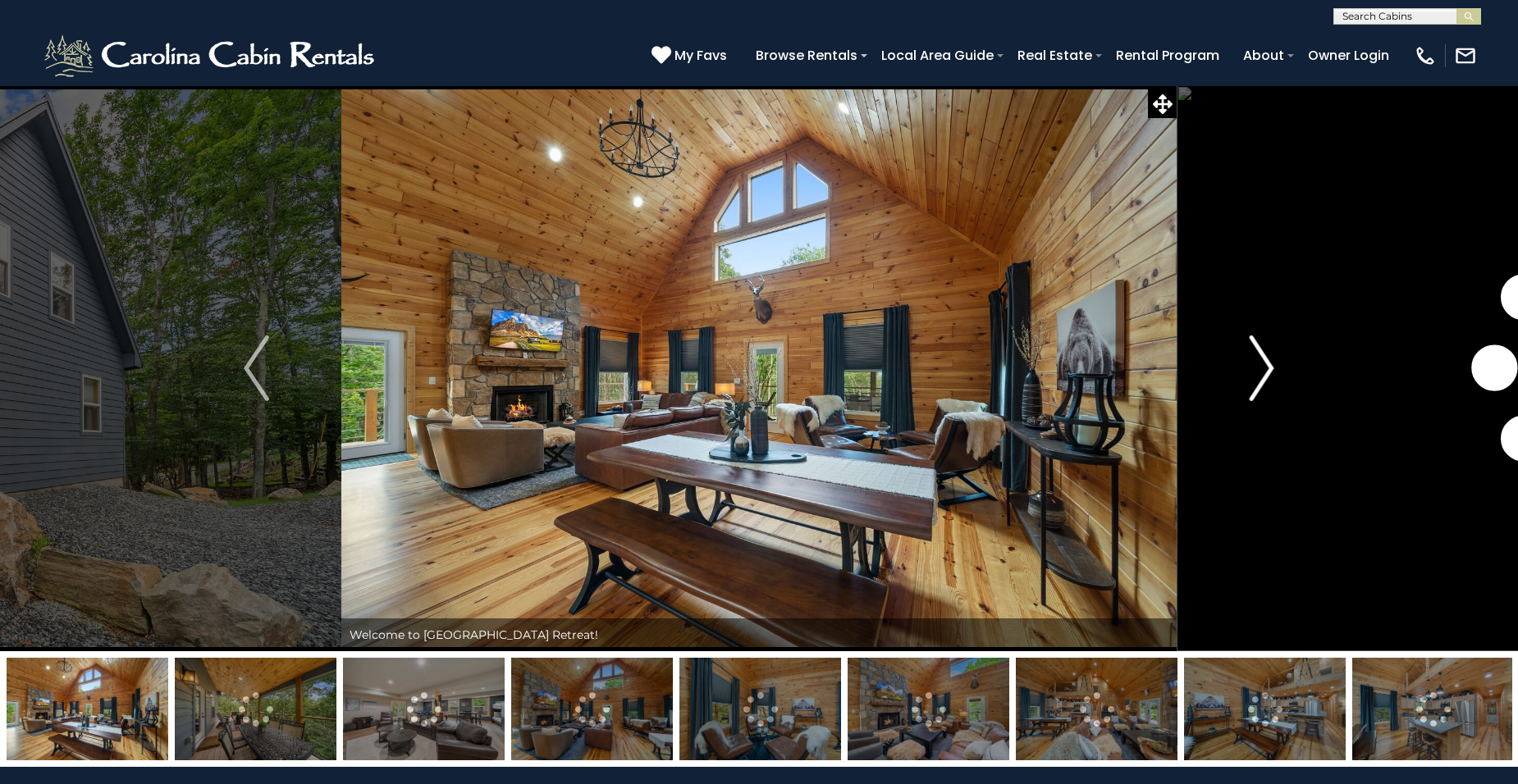
click at [1261, 371] on img "Next" at bounding box center [1261, 368] width 24 height 65
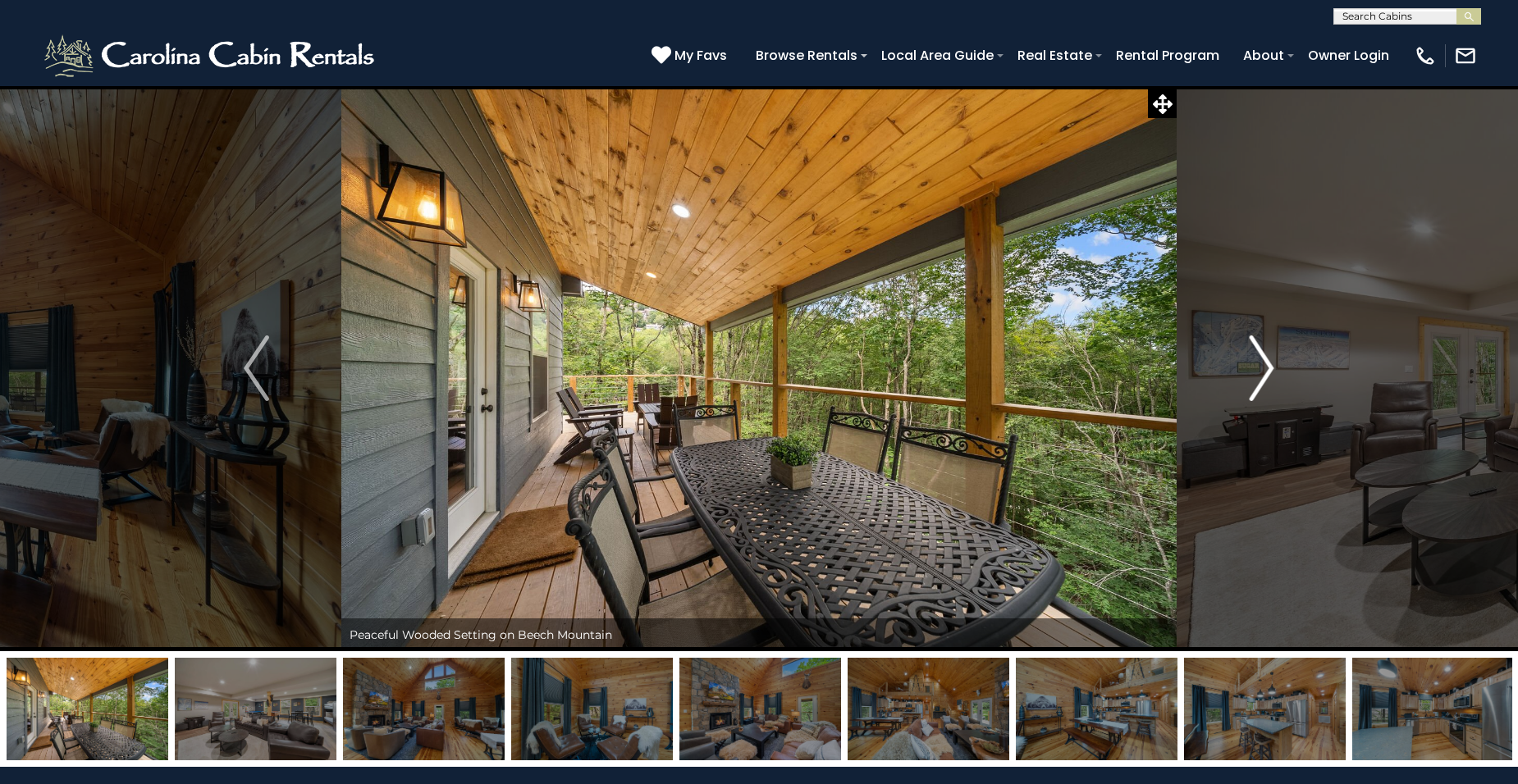
click at [1262, 371] on img "Next" at bounding box center [1261, 368] width 24 height 65
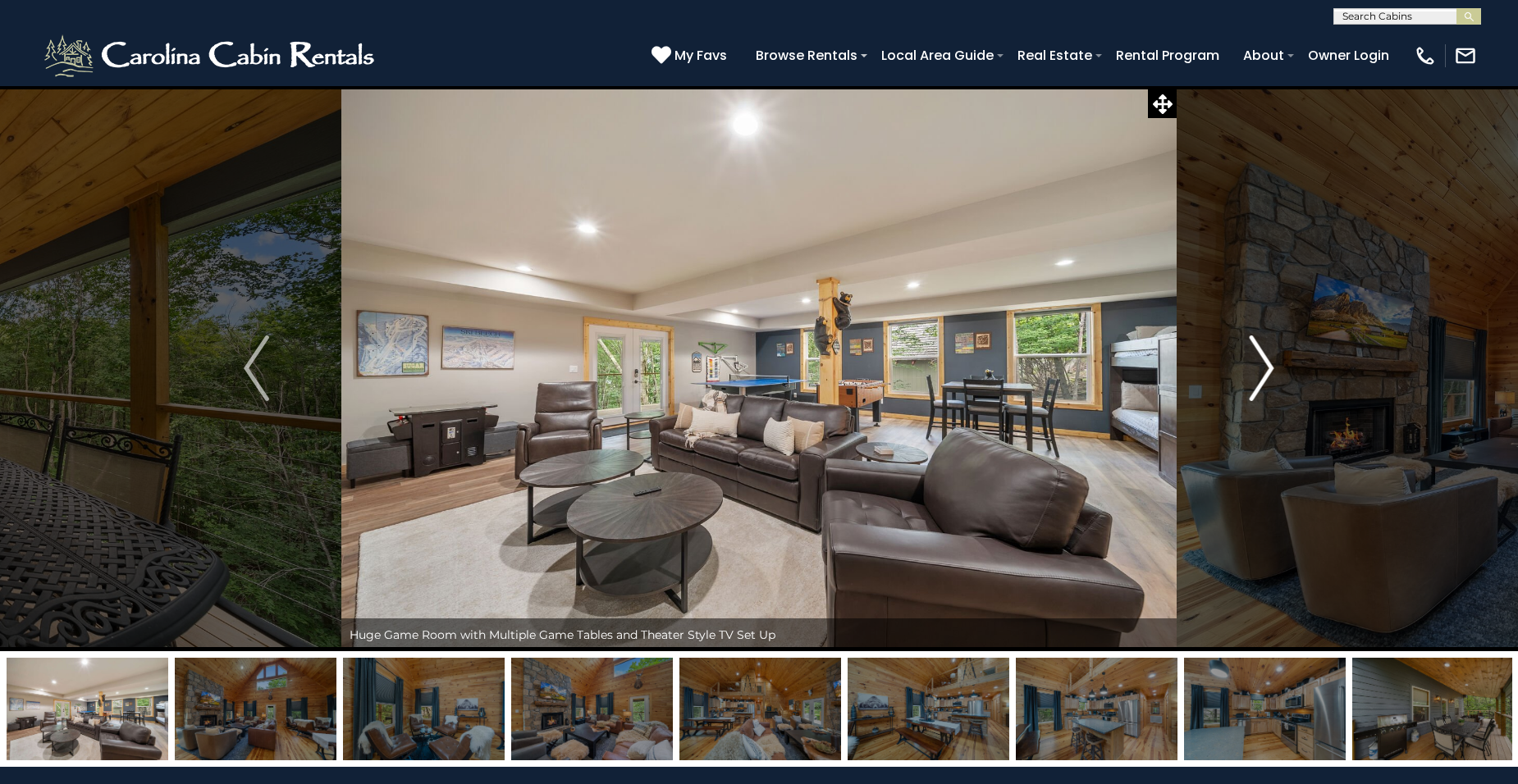
click at [1262, 371] on img "Next" at bounding box center [1261, 368] width 24 height 65
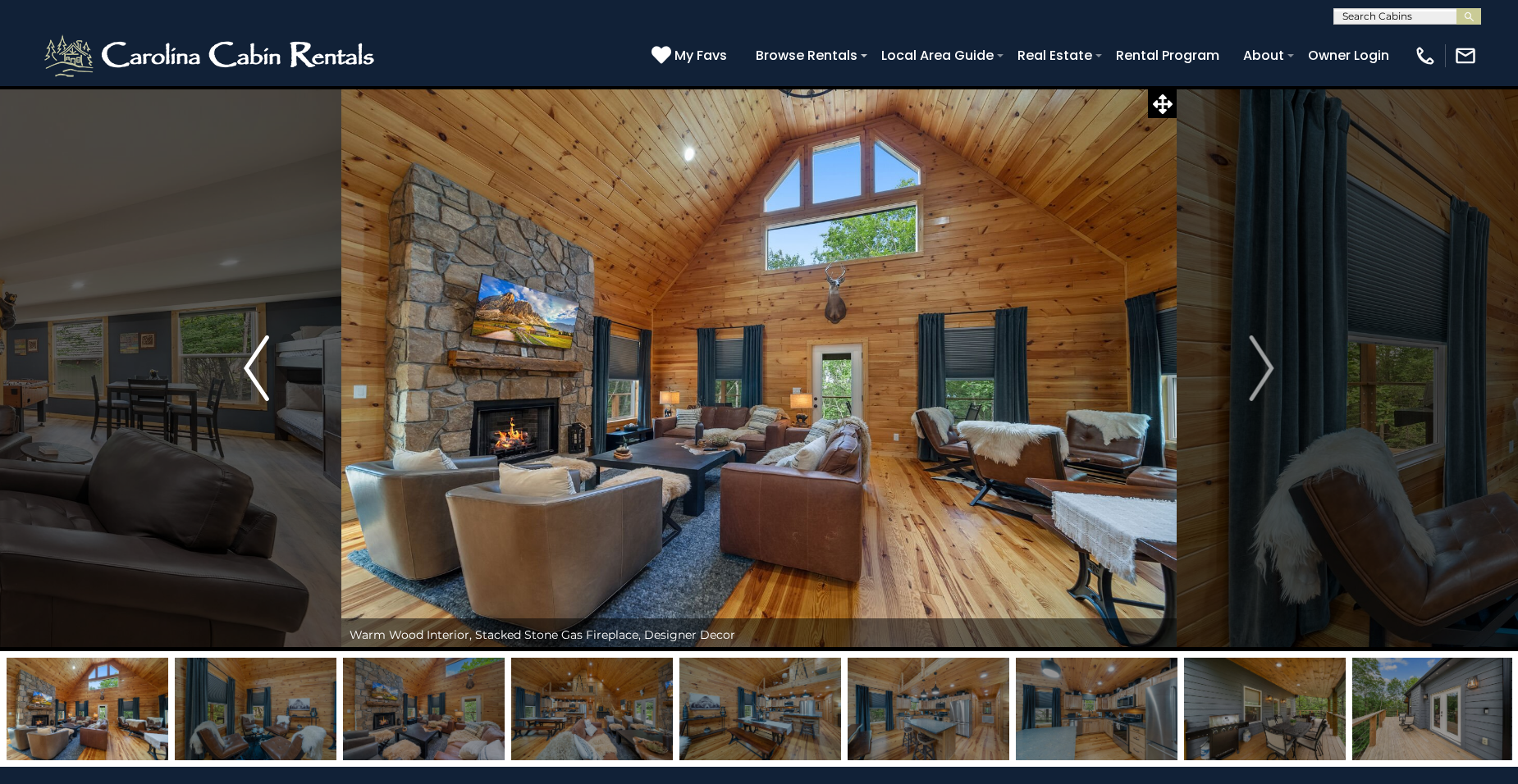
click at [244, 360] on button "Previous" at bounding box center [256, 368] width 171 height 566
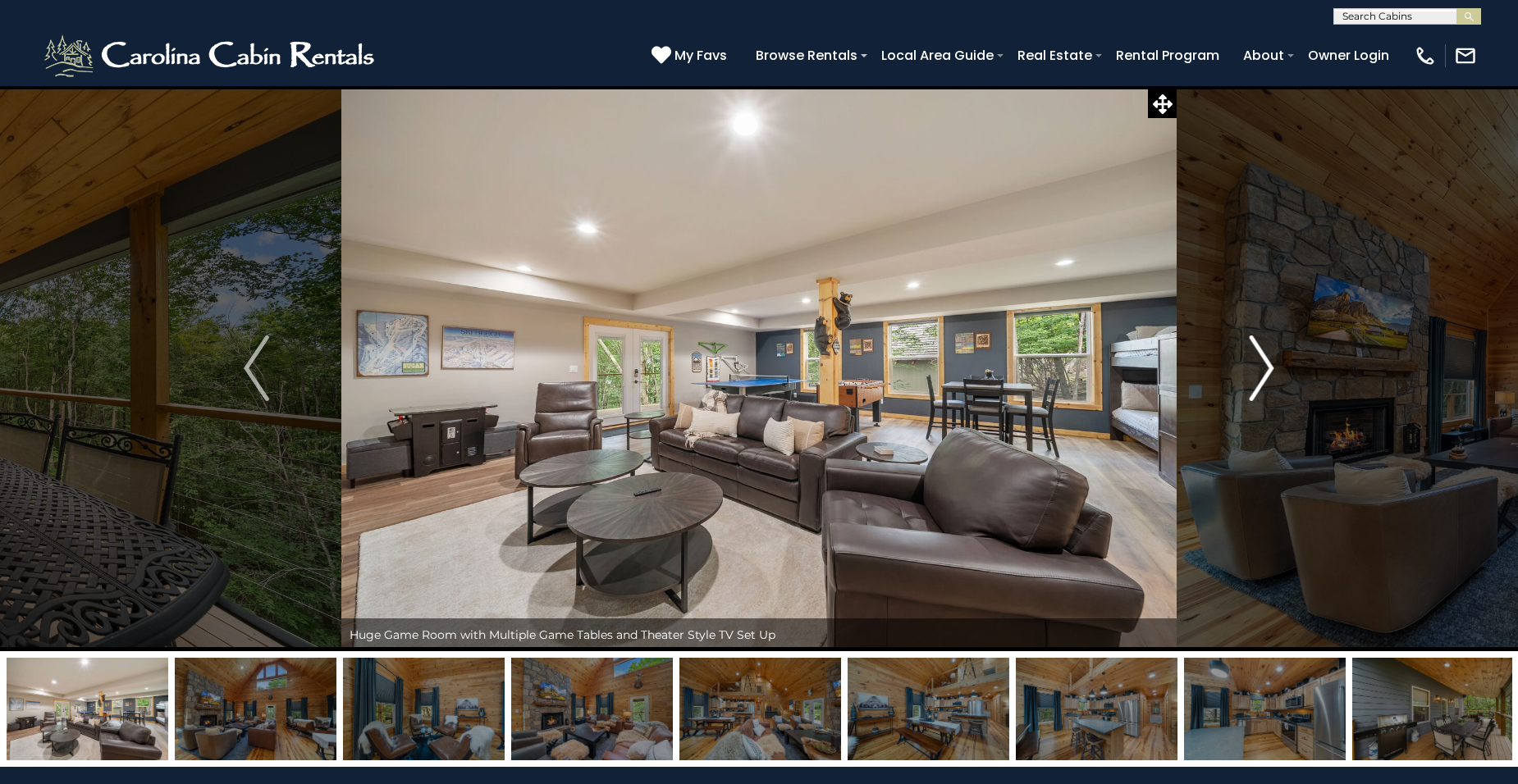
click at [1267, 365] on img "Next" at bounding box center [1261, 368] width 24 height 65
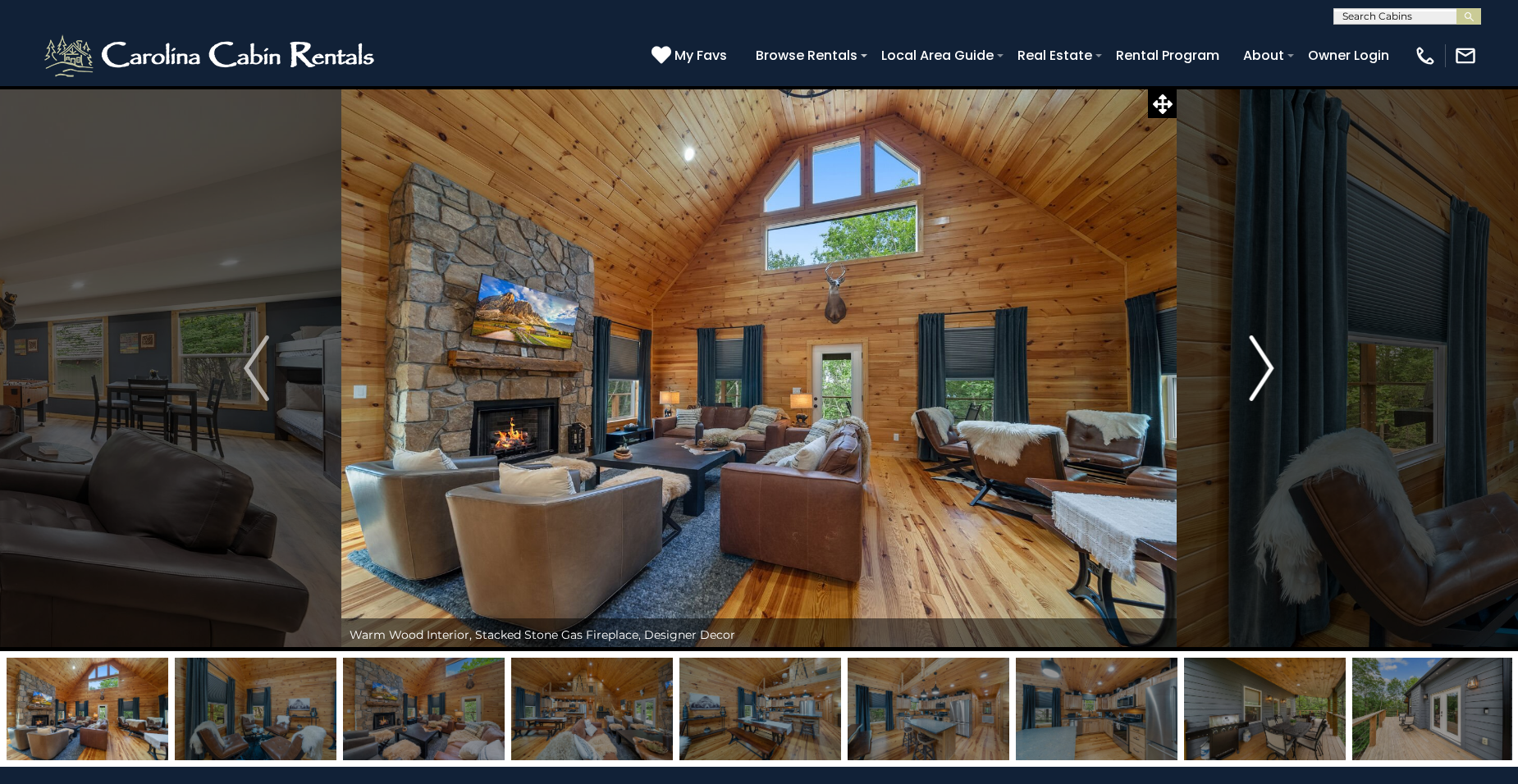
click at [1267, 365] on img "Next" at bounding box center [1261, 368] width 24 height 65
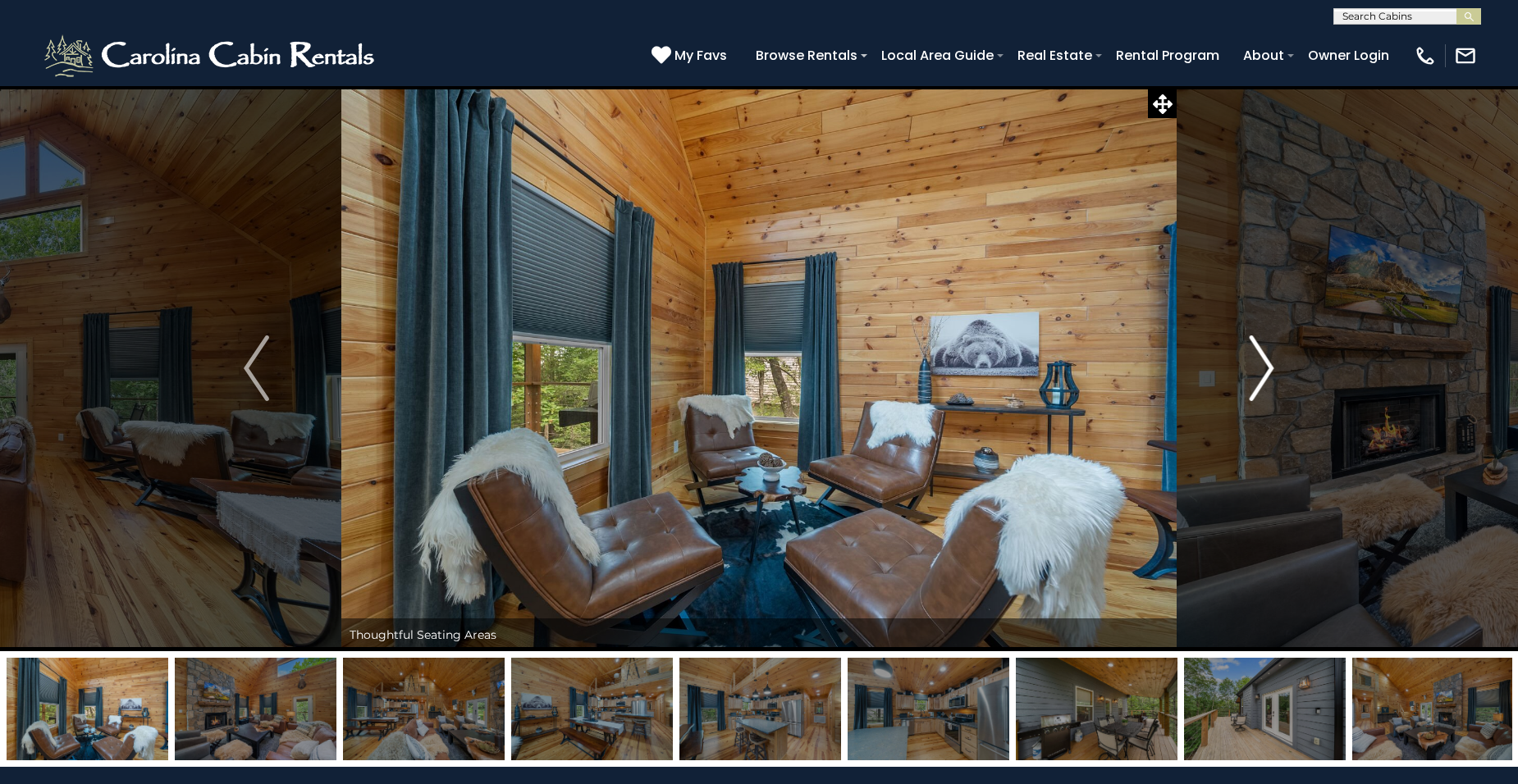
click at [1267, 365] on img "Next" at bounding box center [1261, 368] width 24 height 65
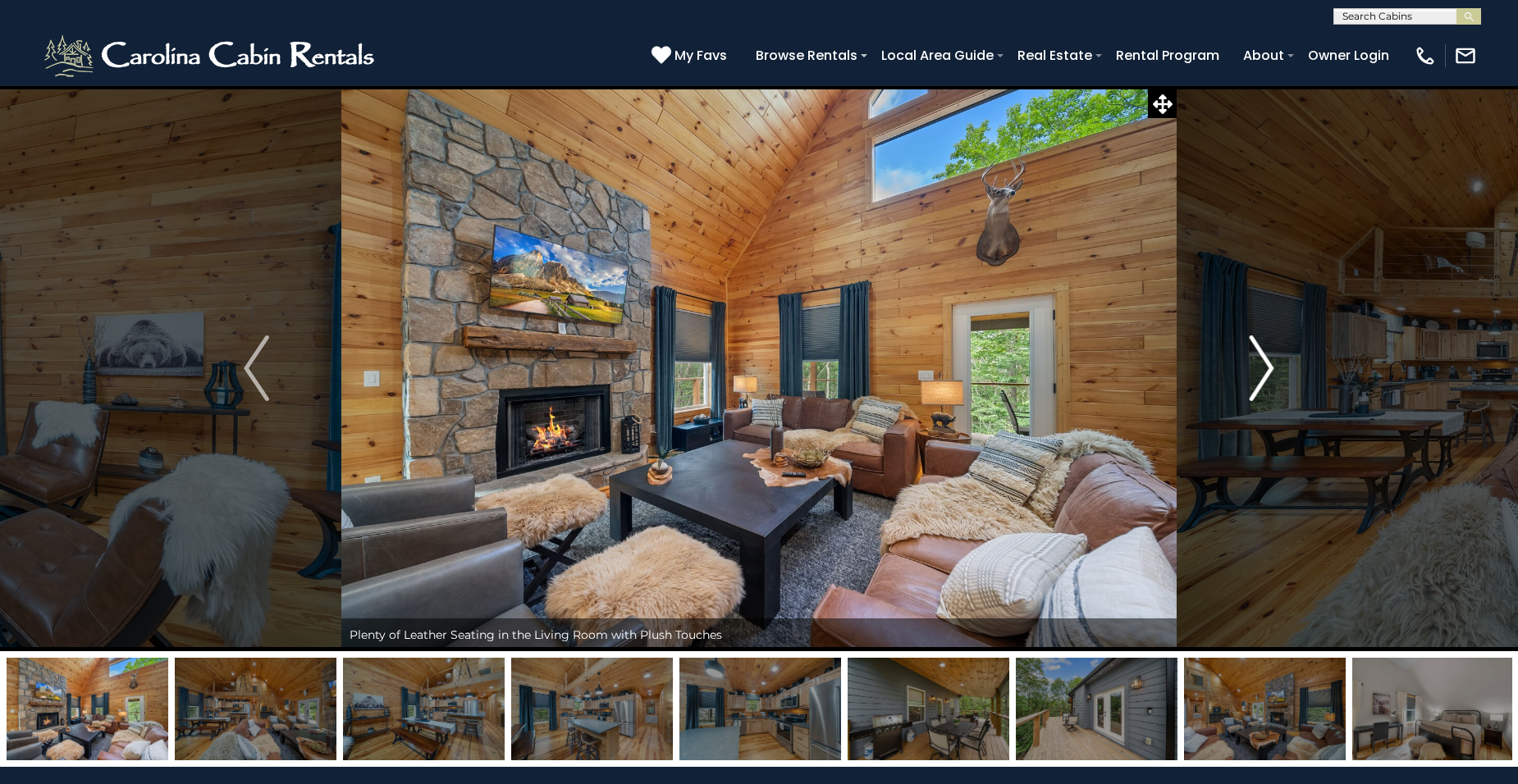
click at [1267, 365] on img "Next" at bounding box center [1261, 368] width 24 height 65
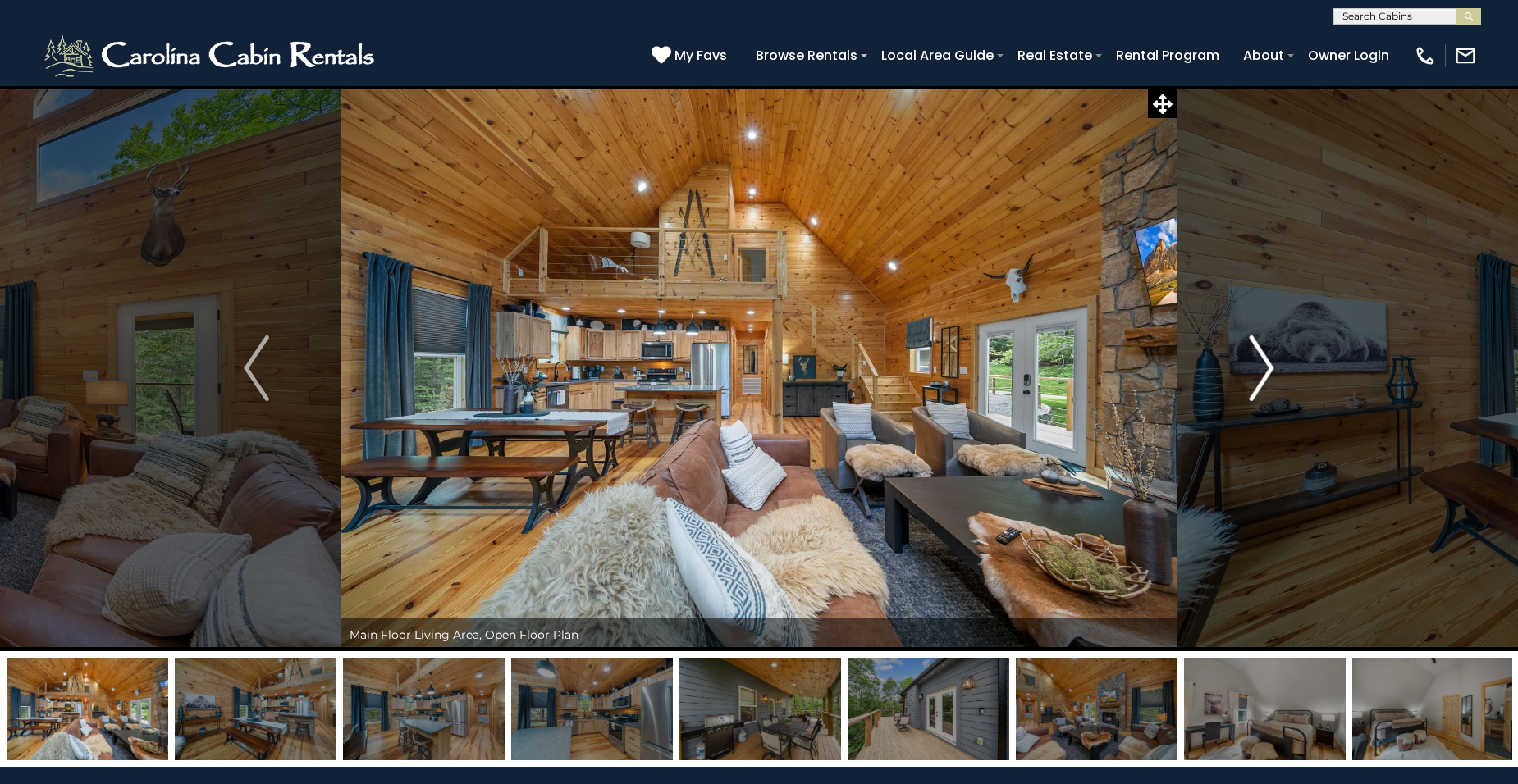
click at [1267, 365] on img "Next" at bounding box center [1261, 368] width 24 height 65
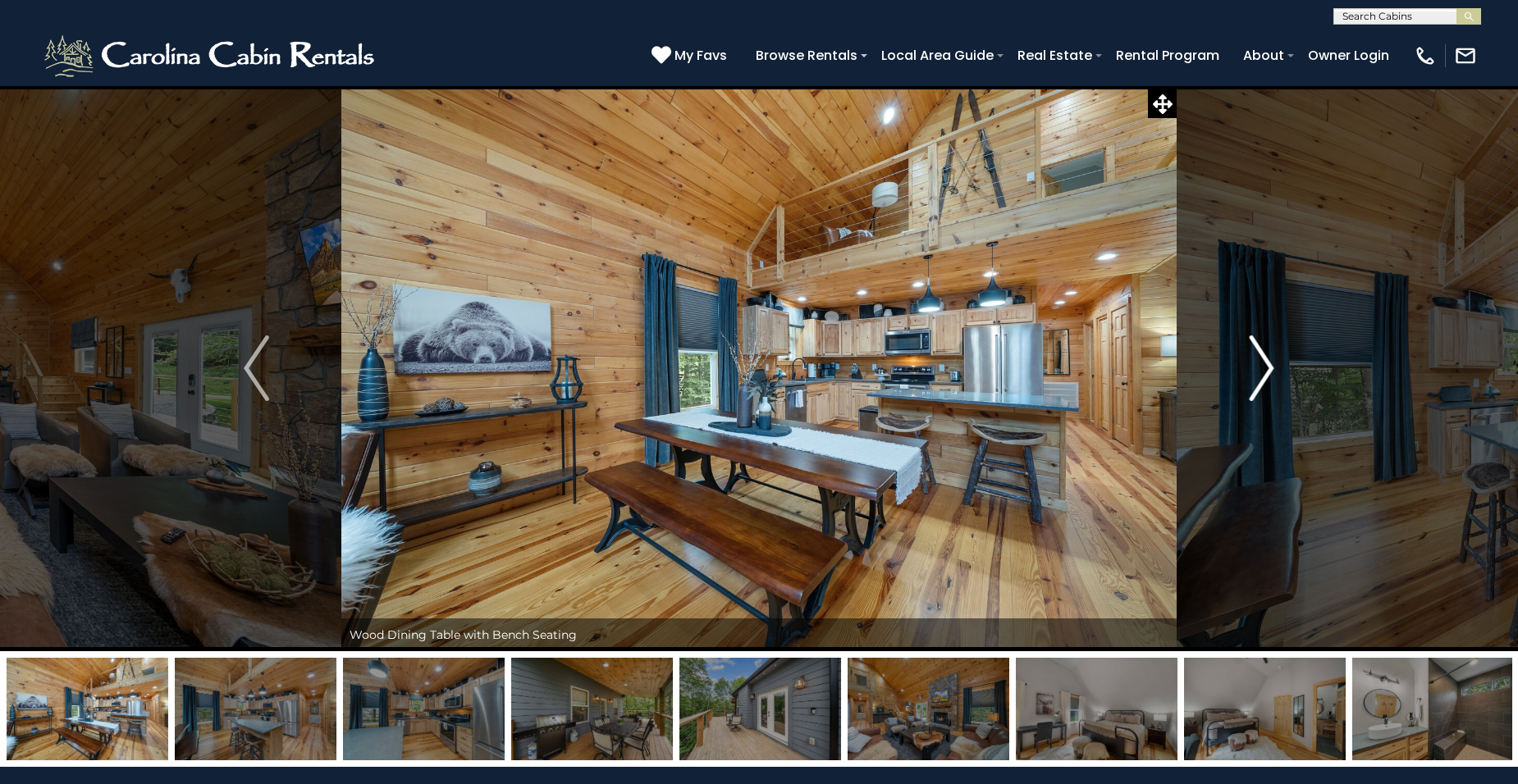
click at [1267, 365] on img "Next" at bounding box center [1261, 368] width 24 height 65
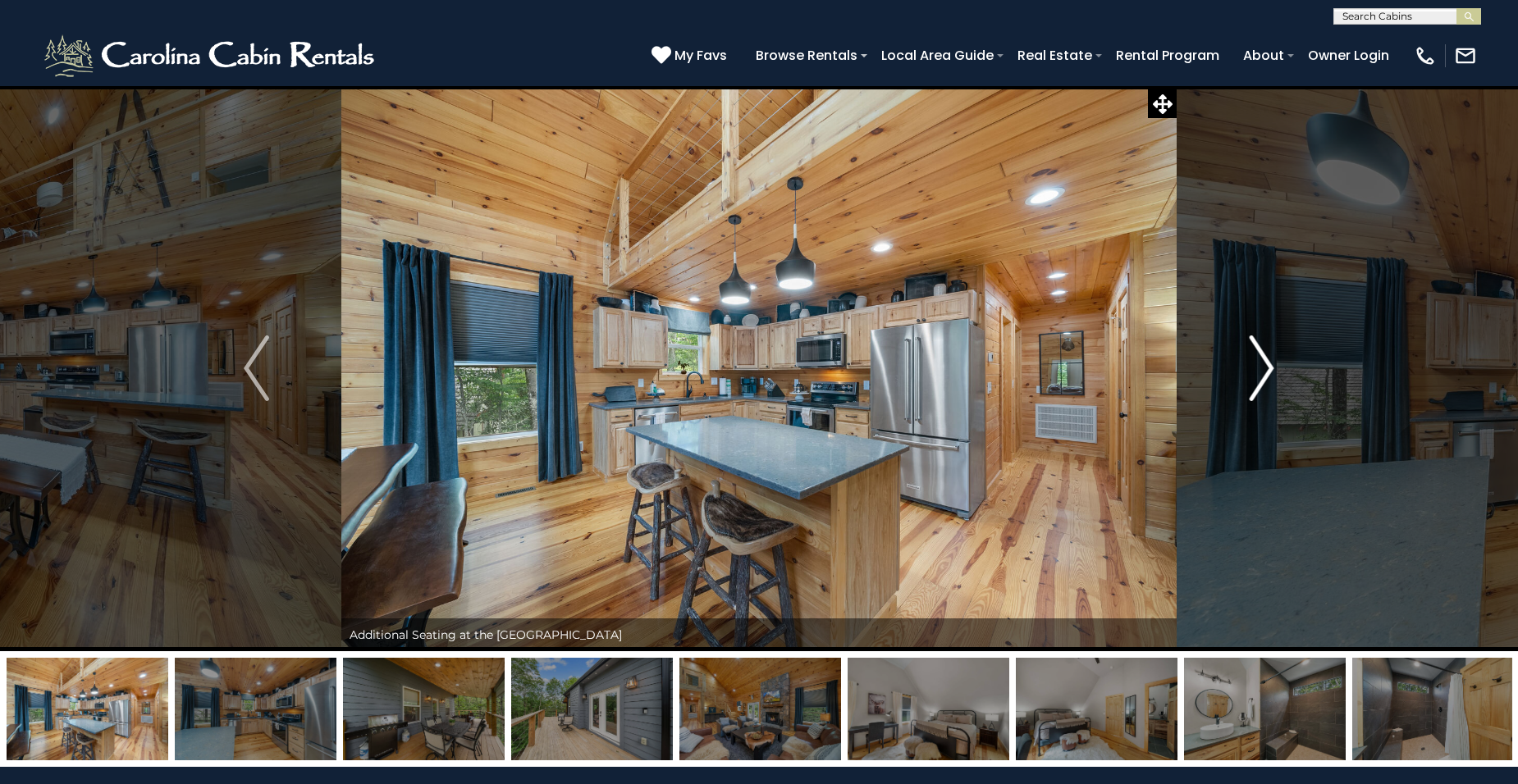
click at [1267, 365] on img "Next" at bounding box center [1261, 368] width 24 height 65
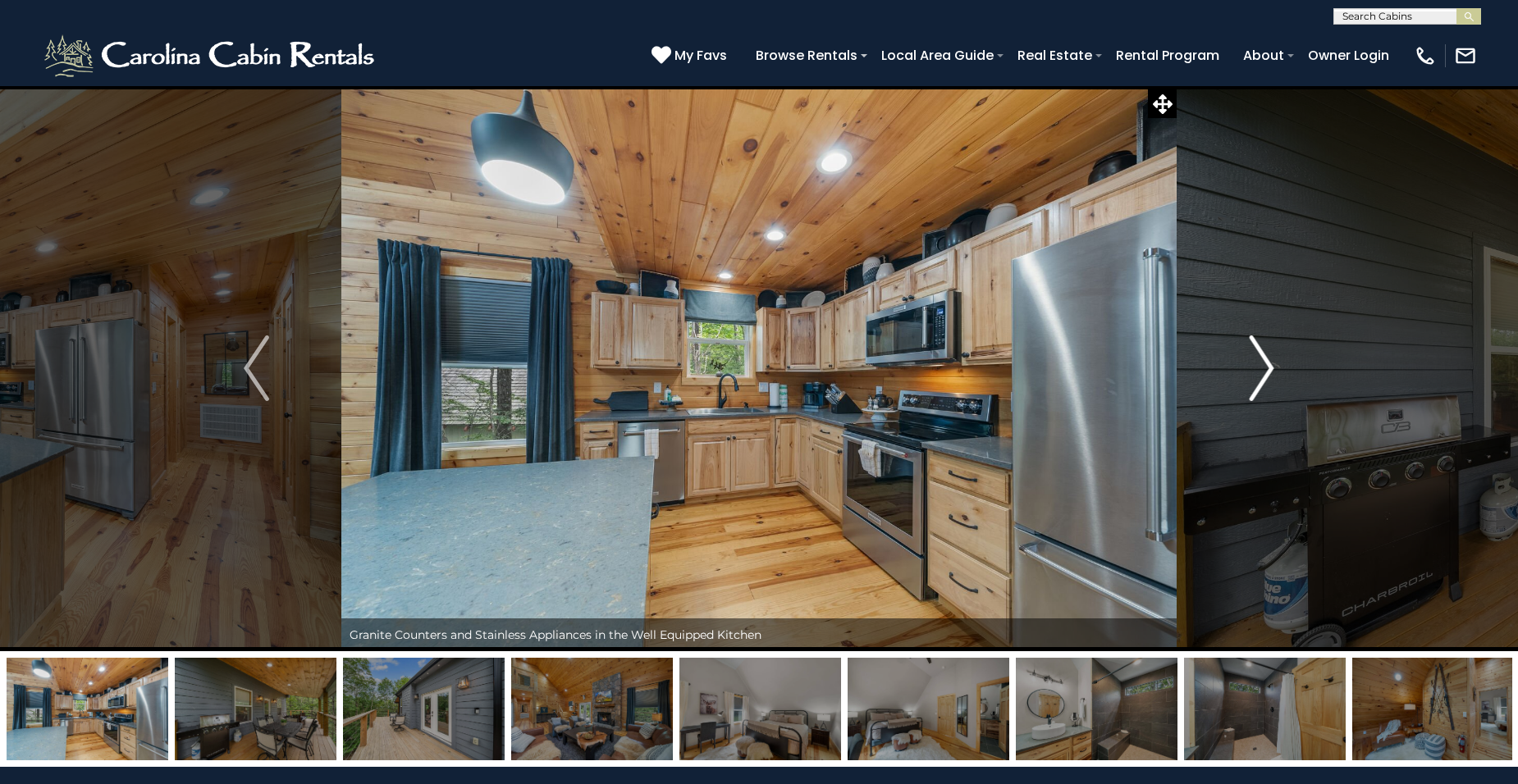
click at [1267, 365] on img "Next" at bounding box center [1261, 368] width 24 height 65
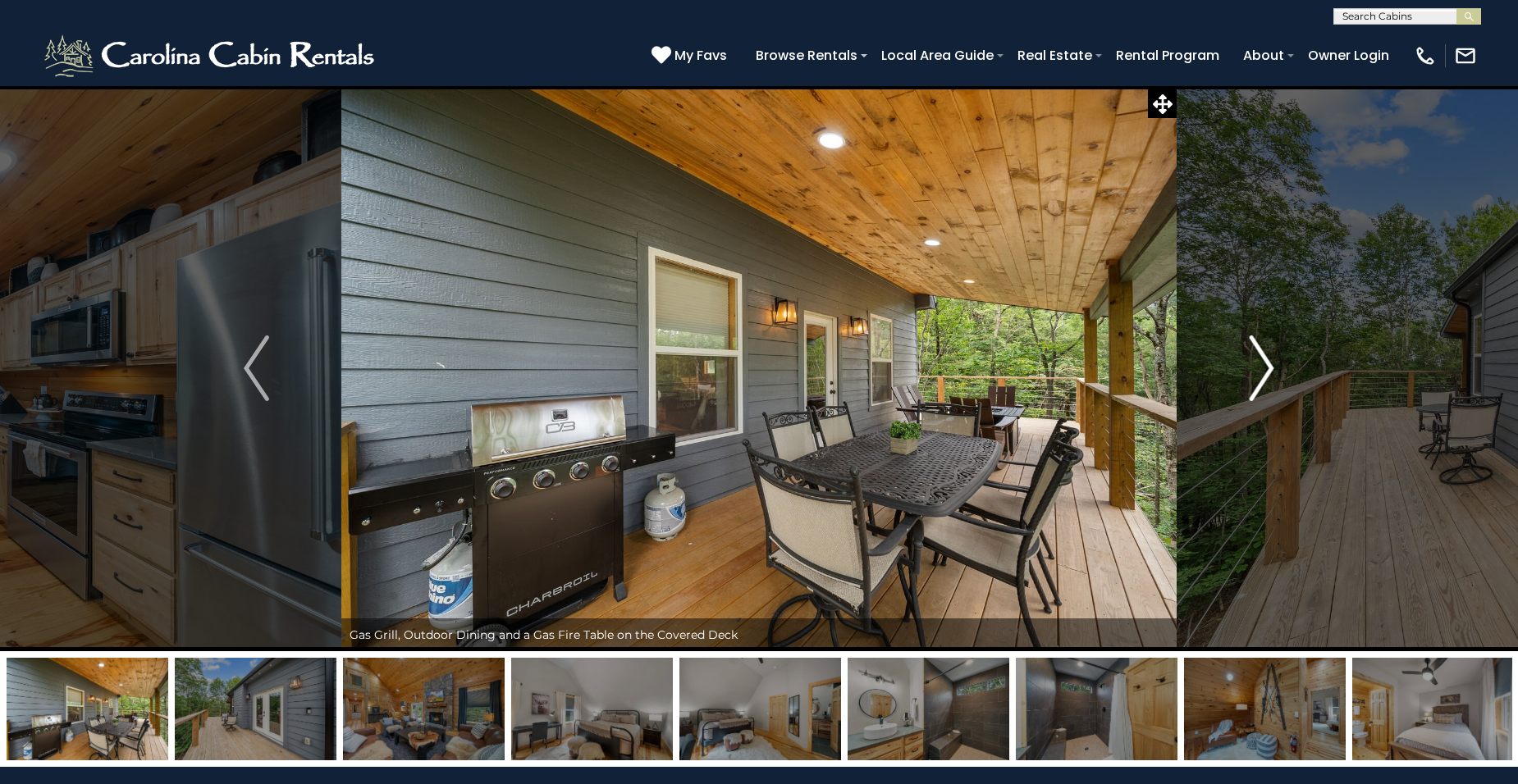
click at [1267, 365] on img "Next" at bounding box center [1261, 368] width 24 height 65
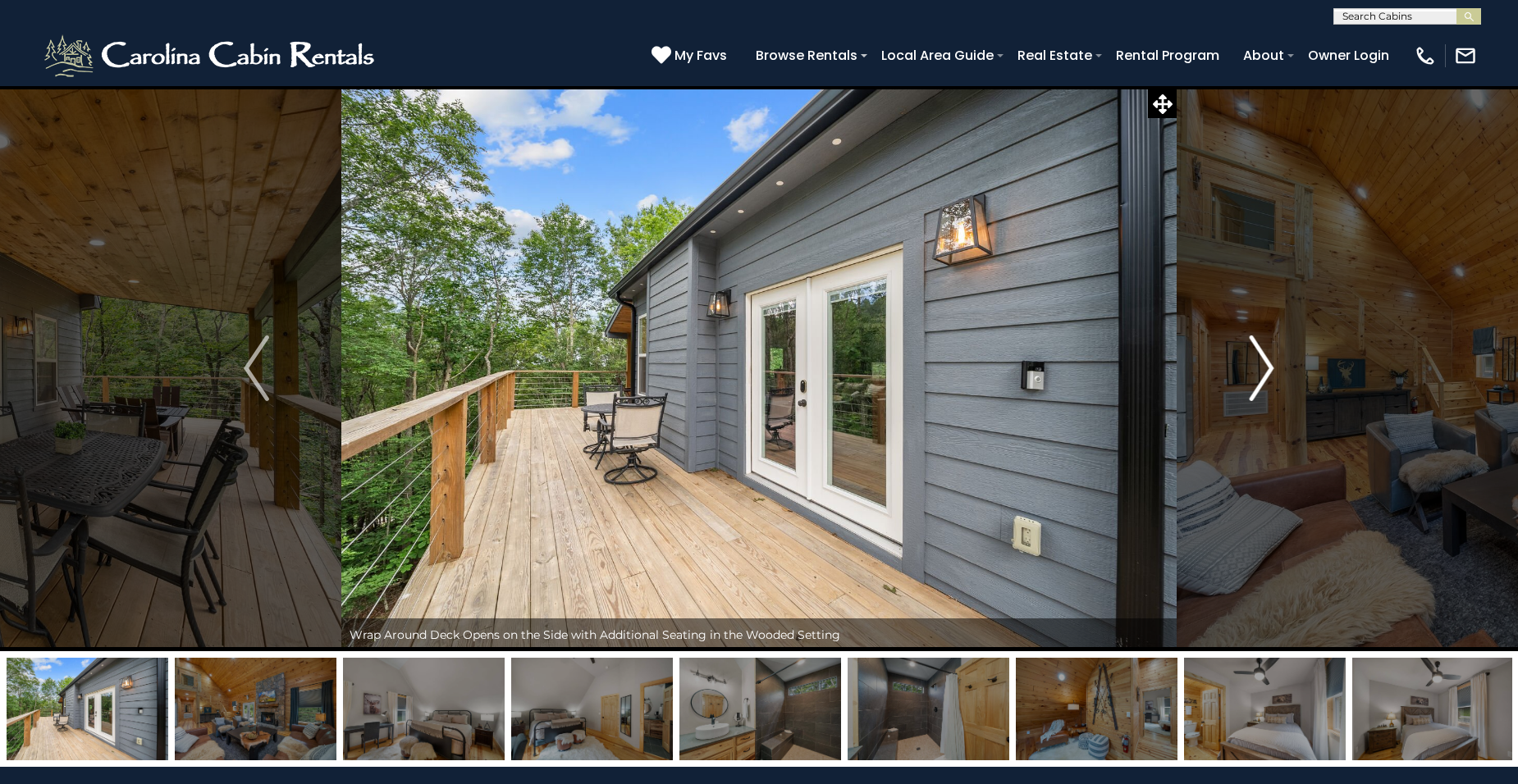
click at [1267, 365] on img "Next" at bounding box center [1261, 368] width 24 height 65
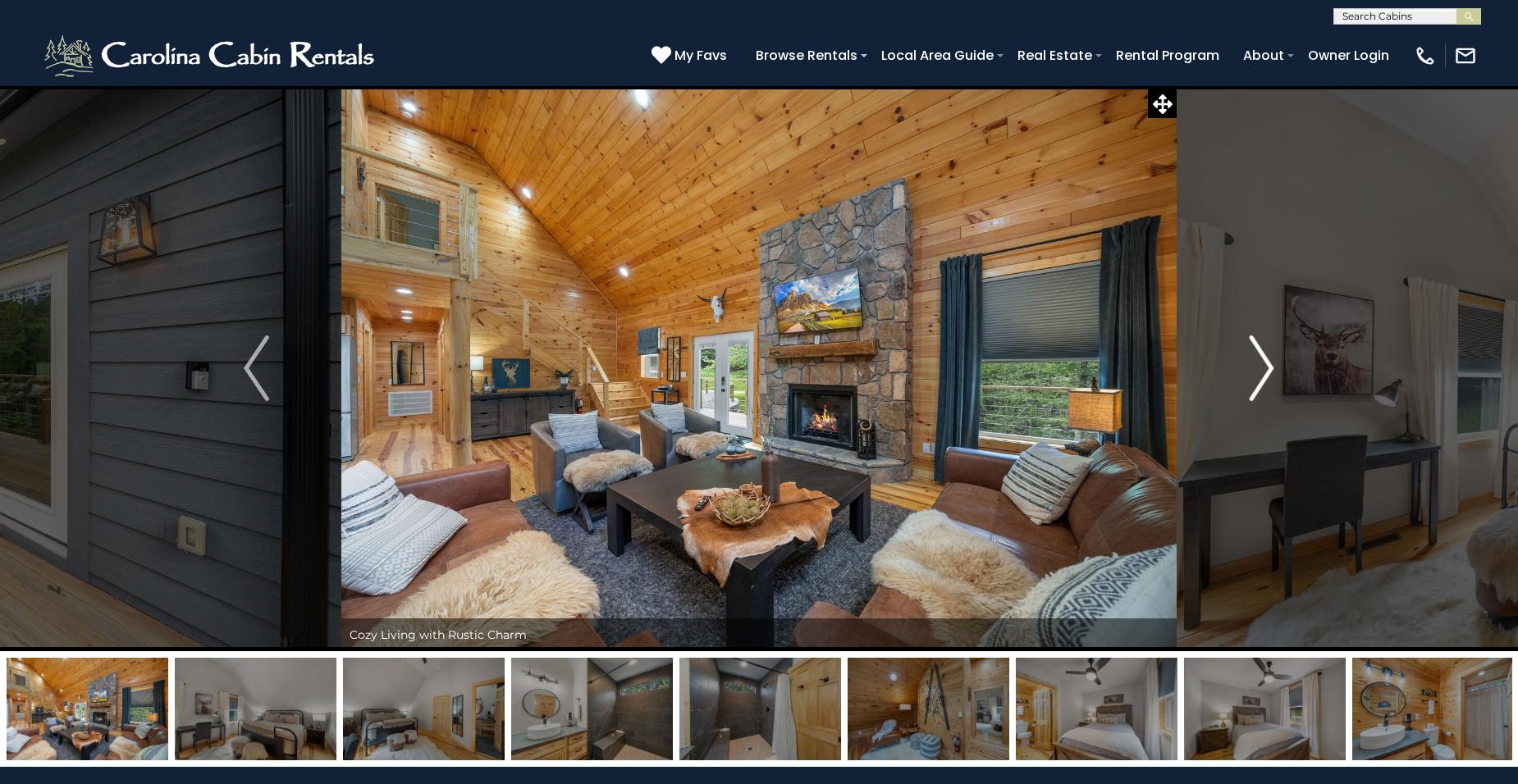
click at [1267, 365] on img "Next" at bounding box center [1261, 368] width 24 height 65
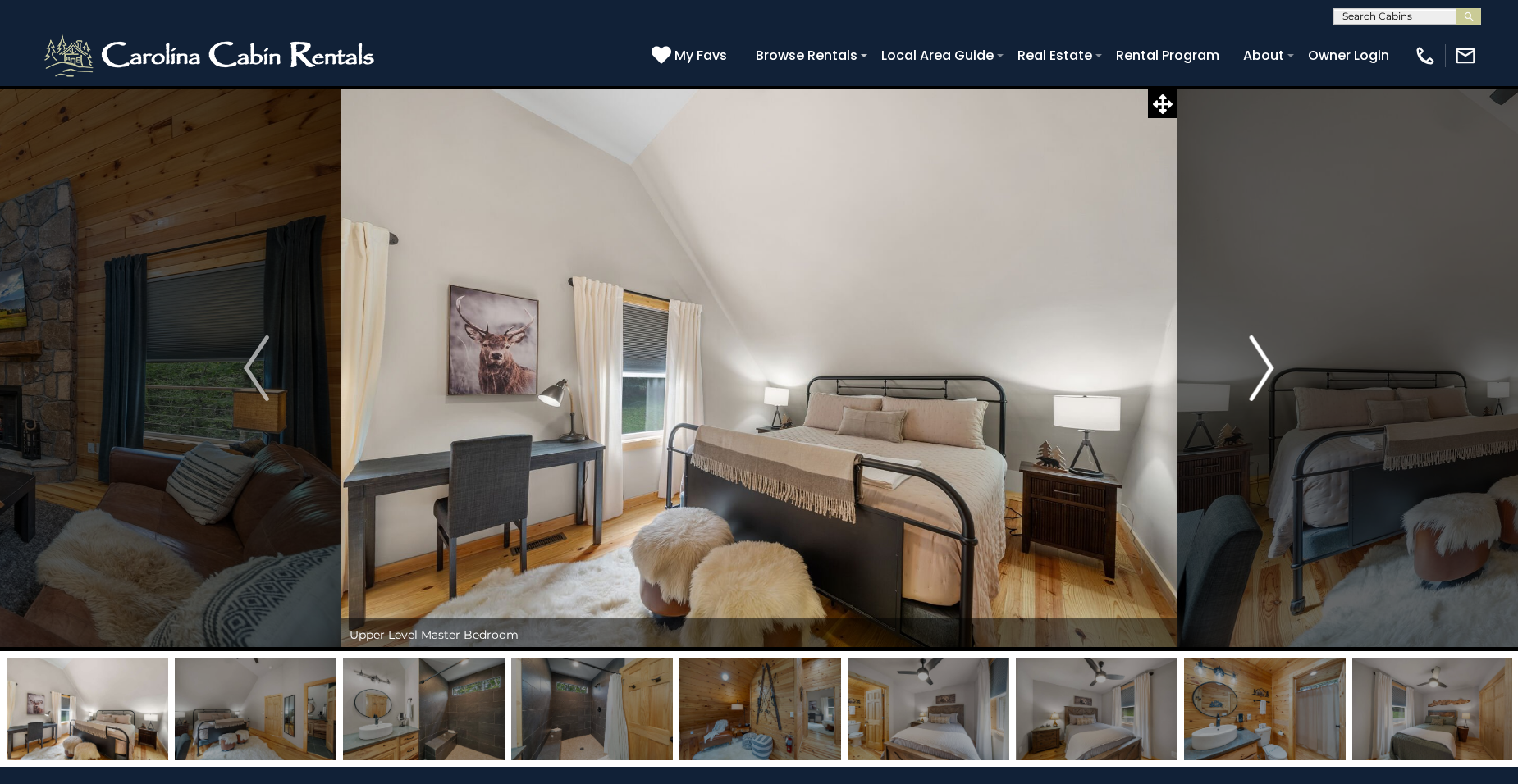
click at [1267, 365] on img "Next" at bounding box center [1261, 368] width 24 height 65
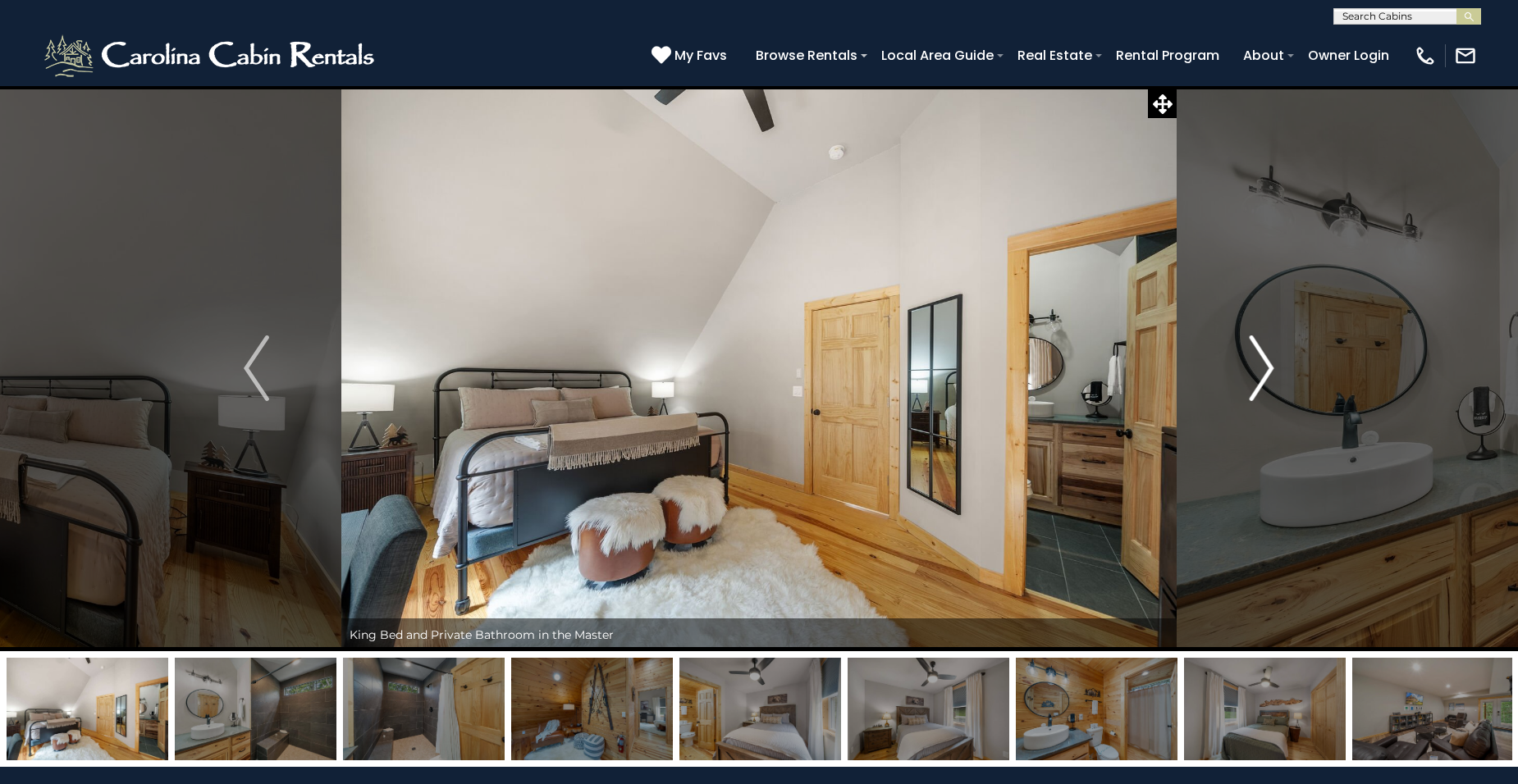
click at [1267, 365] on img "Next" at bounding box center [1261, 368] width 24 height 65
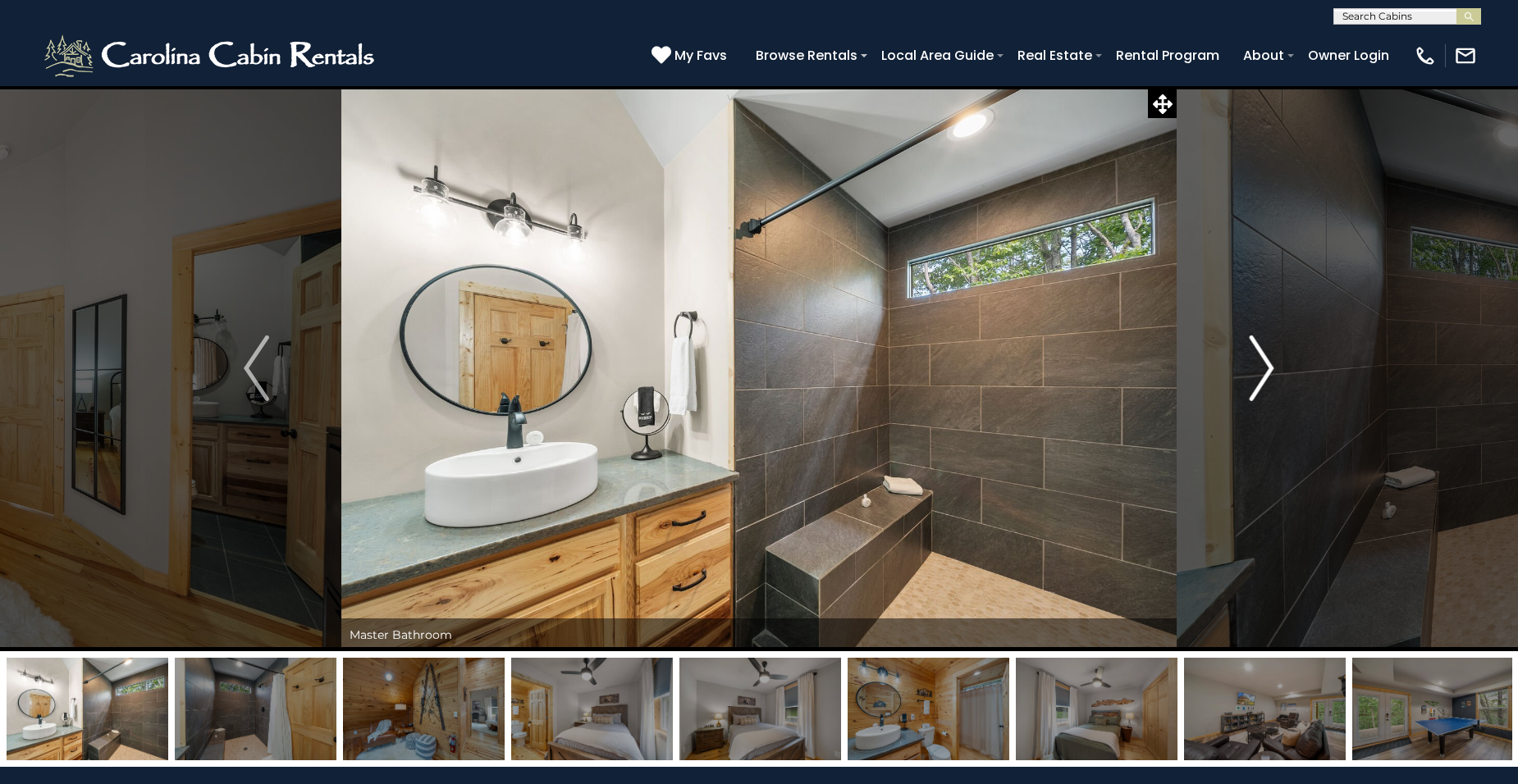
click at [1267, 365] on img "Next" at bounding box center [1261, 368] width 24 height 65
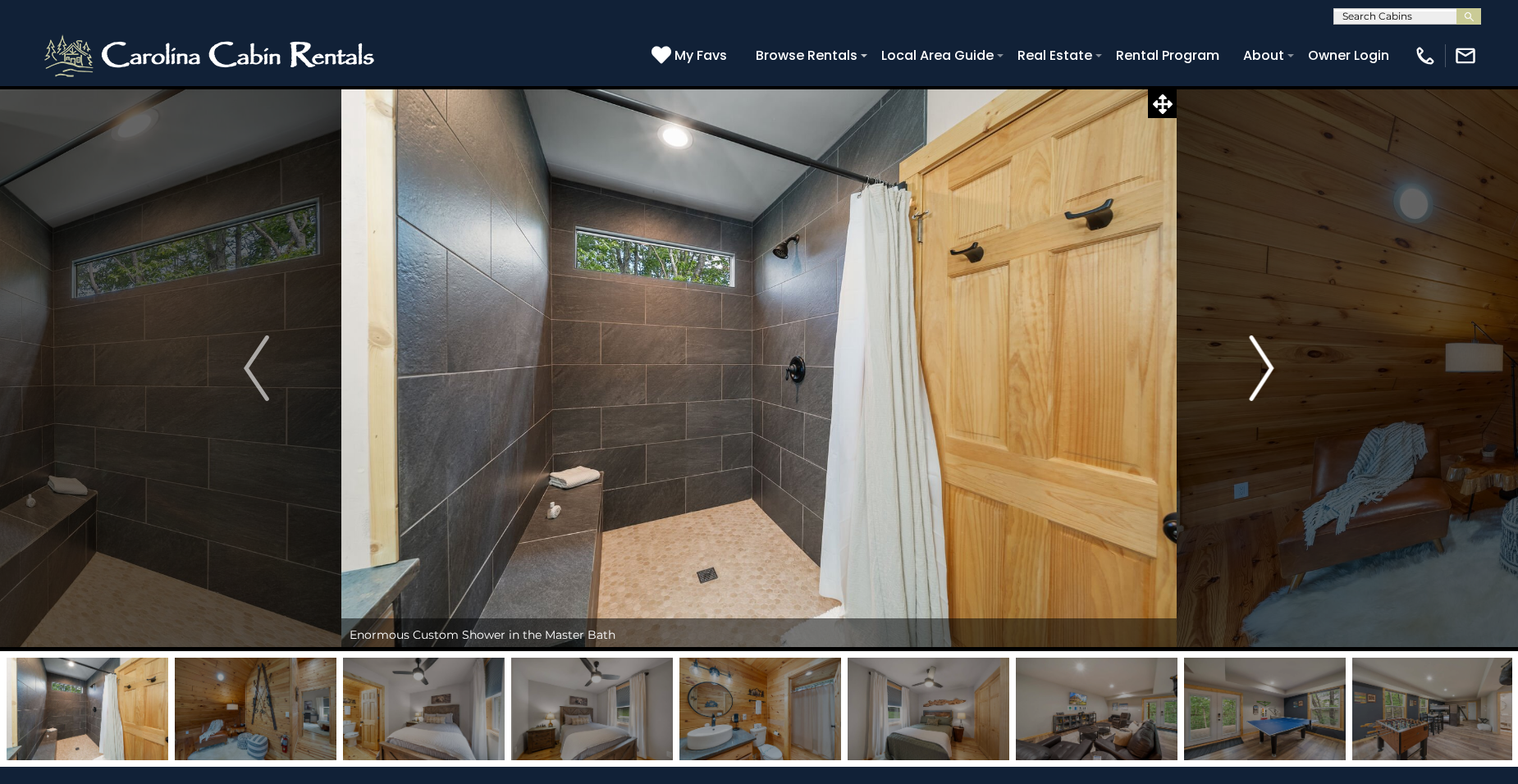
click at [1267, 365] on img "Next" at bounding box center [1261, 368] width 24 height 65
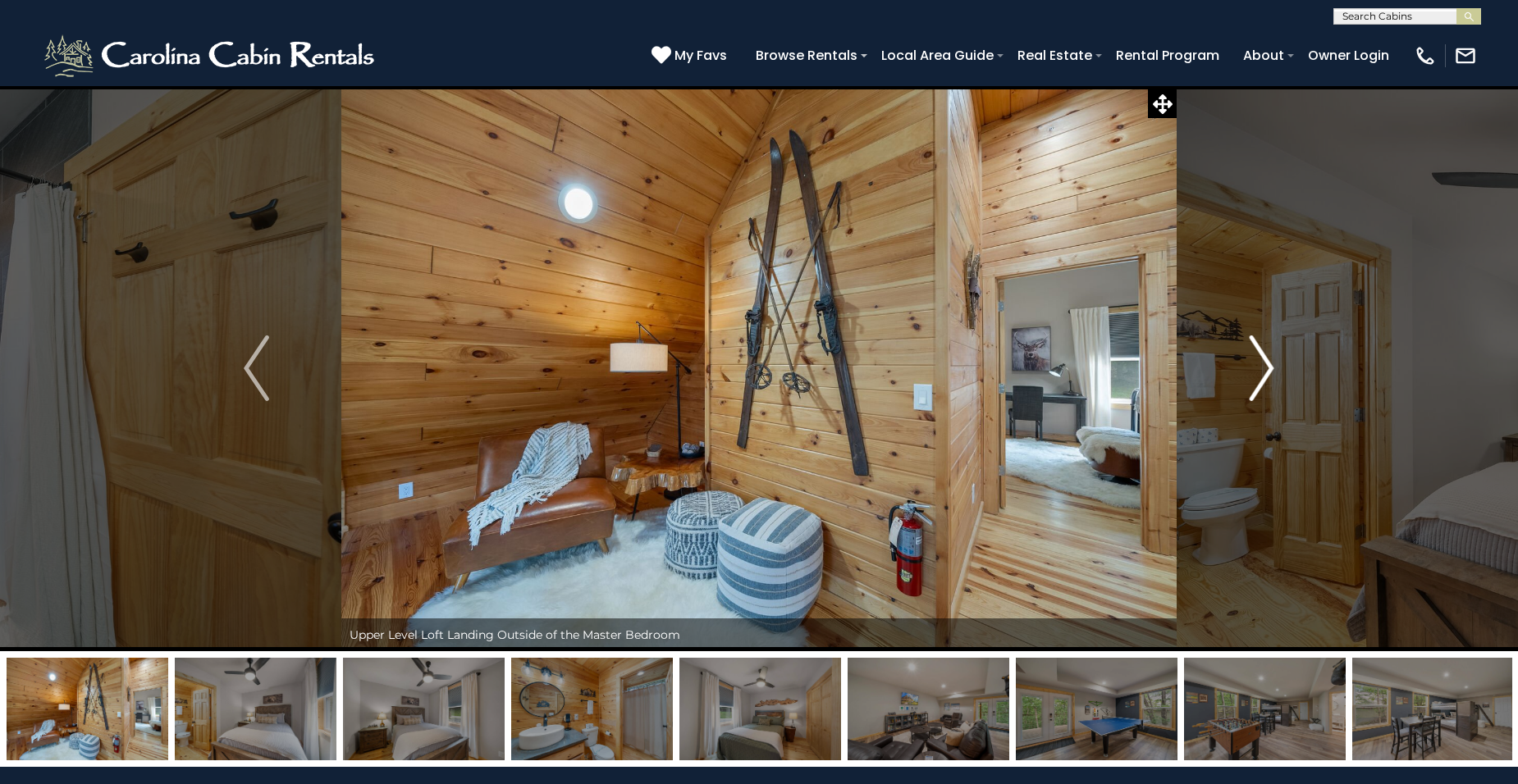
click at [1267, 365] on img "Next" at bounding box center [1261, 368] width 24 height 65
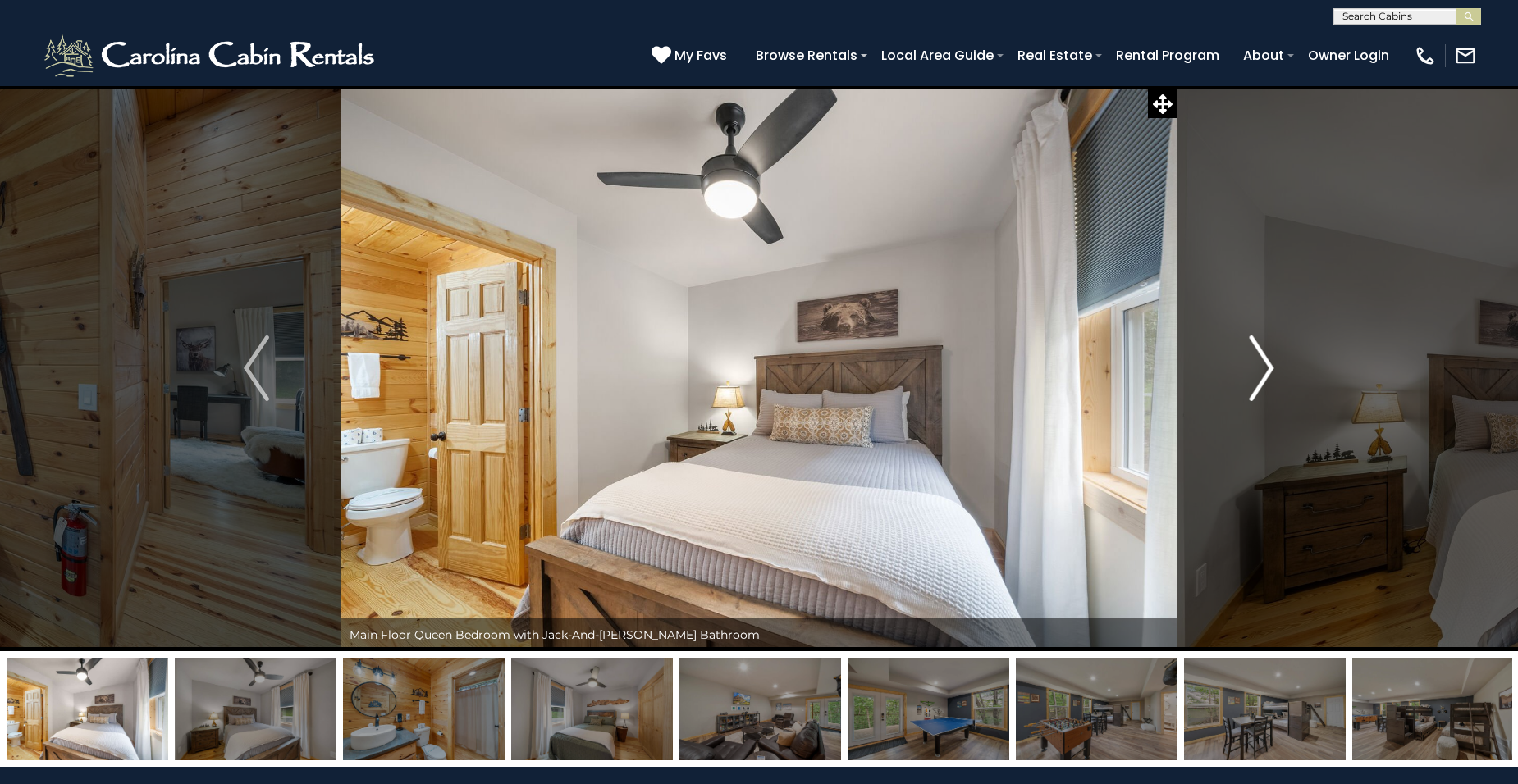
click at [1267, 365] on img "Next" at bounding box center [1261, 368] width 24 height 65
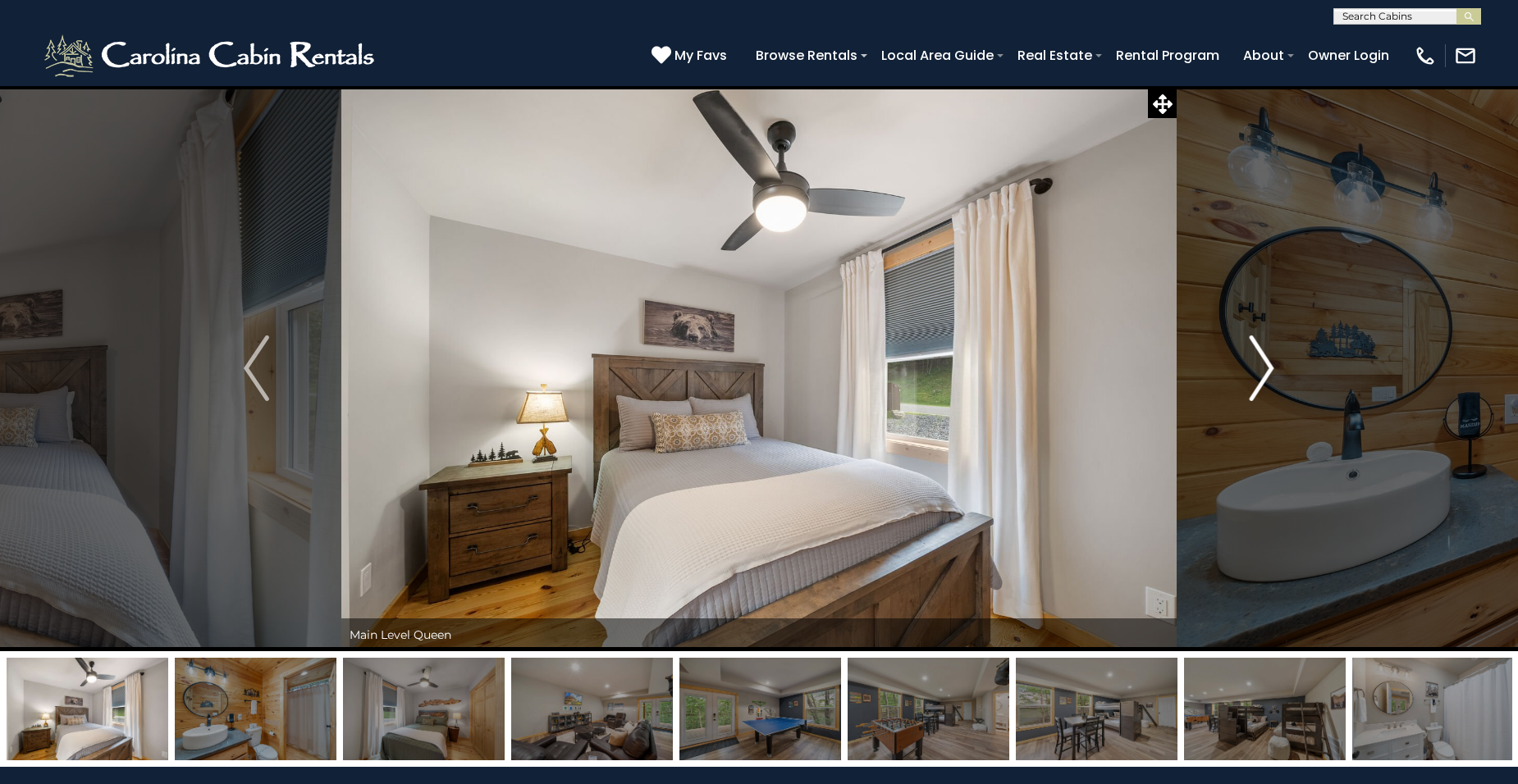
click at [1267, 365] on img "Next" at bounding box center [1261, 368] width 24 height 65
